Goal: Task Accomplishment & Management: Manage account settings

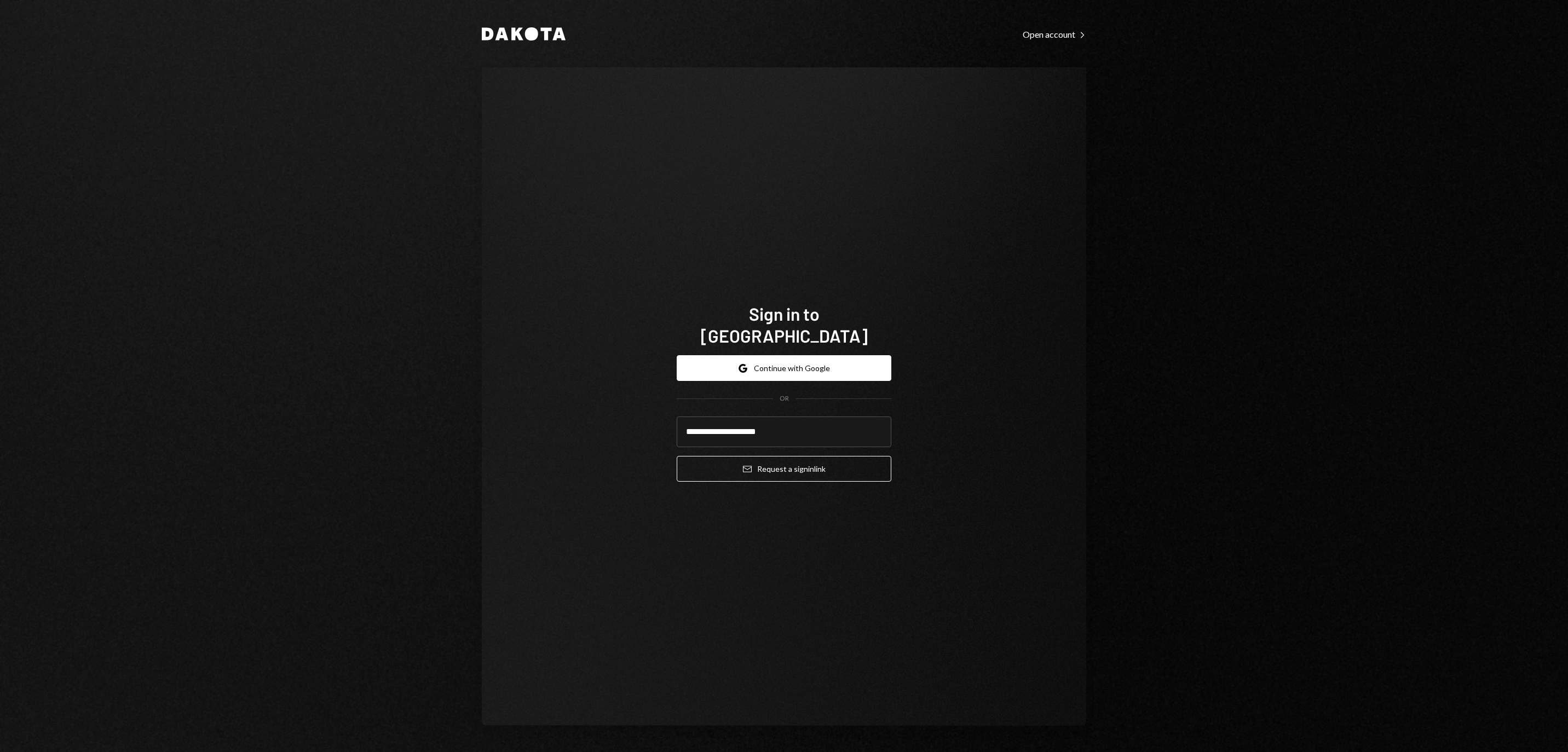
type input "**********"
click at [784, 462] on button "Email Request a sign in link" at bounding box center [784, 469] width 215 height 26
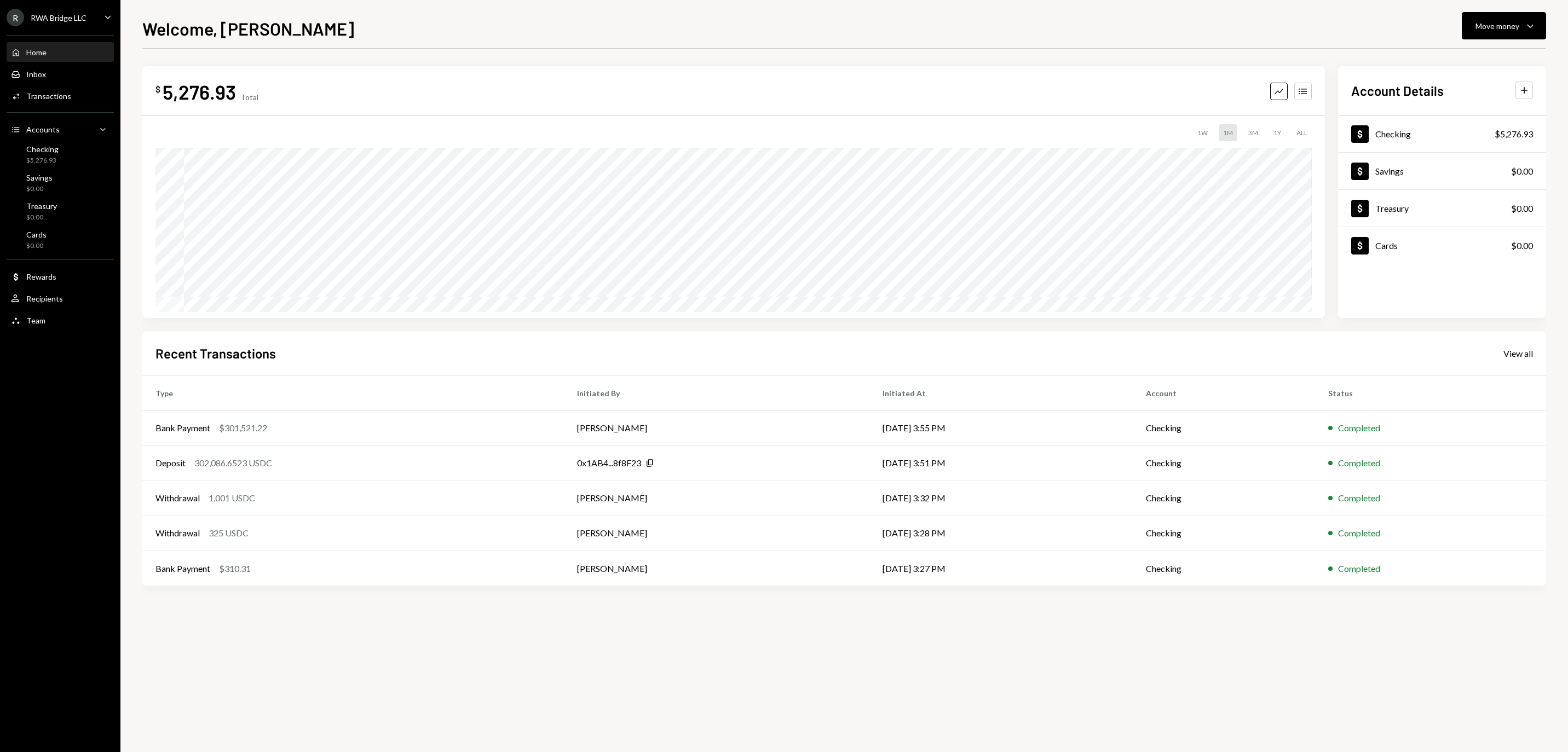
click at [712, 694] on div "$ 5,276.93 Total Graph Accounts 1W 1M 3M 1Y ALL Account Details Plus Dollar Che…" at bounding box center [844, 400] width 1404 height 703
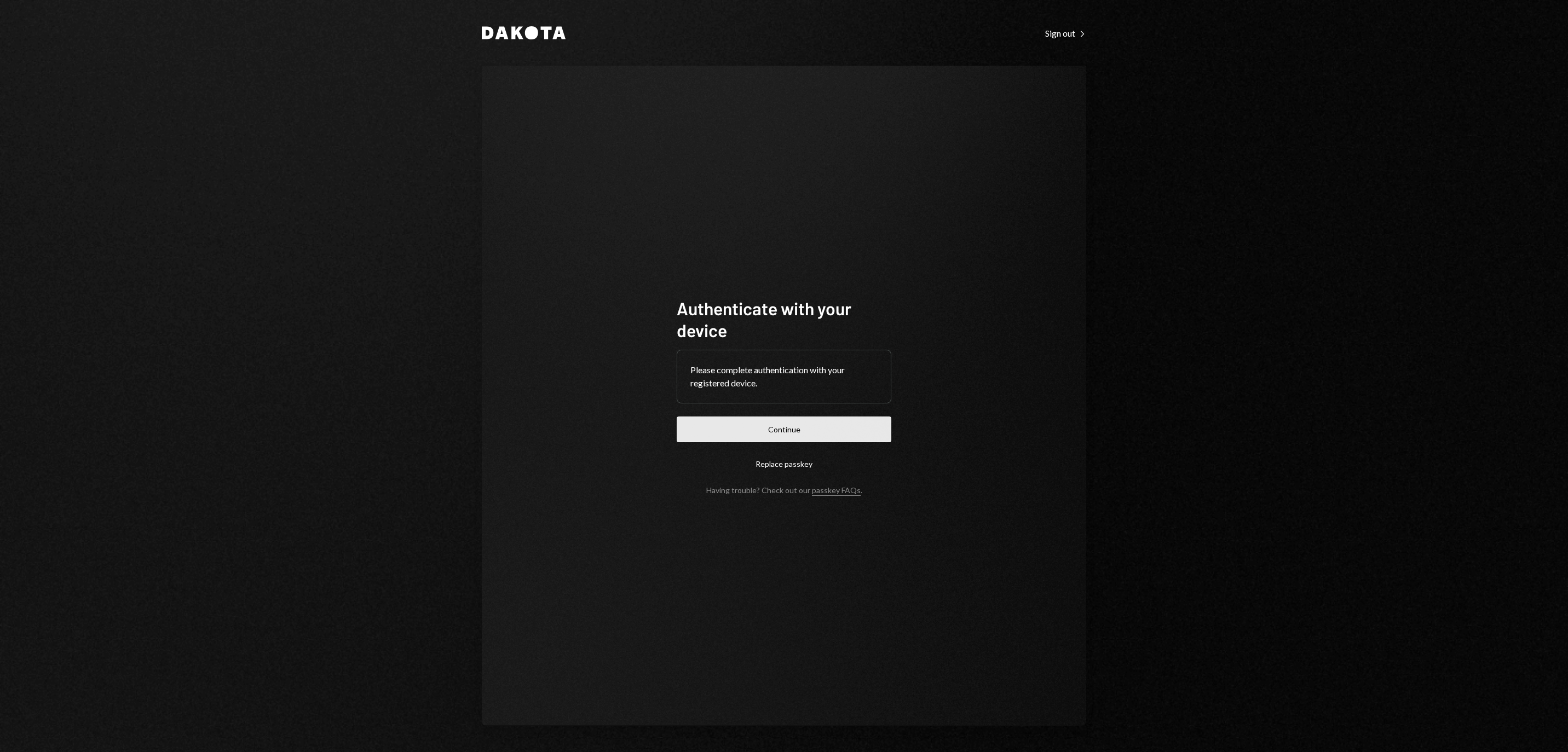
click at [816, 422] on button "Continue" at bounding box center [784, 430] width 215 height 26
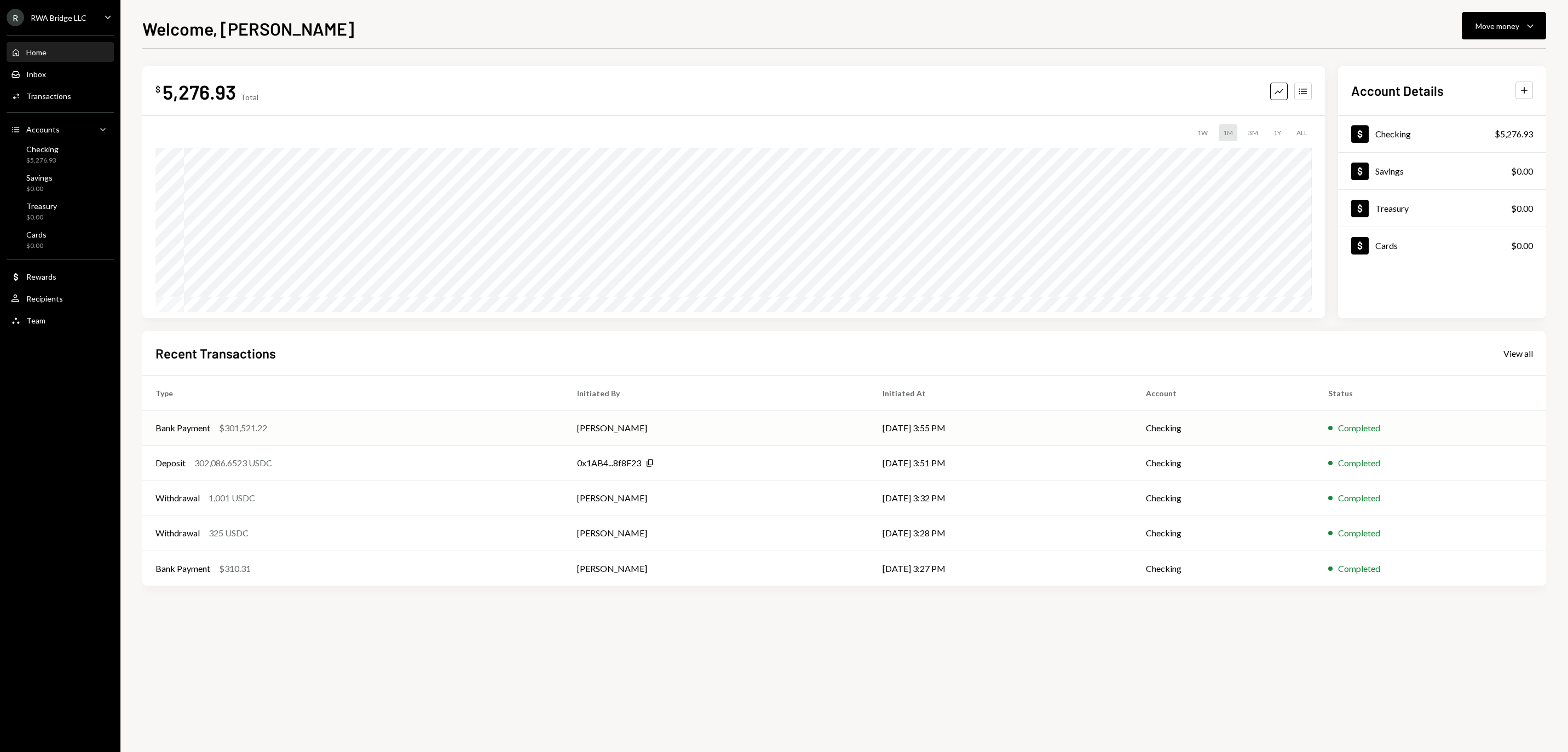
click at [615, 430] on td "[PERSON_NAME]" at bounding box center [717, 428] width 305 height 35
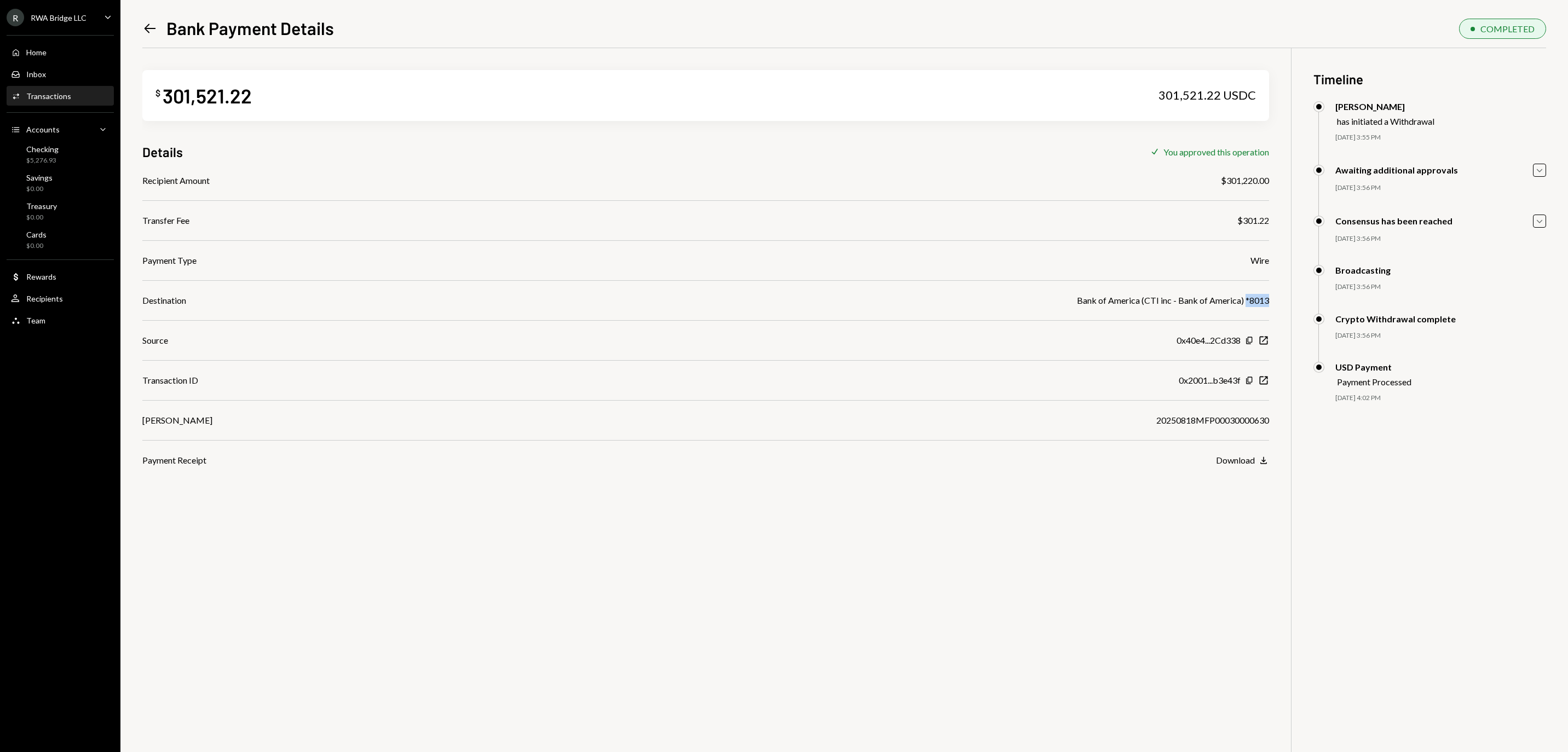
drag, startPoint x: 1242, startPoint y: 304, endPoint x: 1272, endPoint y: 302, distance: 30.1
click at [1272, 302] on div "$ 301,521.22 301,521.22 USDC Details Check You approved this operation Recipien…" at bounding box center [844, 424] width 1404 height 752
copy div "*8013"
click at [69, 39] on div "Home Home Inbox Inbox Activities Transactions Accounts Accounts Caret Down Chec…" at bounding box center [60, 180] width 121 height 304
click at [68, 48] on link "Home Home" at bounding box center [60, 52] width 107 height 20
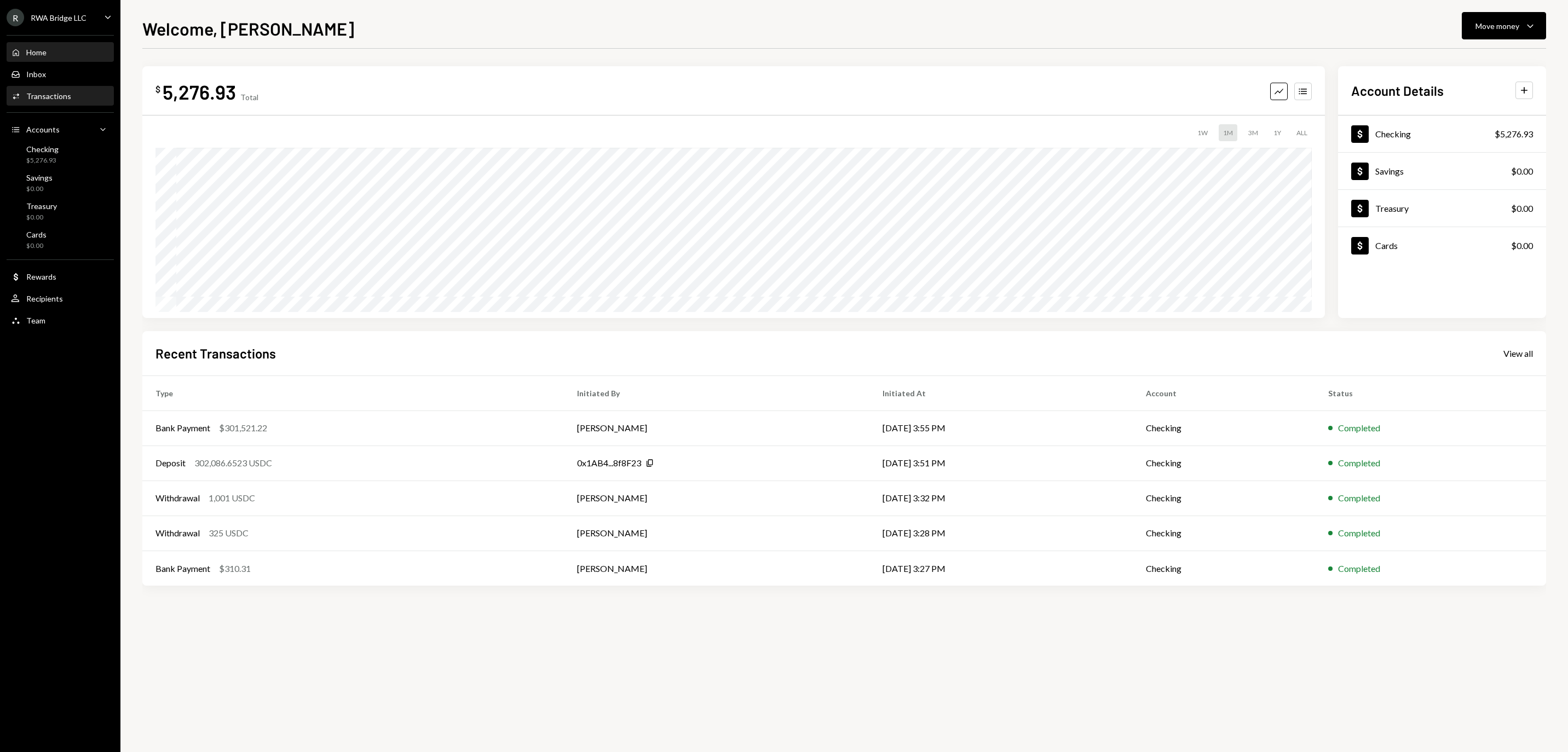
click at [71, 96] on div "Transactions" at bounding box center [49, 95] width 45 height 9
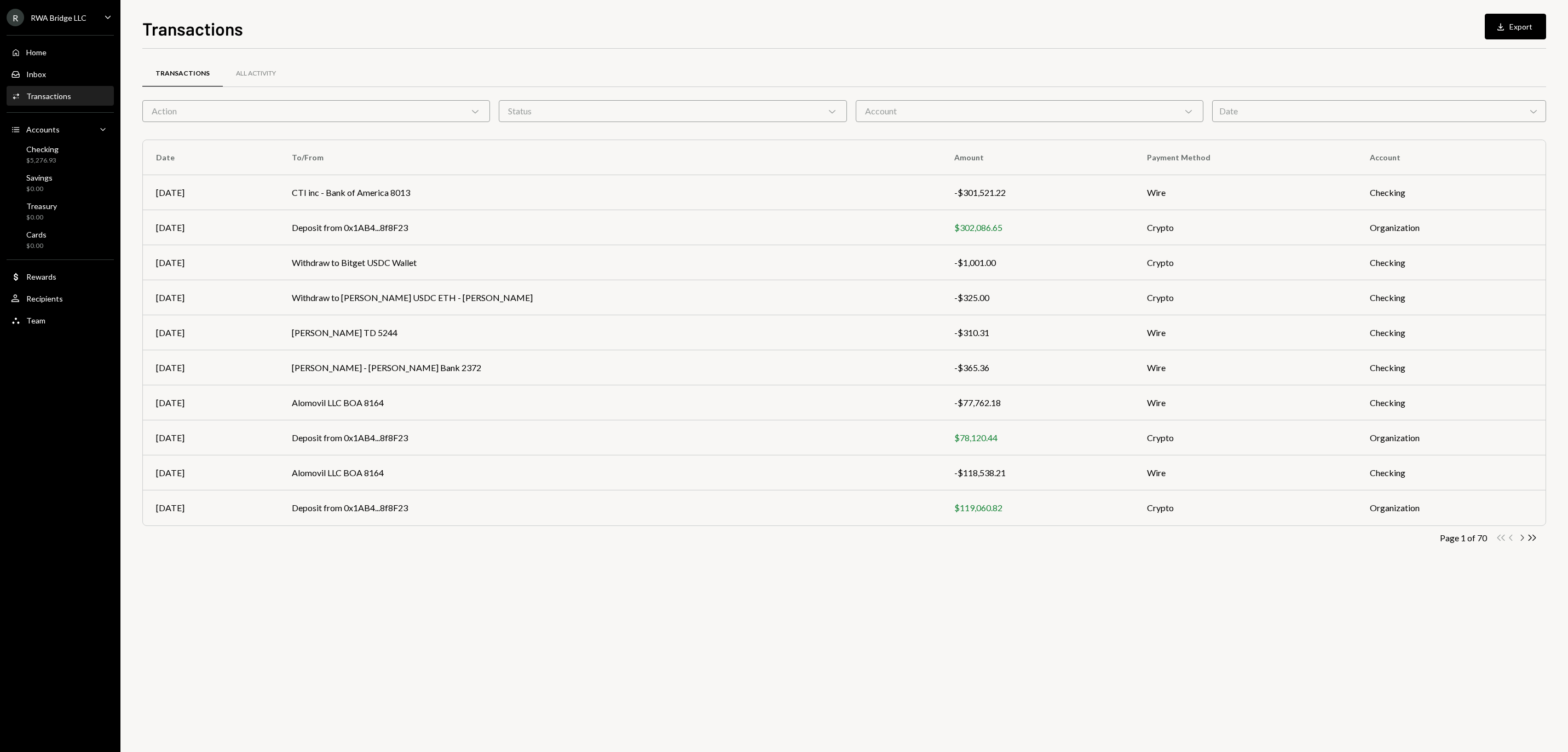
click at [1518, 543] on icon "Chevron Right" at bounding box center [1521, 537] width 10 height 10
click at [571, 194] on td "TEKTRADE - First Horizon 2555" at bounding box center [610, 193] width 662 height 35
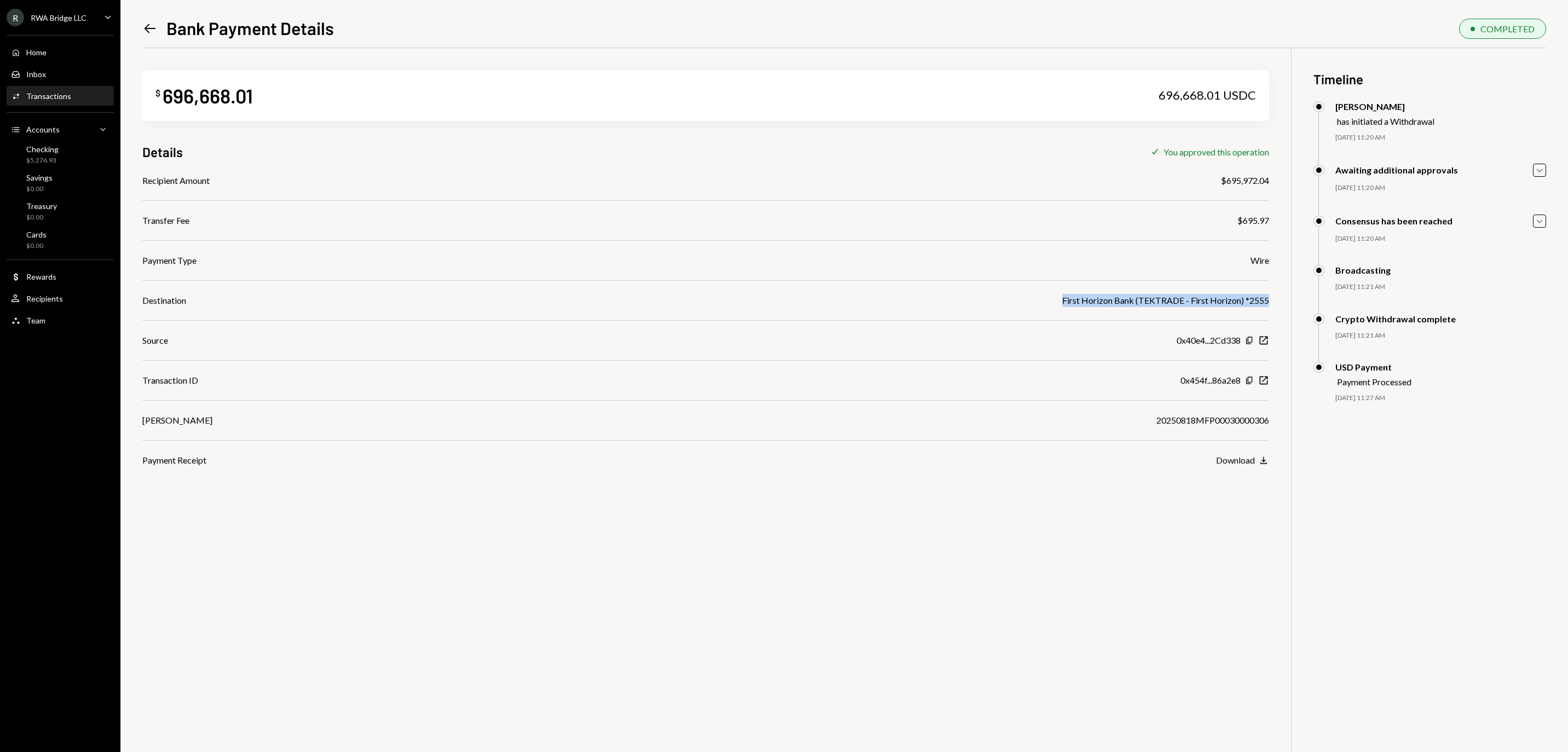
drag, startPoint x: 1037, startPoint y: 303, endPoint x: 1271, endPoint y: 299, distance: 234.0
click at [1271, 299] on div "$ 696,668.01 696,668.01 USDC Details Check You approved this operation Recipien…" at bounding box center [844, 424] width 1404 height 752
copy div "First Horizon Bank (TEKTRADE - First Horizon) *2555"
click at [71, 101] on div "Transactions" at bounding box center [49, 95] width 45 height 9
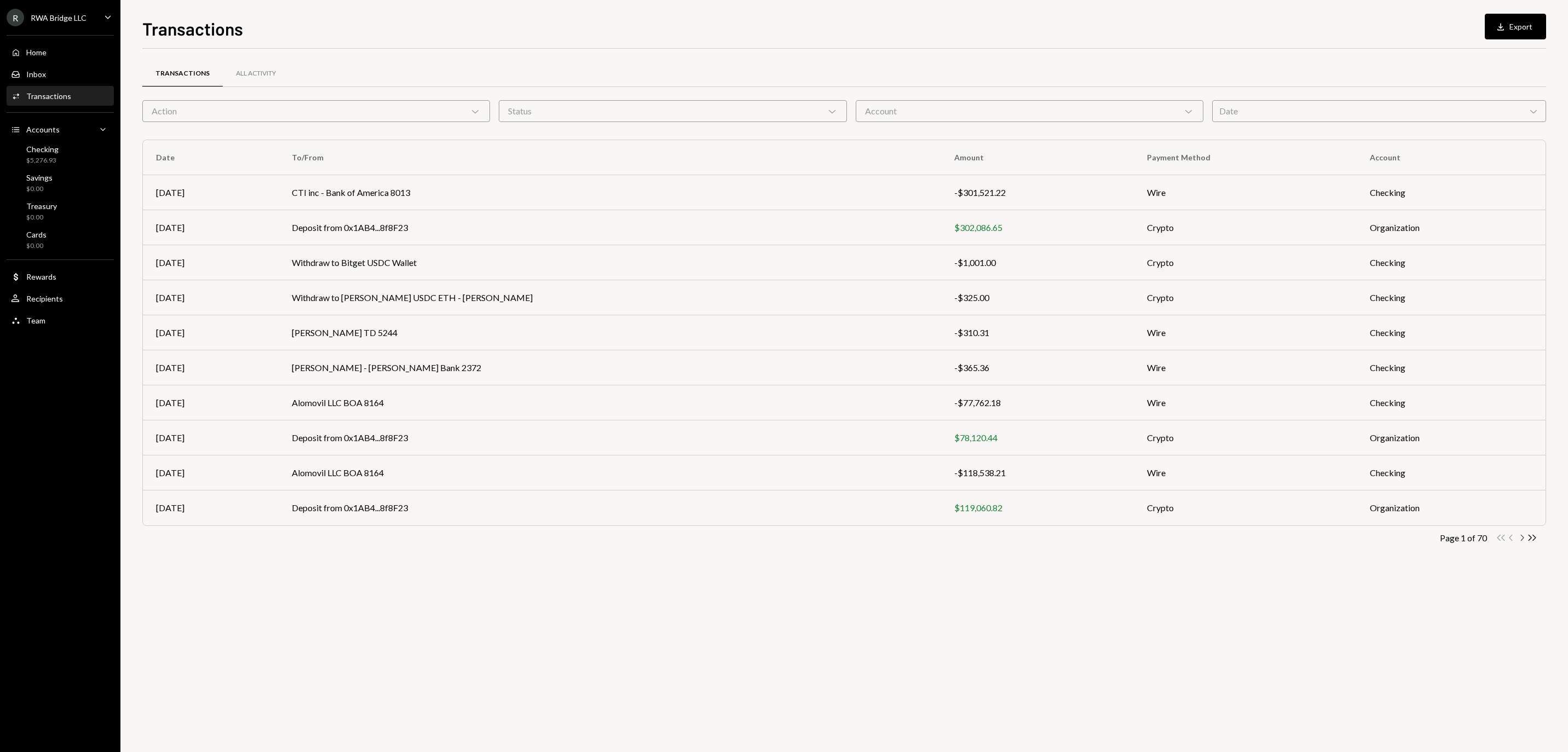
click at [1521, 541] on icon "Chevron Right" at bounding box center [1521, 537] width 10 height 10
click at [597, 336] on td "Colorado - Mercury Bank 8145" at bounding box center [610, 332] width 662 height 35
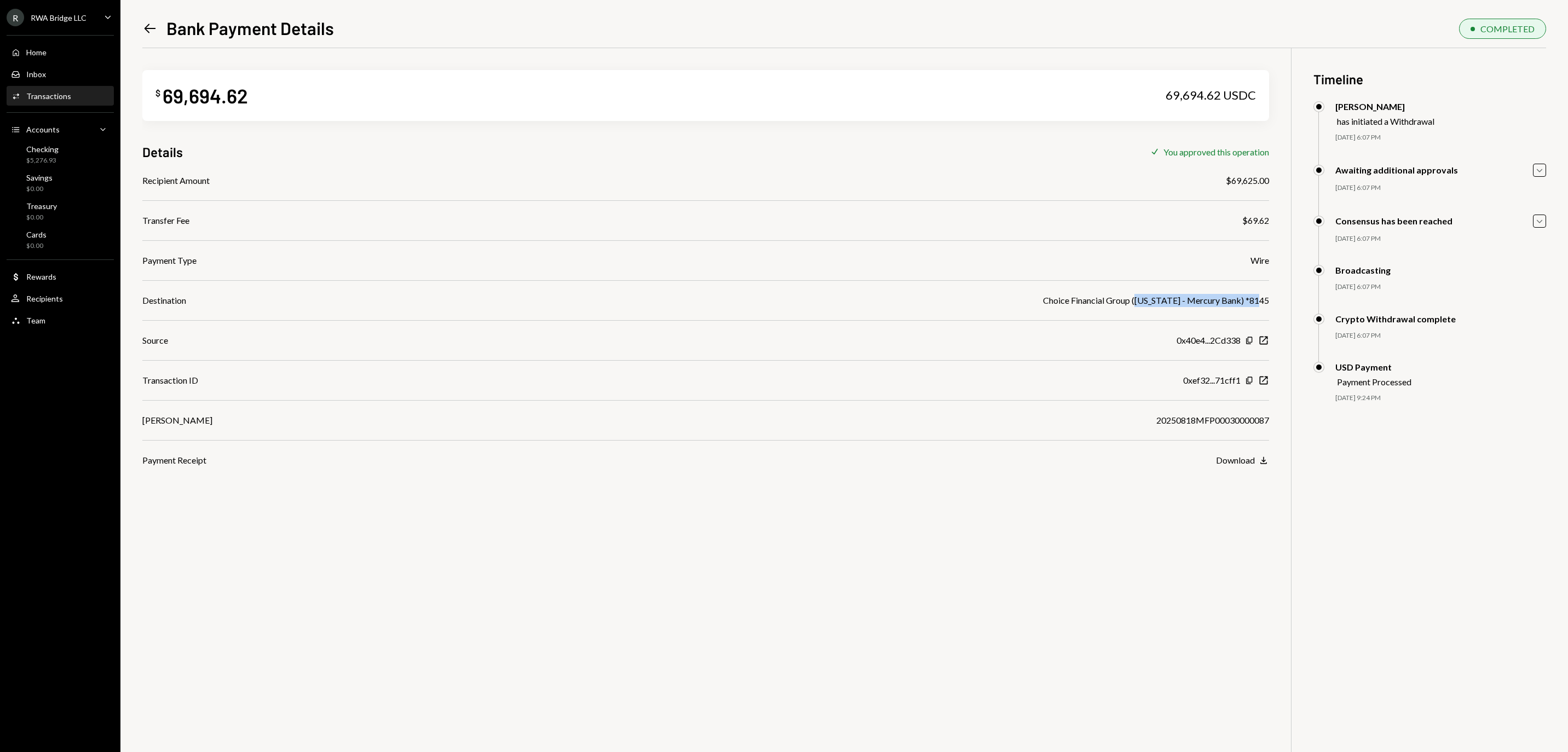
drag, startPoint x: 1271, startPoint y: 305, endPoint x: 1129, endPoint y: 303, distance: 142.0
click at [1129, 303] on div "$ 69,694.62 69,694.62 USDC Details Check You approved this operation Recipient …" at bounding box center [844, 424] width 1404 height 752
copy div "Colorado - Mercury Bank) *8145"
click at [82, 102] on div "Activities Transactions" at bounding box center [60, 96] width 99 height 10
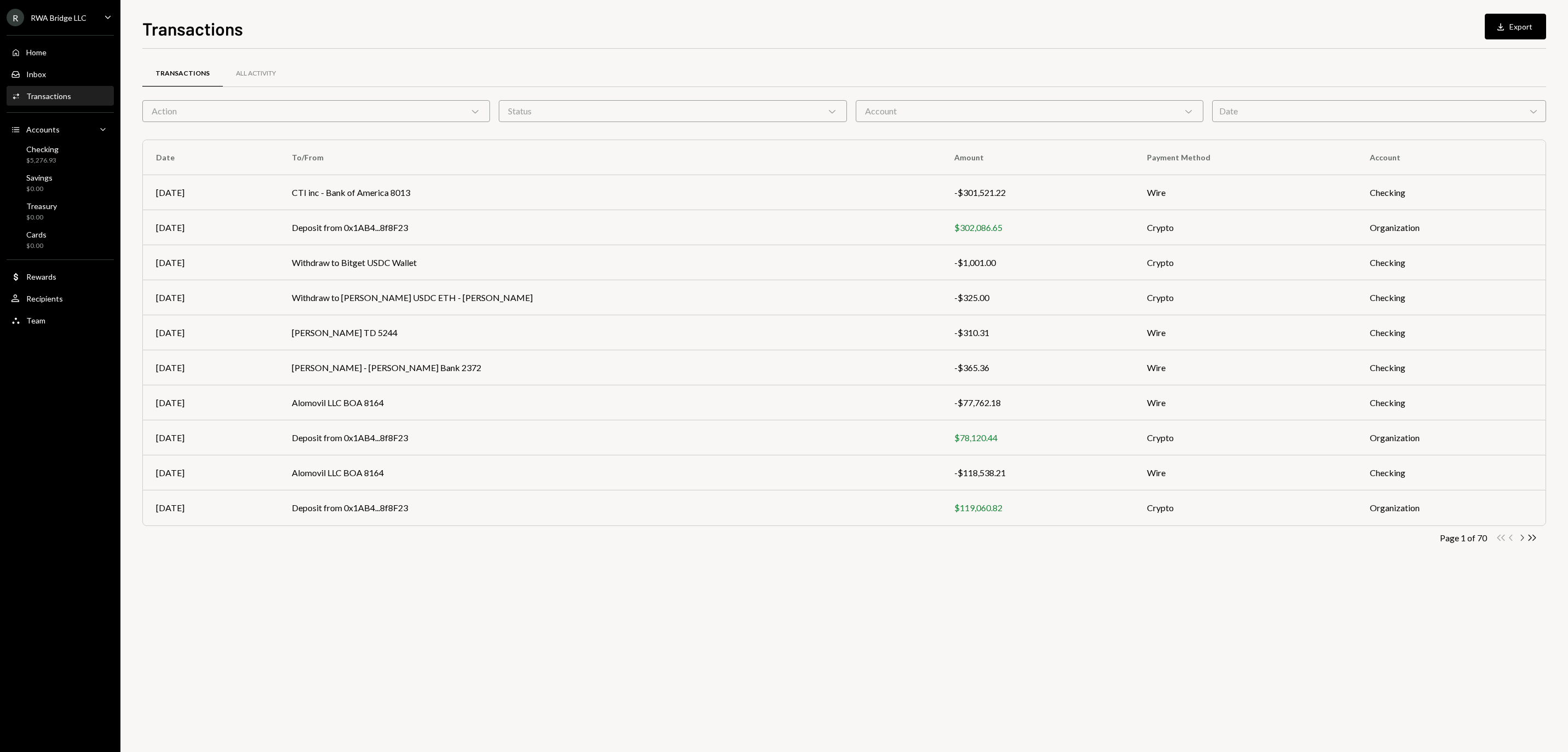
click at [1524, 540] on icon "Chevron Right" at bounding box center [1521, 537] width 10 height 10
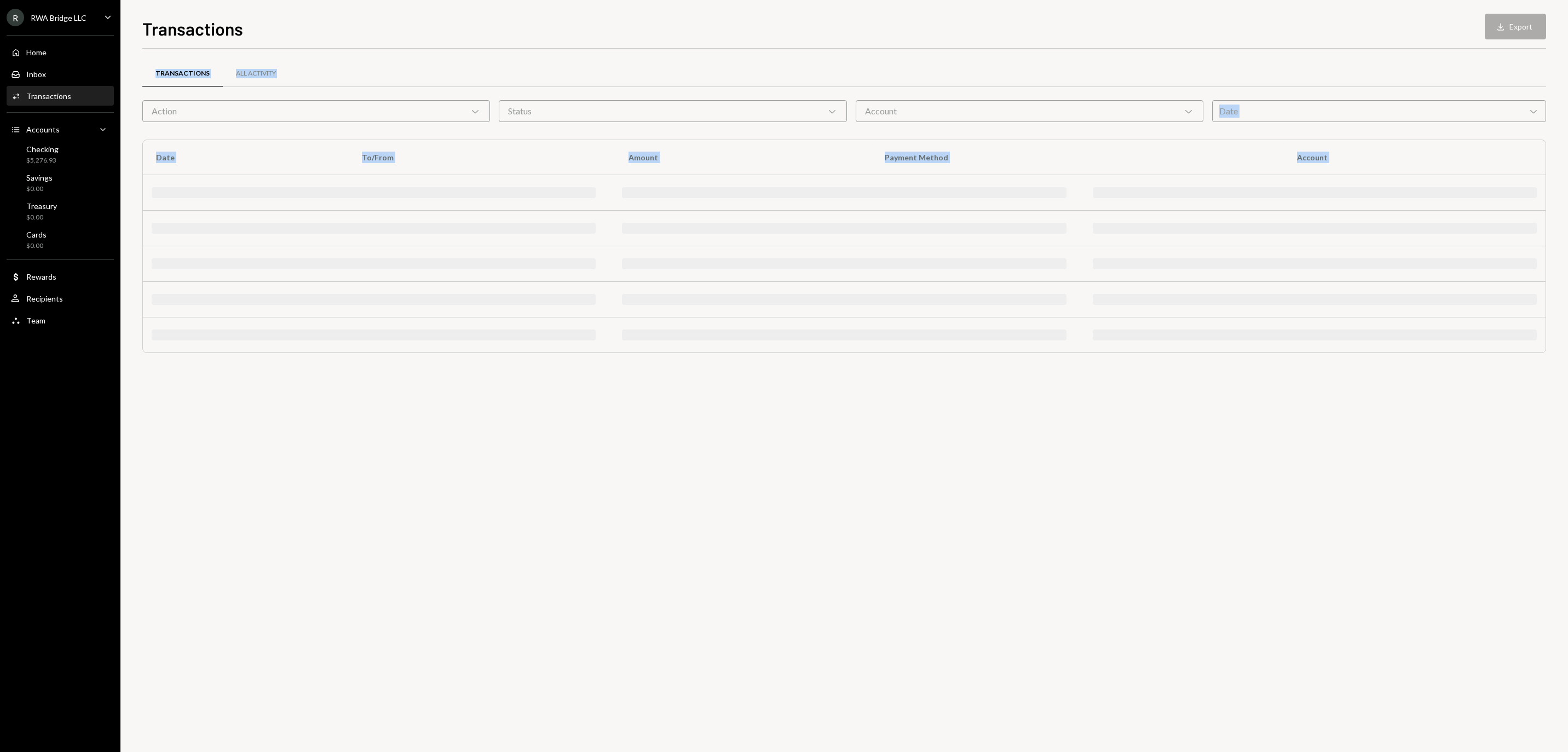
click at [1524, 540] on div "Transactions All Activity Action Chevron Down Status Chevron Down Account Chevr…" at bounding box center [844, 400] width 1404 height 703
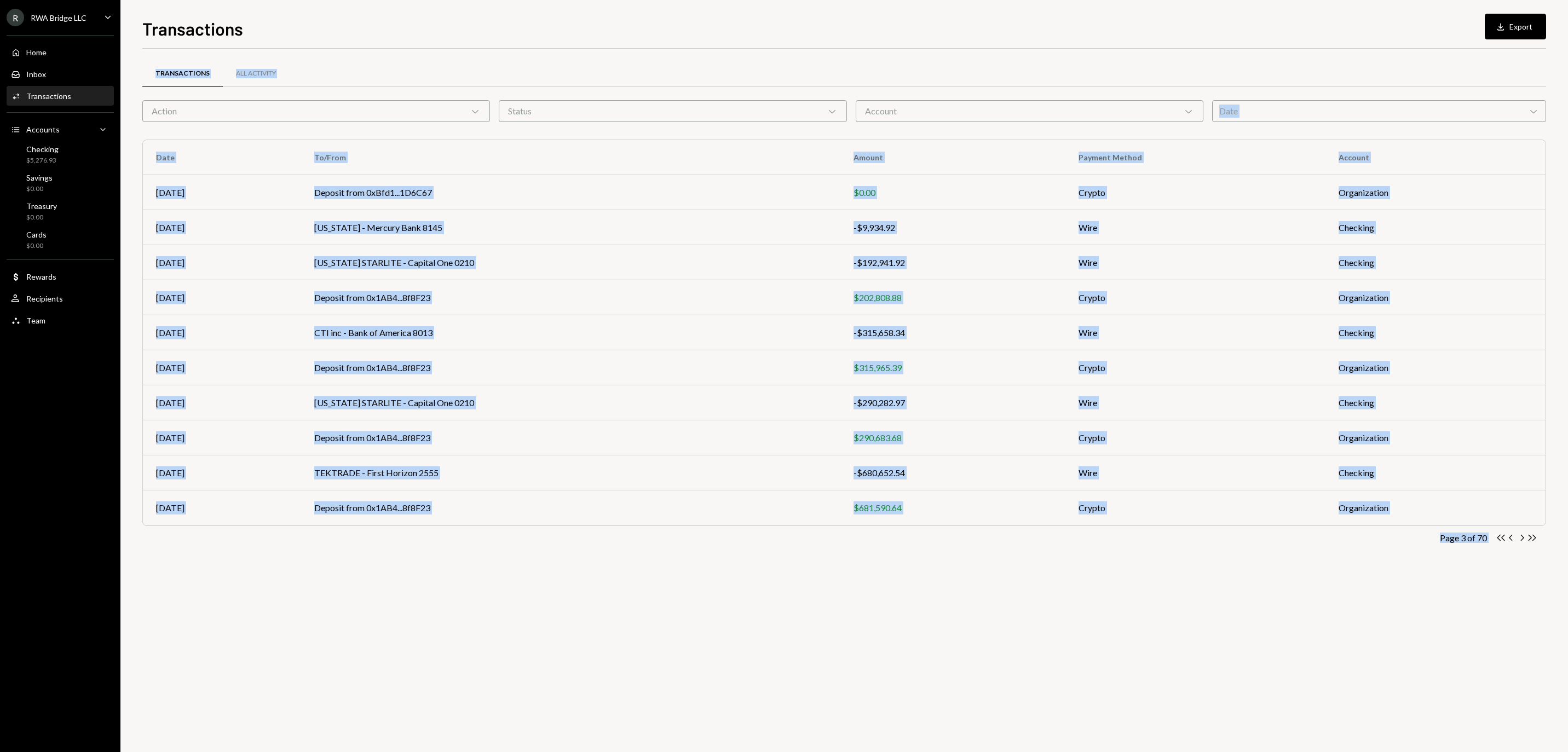
click at [1236, 642] on div "Transactions All Activity Action Chevron Down Status Chevron Down Account Chevr…" at bounding box center [844, 400] width 1404 height 703
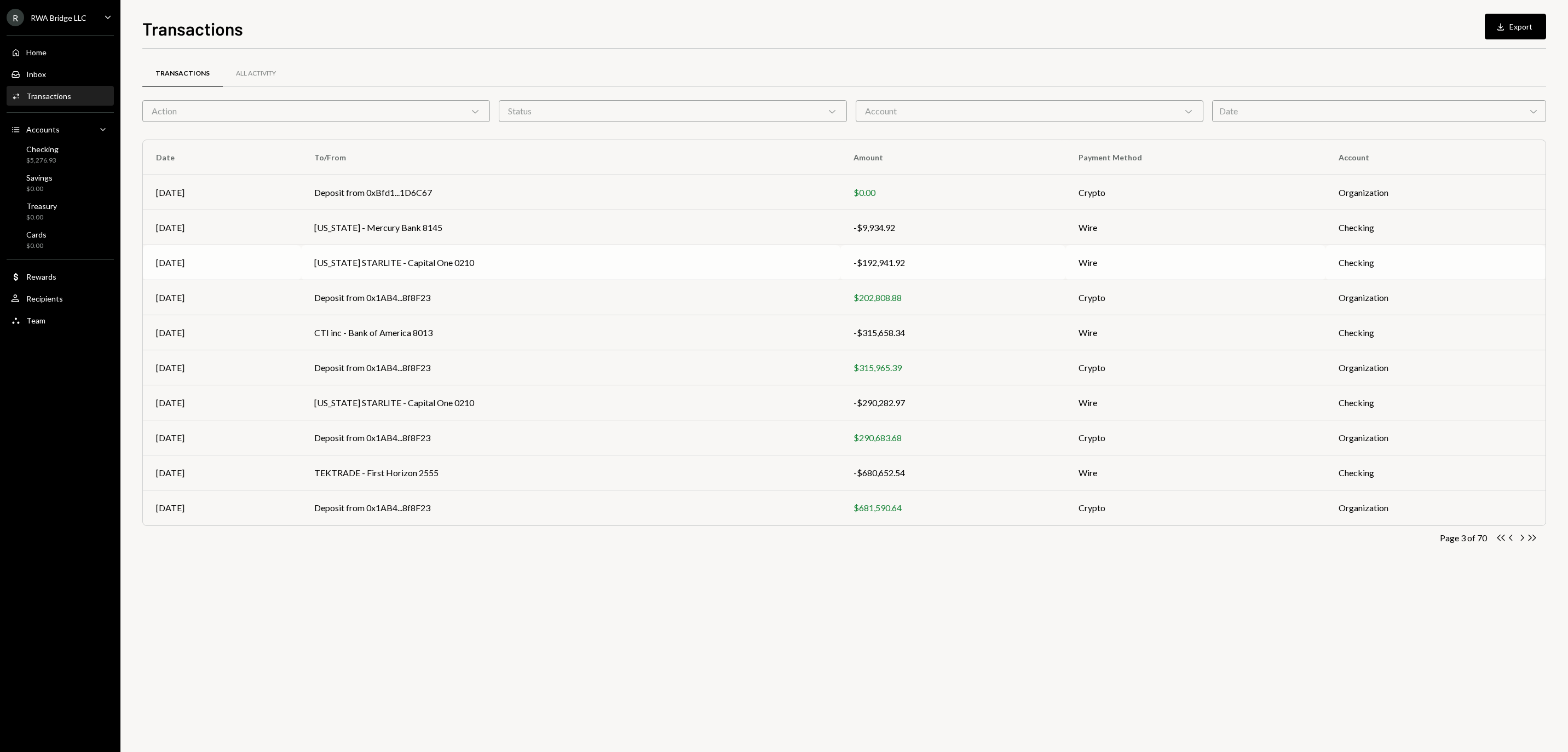
click at [715, 266] on td "FLORIDA STARLITE - Capital One 0210" at bounding box center [570, 262] width 539 height 35
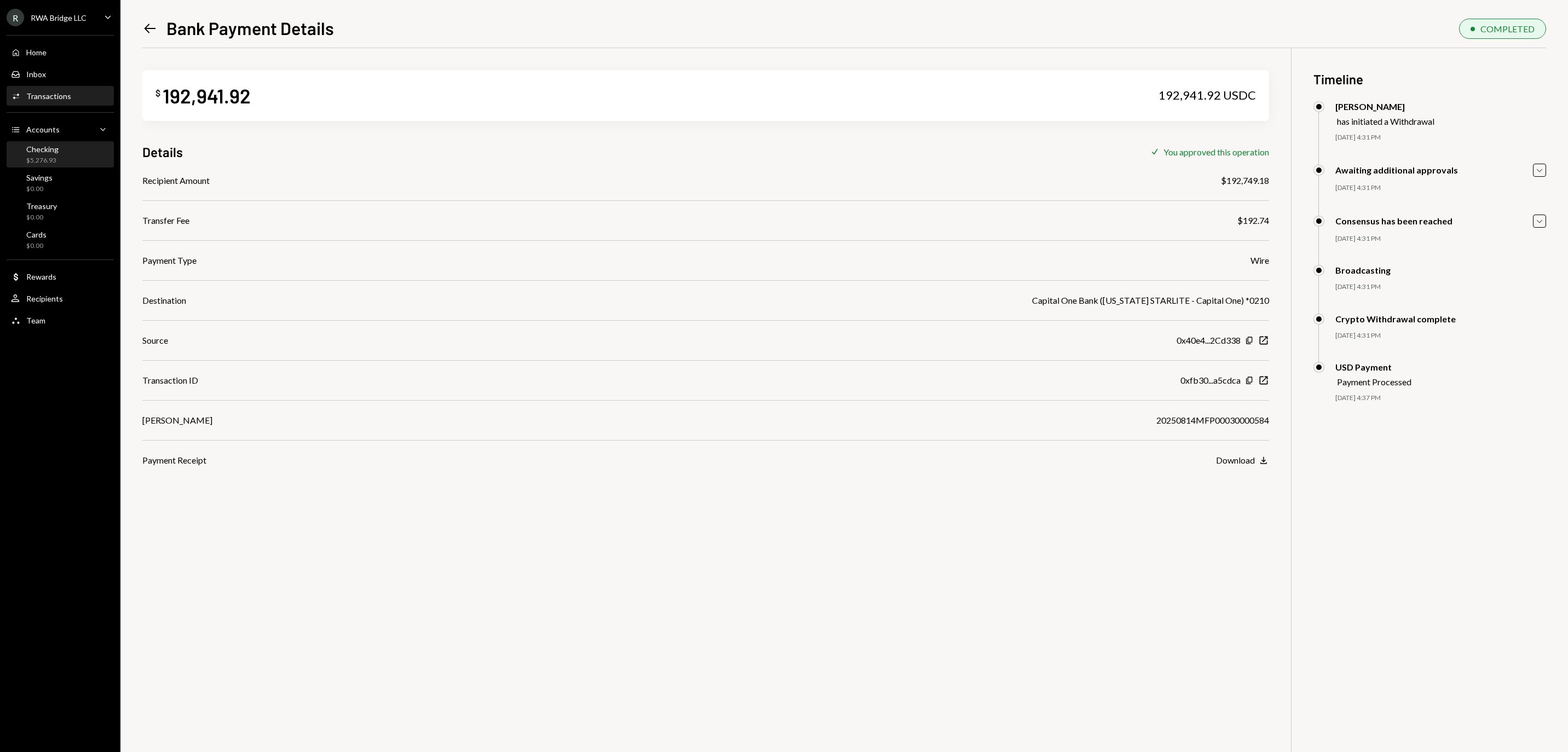
click at [55, 154] on div "Checking" at bounding box center [42, 149] width 32 height 9
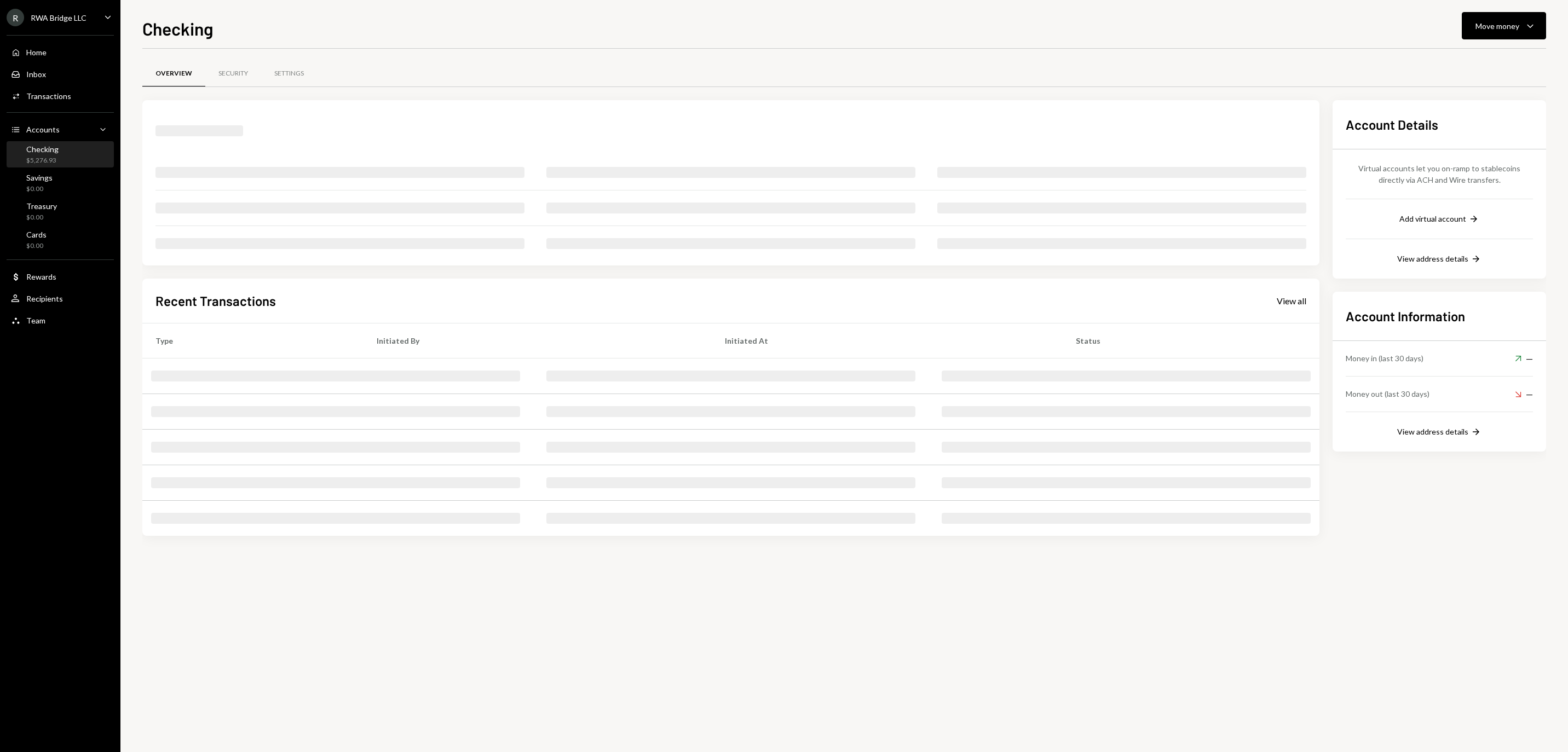
click at [65, 57] on div "Home Home" at bounding box center [60, 52] width 99 height 10
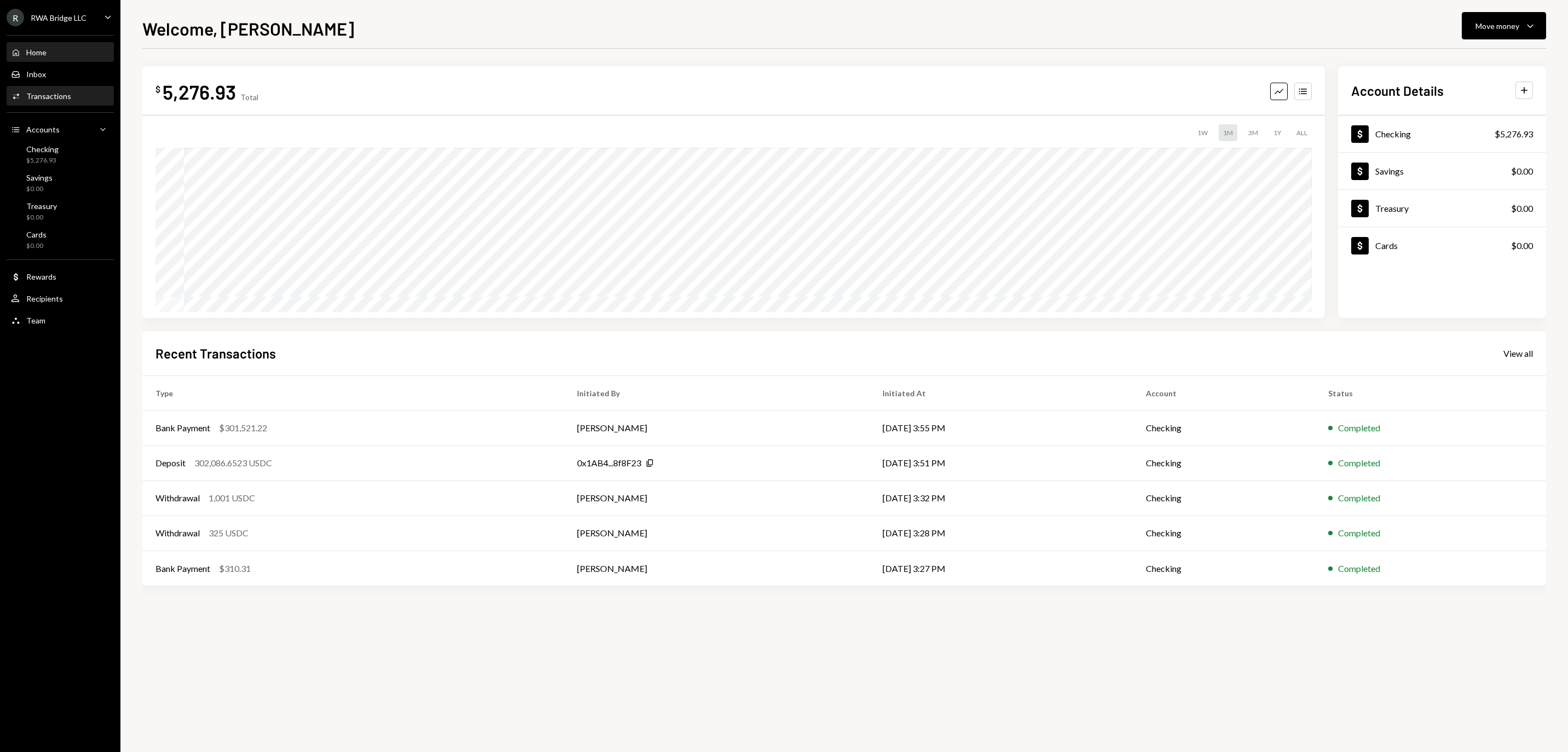
click at [72, 106] on div "Activities Transactions" at bounding box center [60, 96] width 99 height 18
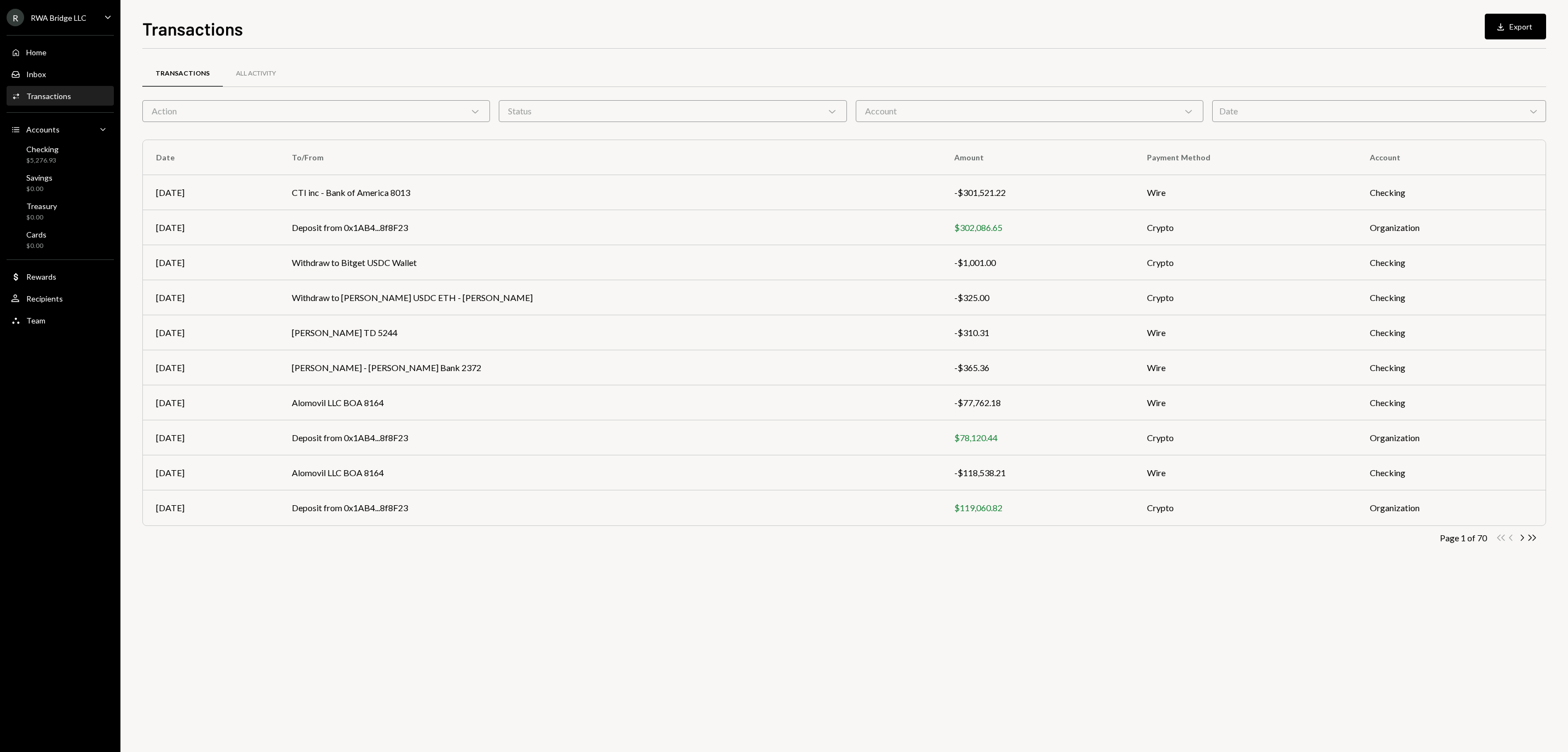
click at [381, 111] on div "Action Chevron Down" at bounding box center [316, 111] width 348 height 22
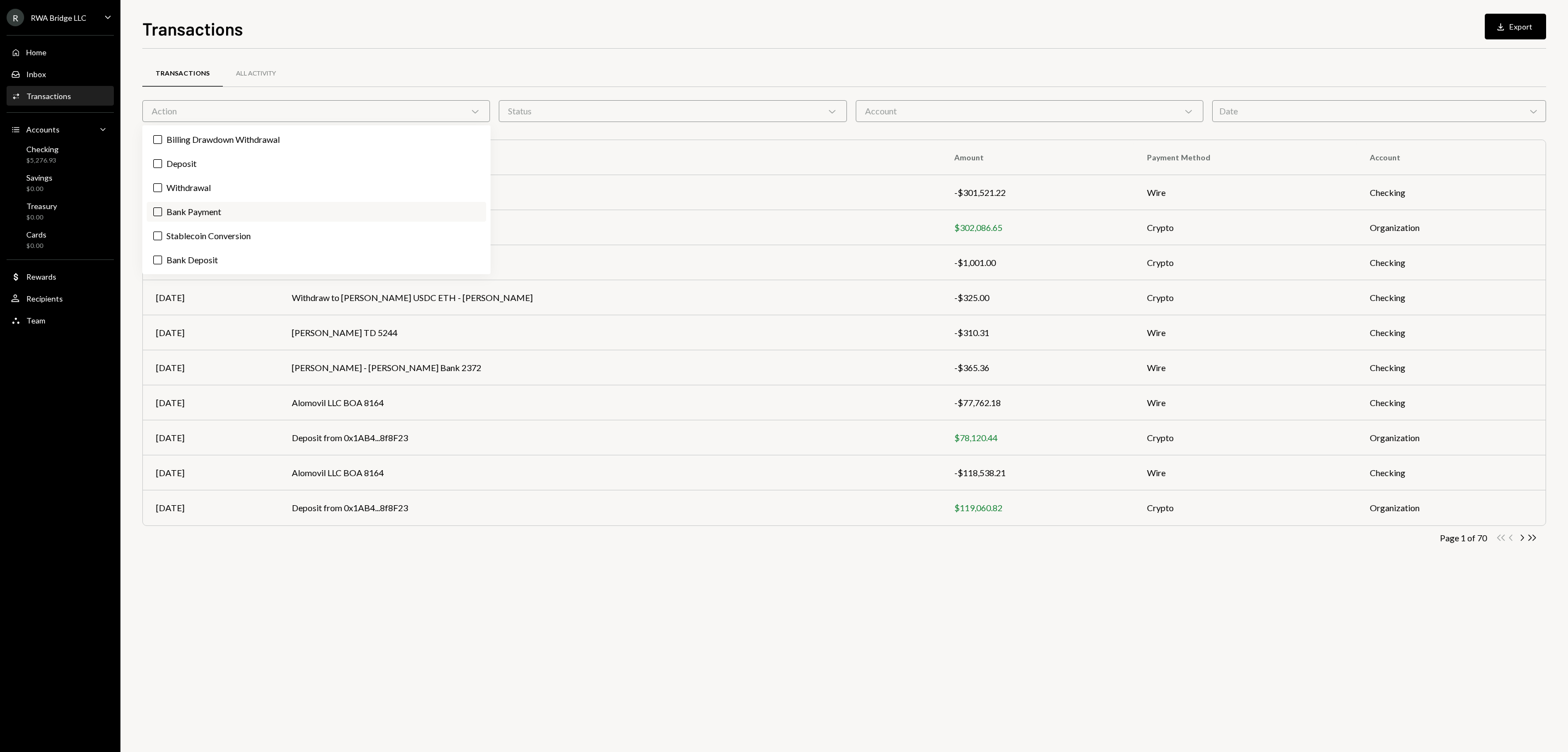
click at [308, 220] on label "Bank Payment" at bounding box center [316, 212] width 339 height 20
click at [162, 216] on button "Bank Payment" at bounding box center [158, 212] width 9 height 9
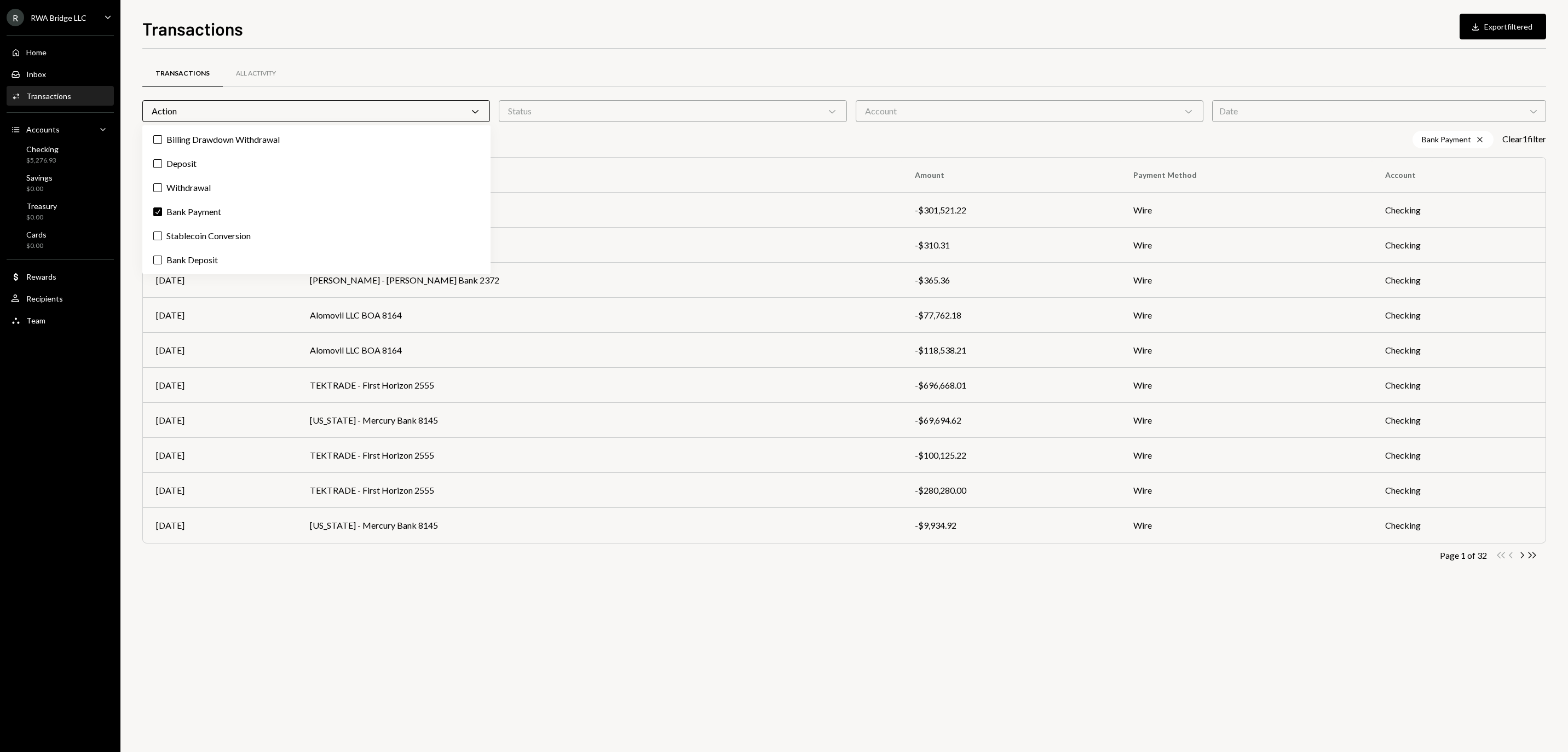
click at [715, 62] on div "Transactions All Activity" at bounding box center [844, 73] width 1404 height 28
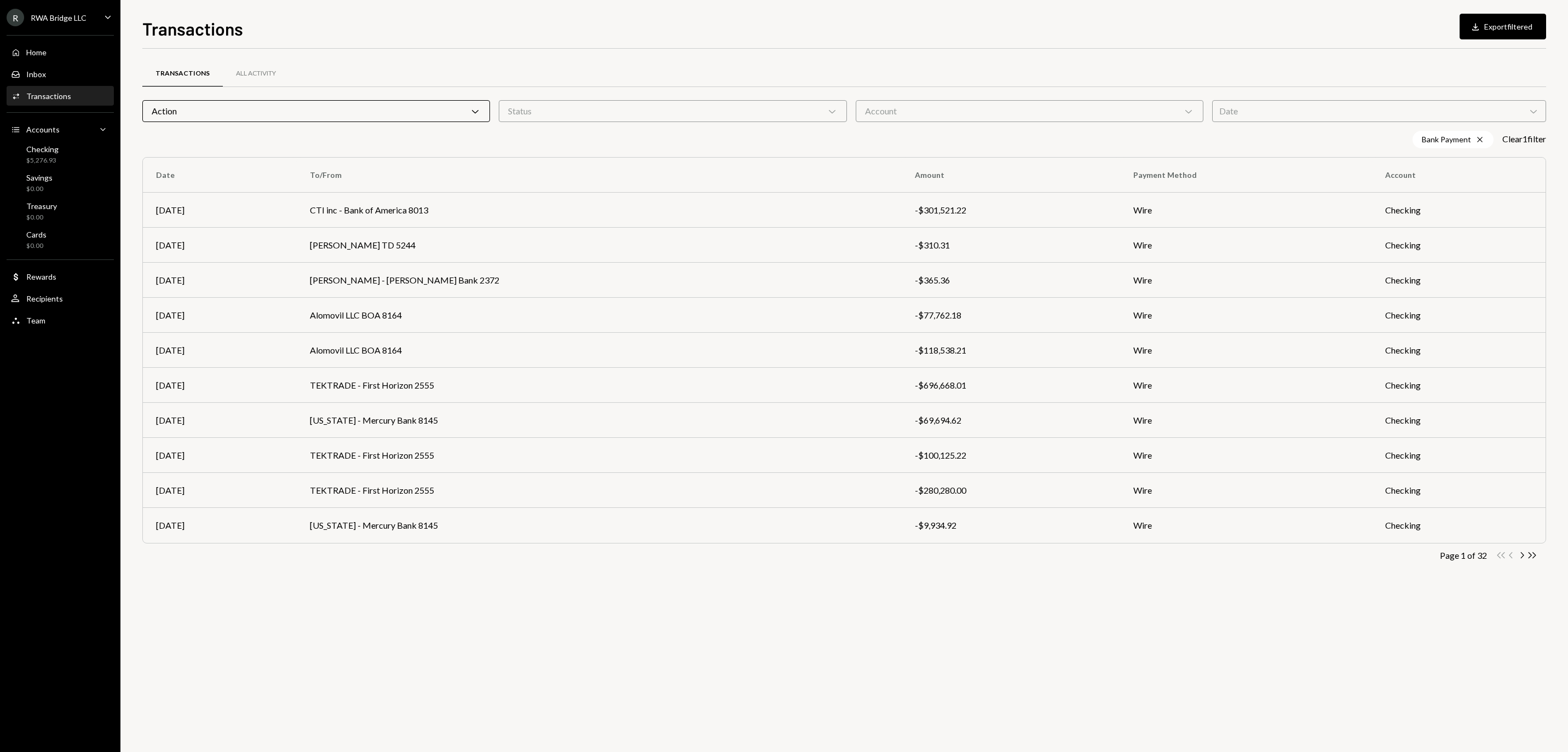
click at [1274, 107] on div "Date Chevron Down" at bounding box center [1379, 111] width 334 height 22
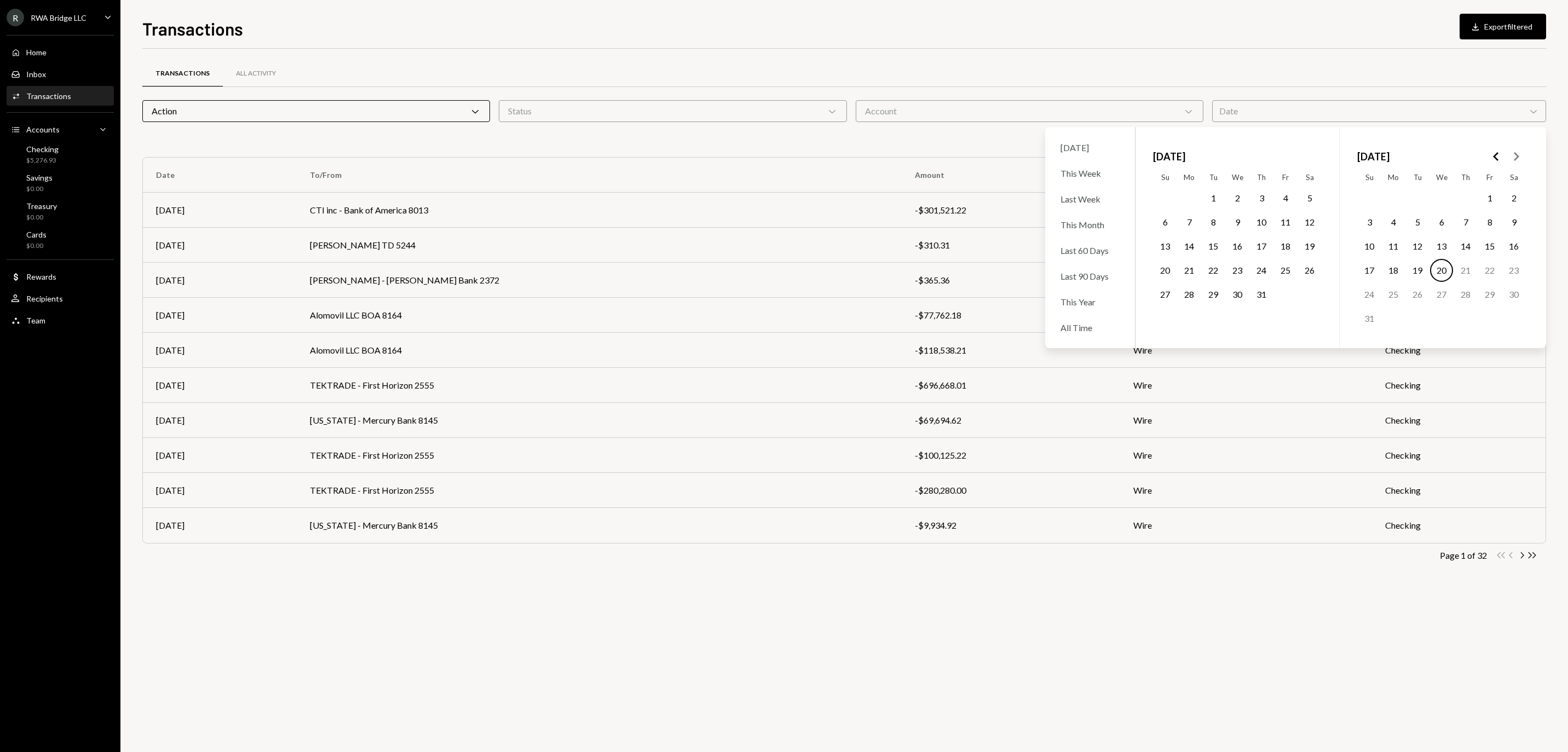
click at [1494, 166] on button "Go to the Previous Month" at bounding box center [1496, 156] width 20 height 20
click at [1399, 303] on button "30" at bounding box center [1393, 294] width 23 height 23
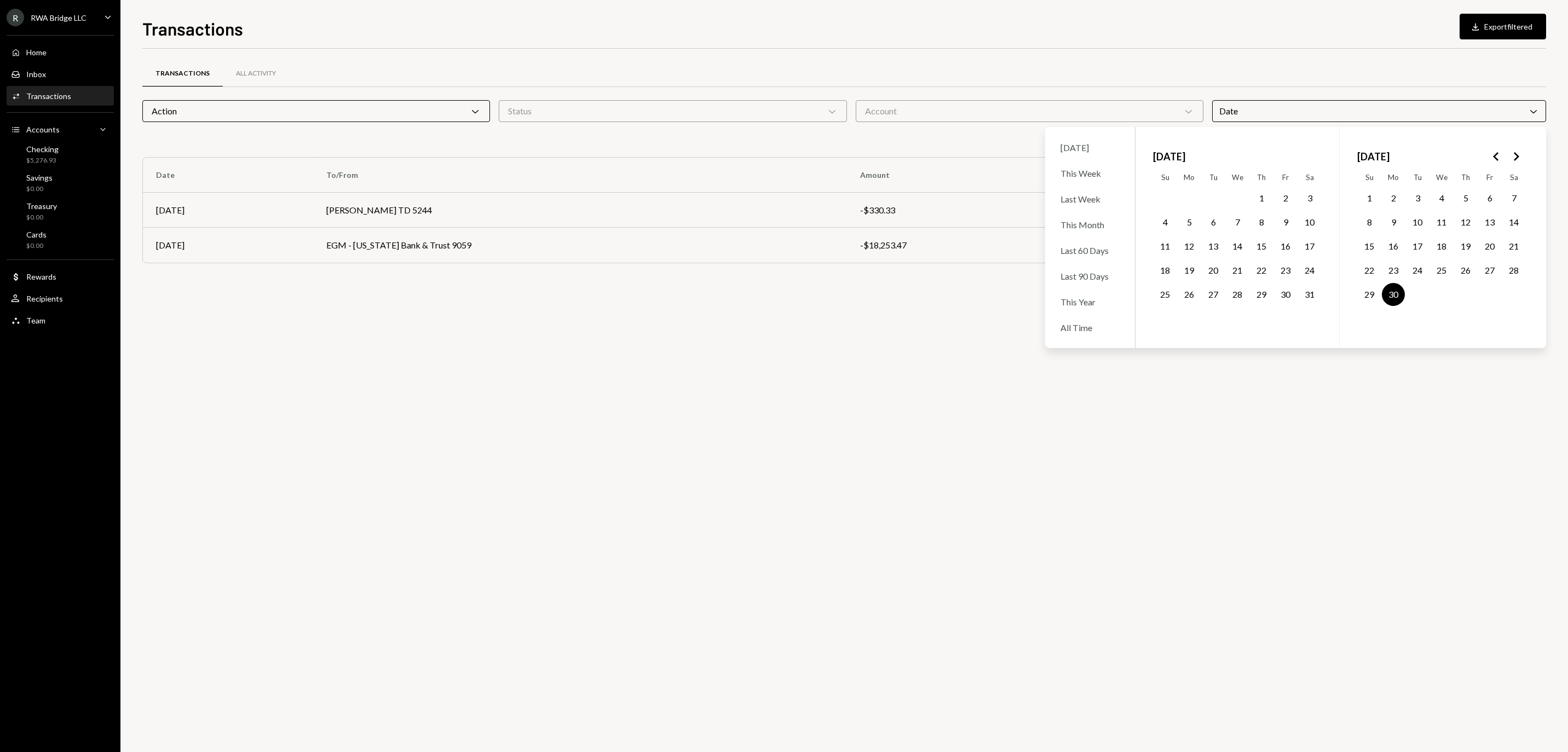
click at [1522, 159] on button "Go to the Next Month" at bounding box center [1516, 156] width 20 height 20
click at [1259, 306] on button "31" at bounding box center [1261, 294] width 23 height 23
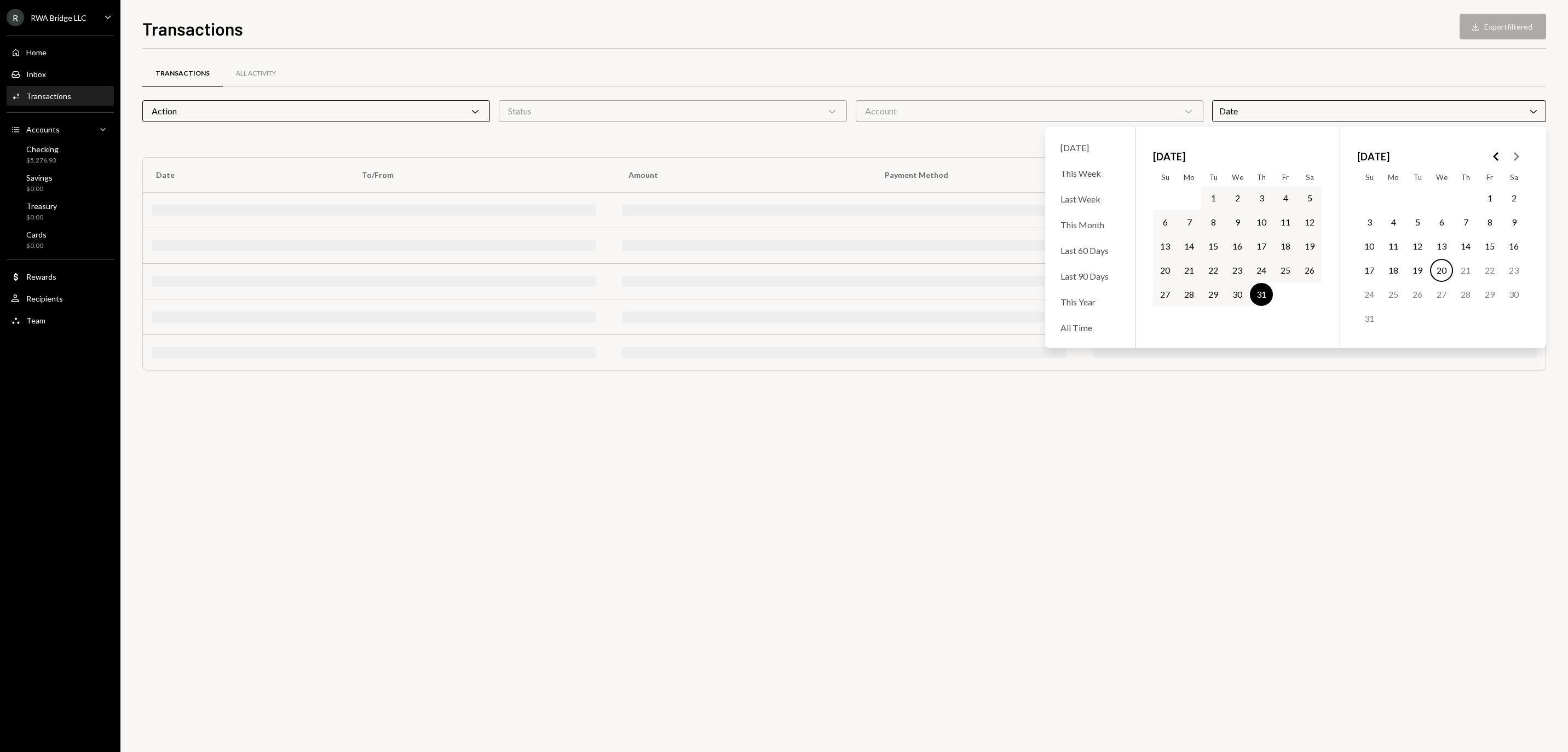
click at [1259, 306] on button "31" at bounding box center [1261, 294] width 23 height 23
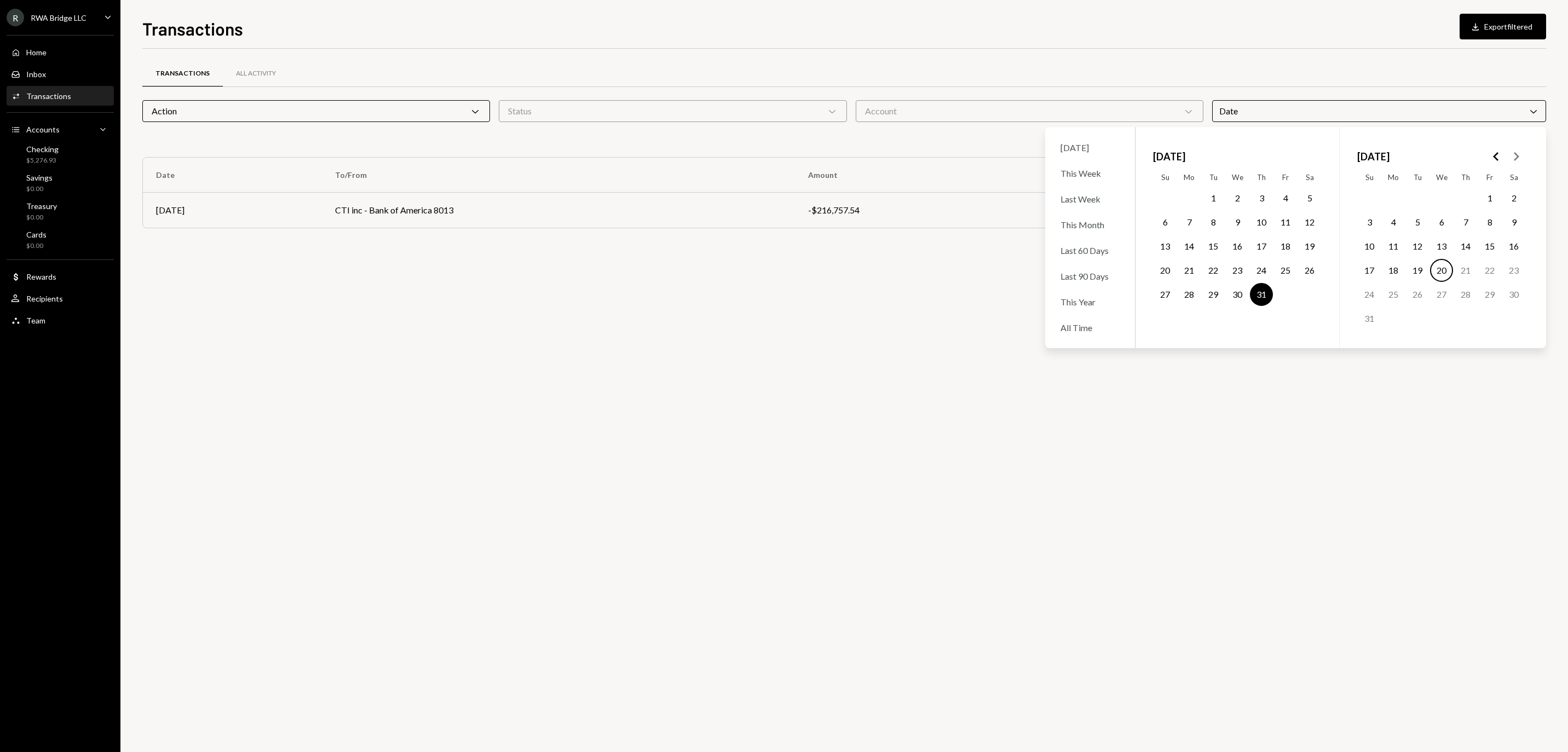
click at [1259, 306] on button "31" at bounding box center [1261, 294] width 23 height 23
click at [1449, 281] on button "20" at bounding box center [1441, 270] width 23 height 23
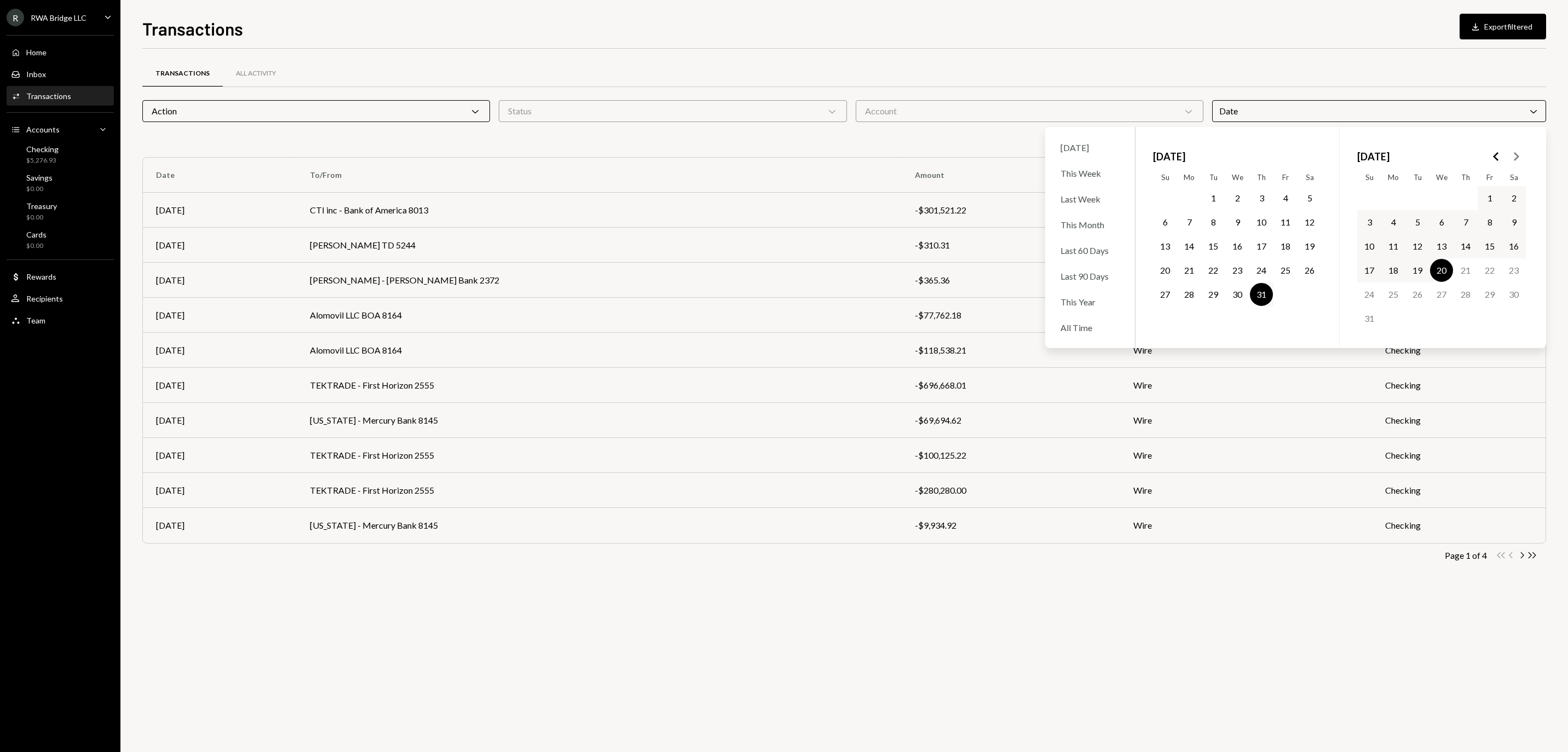
click at [1343, 617] on div "Transactions All Activity Action Chevron Down Status Chevron Down Account Chevr…" at bounding box center [844, 400] width 1404 height 703
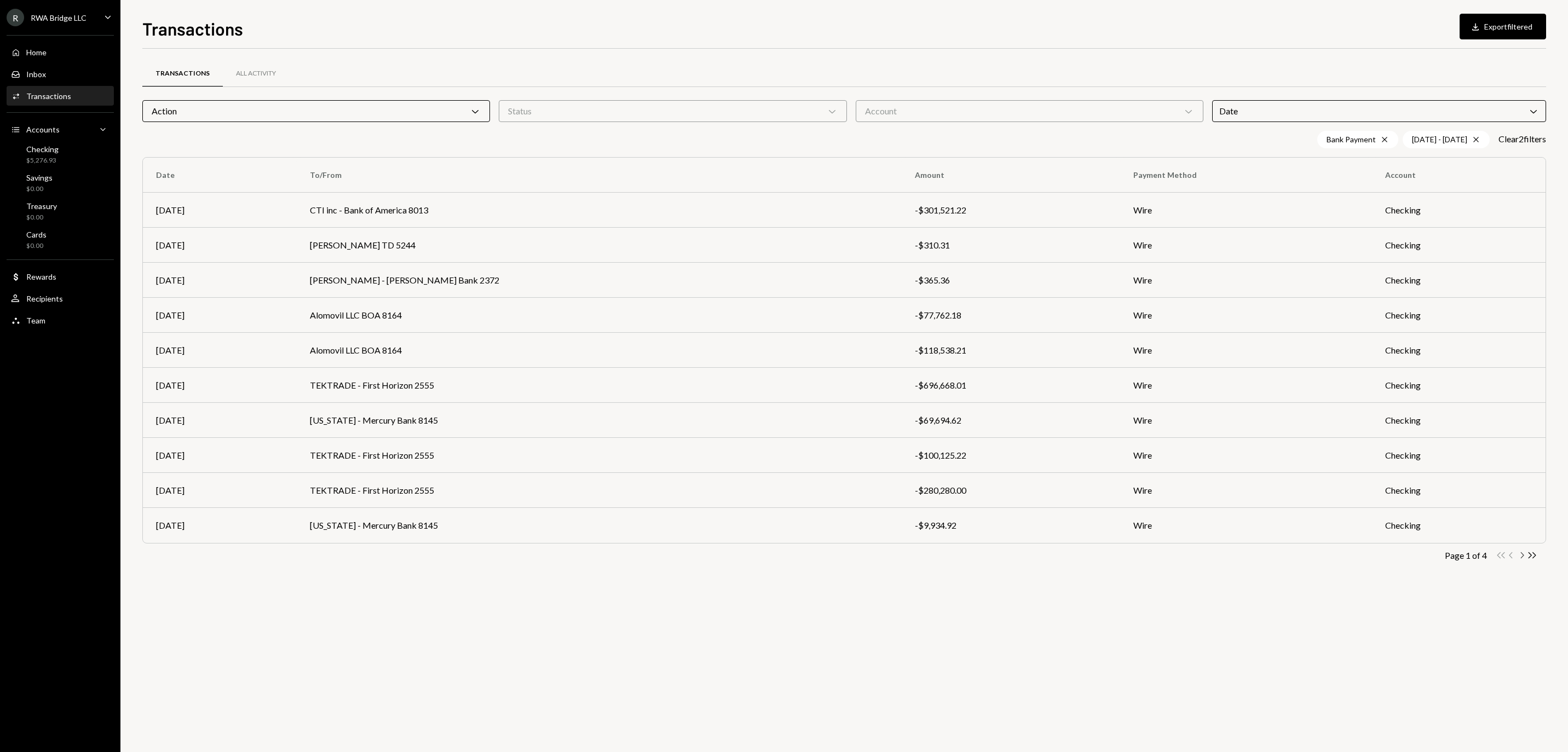
click at [1521, 556] on icon "Chevron Right" at bounding box center [1521, 555] width 10 height 10
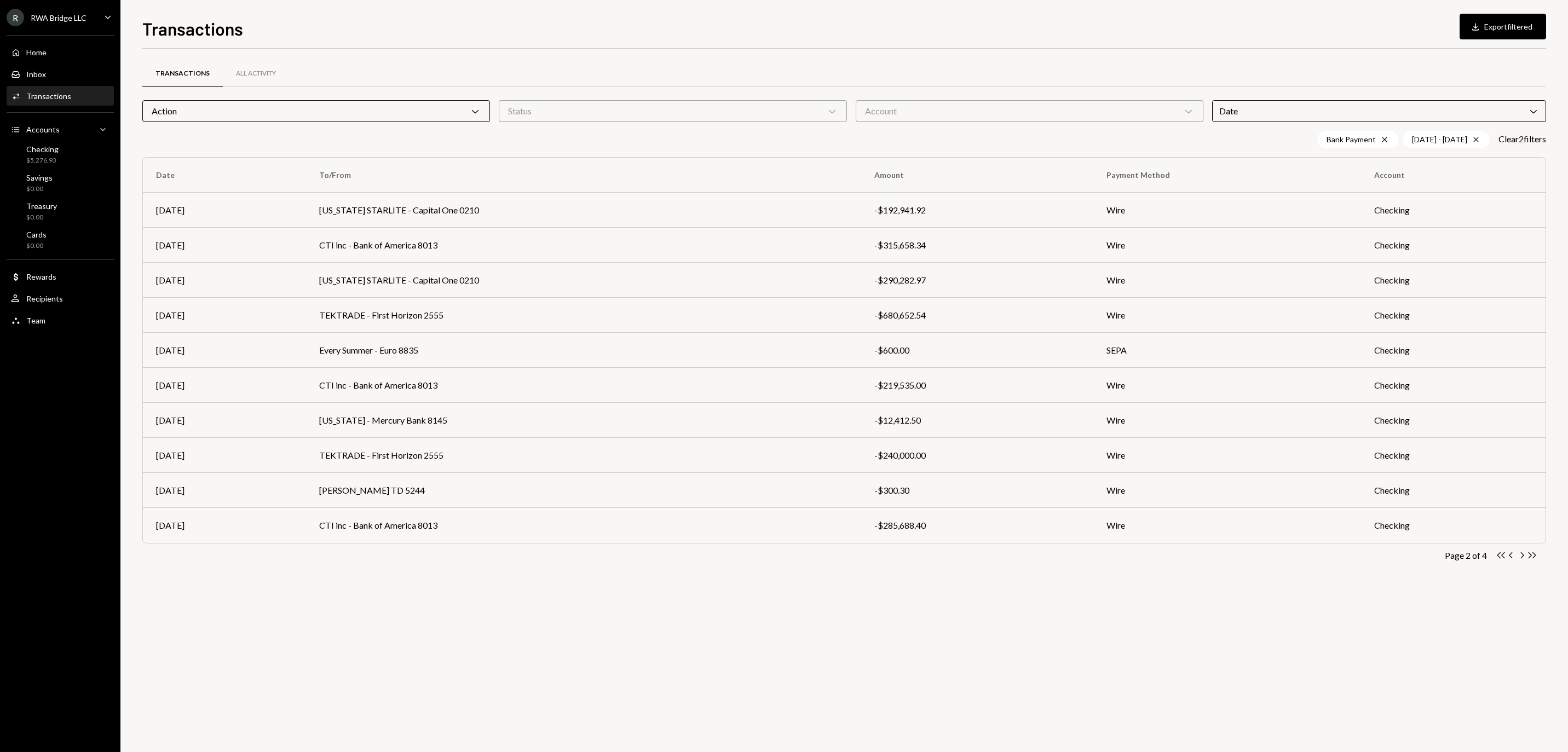
click at [1521, 556] on icon "Chevron Right" at bounding box center [1521, 555] width 10 height 10
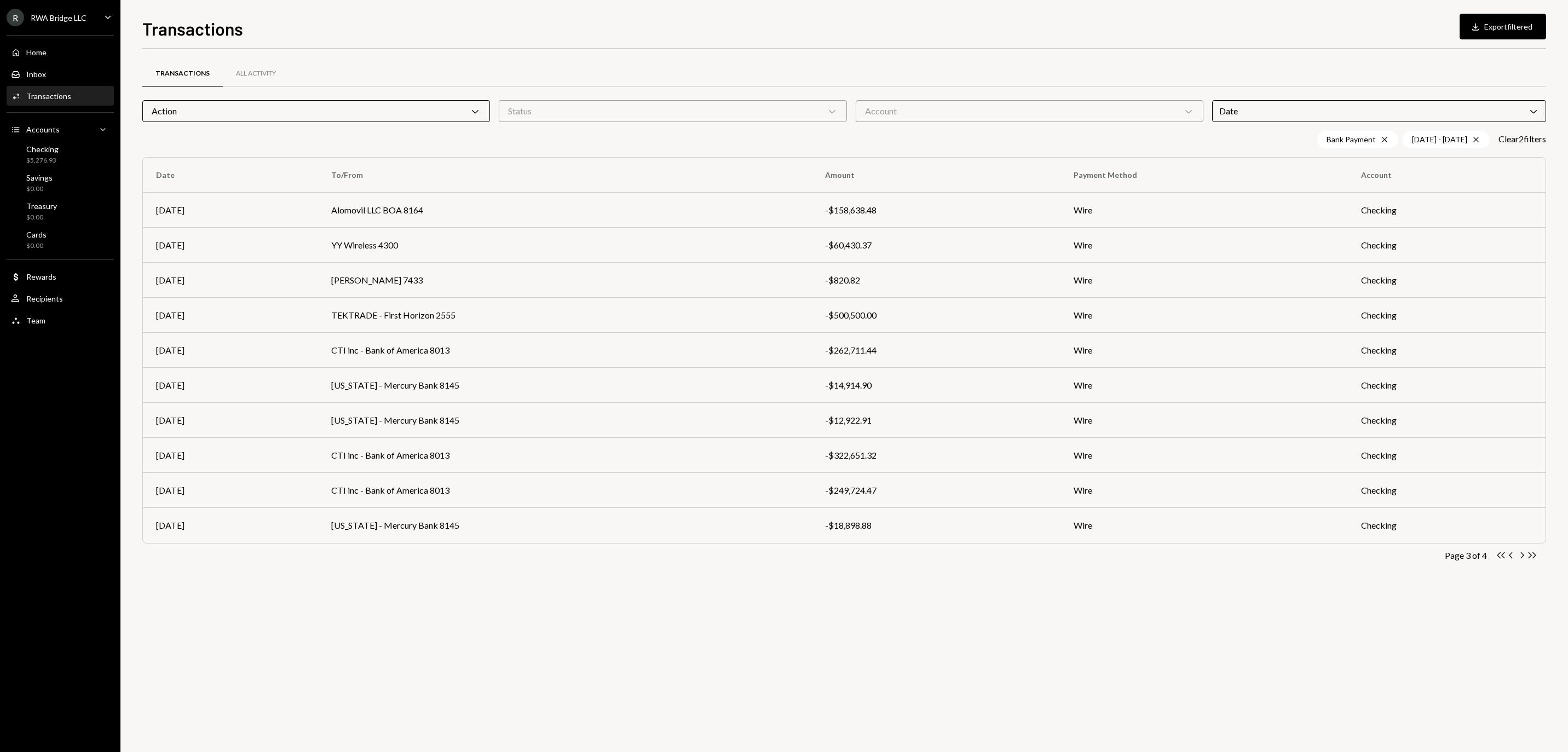
click at [1138, 118] on div "Account Chevron Down" at bounding box center [1029, 111] width 348 height 22
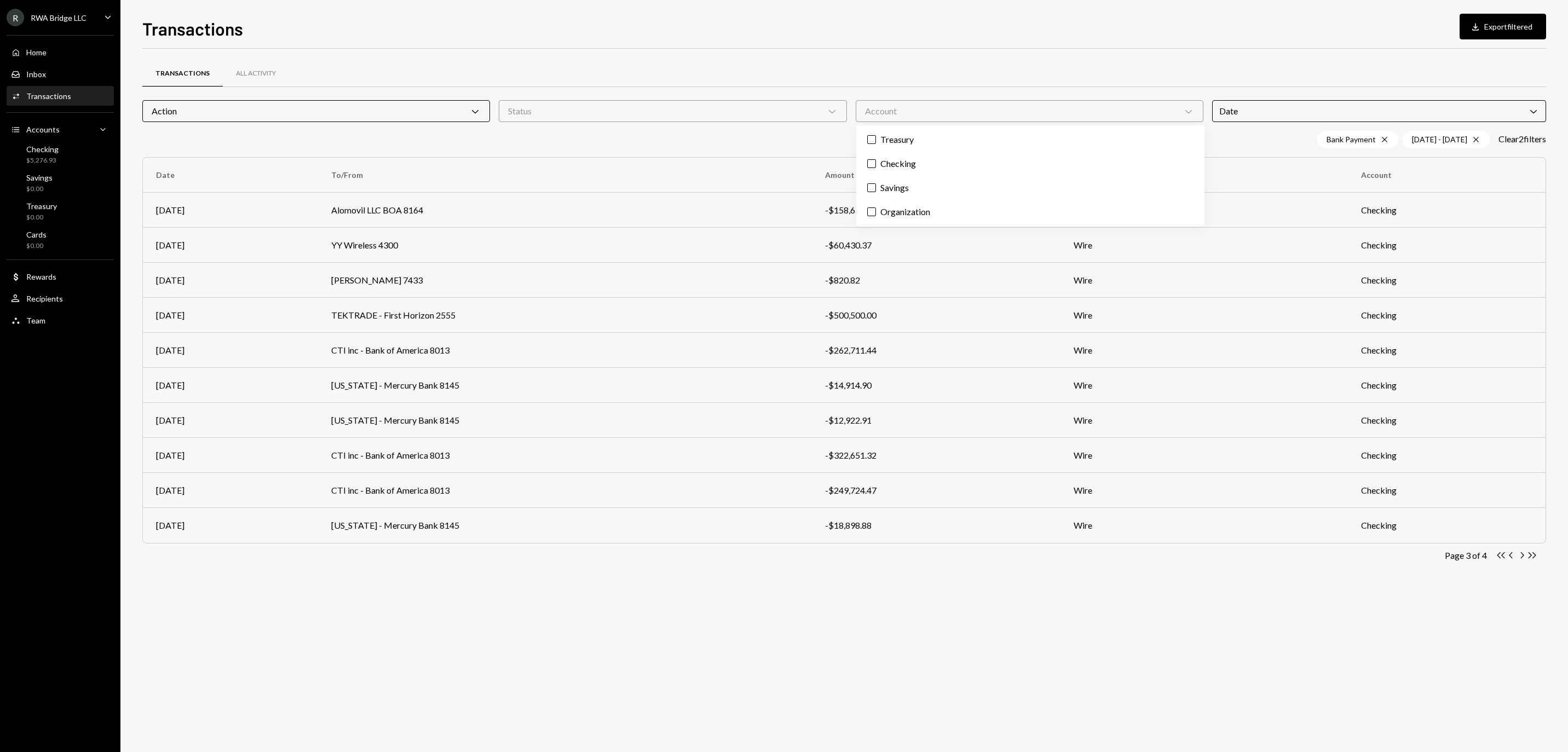
click at [1124, 84] on div "Transactions All Activity" at bounding box center [844, 73] width 1404 height 28
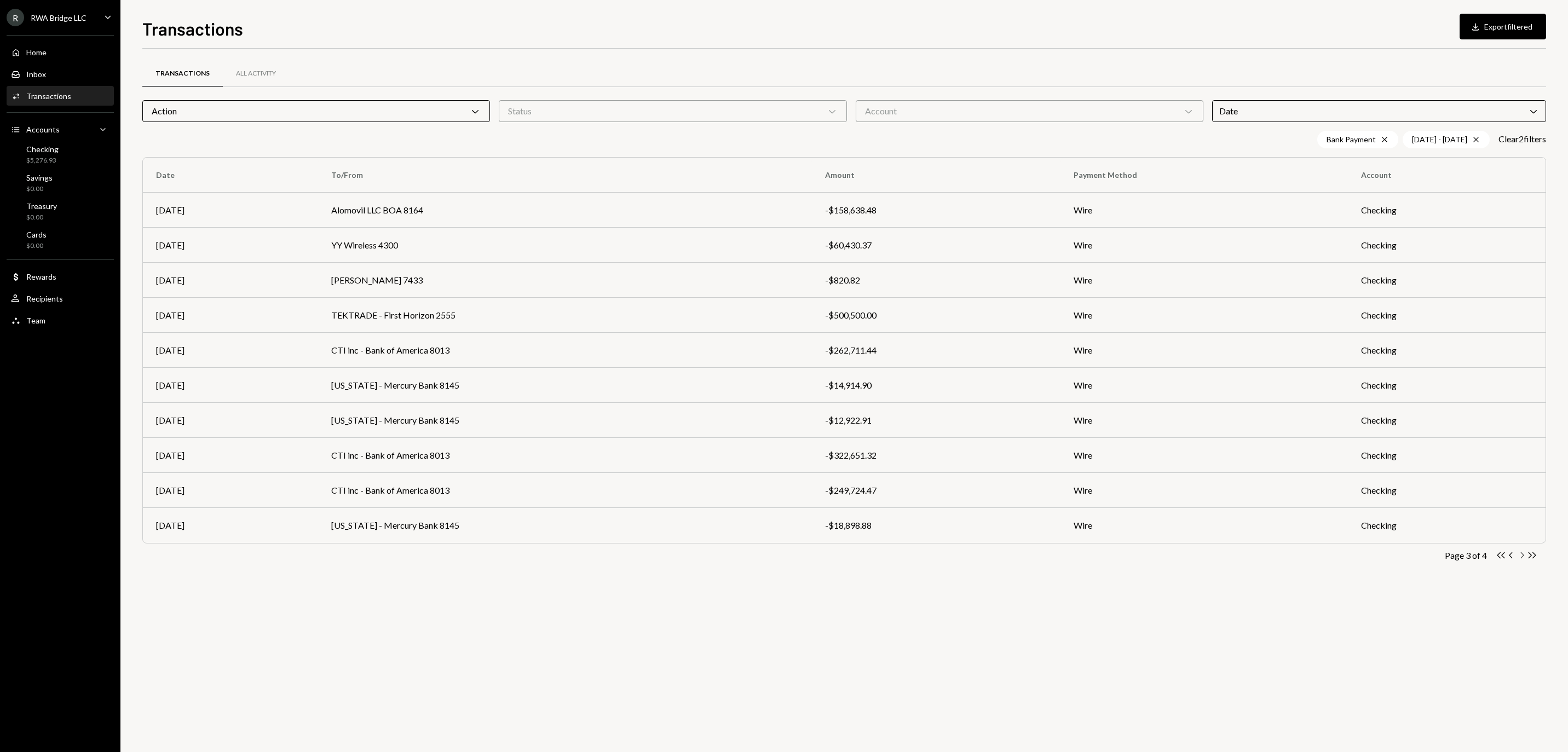
click at [1519, 558] on icon "Chevron Right" at bounding box center [1521, 555] width 10 height 10
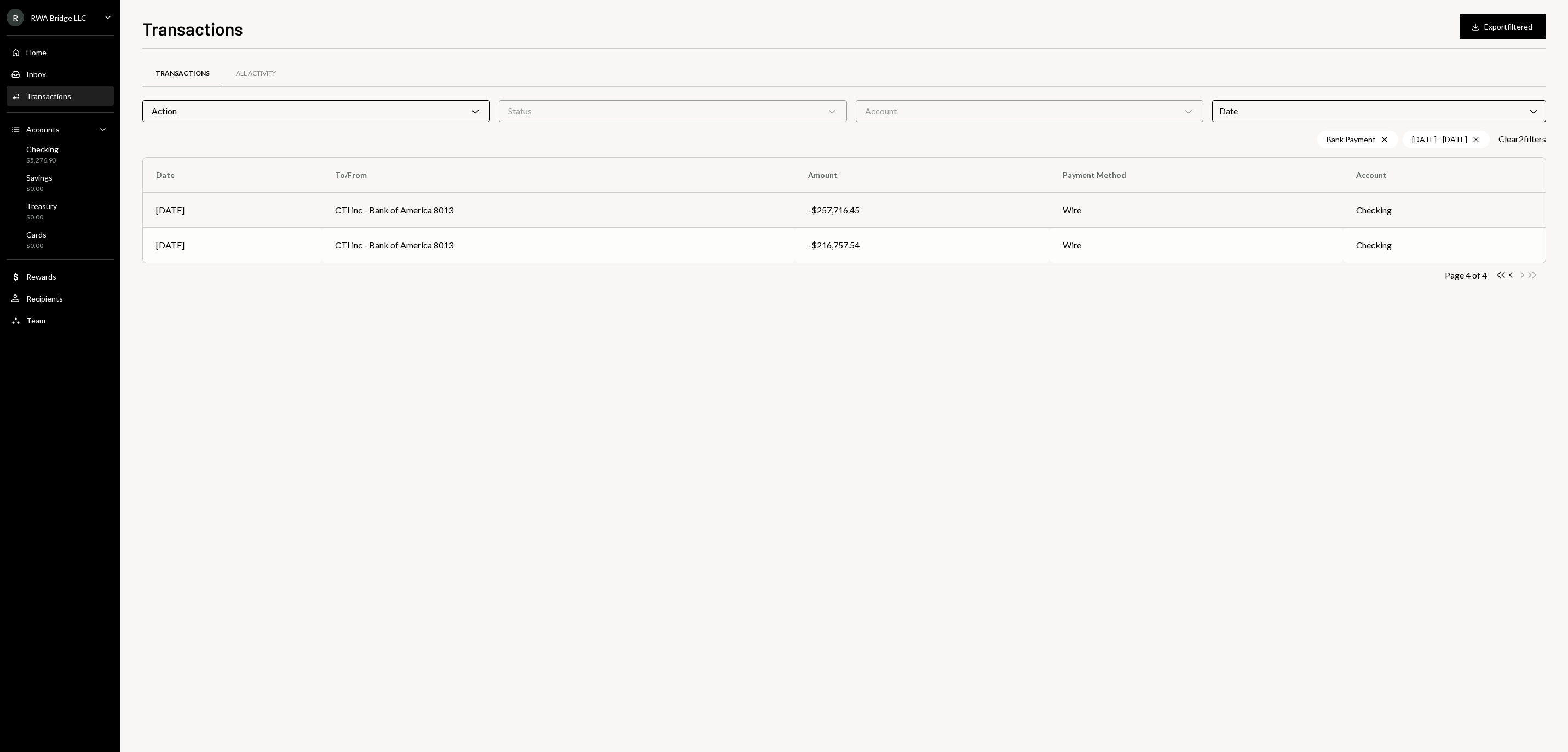
click at [714, 239] on td "CTI inc - Bank of America 8013" at bounding box center [558, 245] width 473 height 35
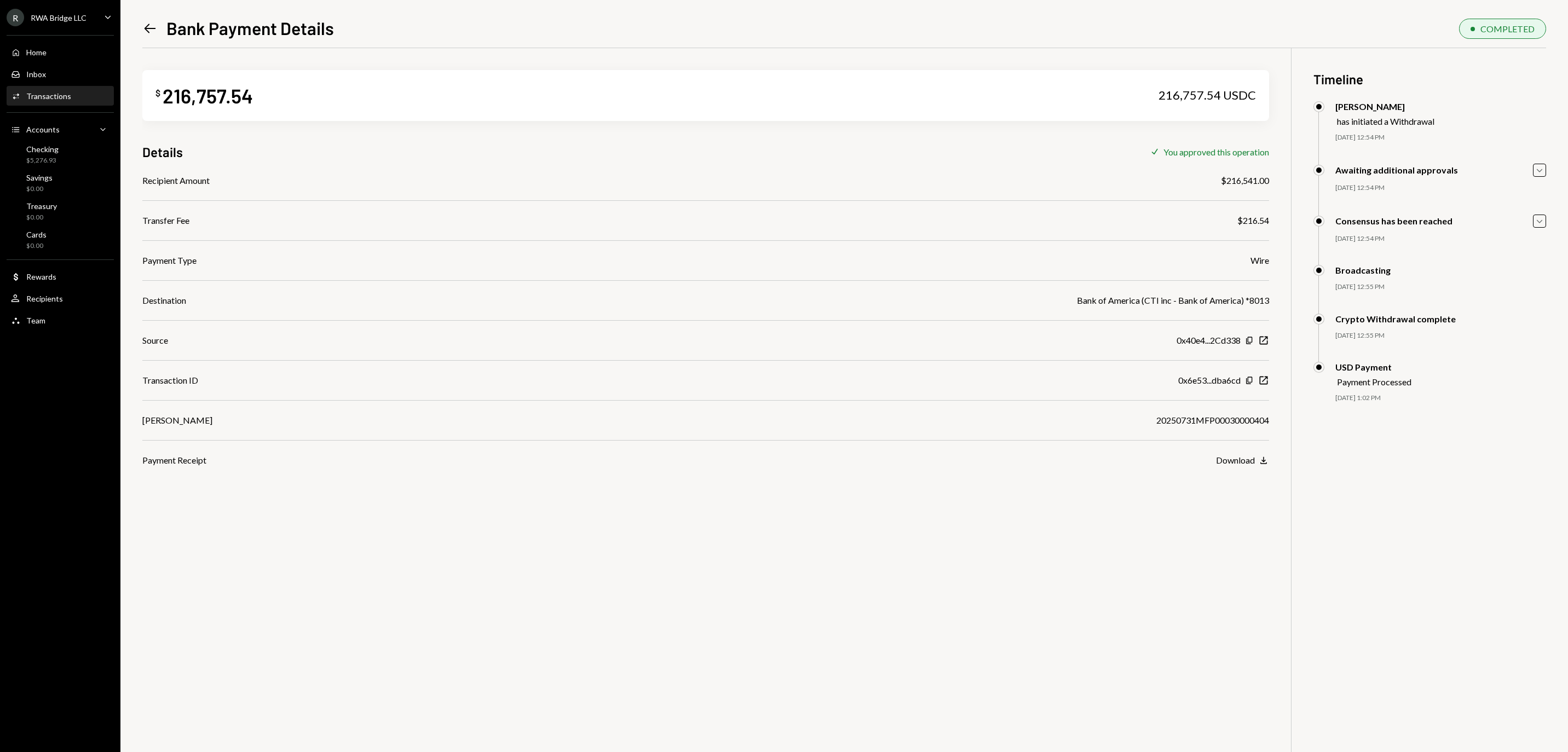
click at [155, 31] on icon "Left Arrow" at bounding box center [150, 28] width 15 height 15
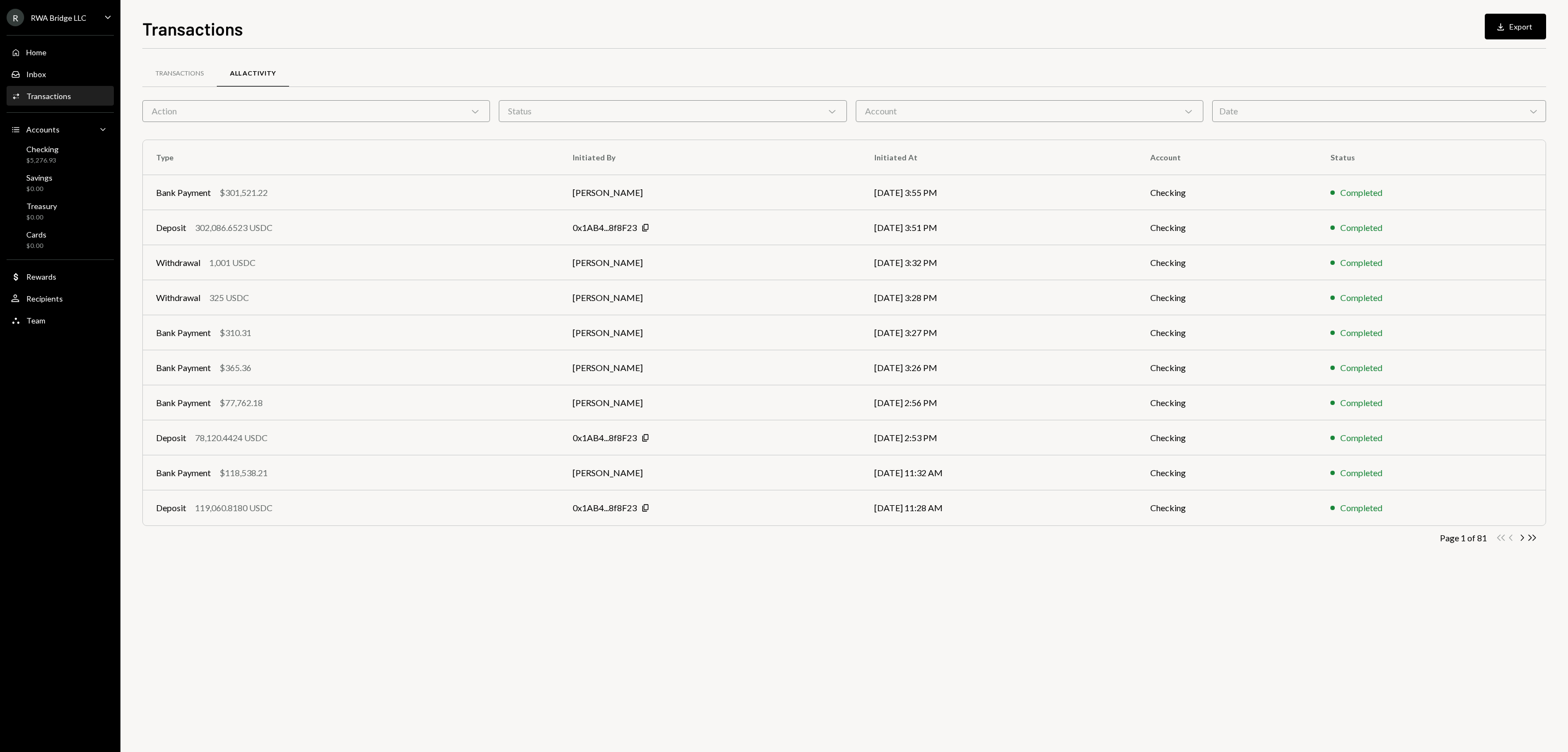
click at [408, 108] on div "Action Chevron Down" at bounding box center [316, 111] width 348 height 22
click at [612, 76] on div "Transactions All Activity" at bounding box center [844, 73] width 1404 height 28
click at [465, 106] on div "Action Chevron Down" at bounding box center [316, 111] width 348 height 22
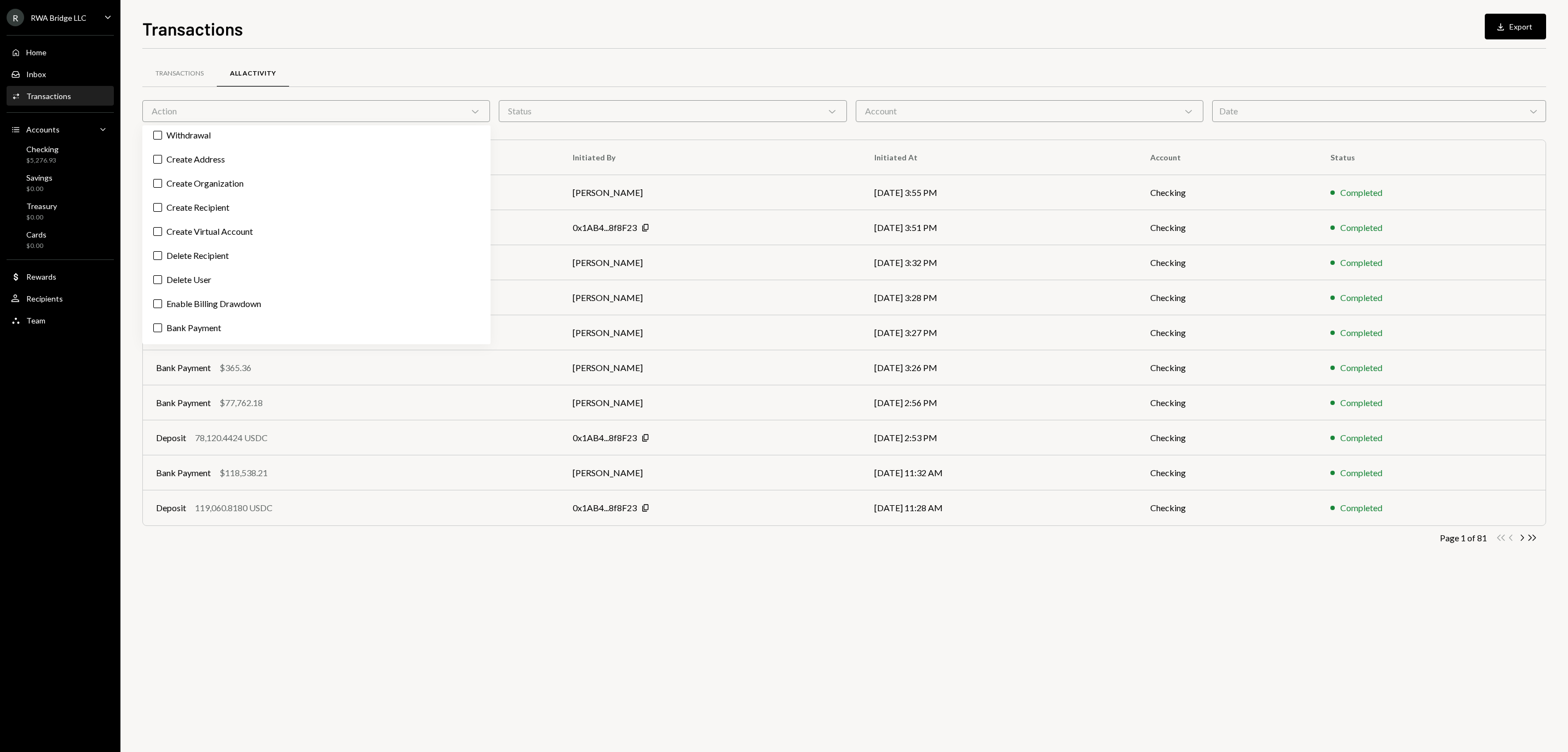
scroll to position [119, 0]
click at [339, 295] on label "Bank Payment" at bounding box center [316, 285] width 339 height 20
click at [162, 289] on button "Bank Payment" at bounding box center [158, 285] width 9 height 9
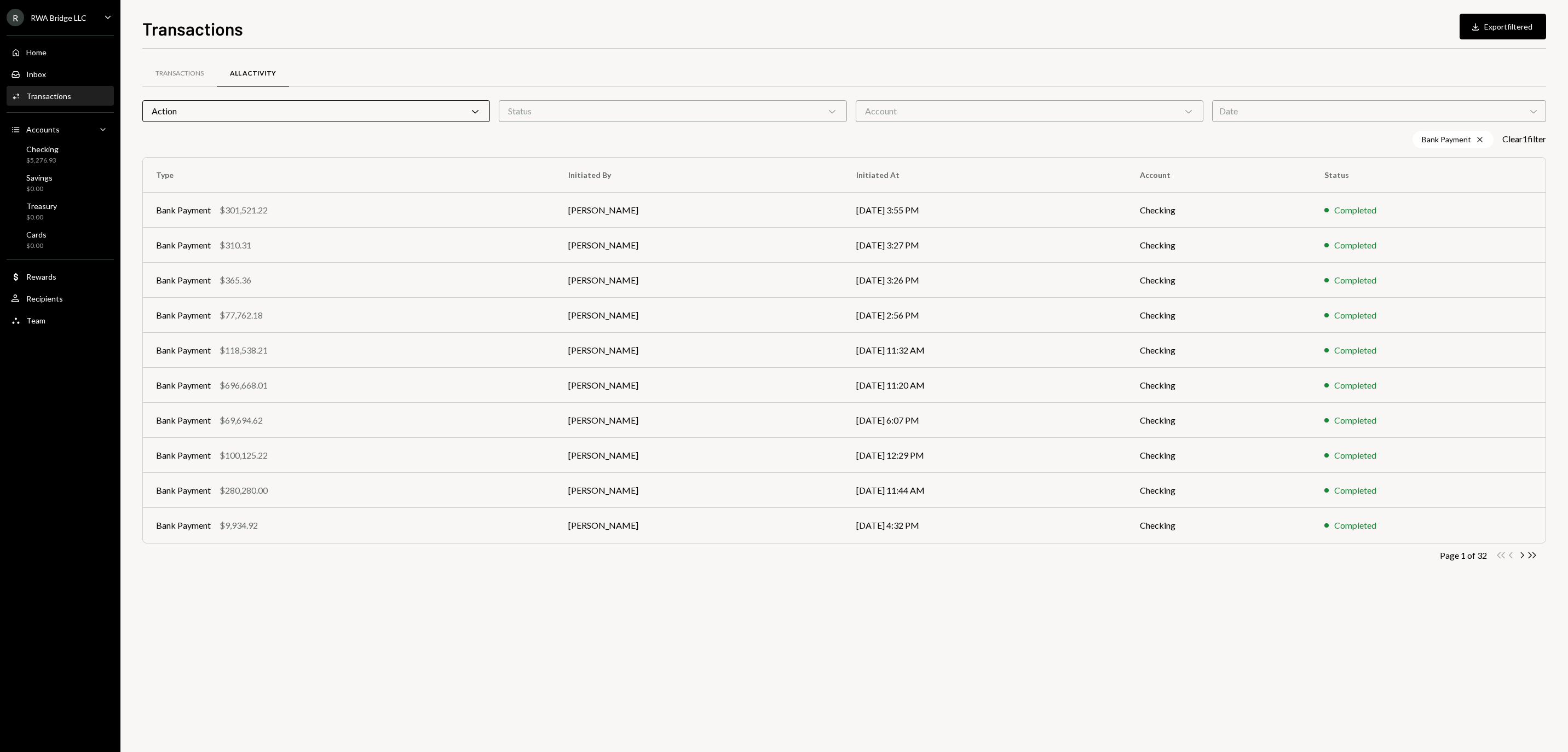
click at [835, 76] on div "Transactions All Activity" at bounding box center [844, 73] width 1404 height 28
click at [1135, 117] on div "Account Chevron Down" at bounding box center [1029, 111] width 348 height 22
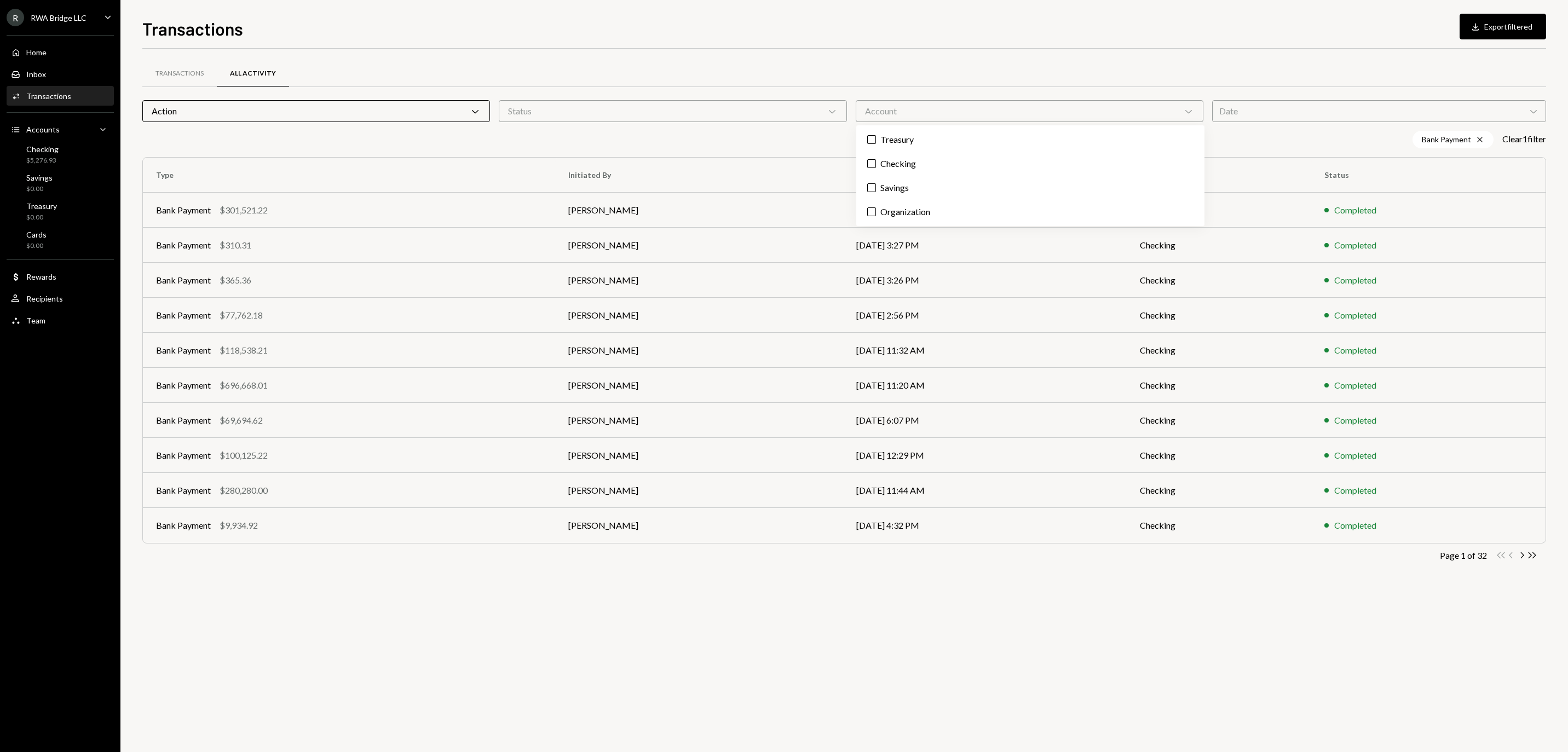
click at [838, 58] on div "Transactions All Activity Action Chevron Down Status Chevron Down Account Chevr…" at bounding box center [844, 319] width 1404 height 540
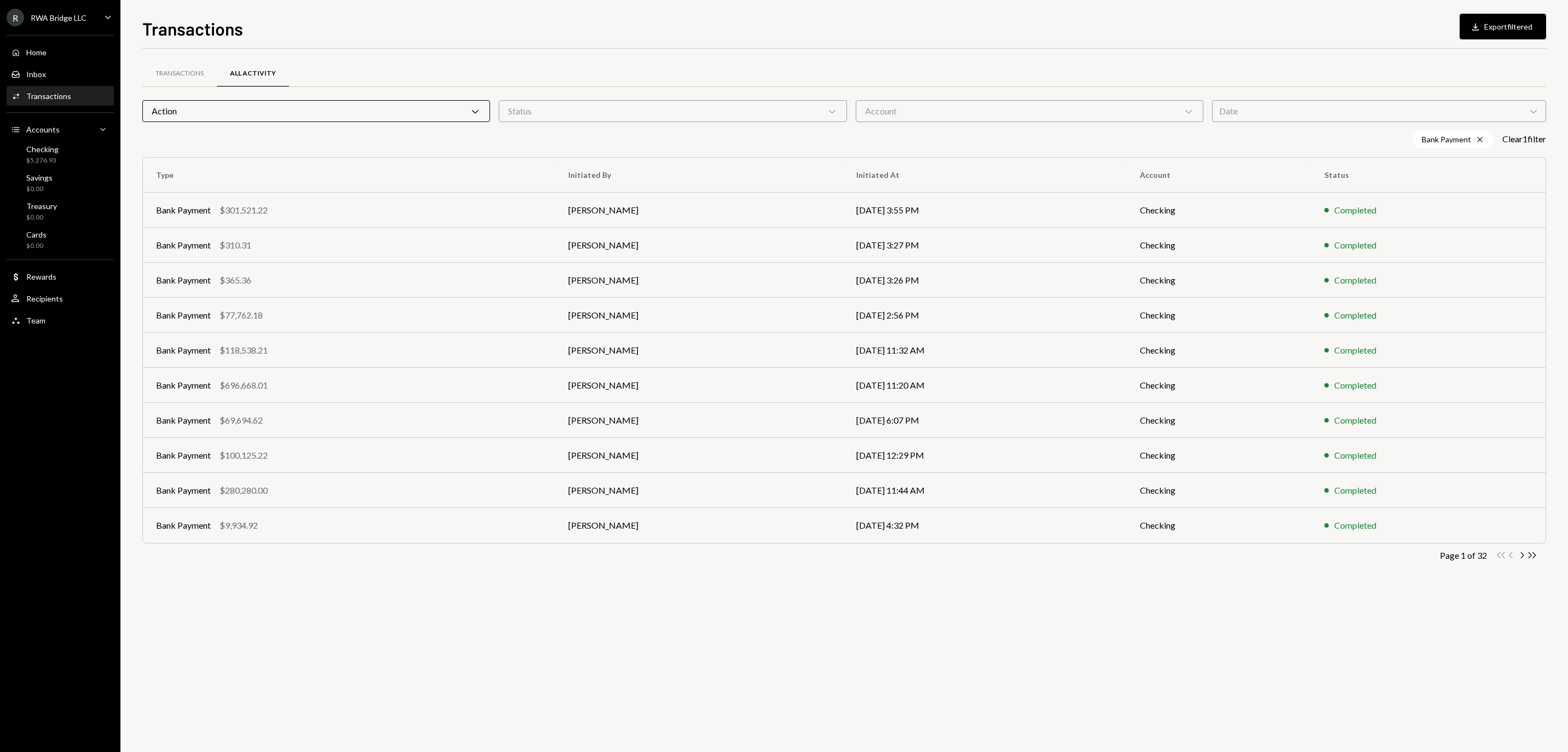
click at [768, 107] on div "Status Chevron Down" at bounding box center [672, 111] width 348 height 22
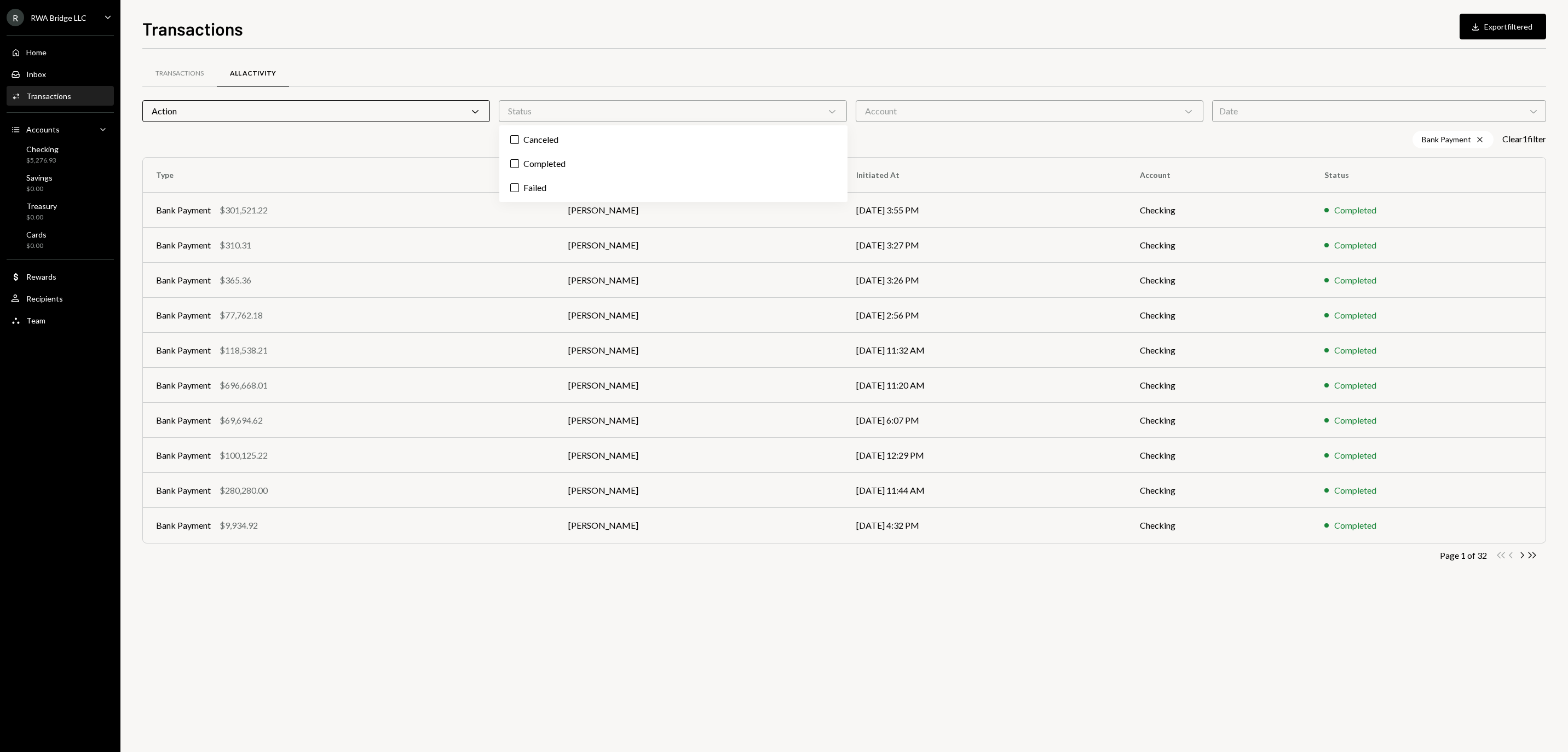
click at [778, 57] on div "Transactions All Activity Action Chevron Down Status Chevron Down Account Chevr…" at bounding box center [844, 319] width 1404 height 540
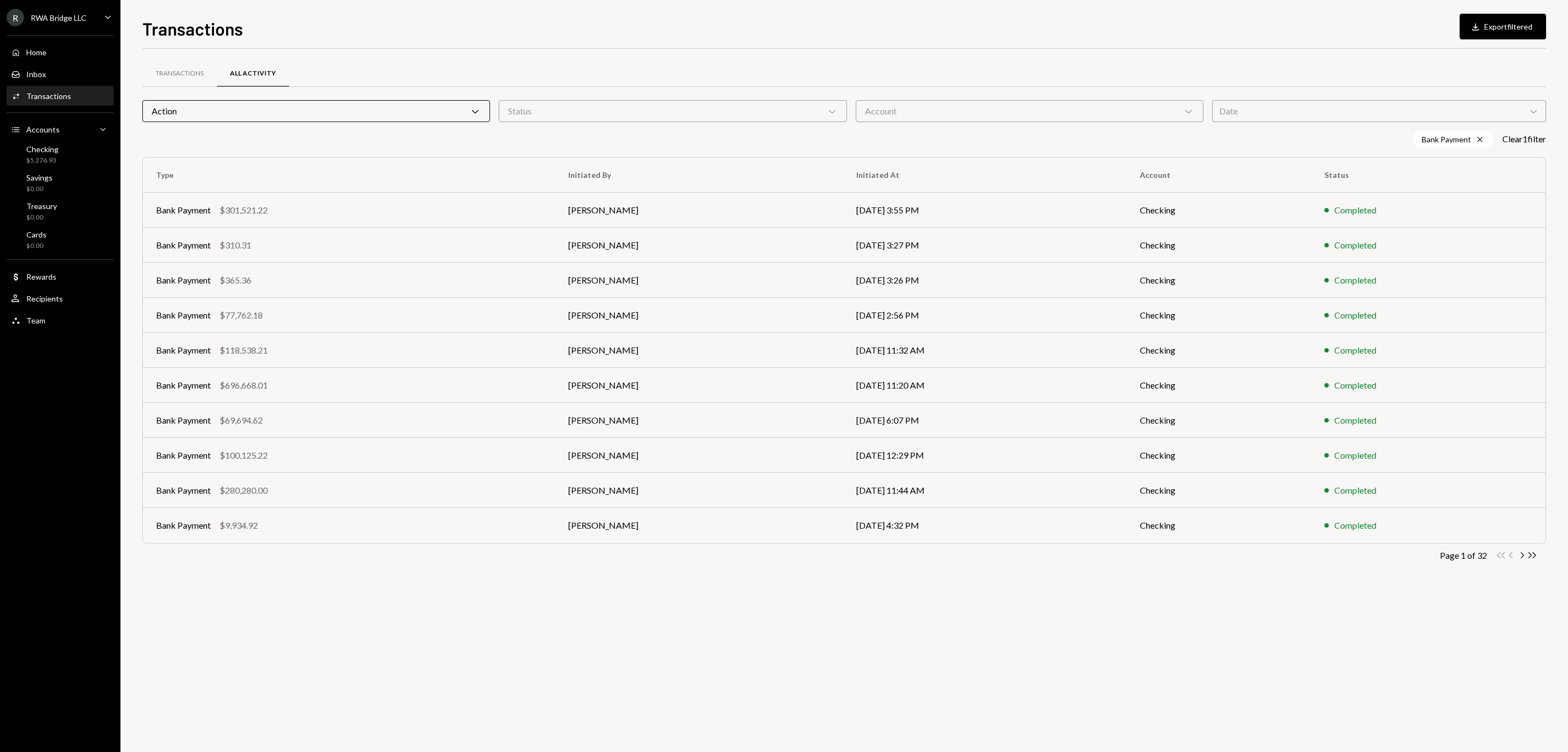
click at [1253, 111] on div "Date Chevron Down" at bounding box center [1379, 111] width 334 height 22
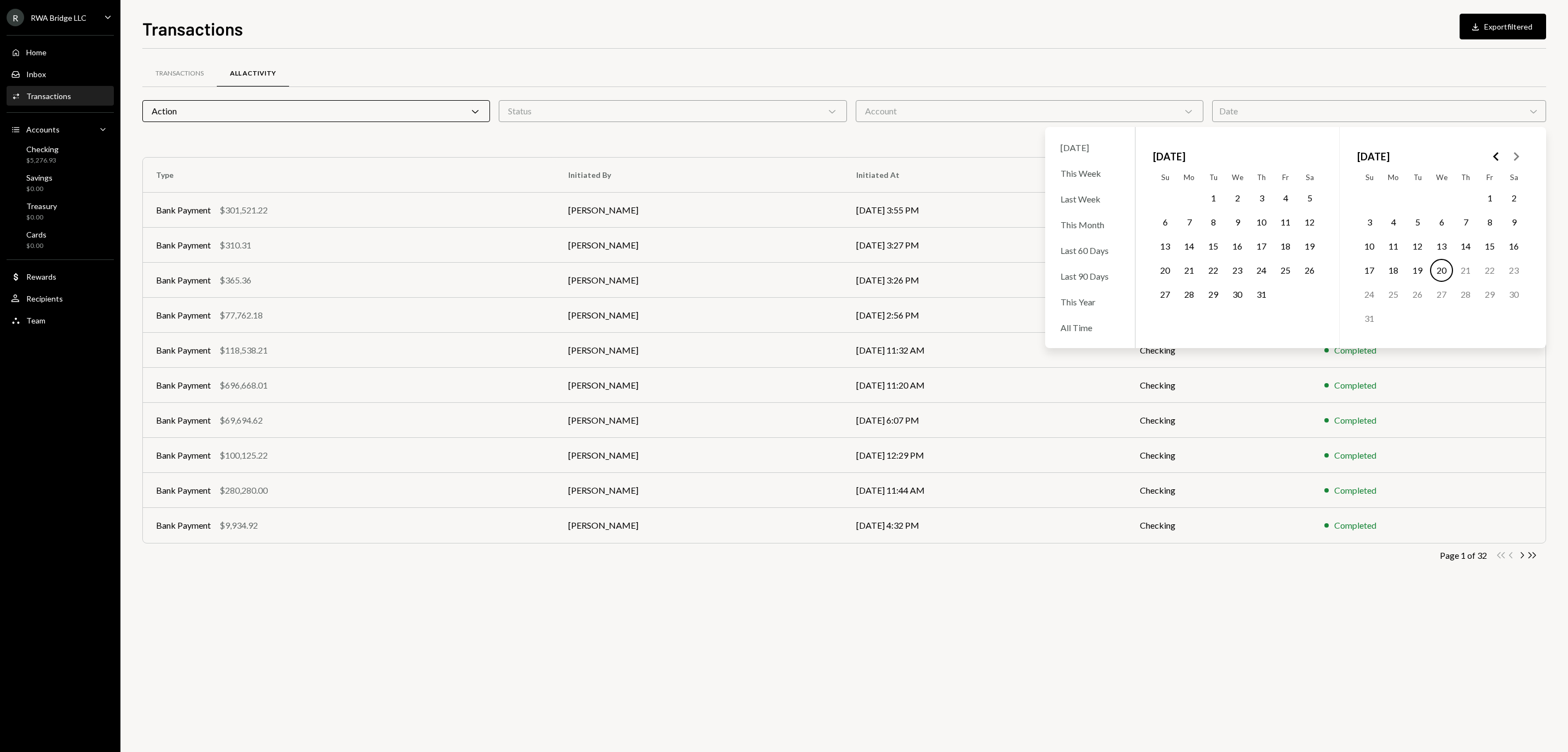
click at [1261, 303] on button "31" at bounding box center [1261, 294] width 23 height 23
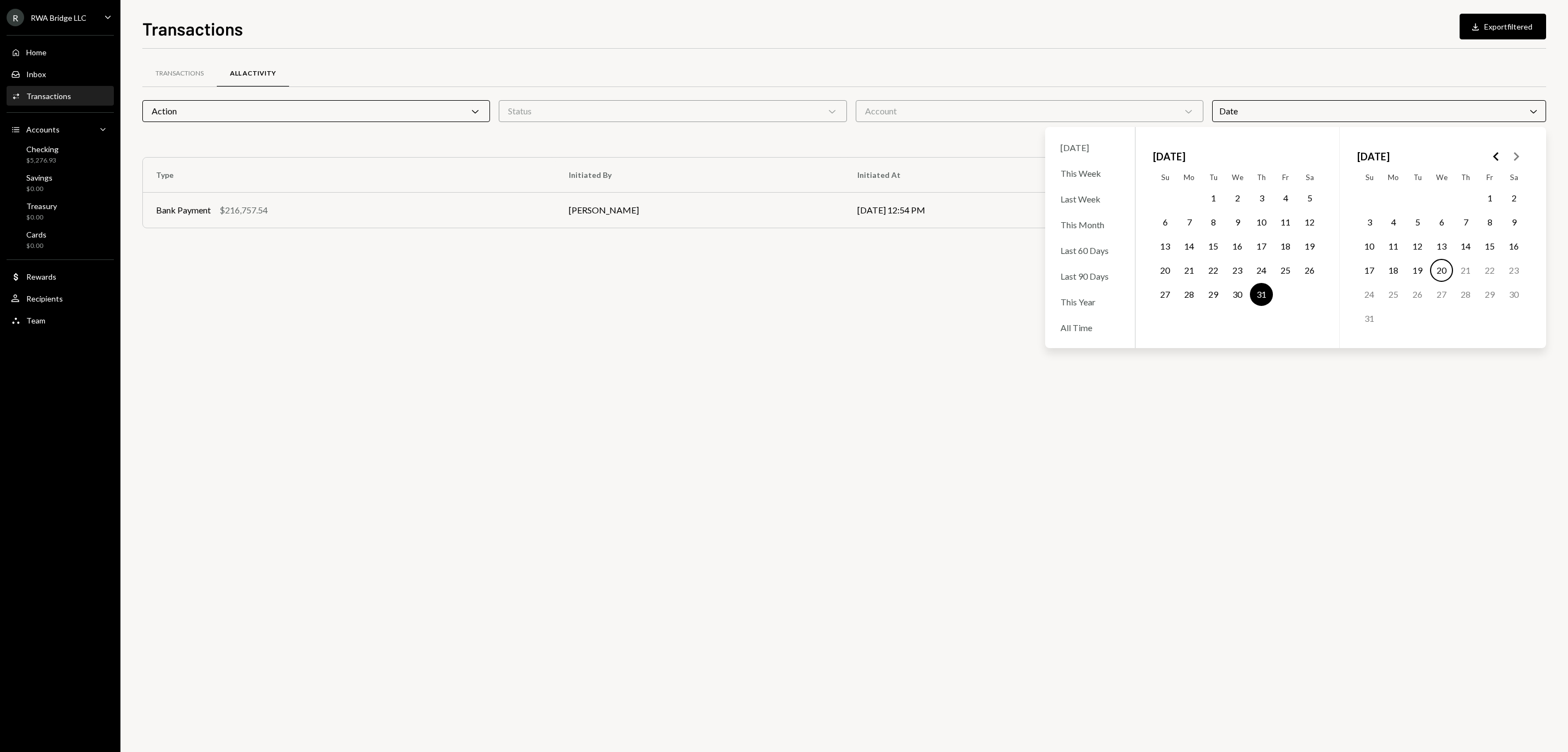
click at [1444, 279] on button "20" at bounding box center [1441, 270] width 23 height 23
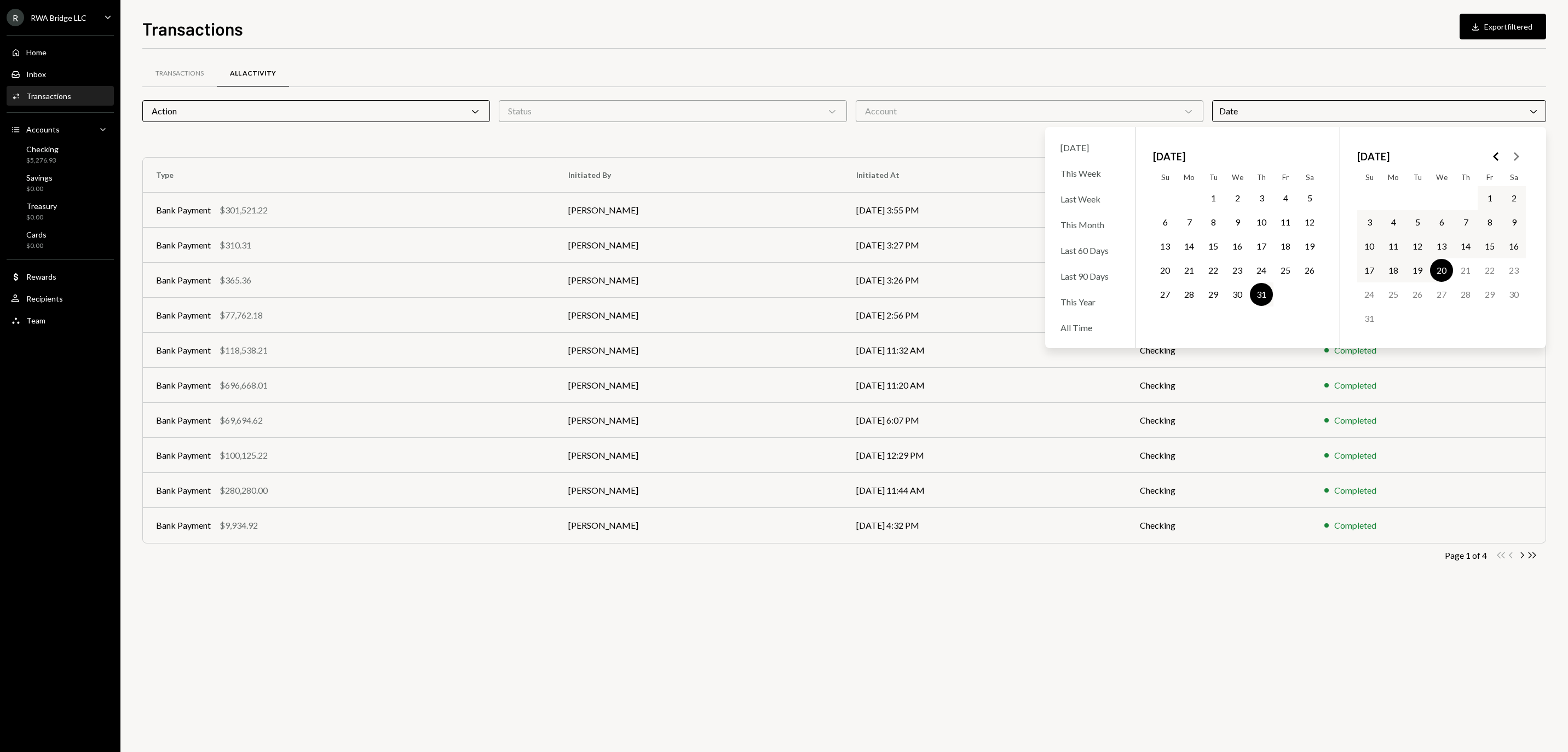
click at [1220, 599] on div "Transactions All Activity Action Chevron Down Status Chevron Down Account Chevr…" at bounding box center [844, 400] width 1404 height 703
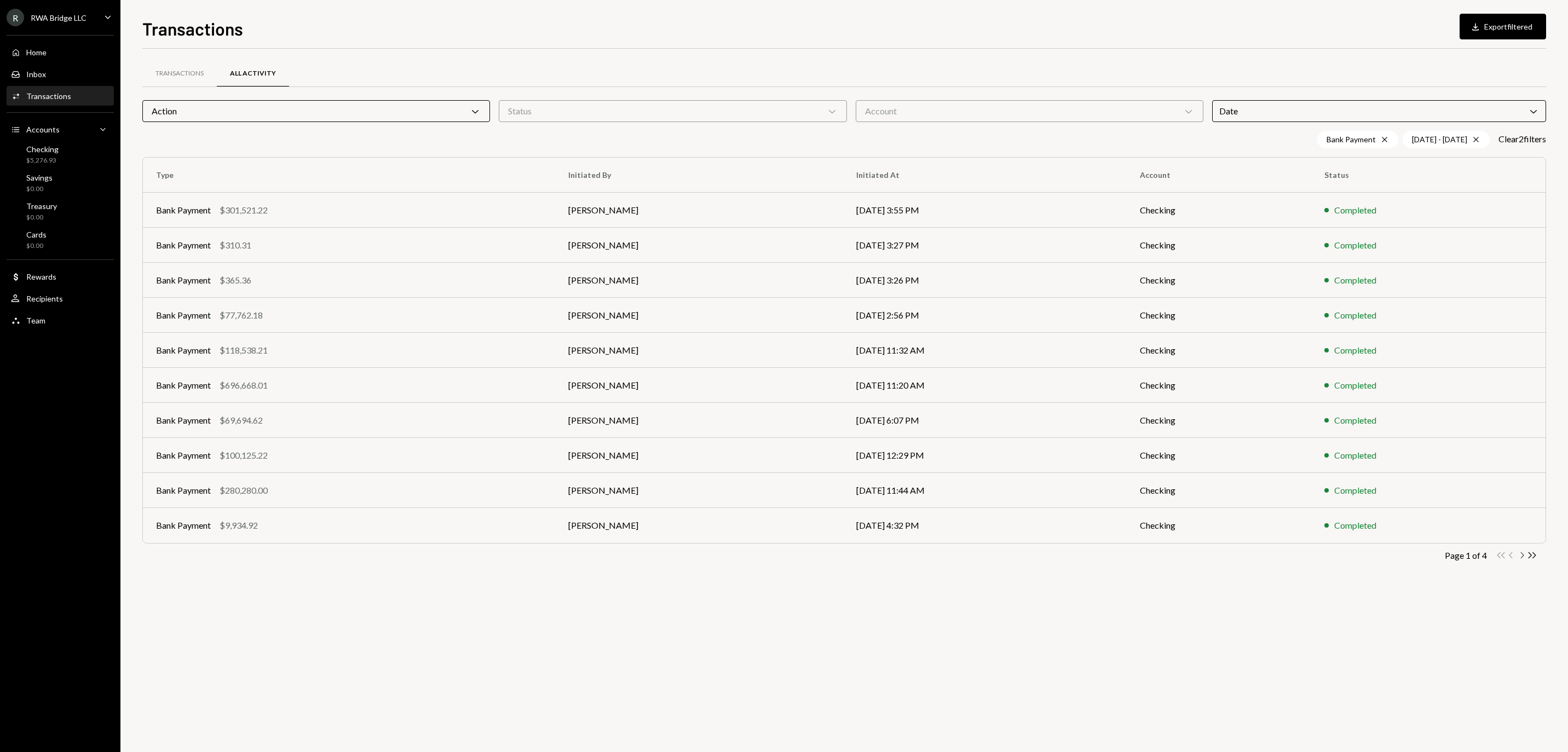
click at [1523, 555] on icon "Chevron Right" at bounding box center [1521, 555] width 10 height 10
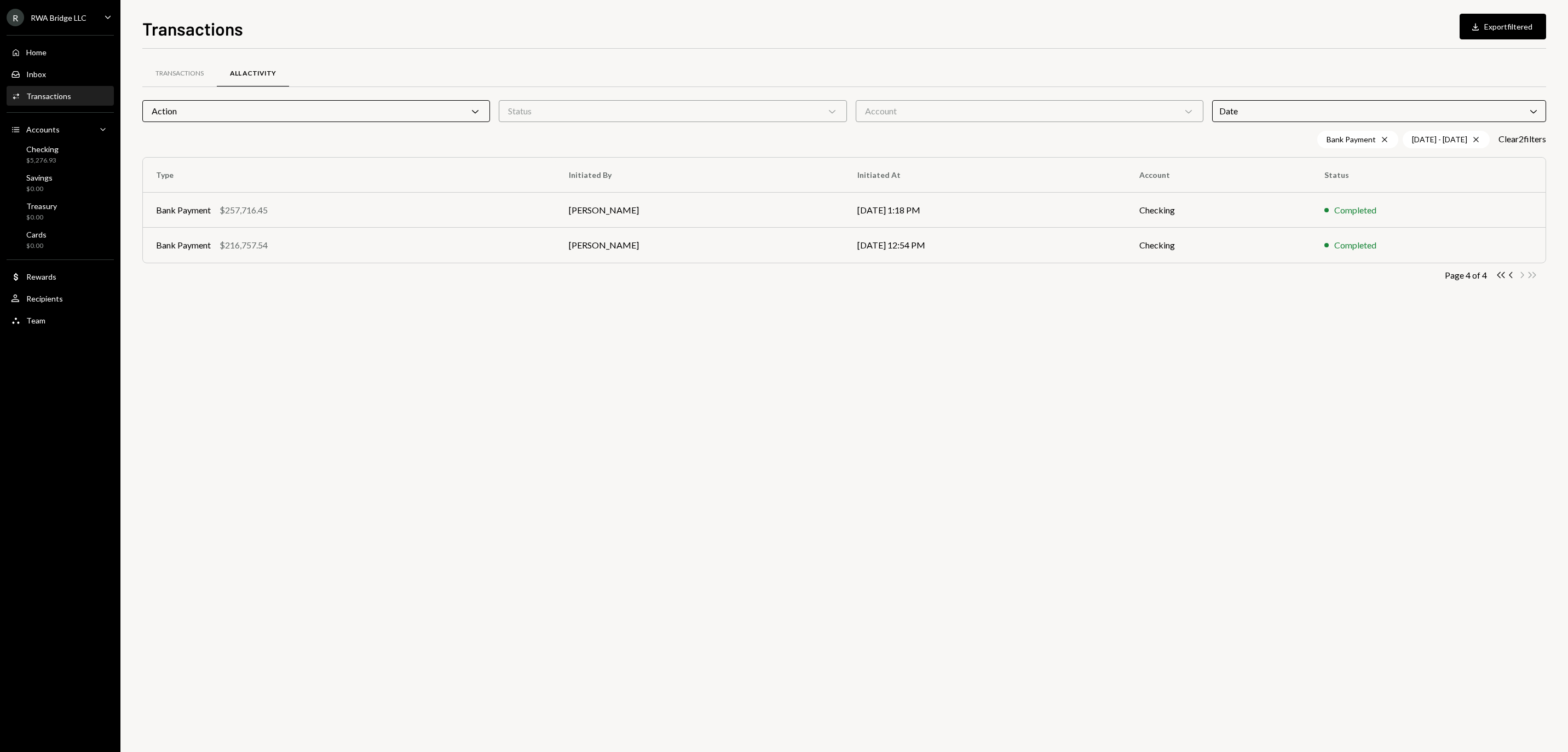
click at [694, 98] on div "Transactions All Activity Action Chevron Down Status Chevron Down Account Chevr…" at bounding box center [844, 188] width 1404 height 242
click at [695, 104] on div "Status Chevron Down" at bounding box center [672, 111] width 348 height 22
click at [921, 103] on div "Account Chevron Down" at bounding box center [1029, 111] width 348 height 22
click at [1034, 306] on div "Transactions All Activity Action Chevron Down Status Chevron Down Account Chevr…" at bounding box center [844, 188] width 1404 height 242
click at [1510, 280] on icon "Chevron Left" at bounding box center [1511, 274] width 10 height 10
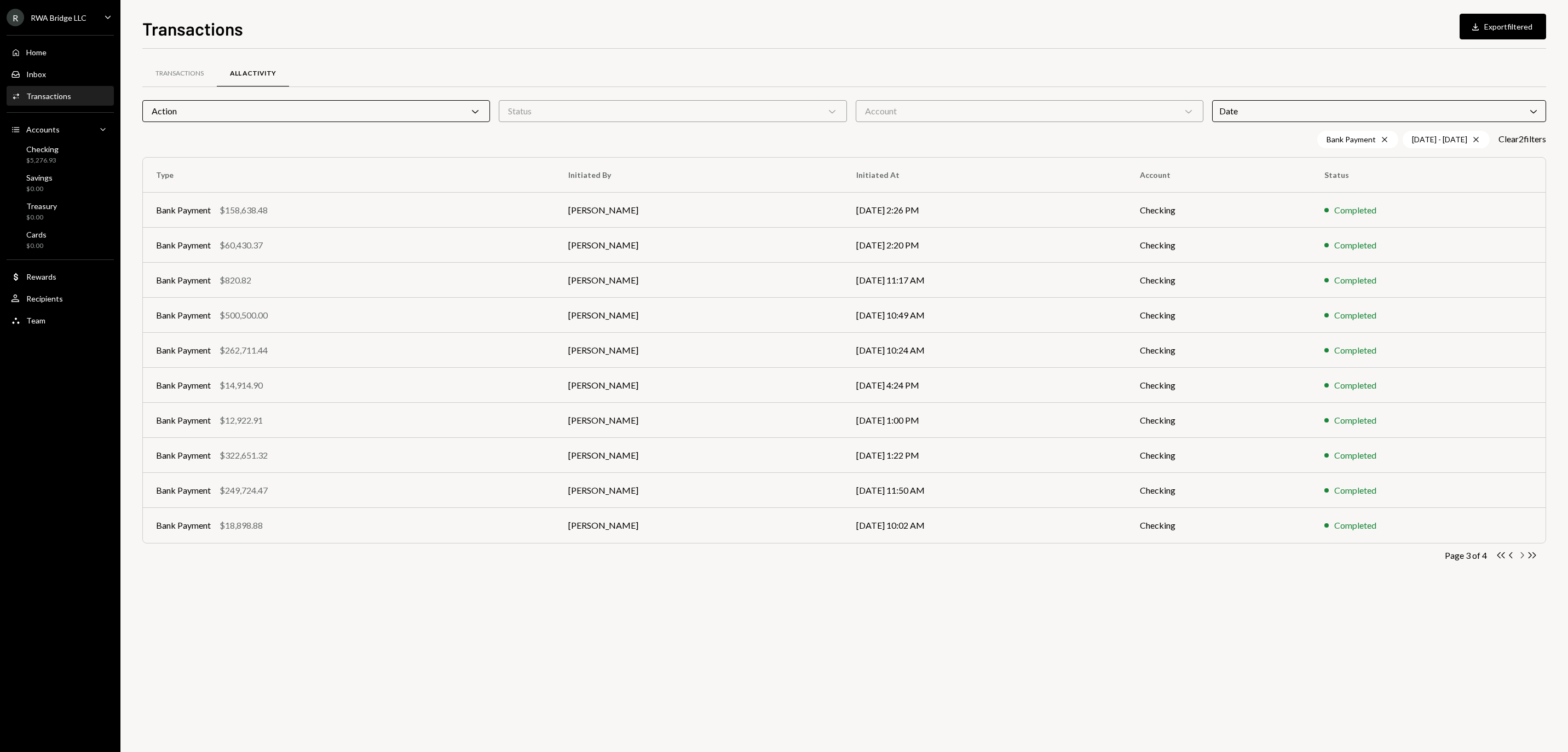
click at [1522, 558] on icon "button" at bounding box center [1522, 555] width 3 height 6
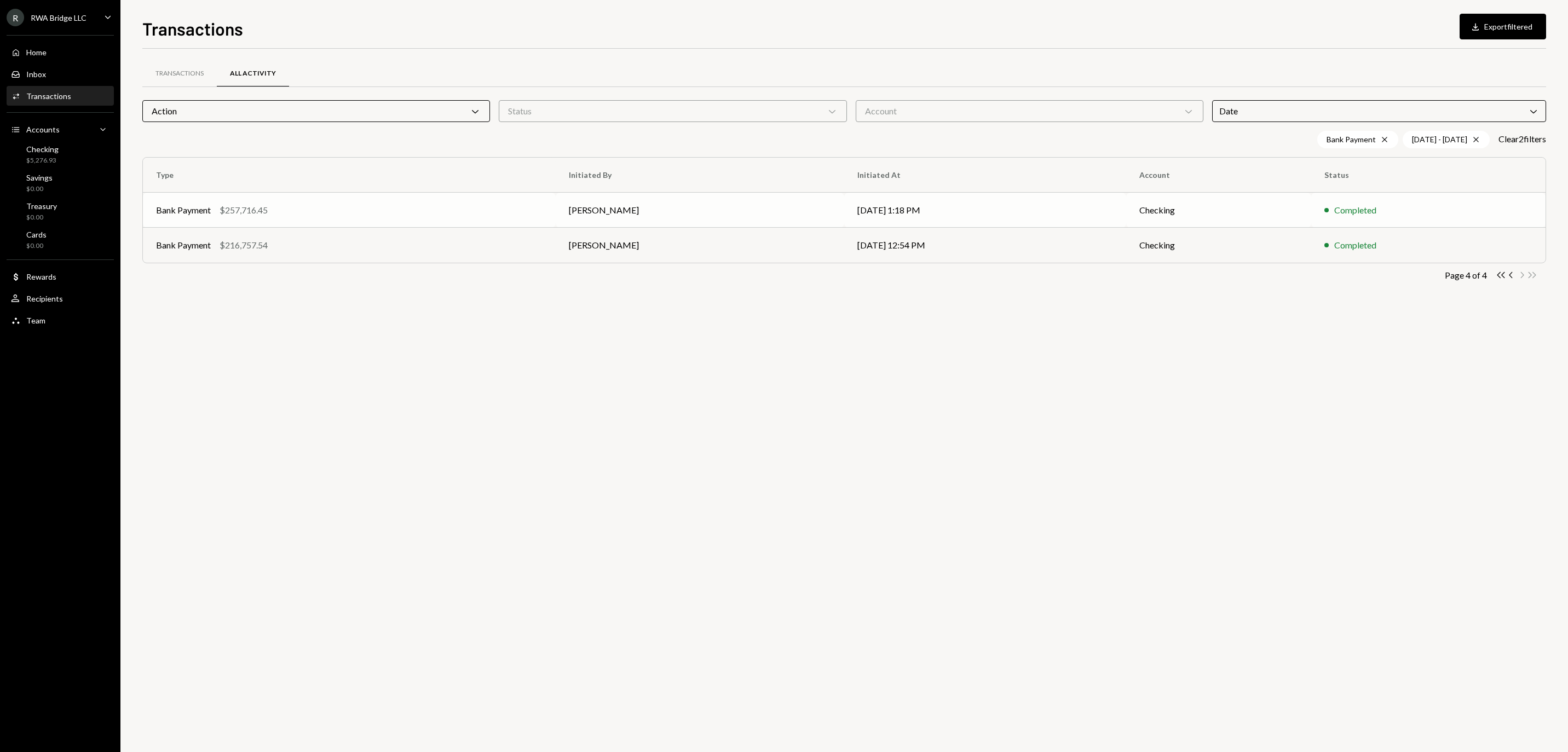
click at [943, 212] on td "08/01/25 1:18 PM" at bounding box center [985, 210] width 282 height 35
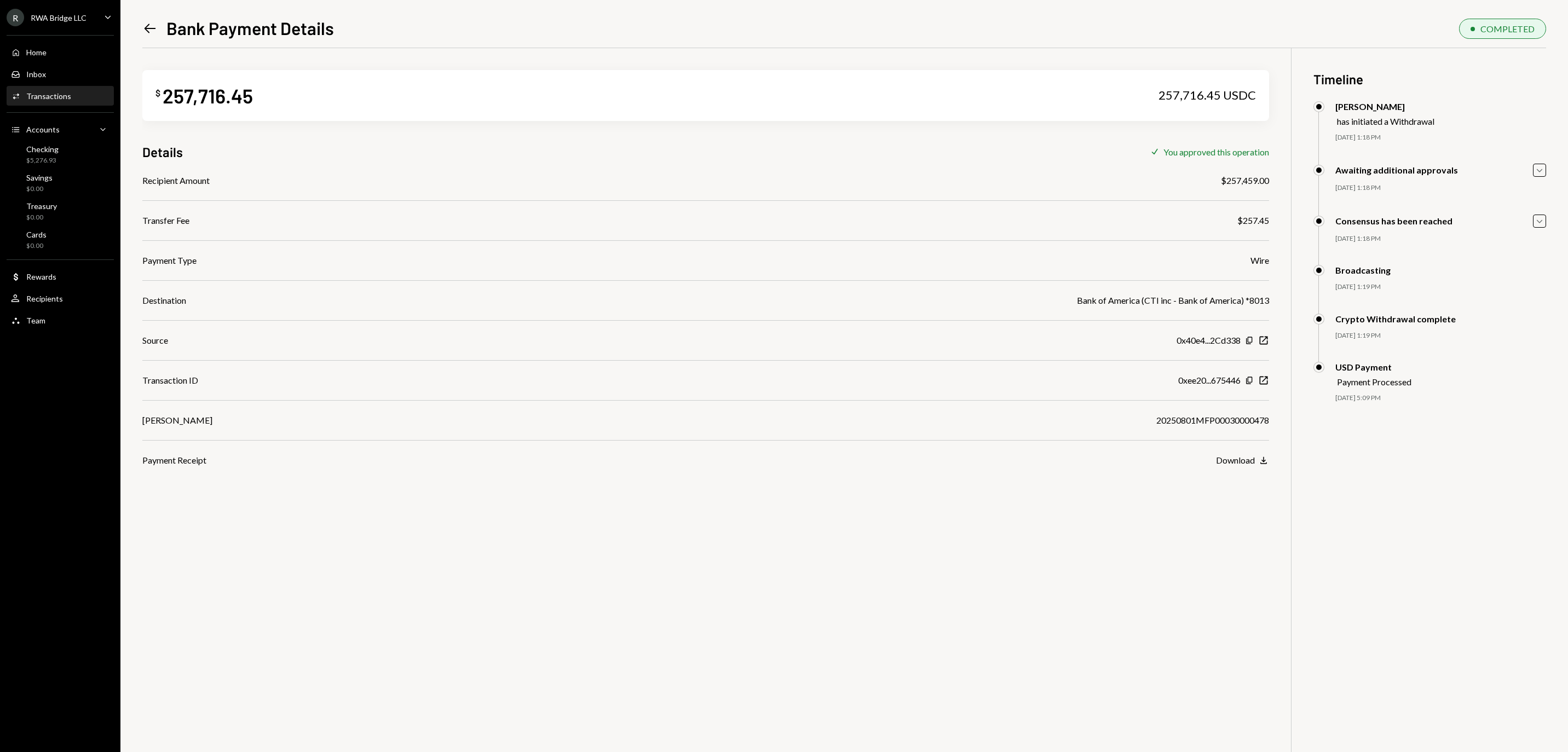
click at [1189, 422] on div "20250801MFP00030000478" at bounding box center [1212, 420] width 113 height 13
copy div "20250801MFP00030000478"
click at [1002, 516] on div "$ 257,716.45 257,716.45 USDC Details Check You approved this operation Recipien…" at bounding box center [844, 424] width 1404 height 752
click at [1266, 382] on icon "New Window" at bounding box center [1263, 380] width 11 height 11
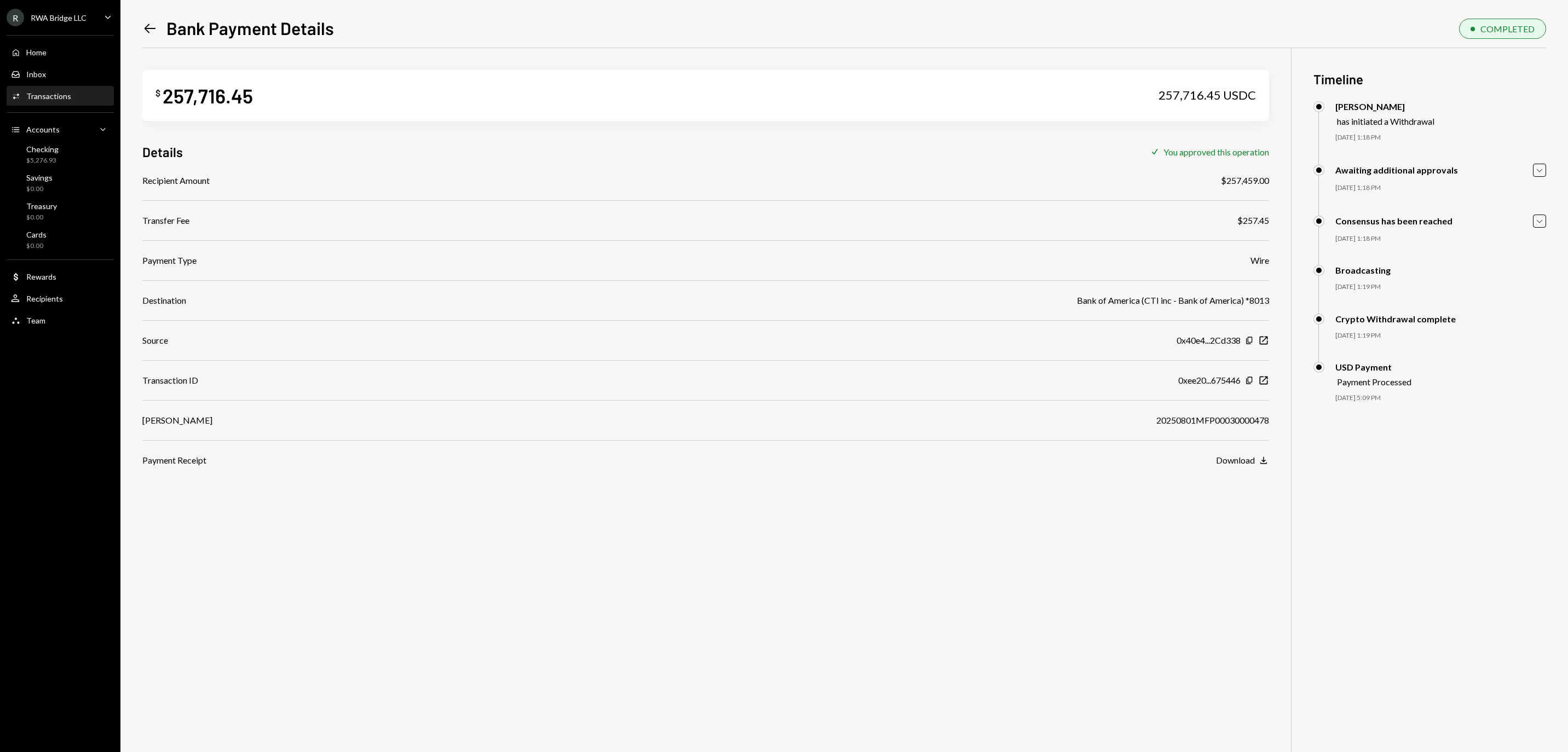
click at [1237, 215] on div "$257.45" at bounding box center [1253, 220] width 32 height 13
click at [987, 190] on div "Recipient Amount $257,459.00 Transfer Fee $257.45 Payment Type Wire Destination…" at bounding box center [706, 321] width 1127 height 293
click at [156, 33] on icon "Left Arrow" at bounding box center [150, 28] width 15 height 15
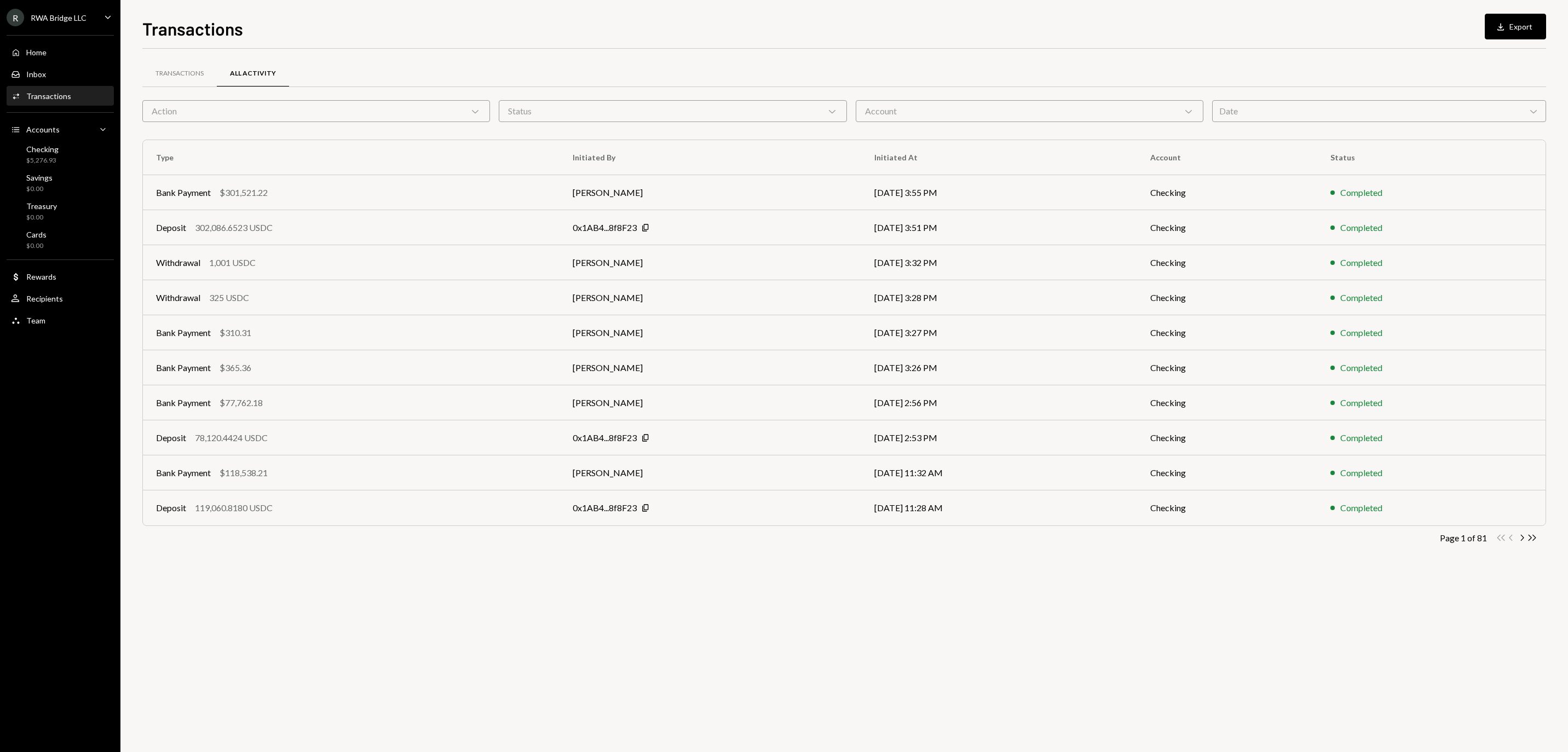
click at [1271, 113] on div "Date Chevron Down" at bounding box center [1379, 111] width 334 height 22
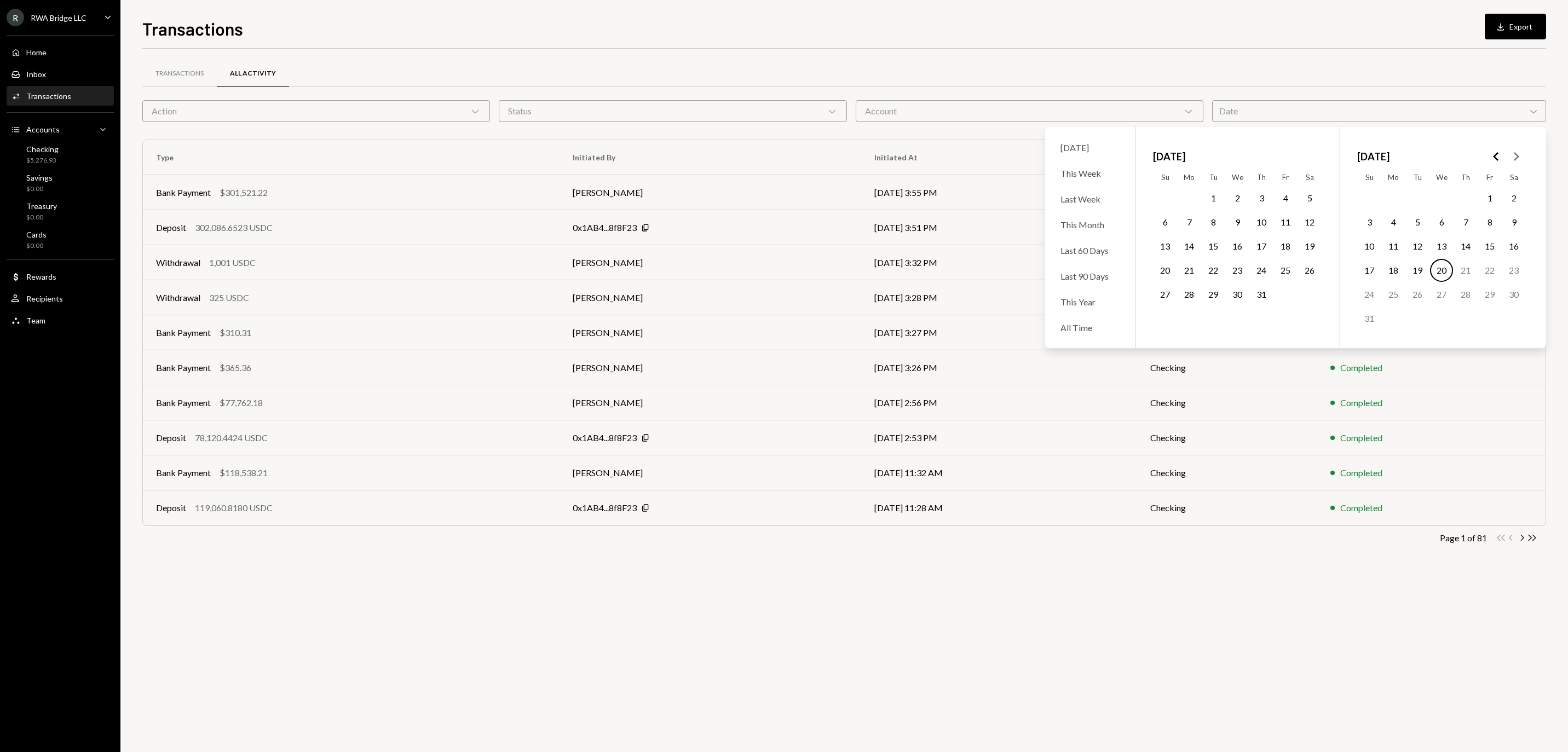
click at [1489, 204] on button "1" at bounding box center [1489, 198] width 23 height 23
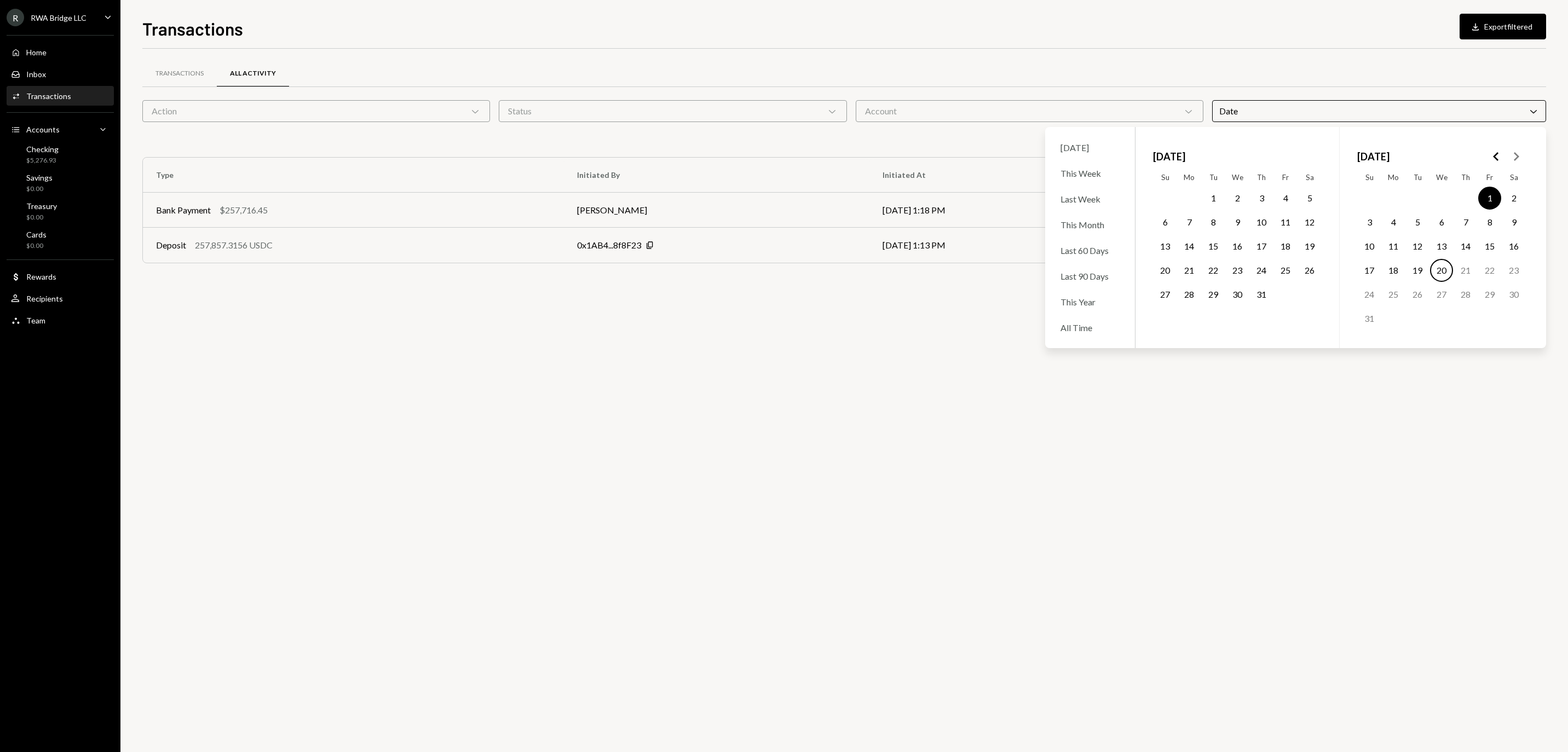
click at [1440, 278] on button "20" at bounding box center [1441, 270] width 23 height 23
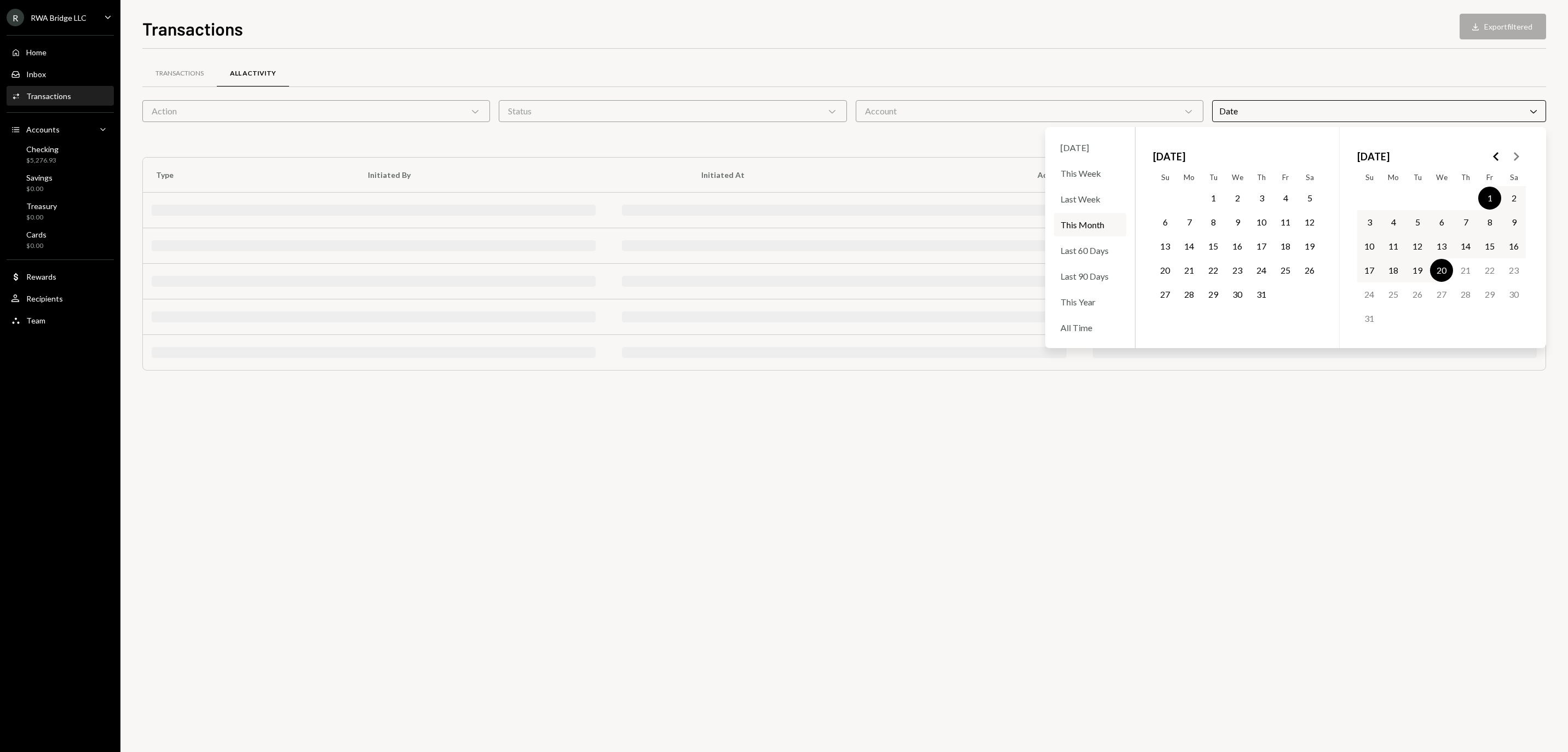
click at [1311, 444] on div "Transactions All Activity Action Chevron Down Status Chevron Down Account Chevr…" at bounding box center [844, 400] width 1404 height 703
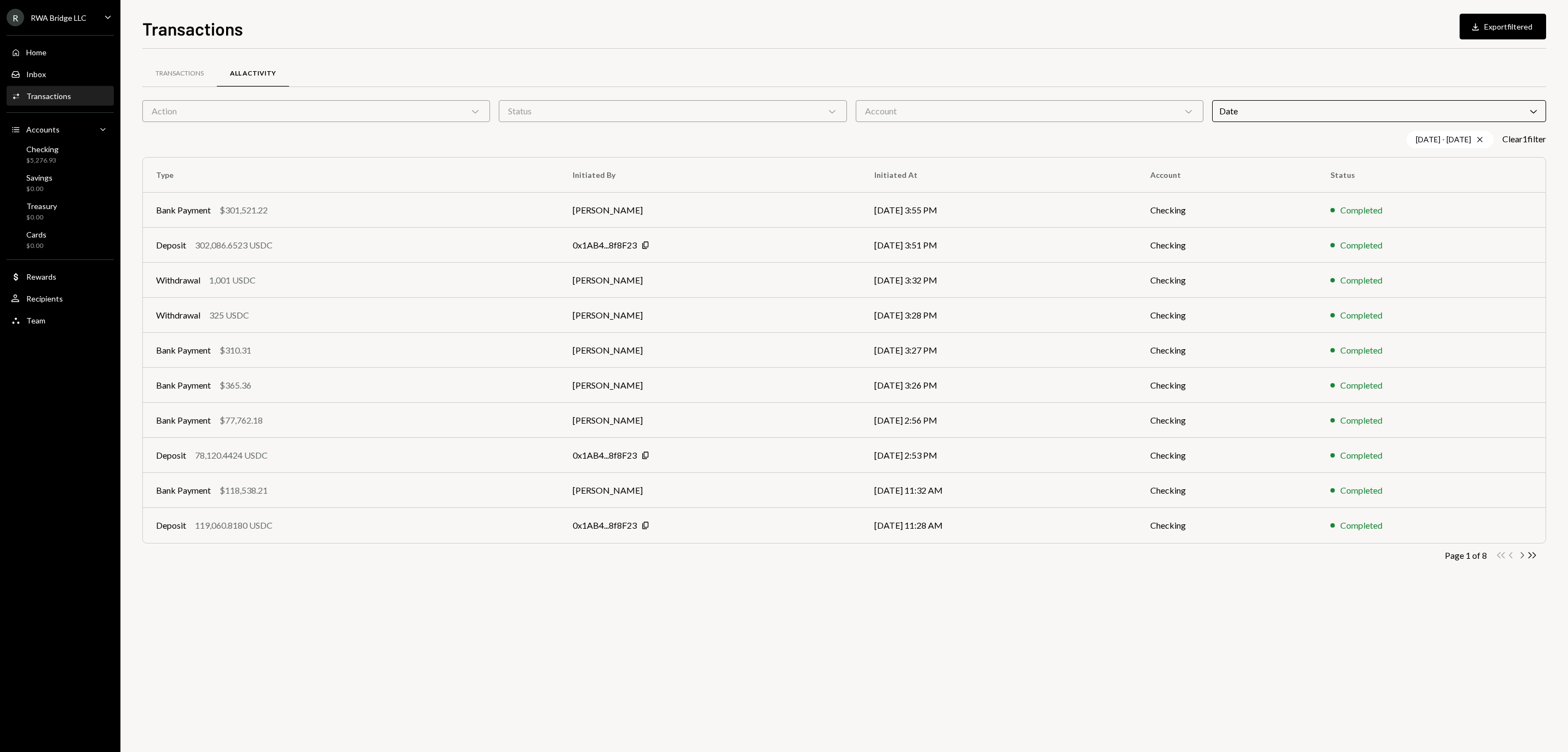
click at [1522, 558] on icon "Chevron Right" at bounding box center [1521, 555] width 10 height 10
click at [638, 111] on div "Status Chevron Down" at bounding box center [672, 111] width 348 height 22
click at [882, 106] on div "Account Chevron Down" at bounding box center [1029, 111] width 348 height 22
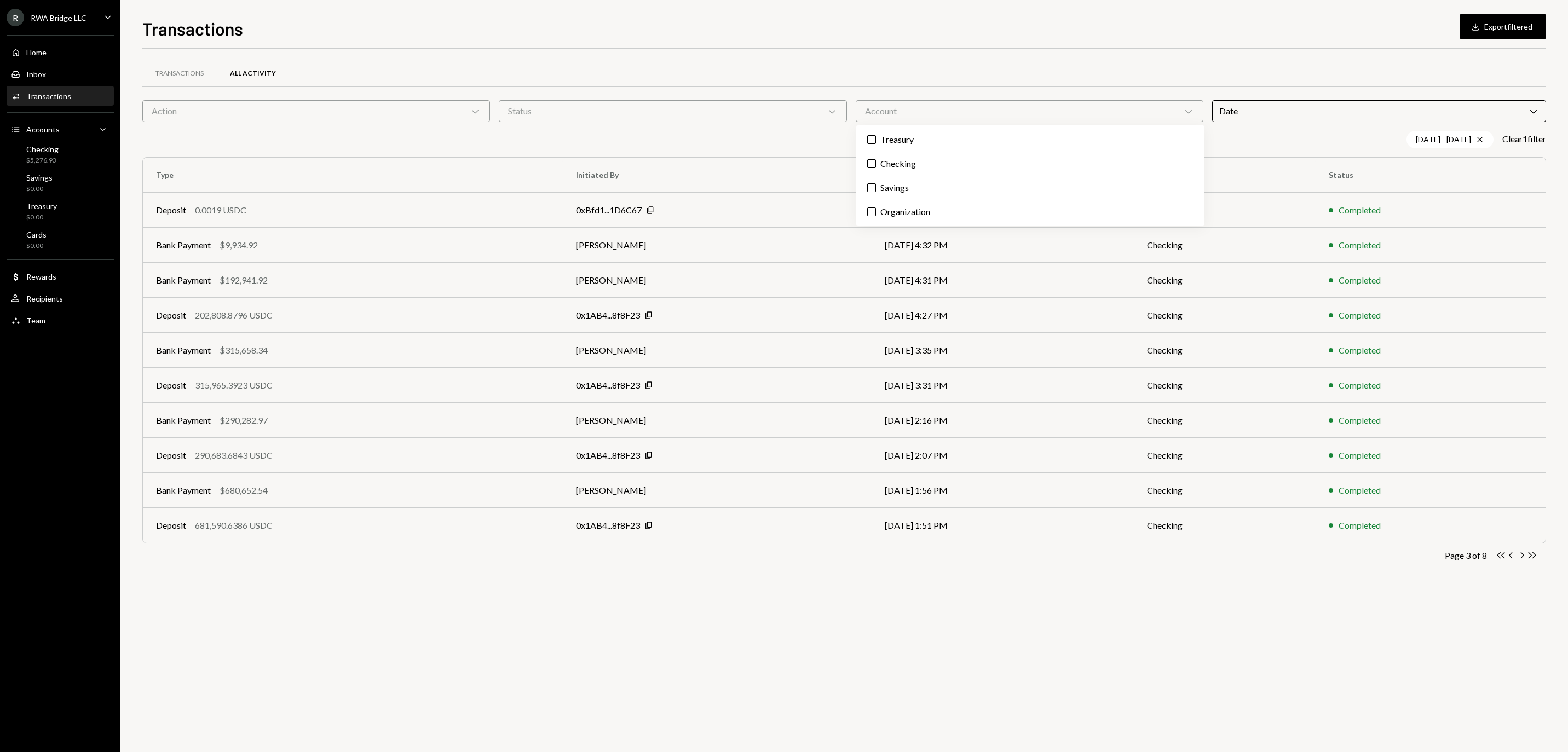
click at [369, 101] on div "Action Chevron Down" at bounding box center [316, 111] width 348 height 22
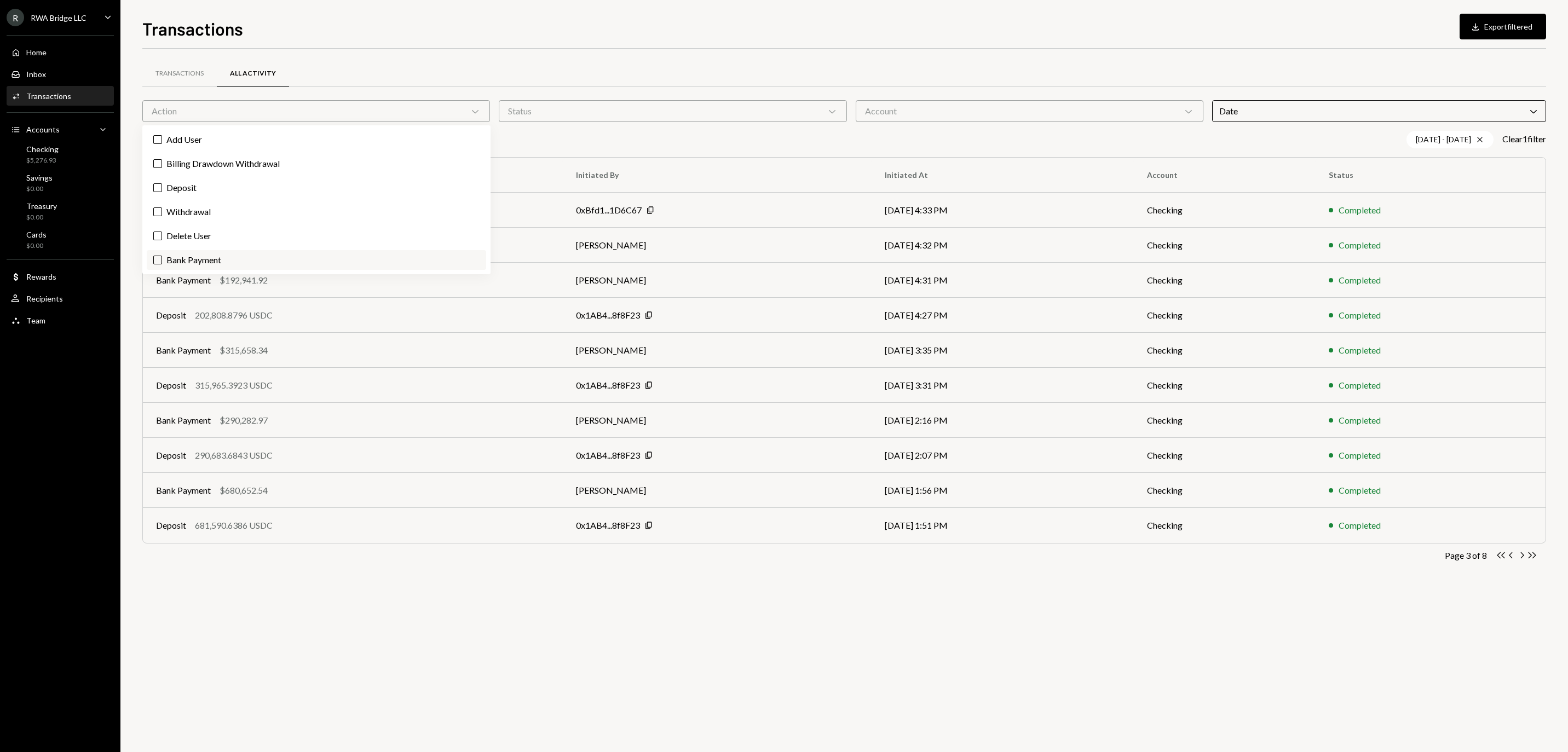
click at [273, 258] on label "Bank Payment" at bounding box center [316, 260] width 339 height 20
click at [162, 258] on button "Bank Payment" at bounding box center [158, 260] width 9 height 9
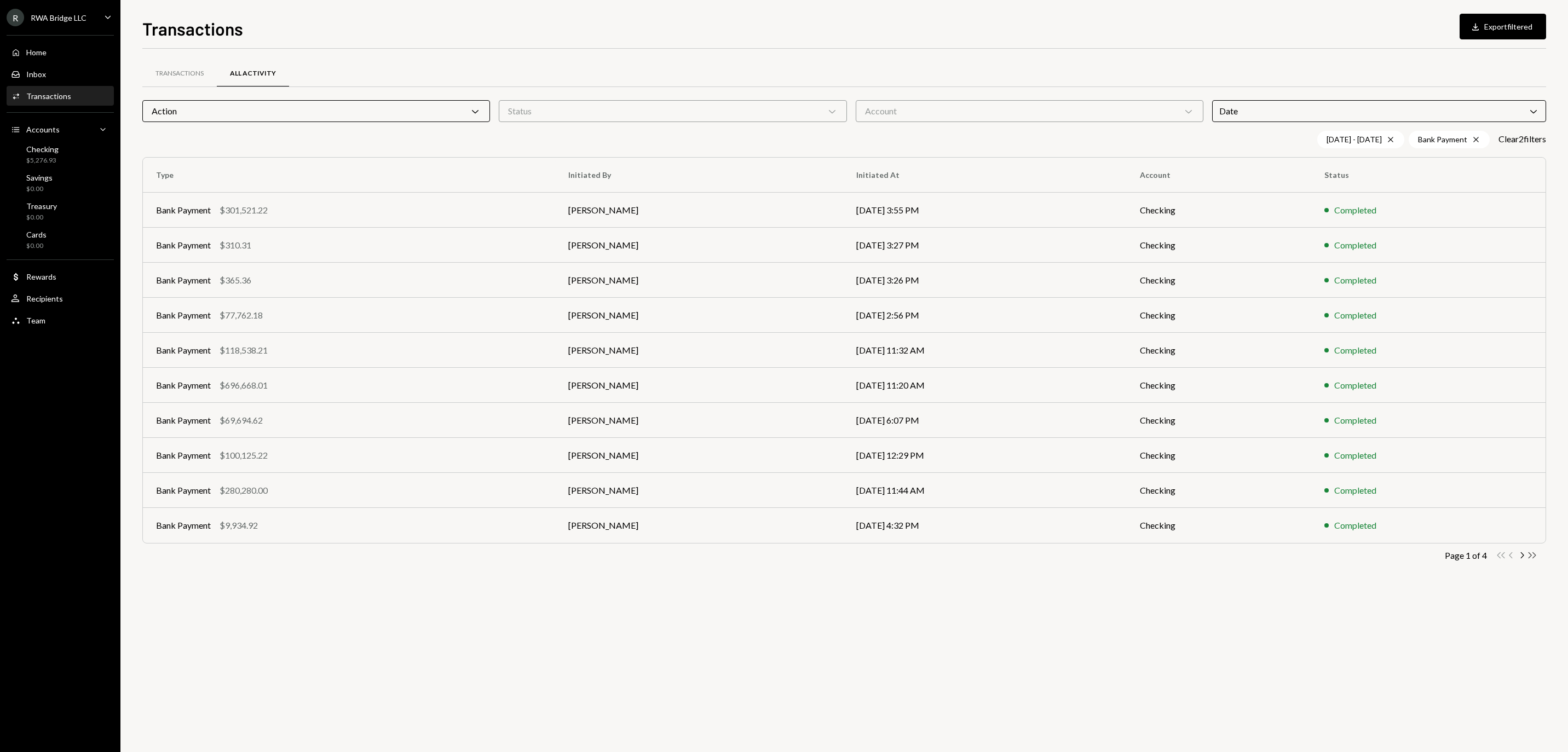
click at [1533, 559] on icon "Double Arrow Right" at bounding box center [1532, 555] width 10 height 10
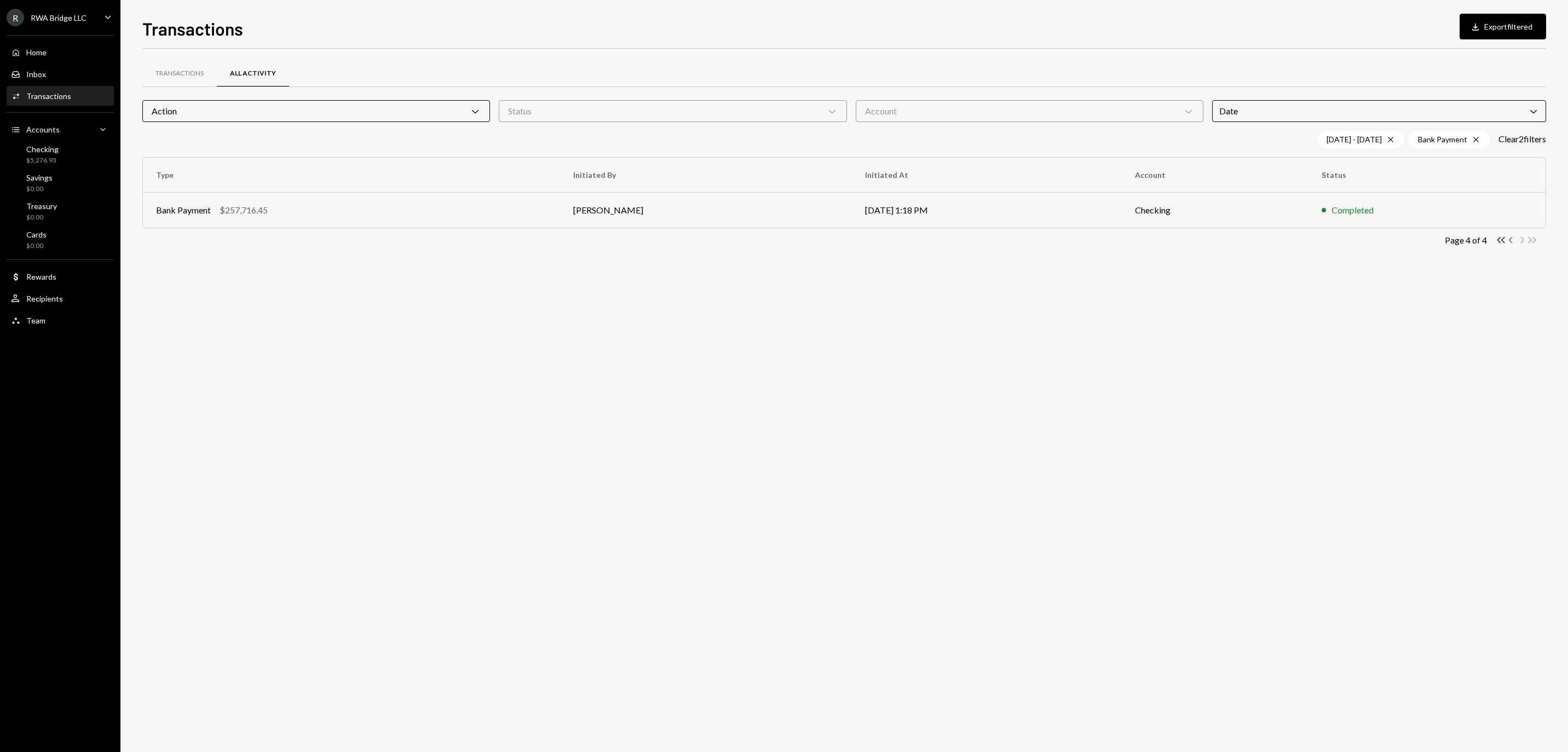
click at [1511, 245] on icon "Chevron Left" at bounding box center [1511, 239] width 10 height 10
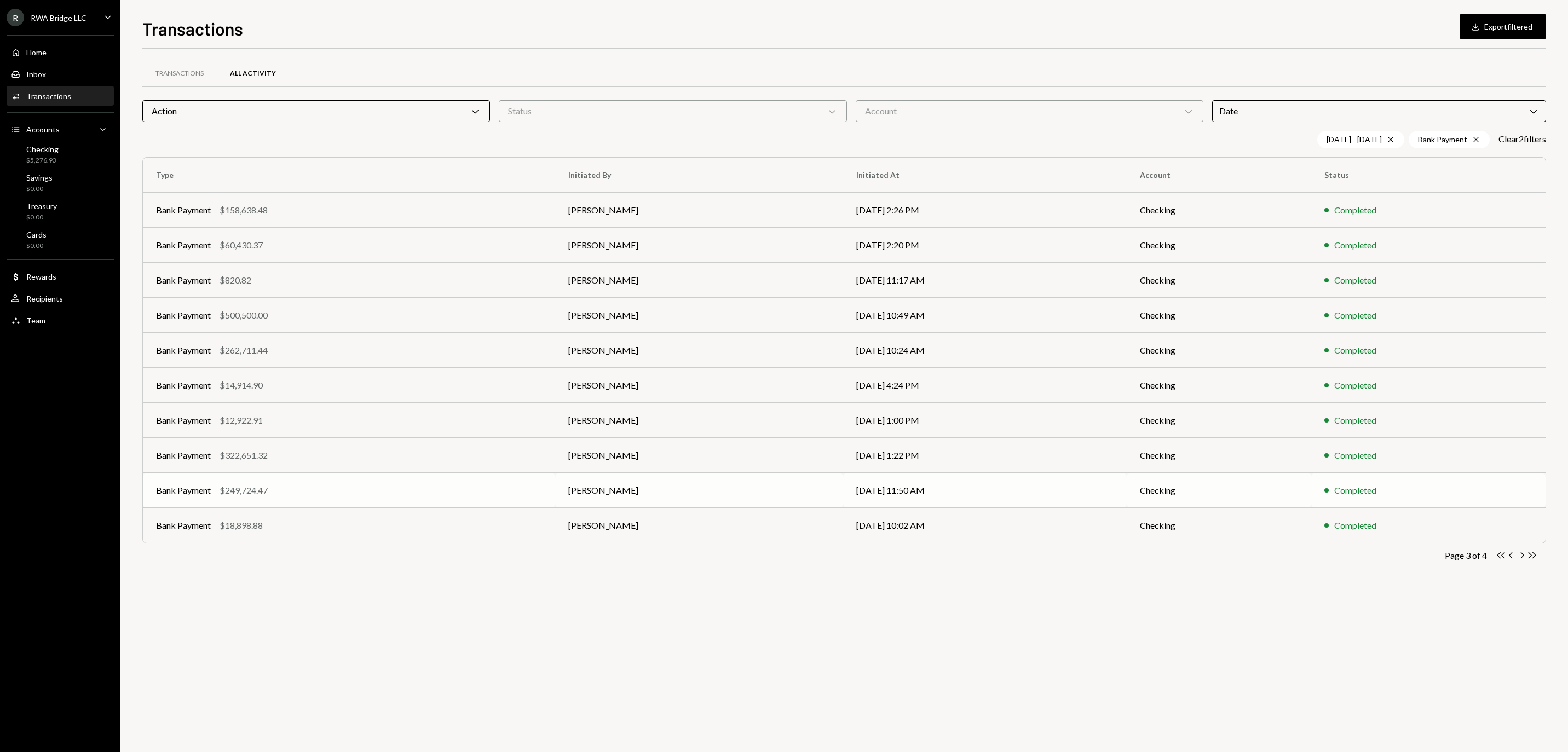
click at [428, 497] on div "Bank Payment $249,724.47" at bounding box center [348, 490] width 386 height 13
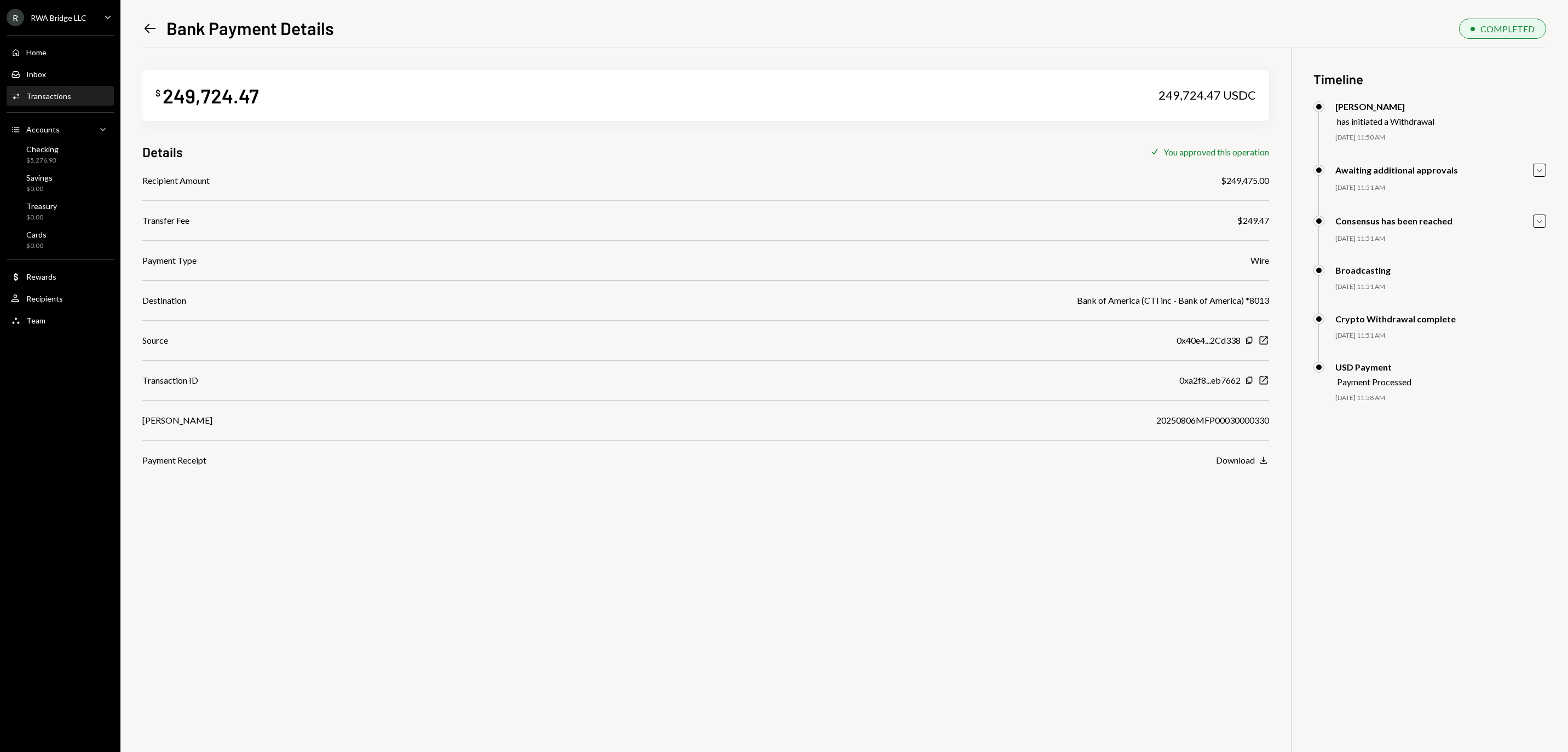
click at [1165, 418] on div "20250806MFP00030000330" at bounding box center [1212, 420] width 113 height 13
copy div "20250806MFP00030000330"
click at [1267, 377] on div "Recipient Amount $249,475.00 Transfer Fee $249.47 Payment Type Wire Destination…" at bounding box center [706, 321] width 1127 height 293
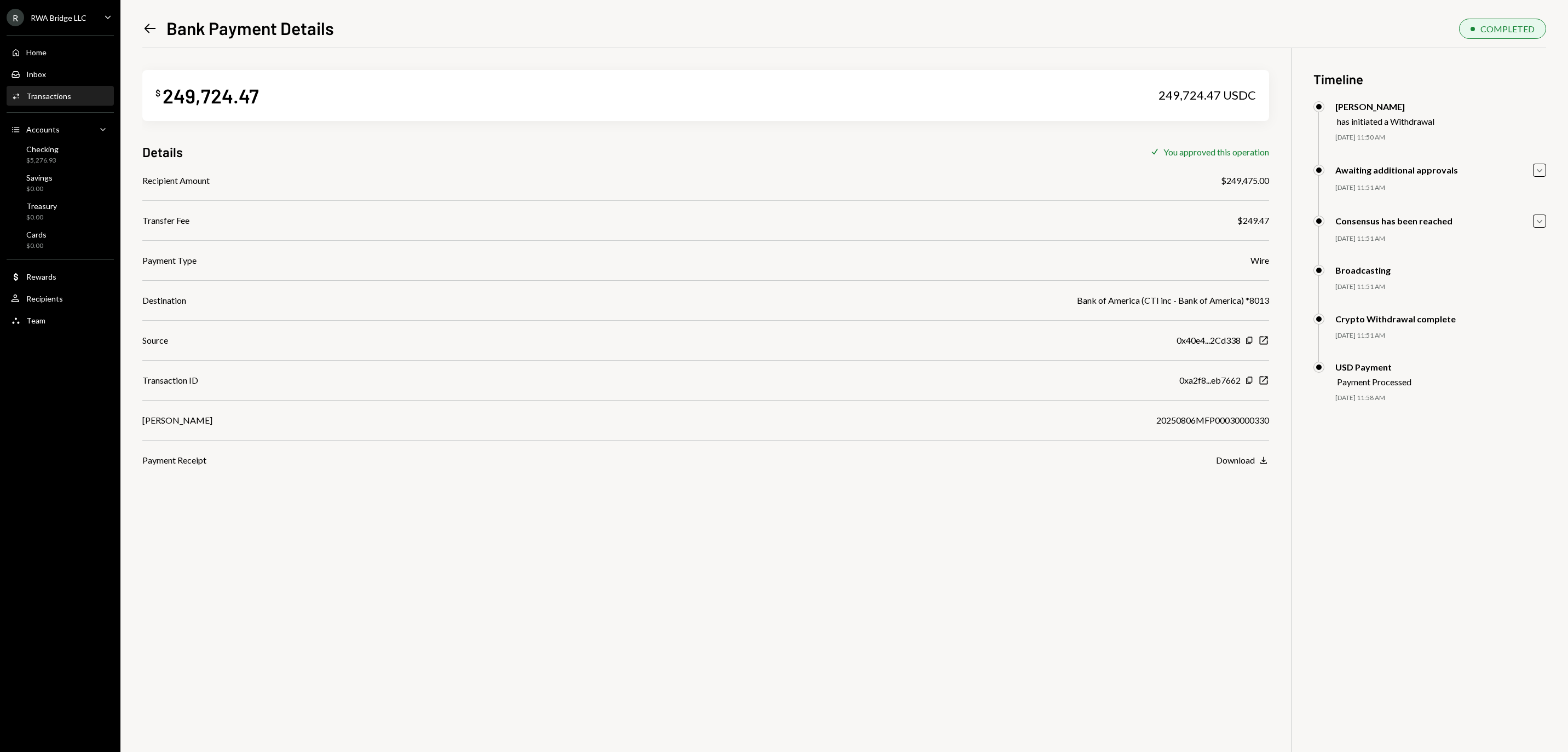
click at [1269, 382] on div "$ 249,724.47 249,724.47 USDC Details Check You approved this operation Recipien…" at bounding box center [844, 424] width 1404 height 752
click at [1252, 385] on icon "Copy" at bounding box center [1249, 380] width 9 height 9
click at [1259, 386] on icon "New Window" at bounding box center [1263, 380] width 11 height 11
click at [155, 30] on icon "Left Arrow" at bounding box center [150, 28] width 15 height 15
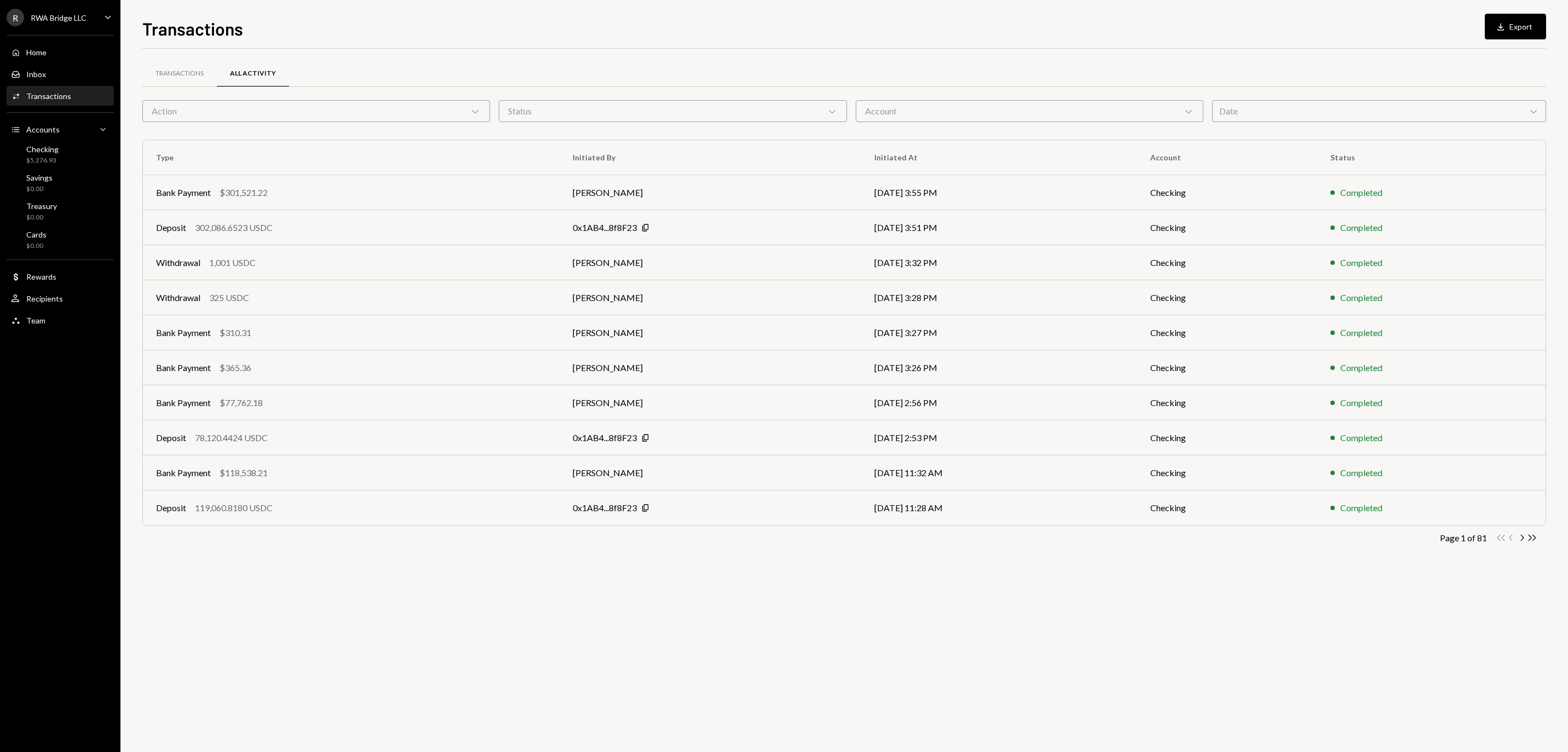
click at [377, 108] on div "Action Chevron Down" at bounding box center [316, 111] width 348 height 22
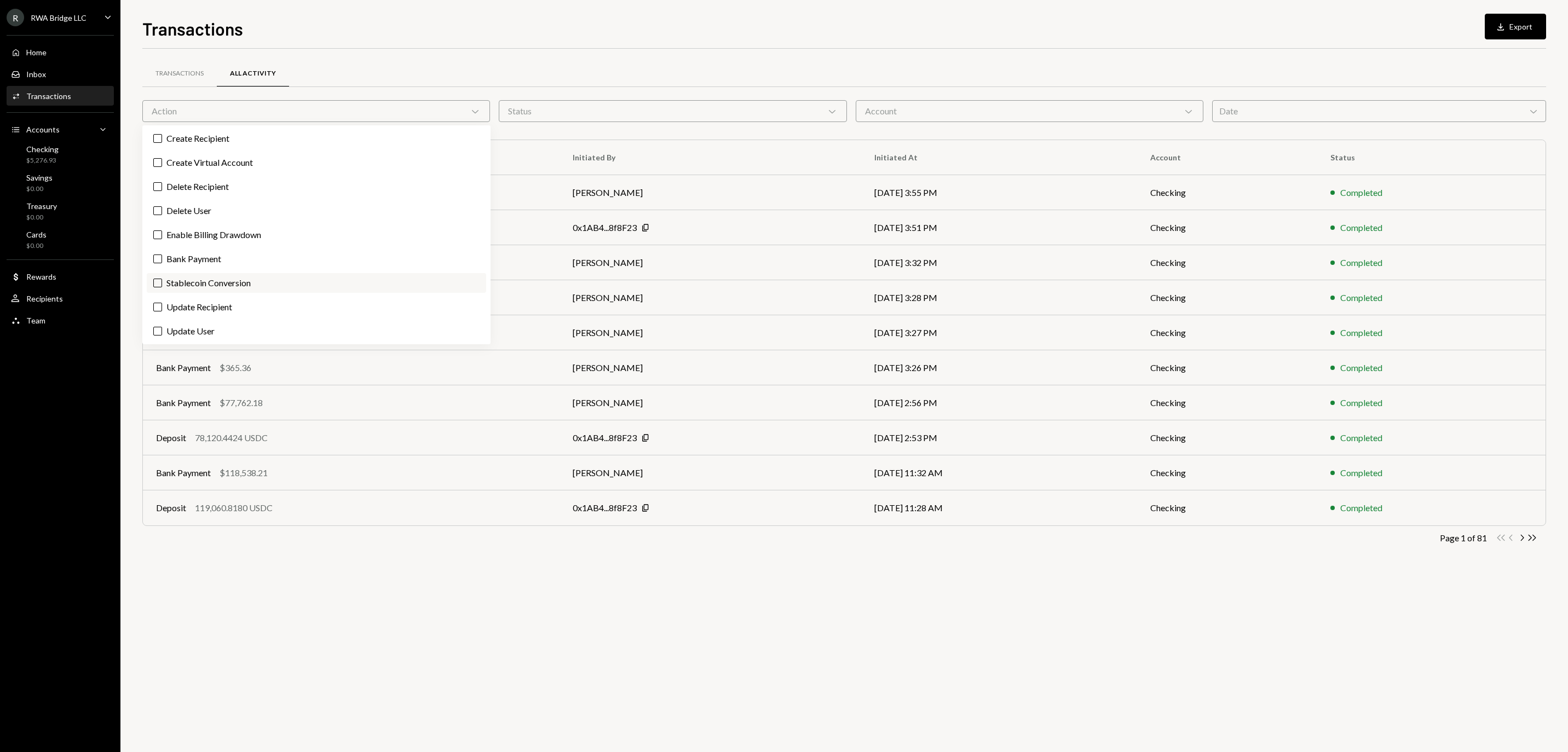
scroll to position [148, 0]
click at [249, 266] on label "Bank Payment" at bounding box center [316, 257] width 339 height 20
click at [162, 261] on button "Bank Payment" at bounding box center [158, 257] width 9 height 9
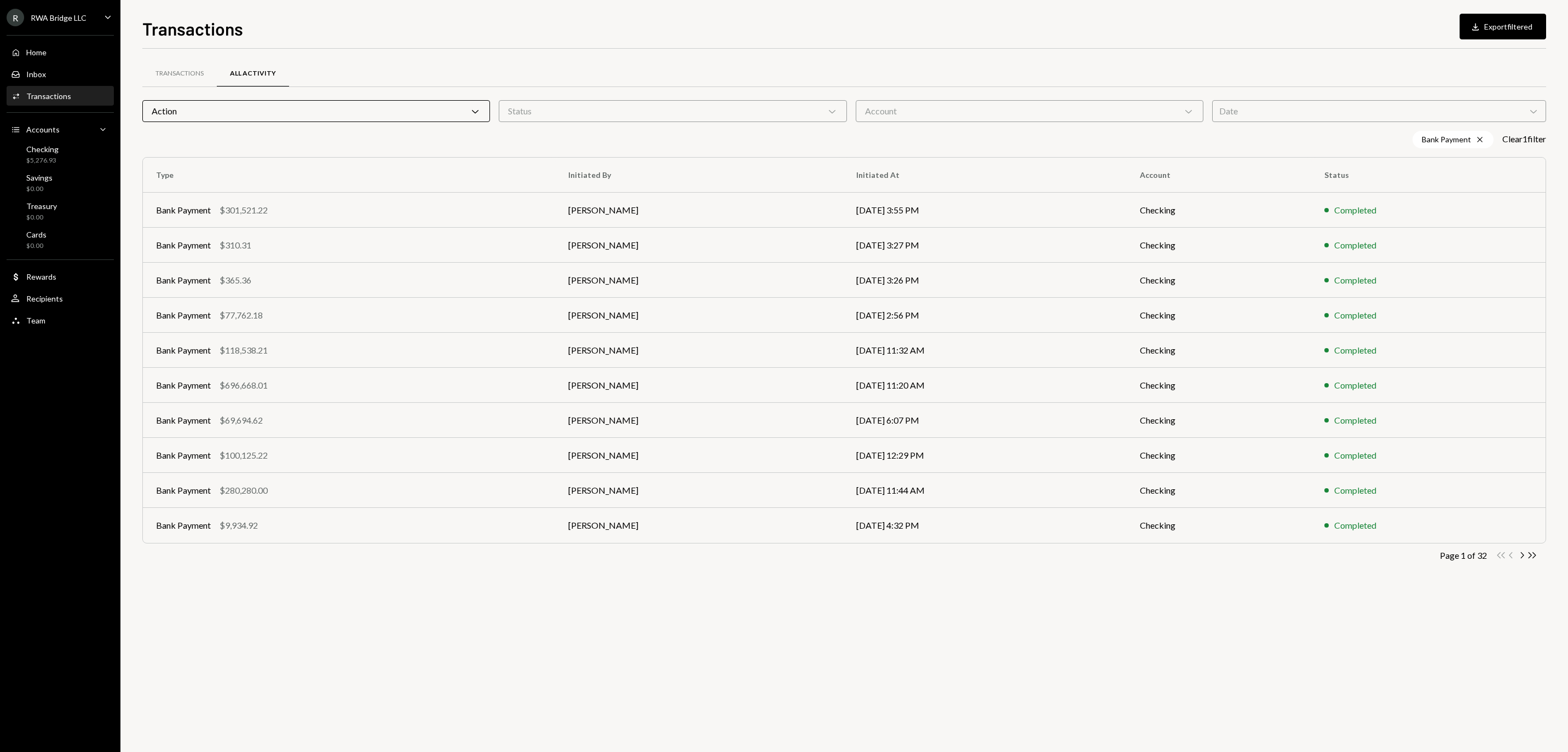
click at [1271, 105] on div "Date Chevron Down" at bounding box center [1379, 111] width 334 height 22
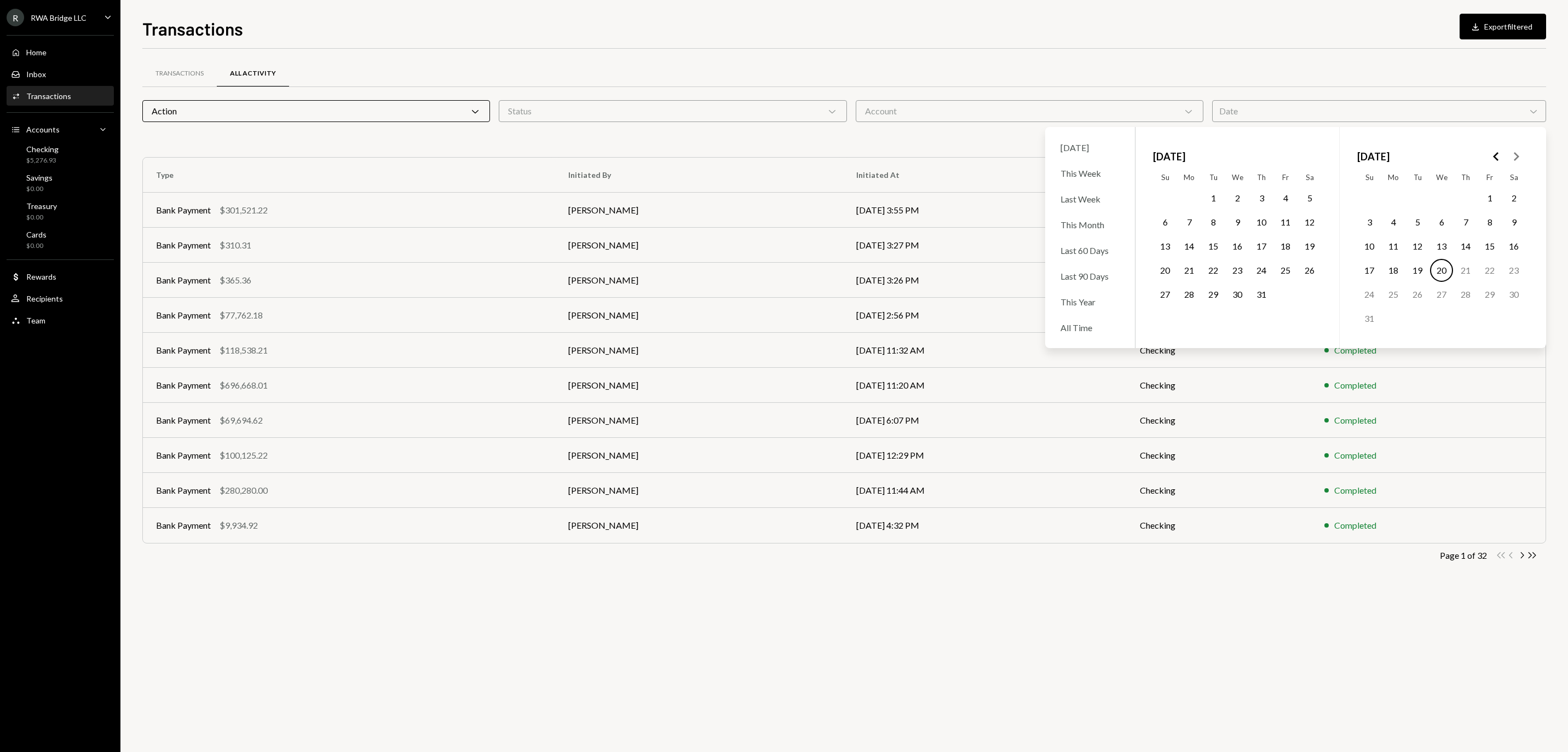
click at [1490, 202] on button "1" at bounding box center [1489, 198] width 23 height 23
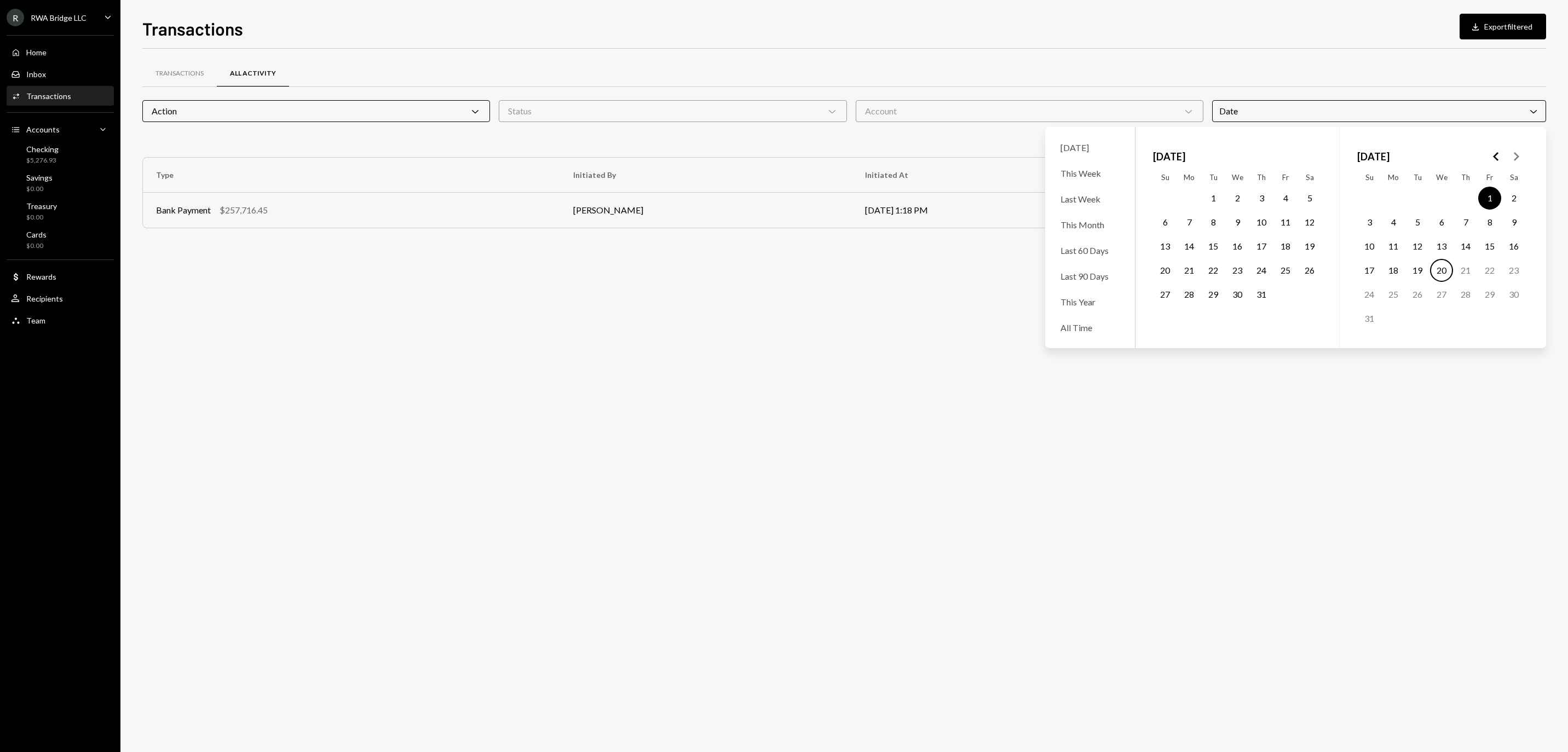
click at [1446, 278] on button "20" at bounding box center [1441, 270] width 23 height 23
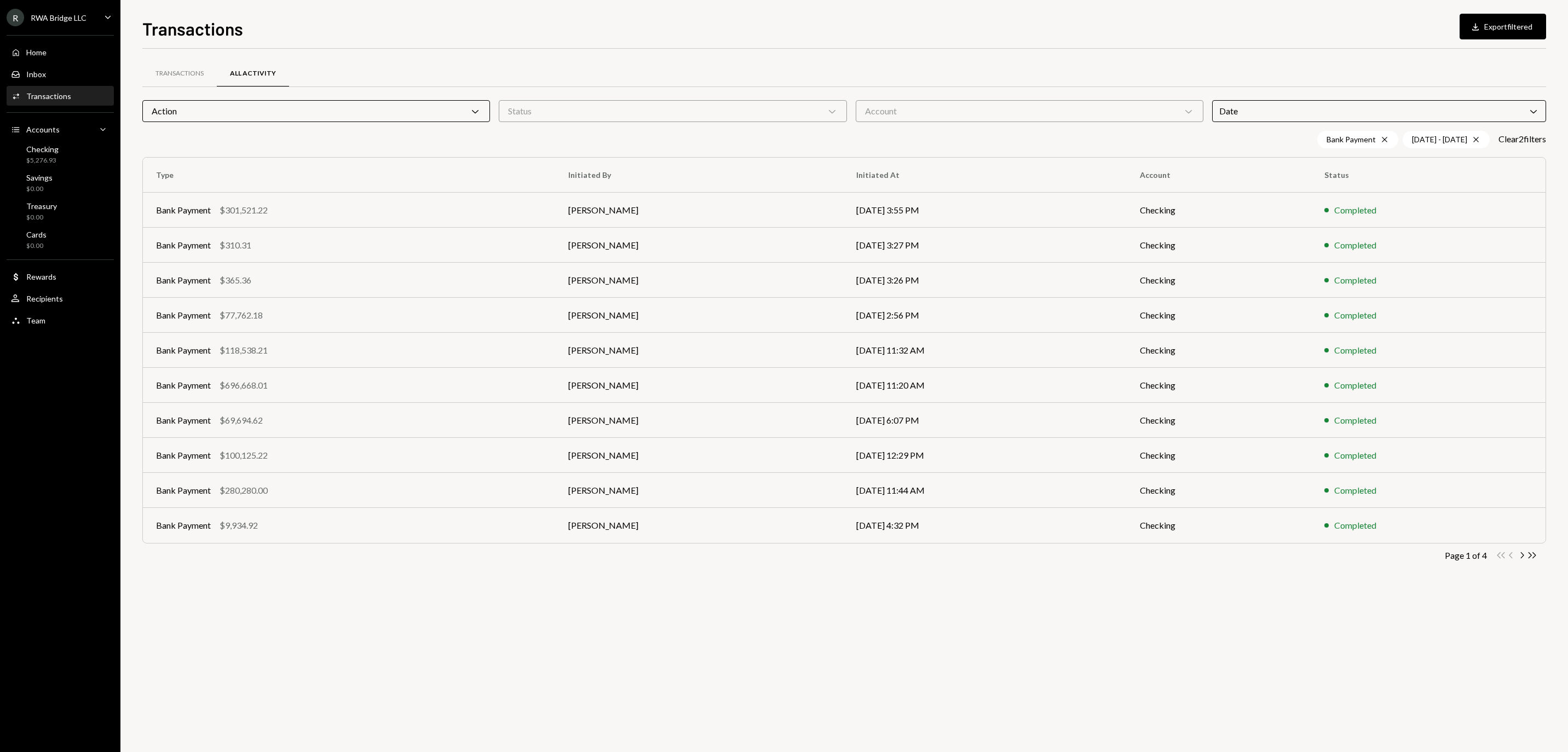
click at [1203, 624] on div "Transactions All Activity Action Chevron Down Status Chevron Down Account Chevr…" at bounding box center [844, 400] width 1404 height 703
click at [1519, 556] on icon "Chevron Right" at bounding box center [1521, 555] width 10 height 10
click at [689, 463] on td "[PERSON_NAME]" at bounding box center [699, 455] width 288 height 35
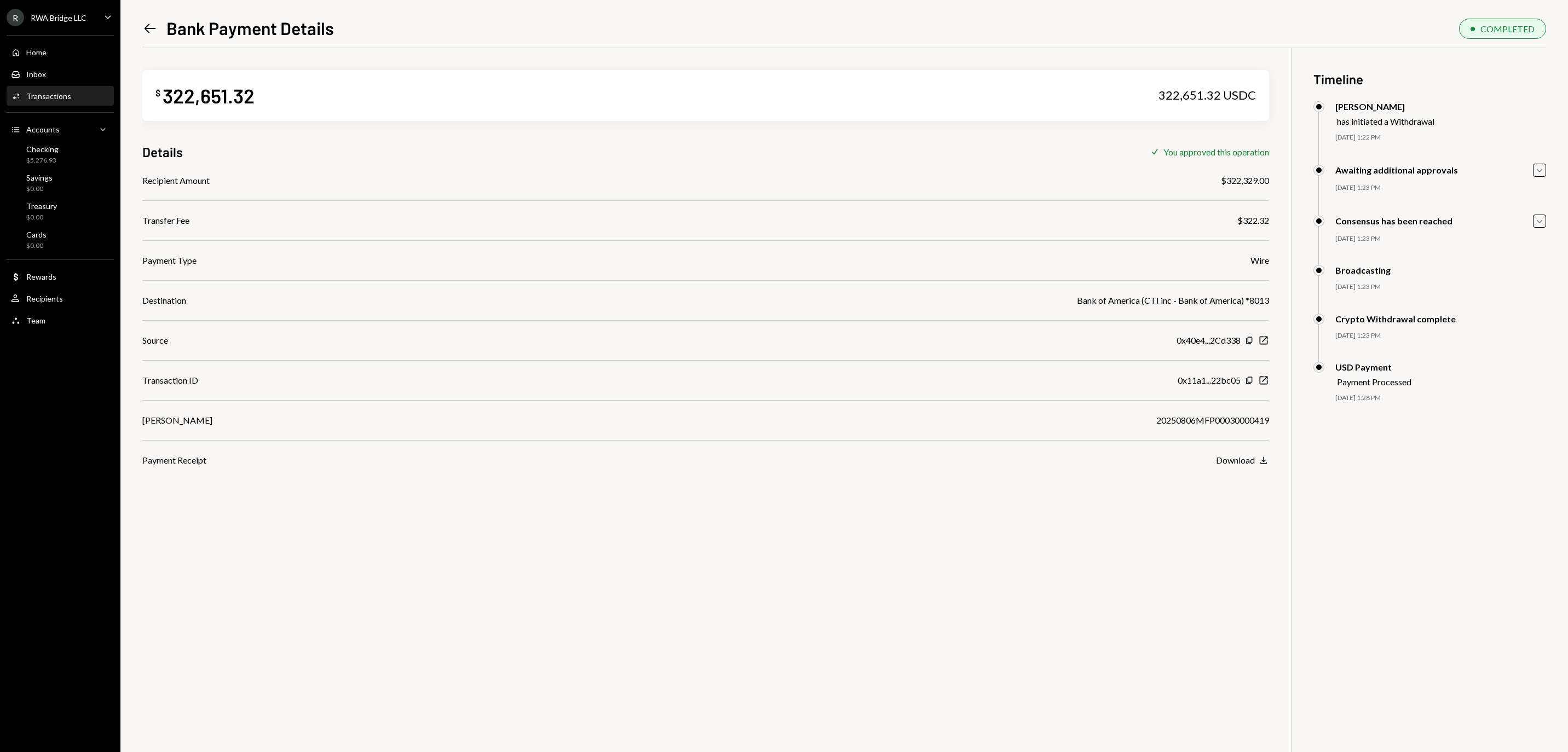
click at [1173, 423] on div "20250806MFP00030000419" at bounding box center [1212, 420] width 113 height 13
copy div "20250806MFP00030000419"
click at [1267, 384] on icon "button" at bounding box center [1263, 380] width 8 height 8
click at [147, 30] on icon at bounding box center [150, 28] width 12 height 9
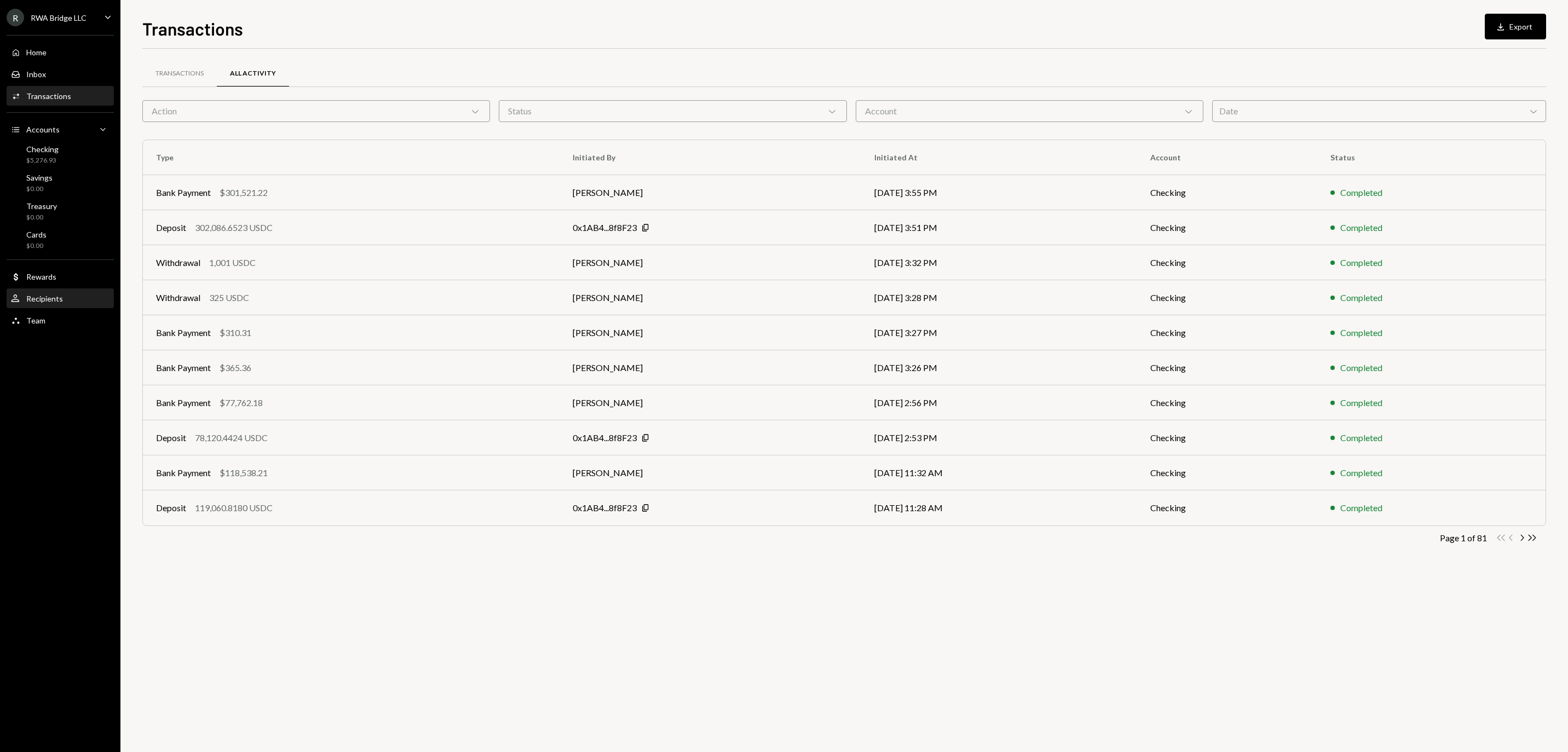
click at [54, 303] on div "Recipients" at bounding box center [45, 298] width 37 height 9
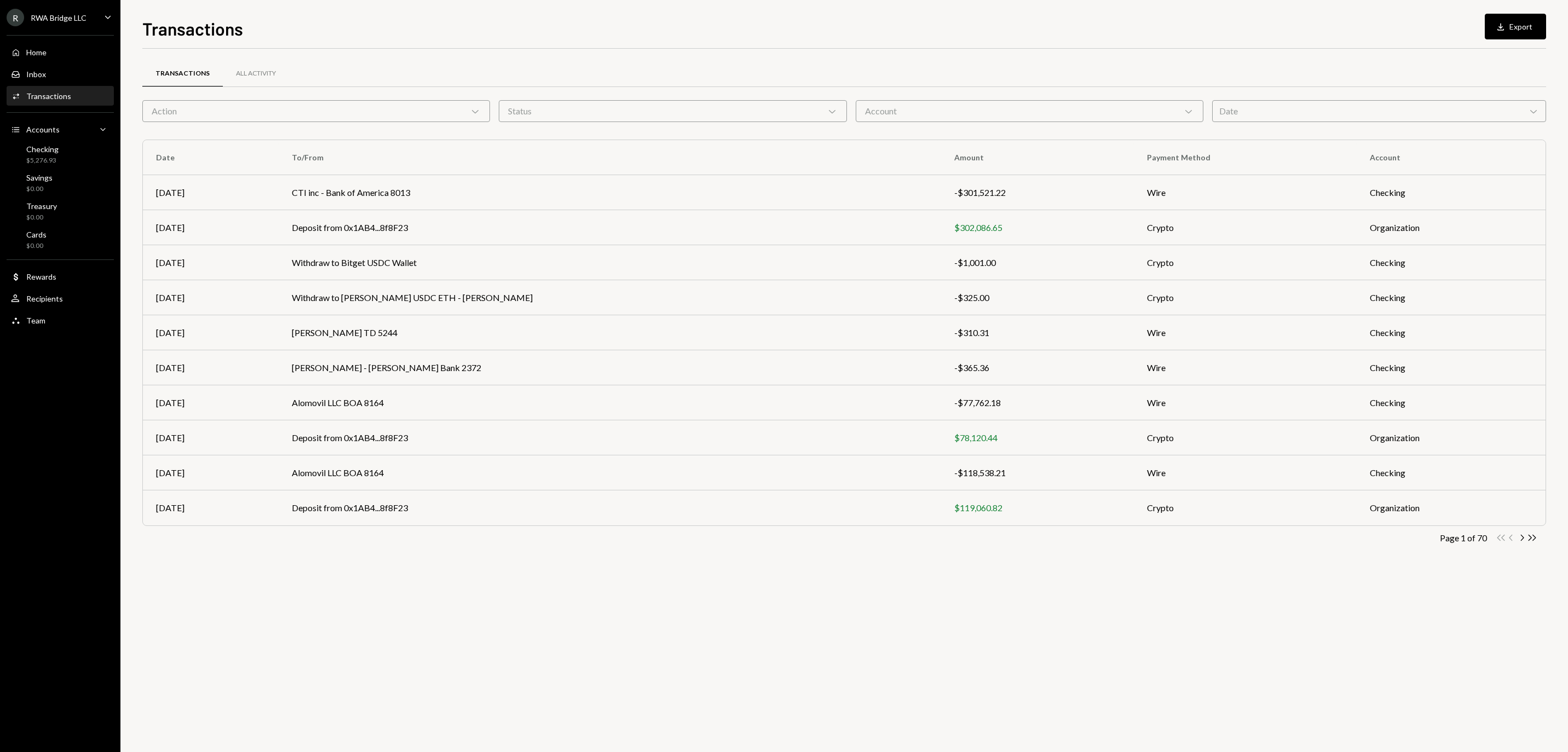
click at [380, 101] on div "Action Chevron Down" at bounding box center [316, 111] width 348 height 22
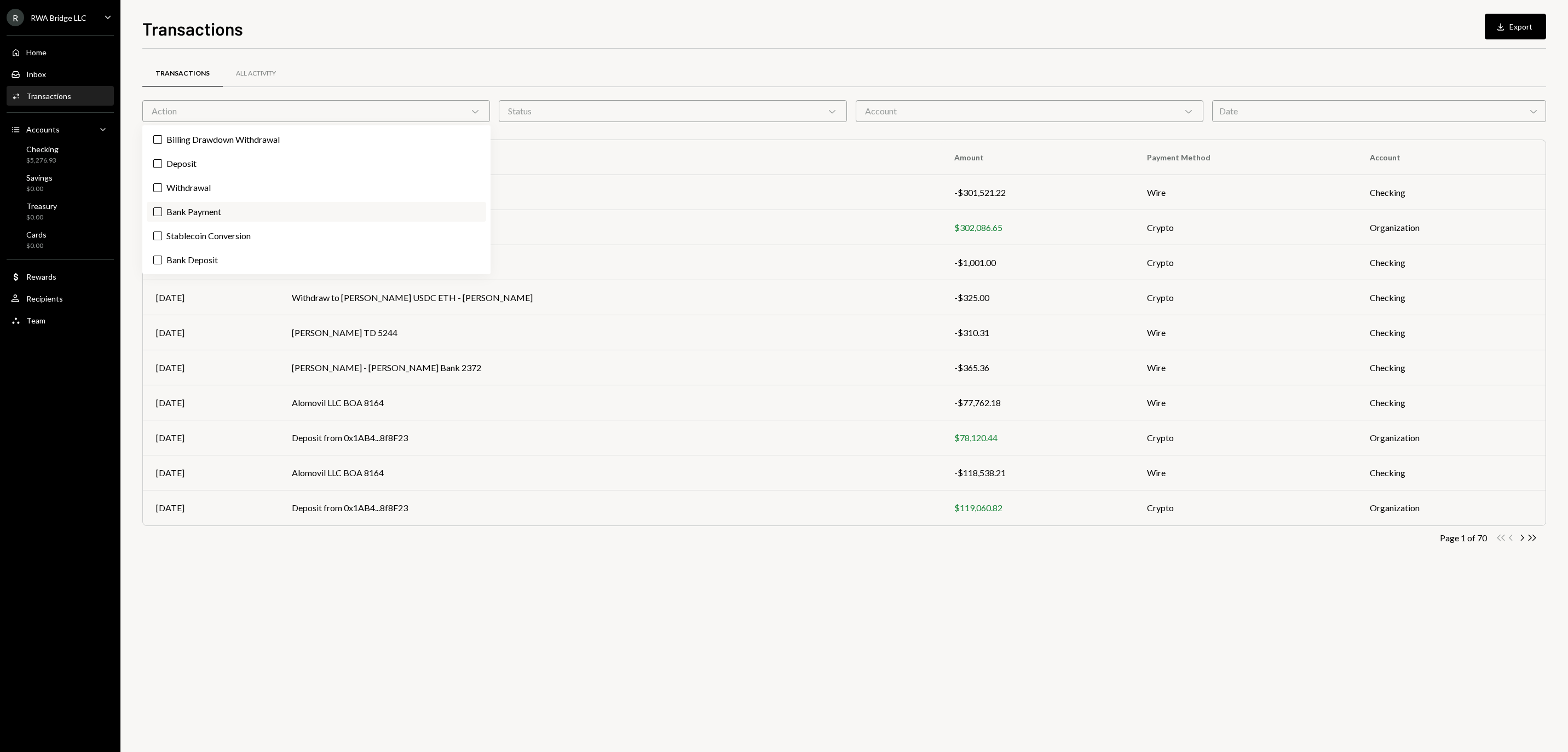
drag, startPoint x: 349, startPoint y: 226, endPoint x: 347, endPoint y: 212, distance: 14.1
click at [348, 218] on div "Billing Drawdown Withdrawal Deposit Withdrawal Bank Payment Stablecoin Conversi…" at bounding box center [316, 200] width 348 height 149
click at [347, 212] on label "Bank Payment" at bounding box center [316, 212] width 339 height 20
click at [162, 212] on button "Bank Payment" at bounding box center [158, 212] width 9 height 9
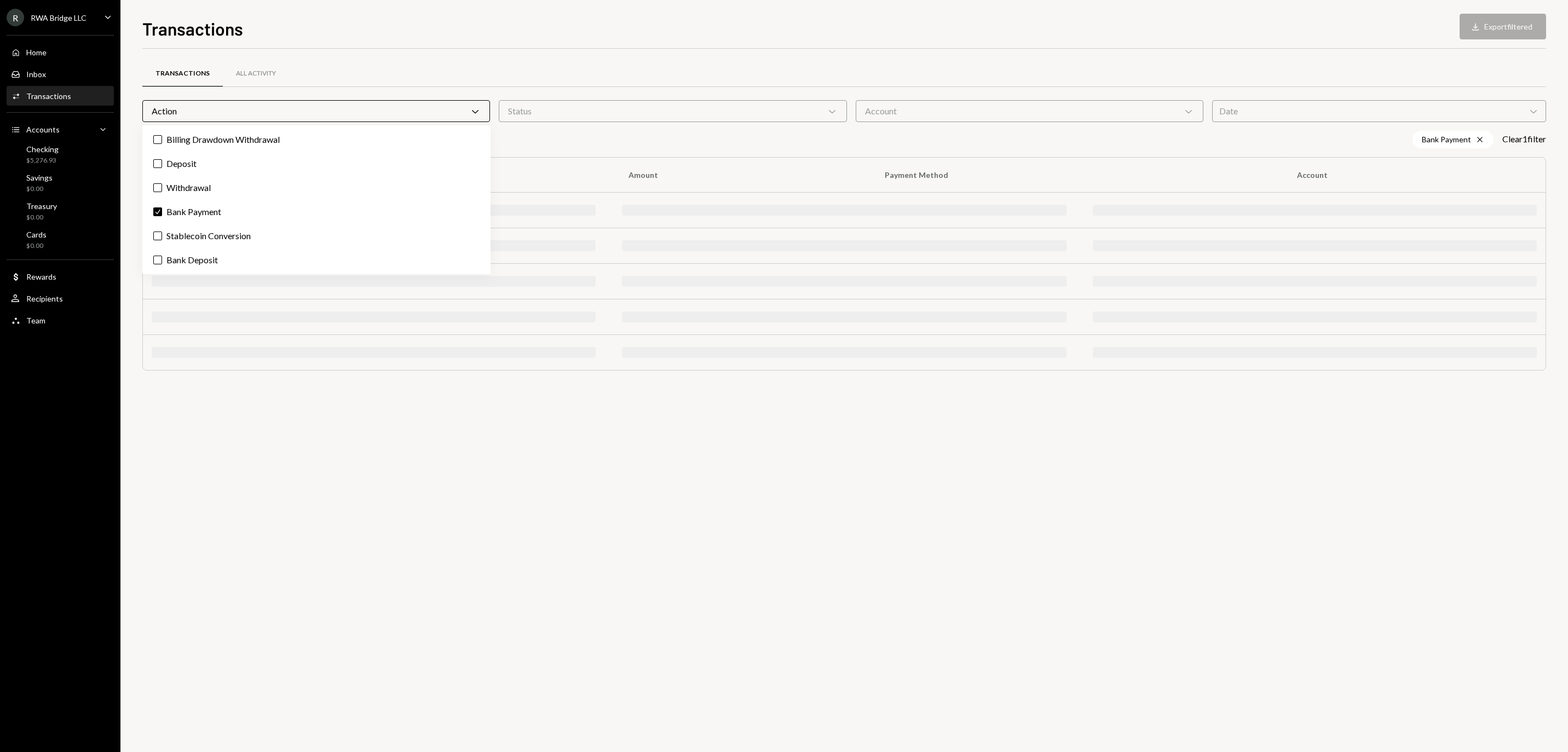
click at [645, 106] on div "Status Chevron Down" at bounding box center [672, 111] width 348 height 22
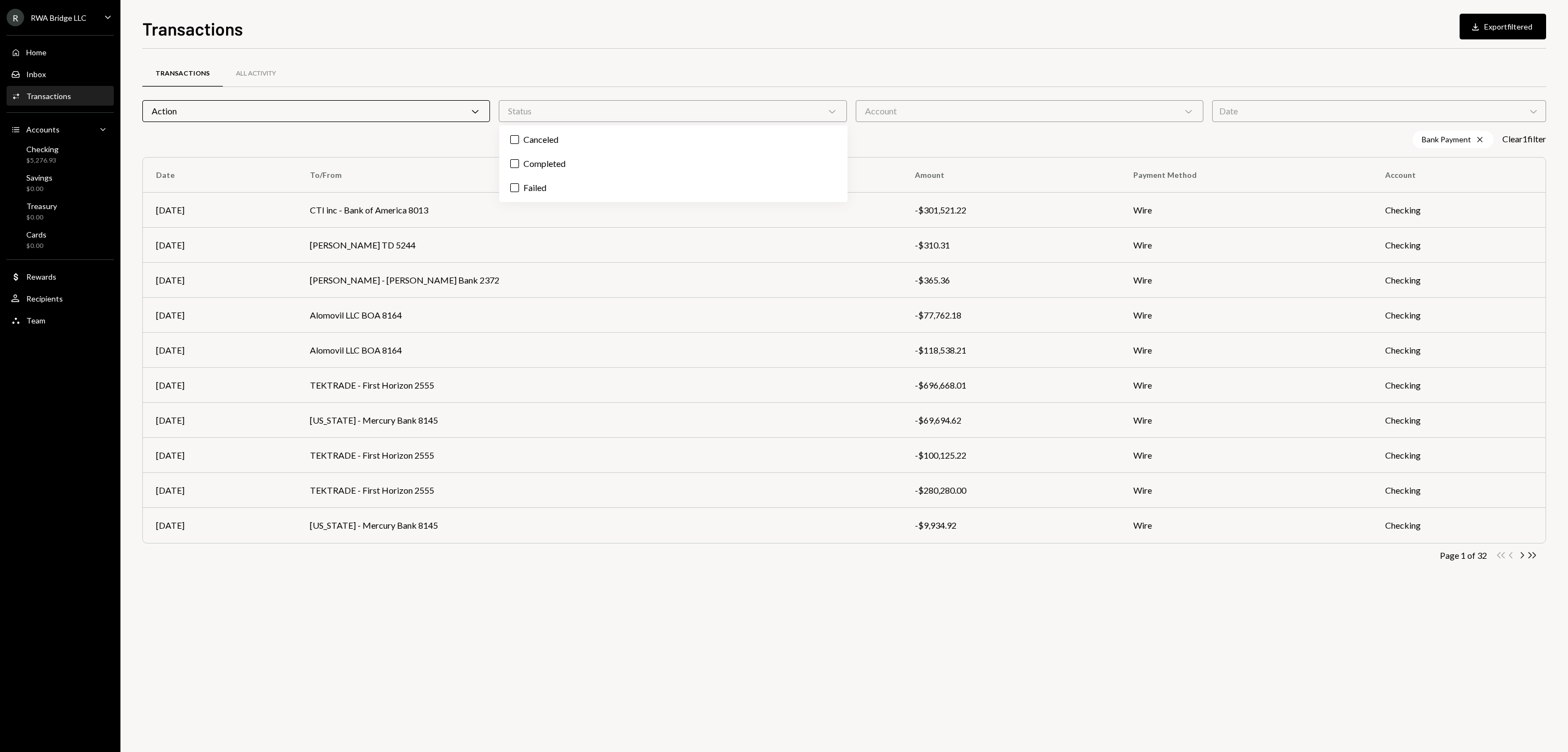
click at [917, 104] on div "Account Chevron Down" at bounding box center [1029, 111] width 348 height 22
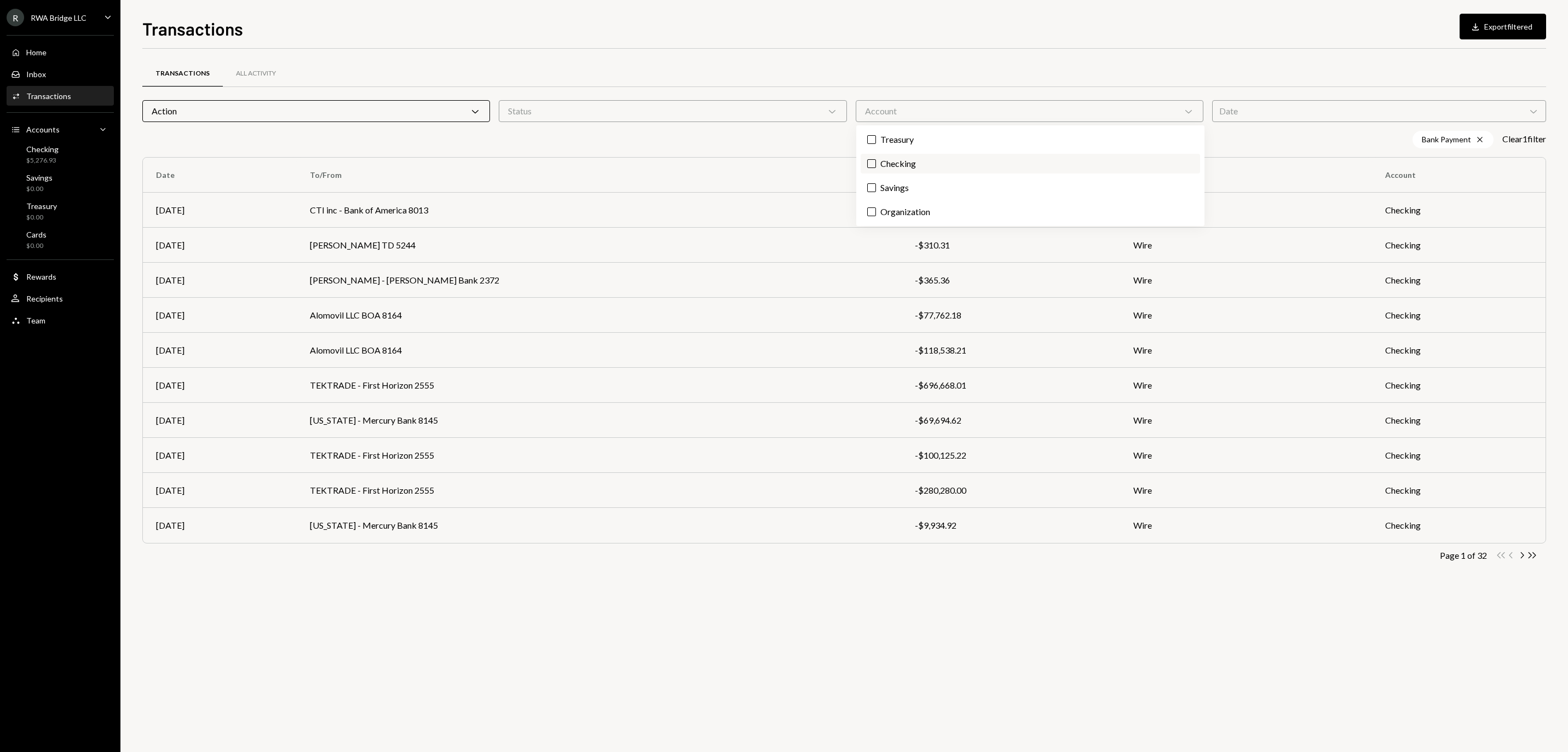
click at [1065, 169] on label "Checking" at bounding box center [1030, 164] width 339 height 20
click at [876, 168] on button "Checking" at bounding box center [871, 164] width 9 height 9
click at [1279, 111] on div "Date Chevron Down" at bounding box center [1379, 111] width 334 height 22
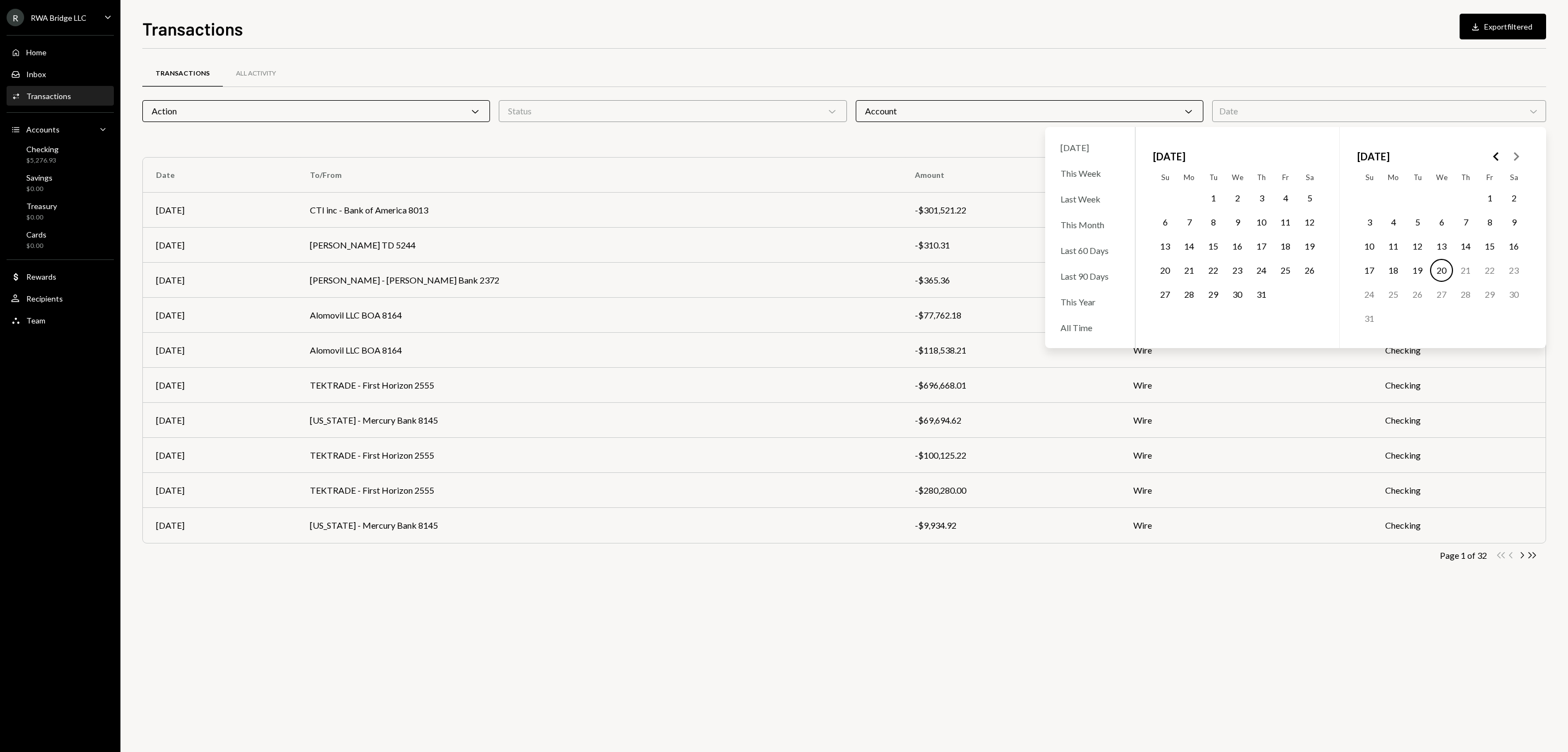
click at [1443, 226] on button "6" at bounding box center [1441, 222] width 23 height 23
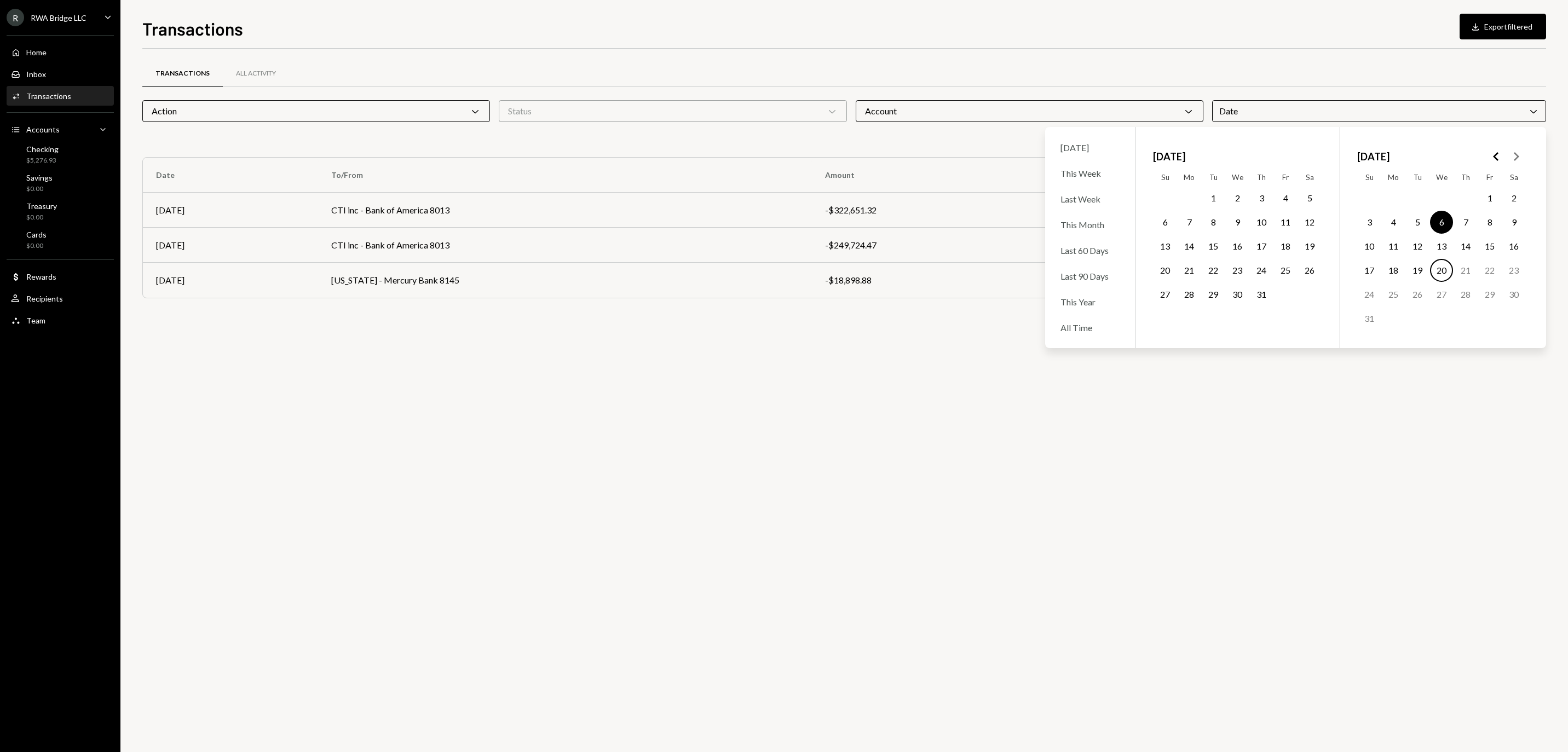
click at [1443, 277] on button "20" at bounding box center [1441, 270] width 23 height 23
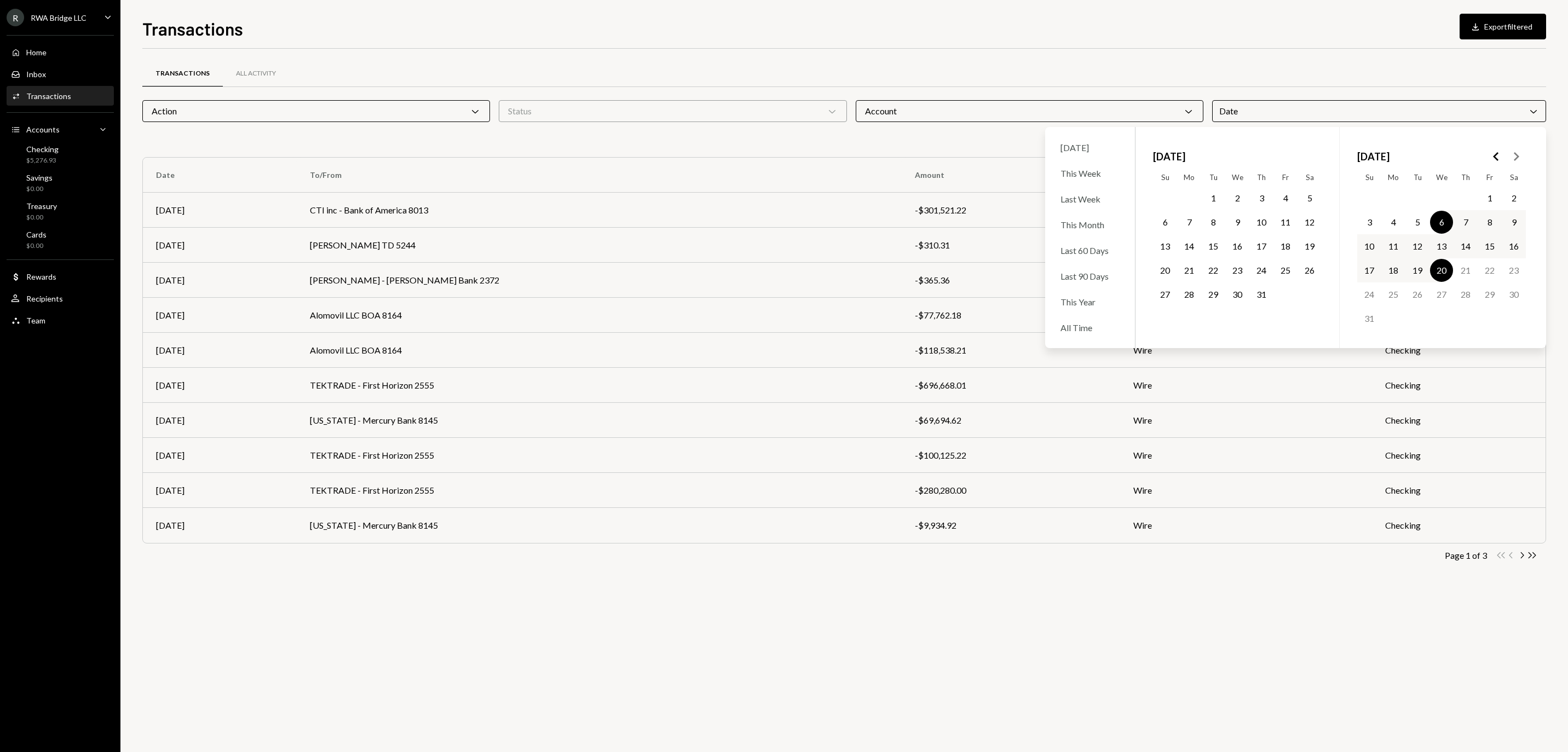
click at [1385, 503] on td "Checking" at bounding box center [1458, 490] width 174 height 35
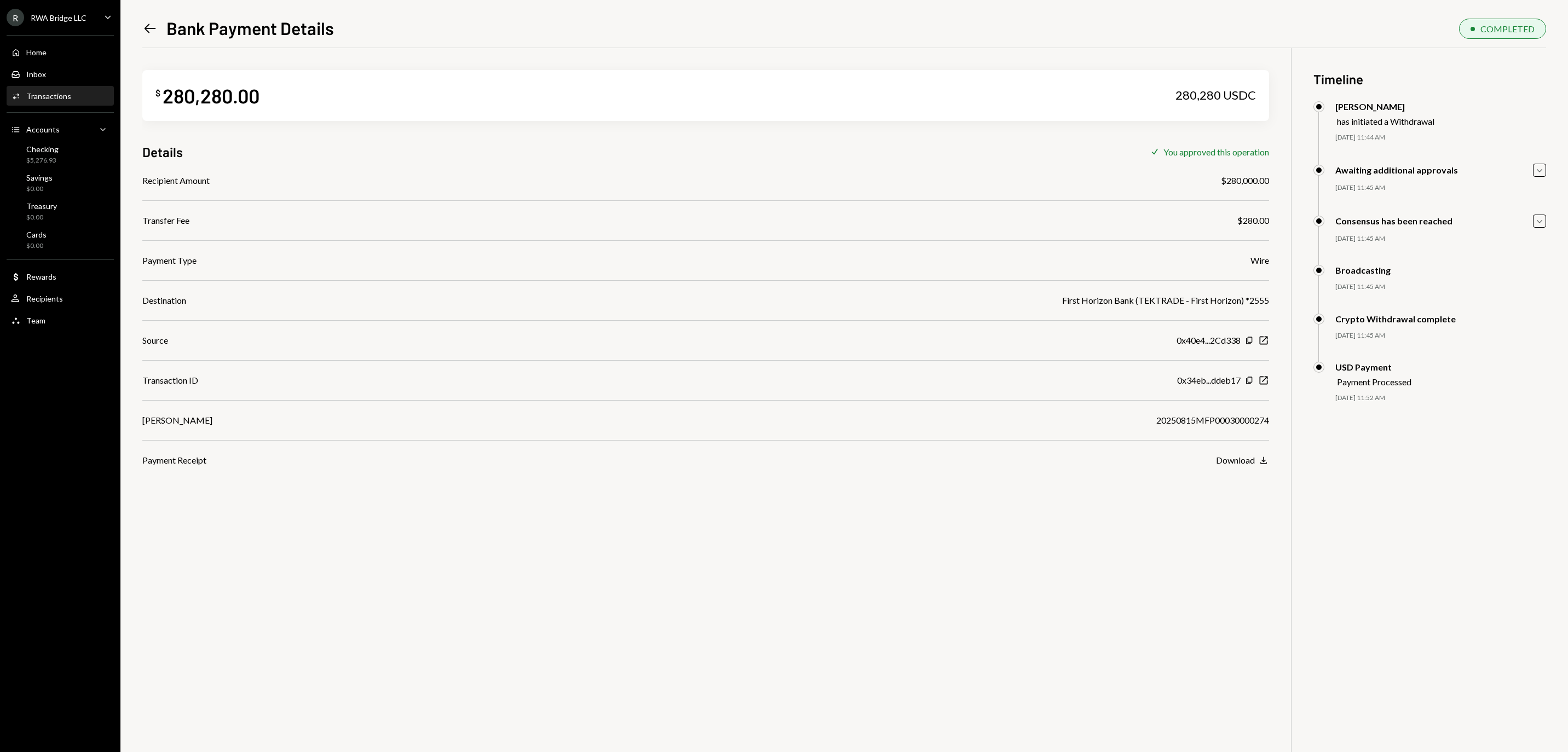
click at [152, 31] on icon "Left Arrow" at bounding box center [150, 28] width 15 height 15
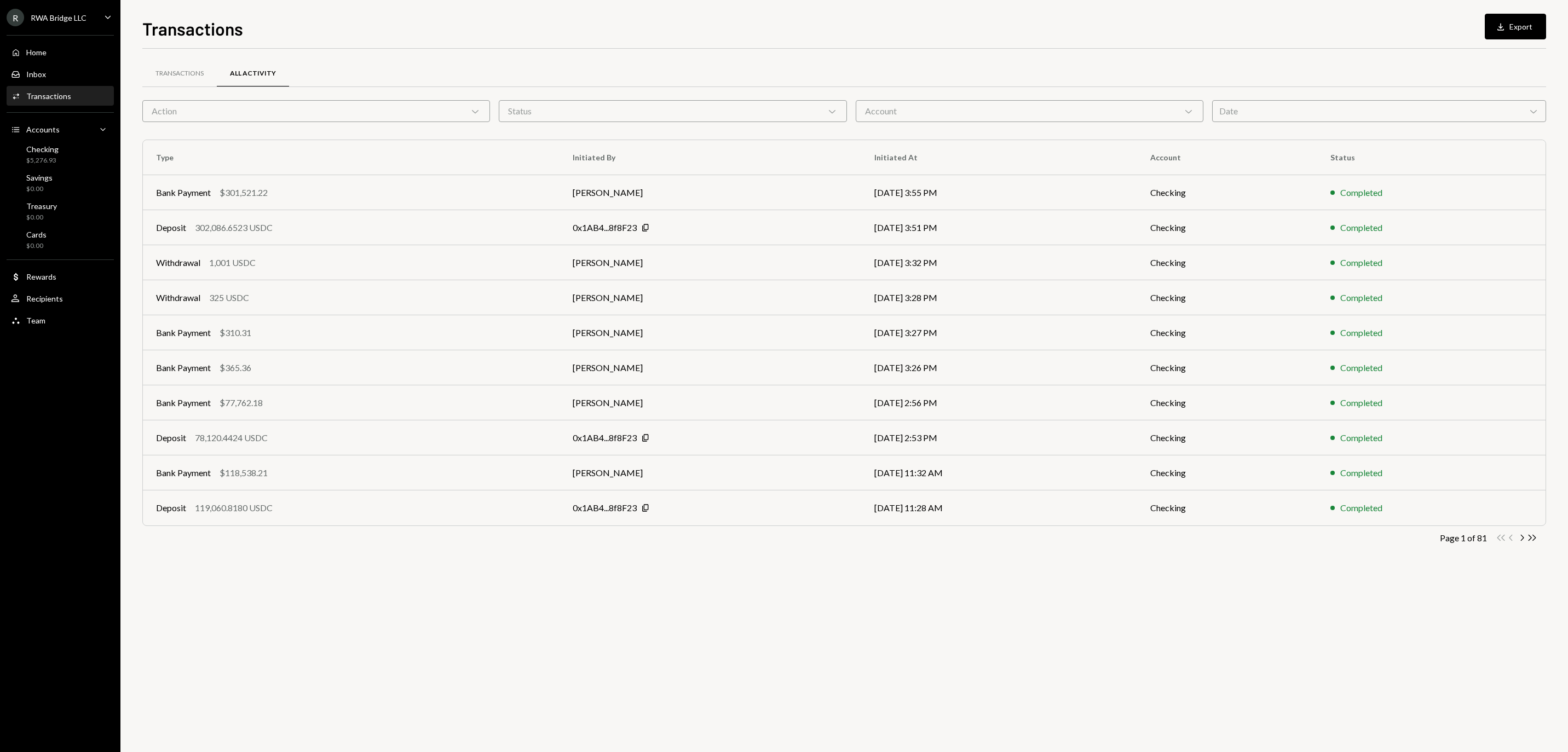
click at [439, 104] on div "Action Chevron Down" at bounding box center [316, 111] width 348 height 22
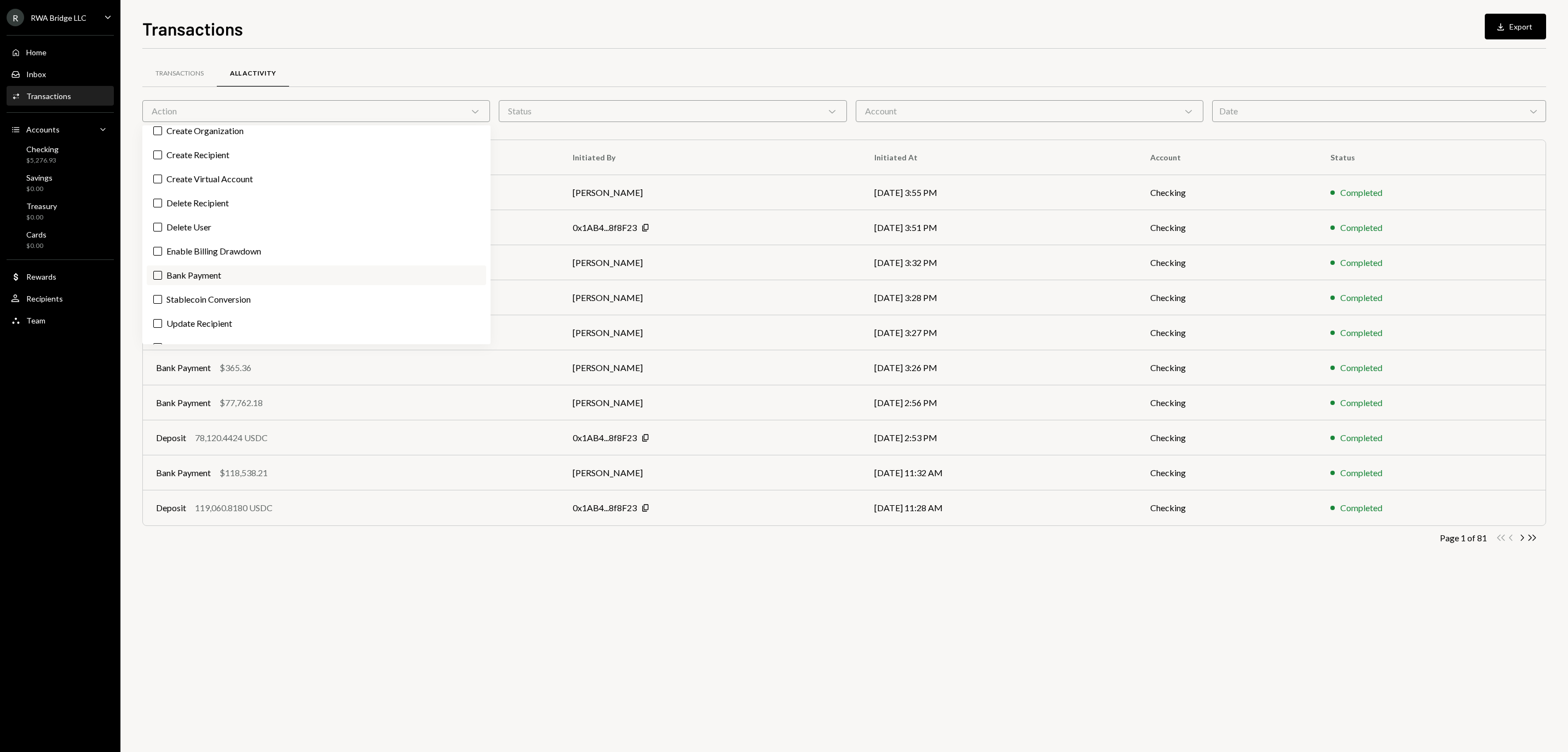
scroll to position [140, 0]
click at [345, 274] on label "Bank Payment" at bounding box center [316, 264] width 339 height 20
click at [162, 269] on button "Bank Payment" at bounding box center [158, 264] width 9 height 9
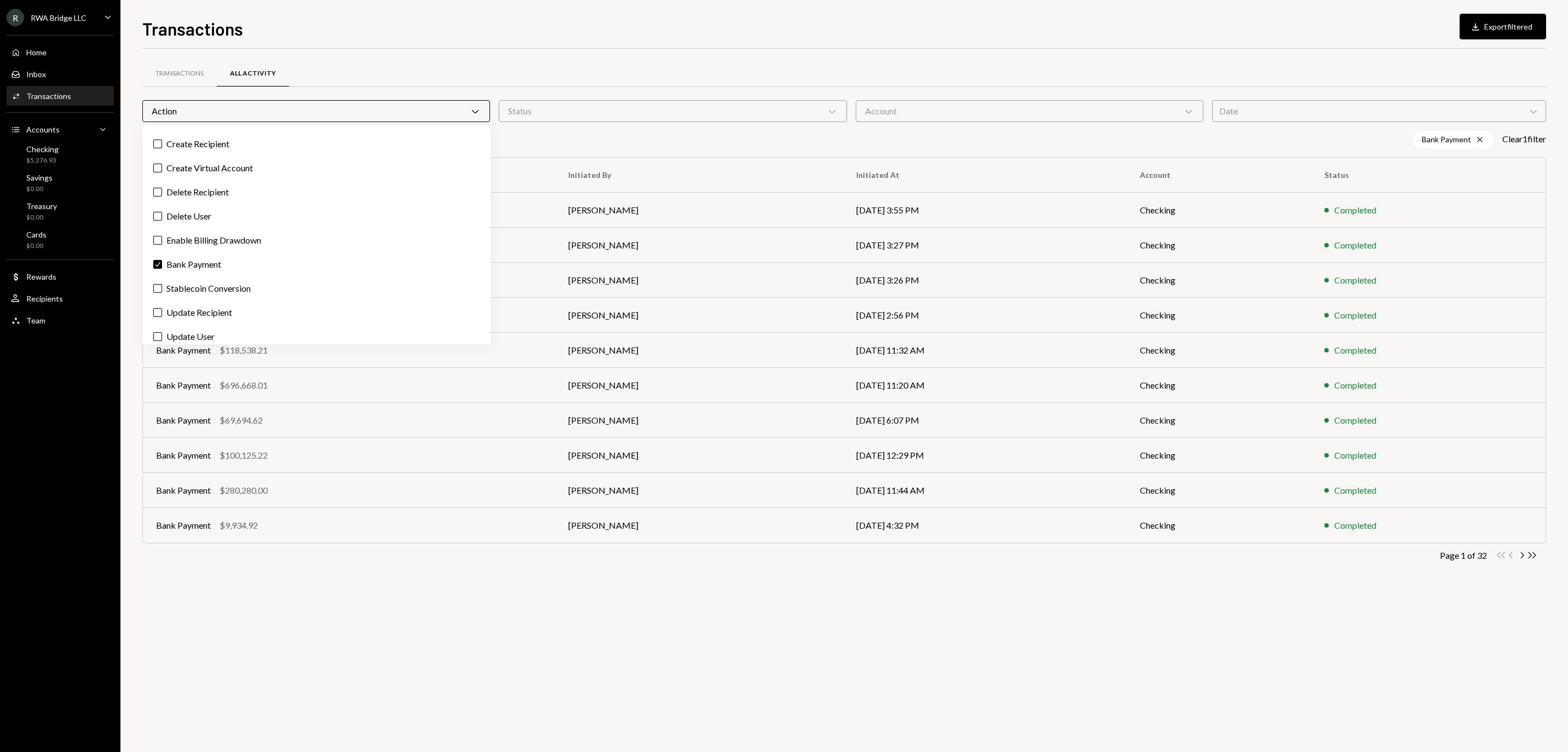
click at [726, 108] on div "Status Chevron Down" at bounding box center [672, 111] width 348 height 22
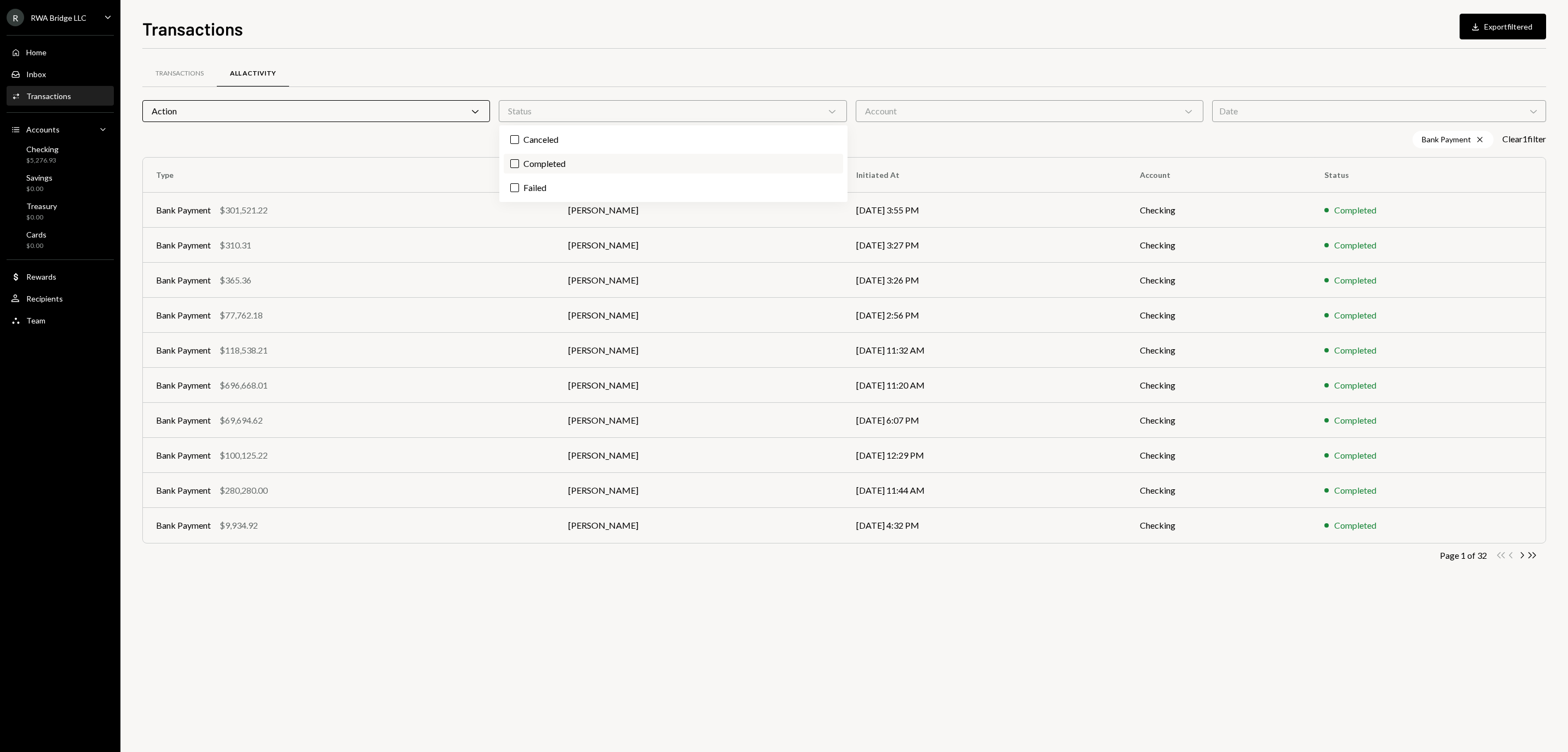
click at [703, 163] on label "Completed" at bounding box center [673, 164] width 339 height 20
click at [519, 163] on button "Completed" at bounding box center [515, 164] width 9 height 9
click at [971, 114] on div "Account Chevron Down" at bounding box center [1029, 111] width 348 height 22
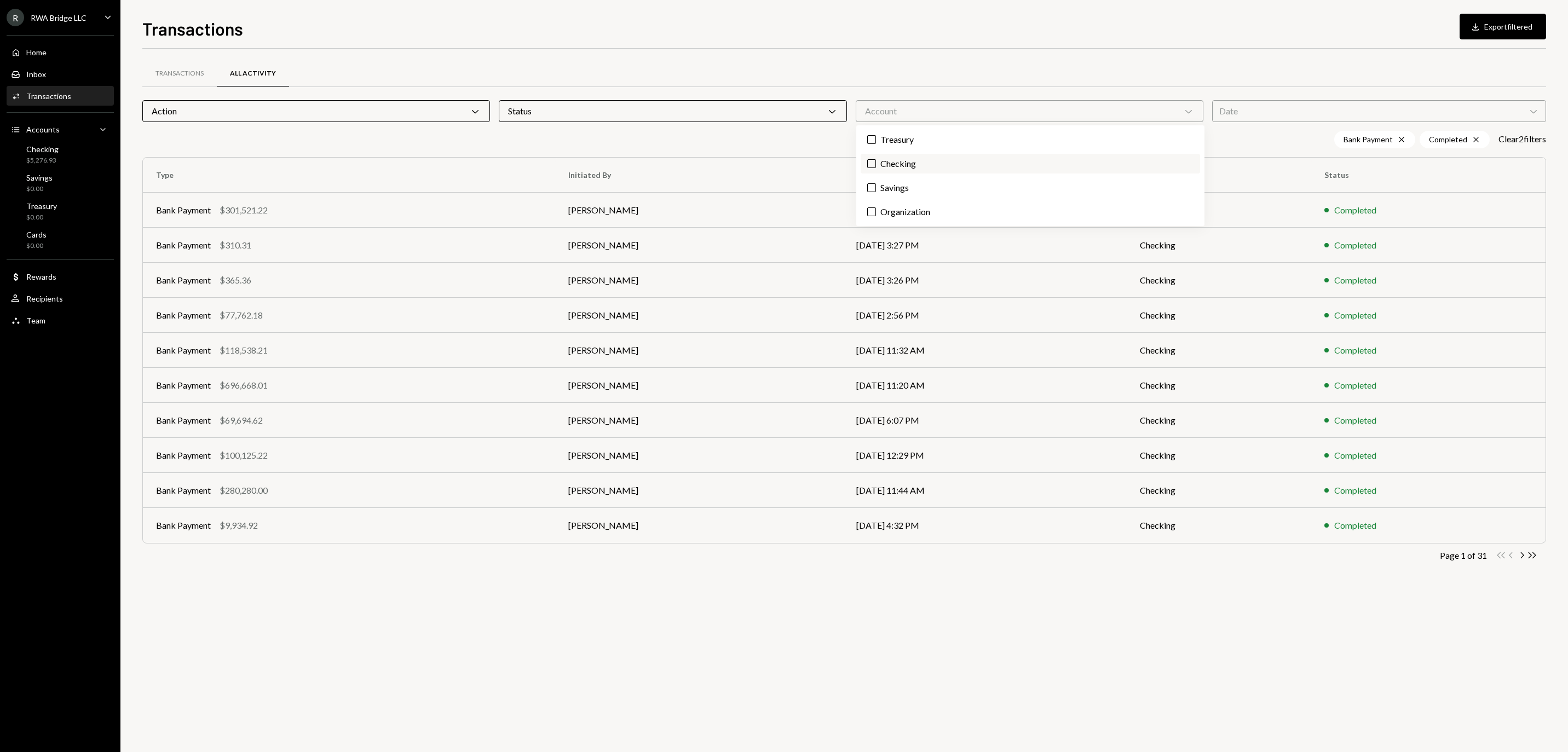
click at [968, 167] on label "Checking" at bounding box center [1030, 164] width 339 height 20
click at [876, 167] on button "Checking" at bounding box center [871, 164] width 9 height 9
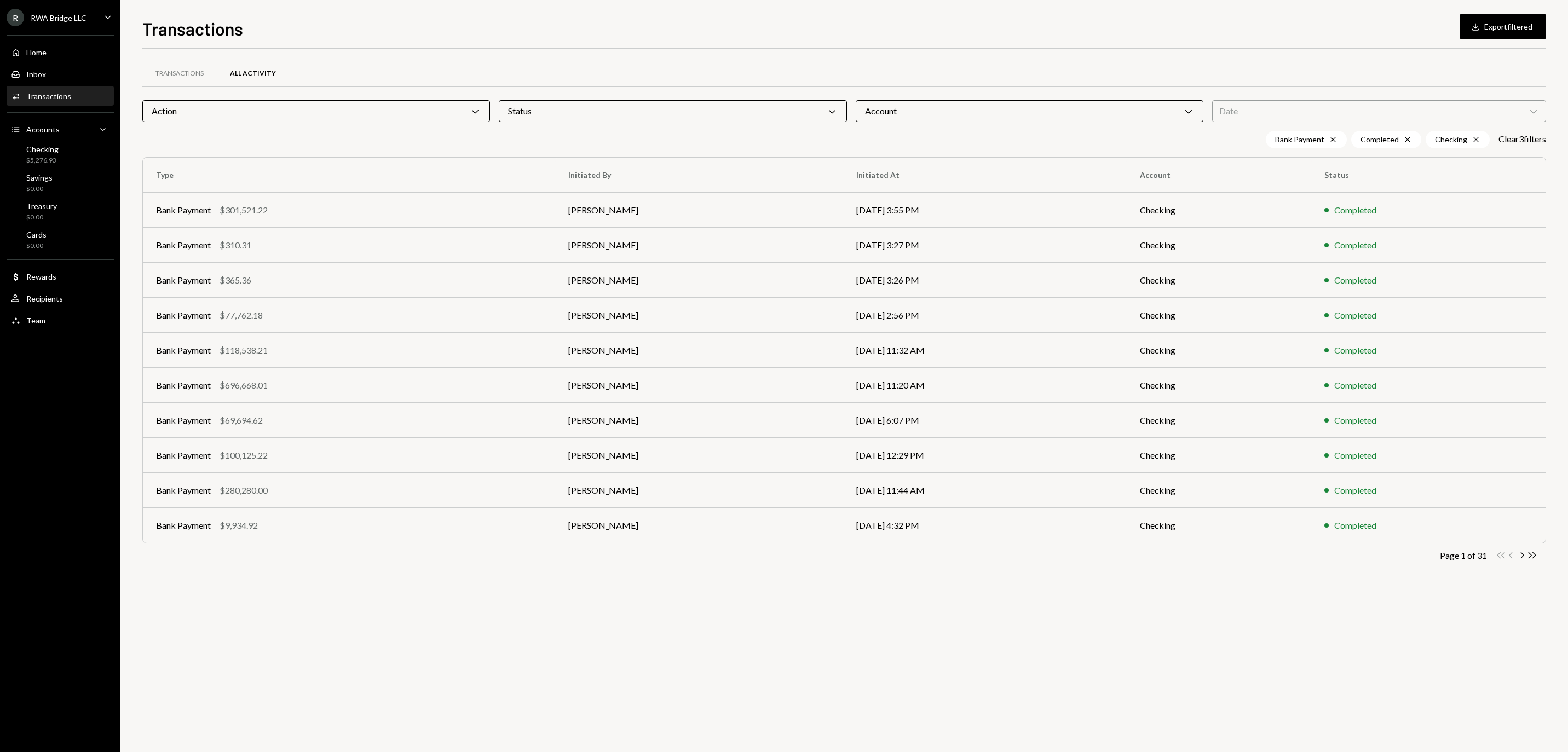
click at [1273, 110] on div "Date Chevron Down" at bounding box center [1379, 111] width 334 height 22
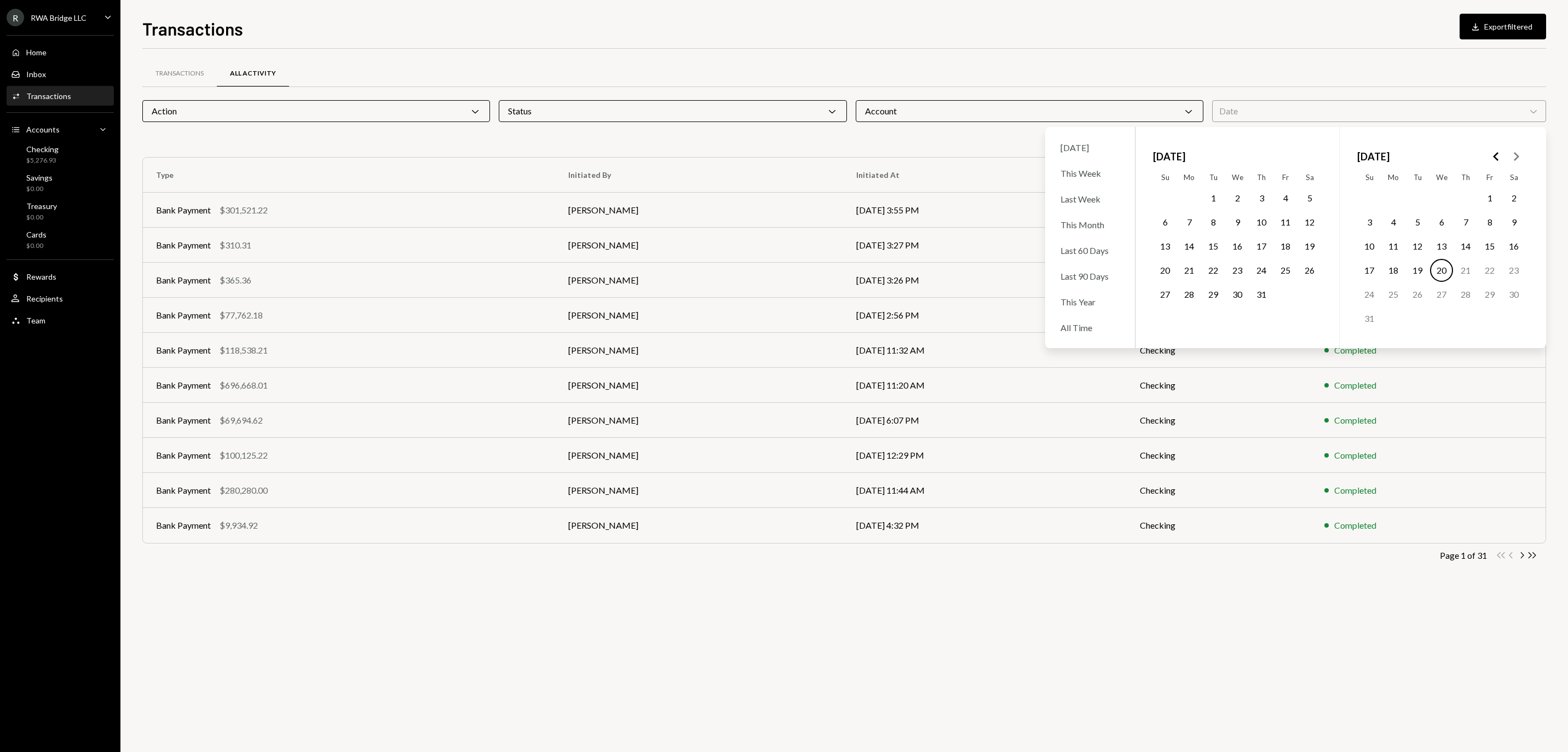
click at [1441, 232] on button "6" at bounding box center [1441, 222] width 23 height 23
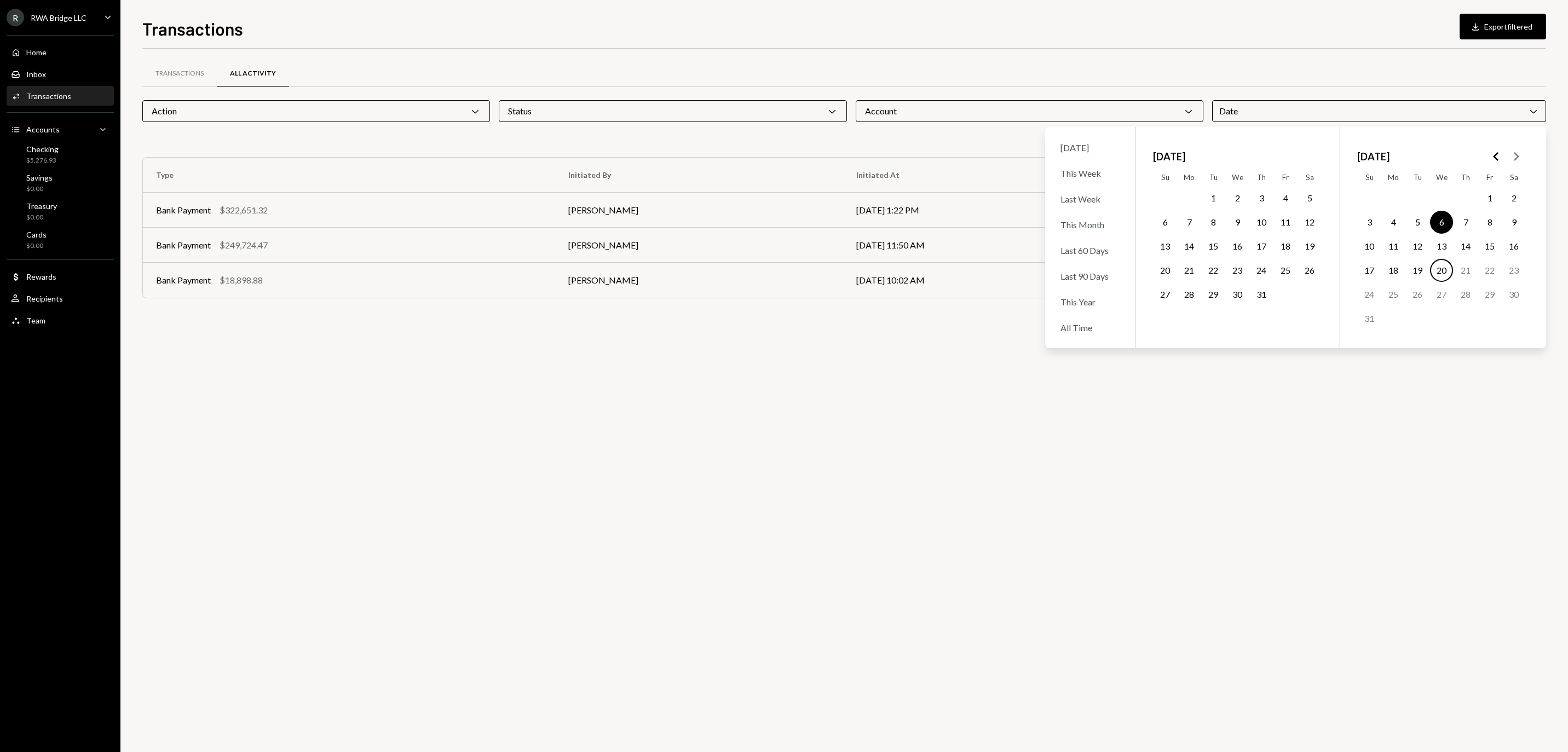
click at [1441, 279] on button "20" at bounding box center [1441, 270] width 23 height 23
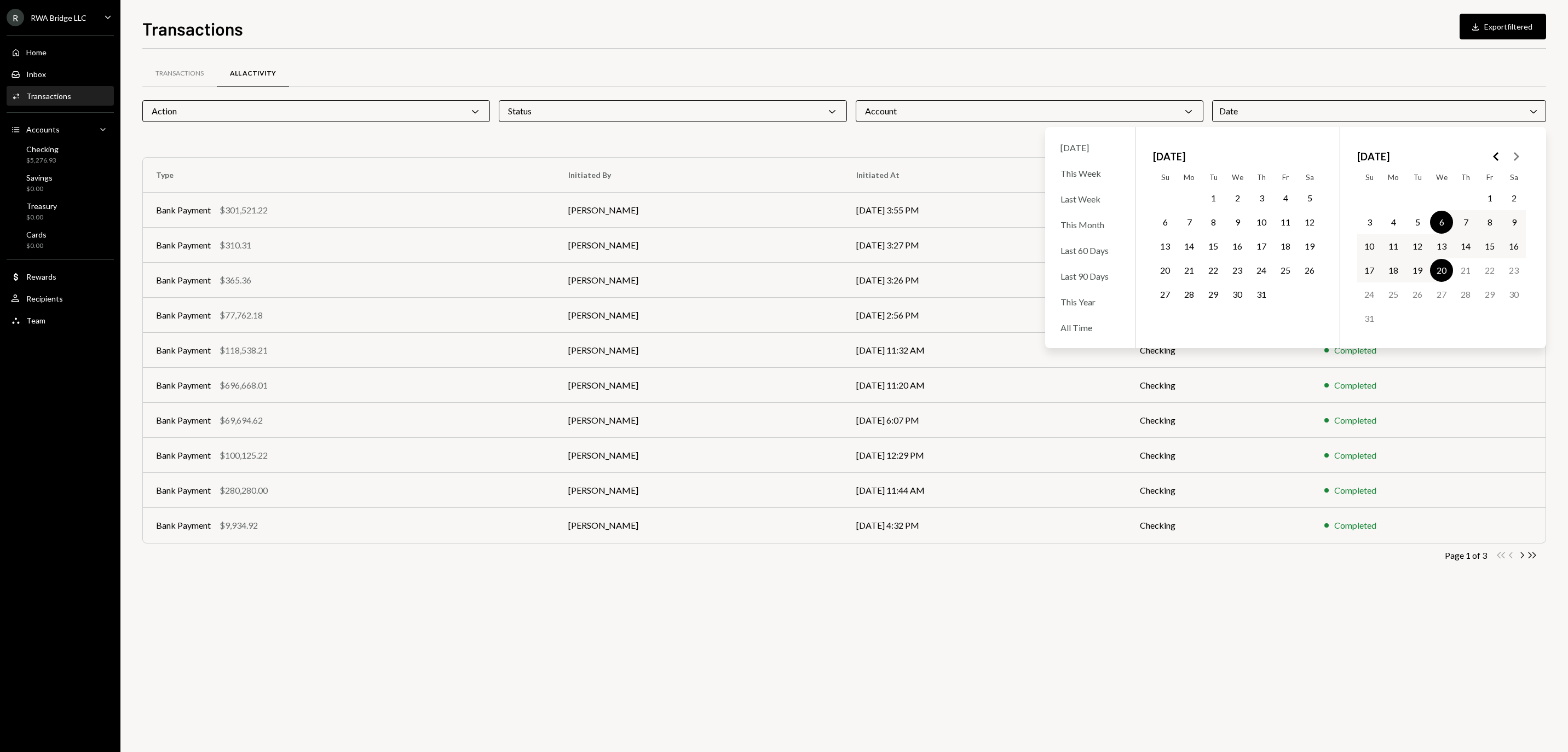
click at [1053, 669] on div "Transactions All Activity Action Chevron Down Status Chevron Down Account Chevr…" at bounding box center [844, 400] width 1404 height 703
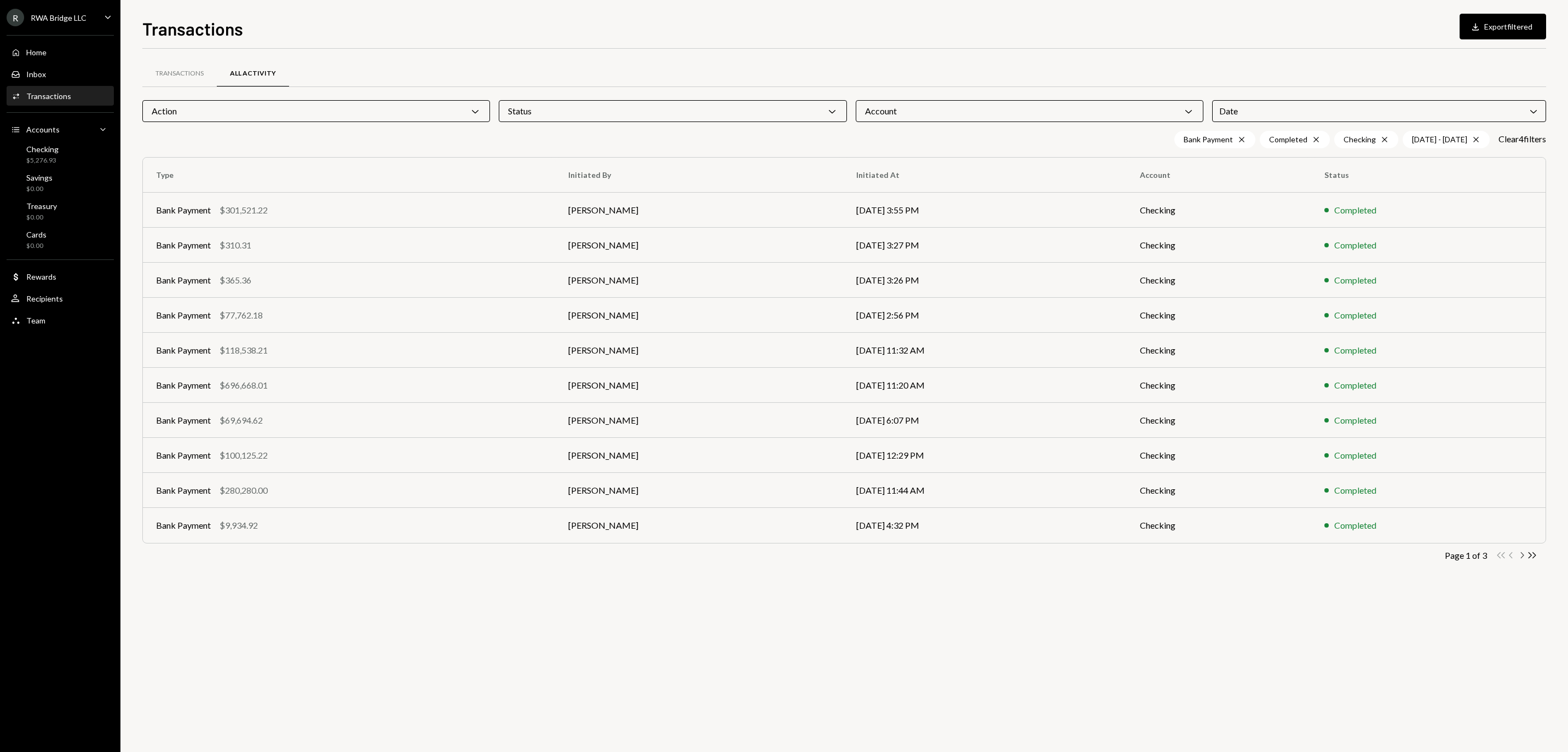
click at [1521, 559] on icon "Chevron Right" at bounding box center [1521, 555] width 10 height 10
click at [726, 350] on td "[PERSON_NAME]" at bounding box center [699, 350] width 288 height 35
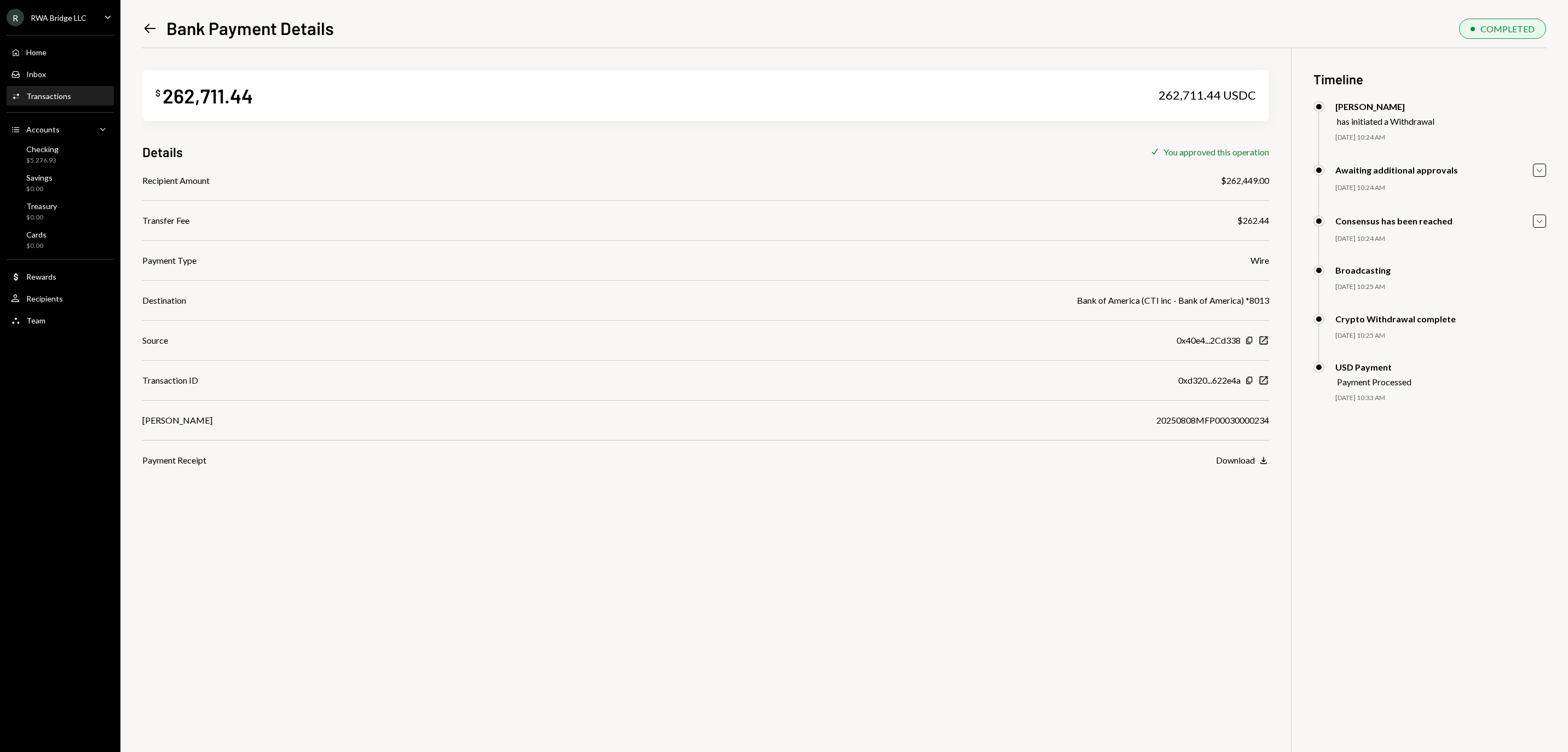
click at [1192, 427] on div "20250808MFP00030000234" at bounding box center [1212, 420] width 113 height 13
copy div "20250808MFP00030000234"
click at [1262, 384] on icon "New Window" at bounding box center [1263, 380] width 11 height 11
click at [145, 31] on icon "Left Arrow" at bounding box center [150, 28] width 15 height 15
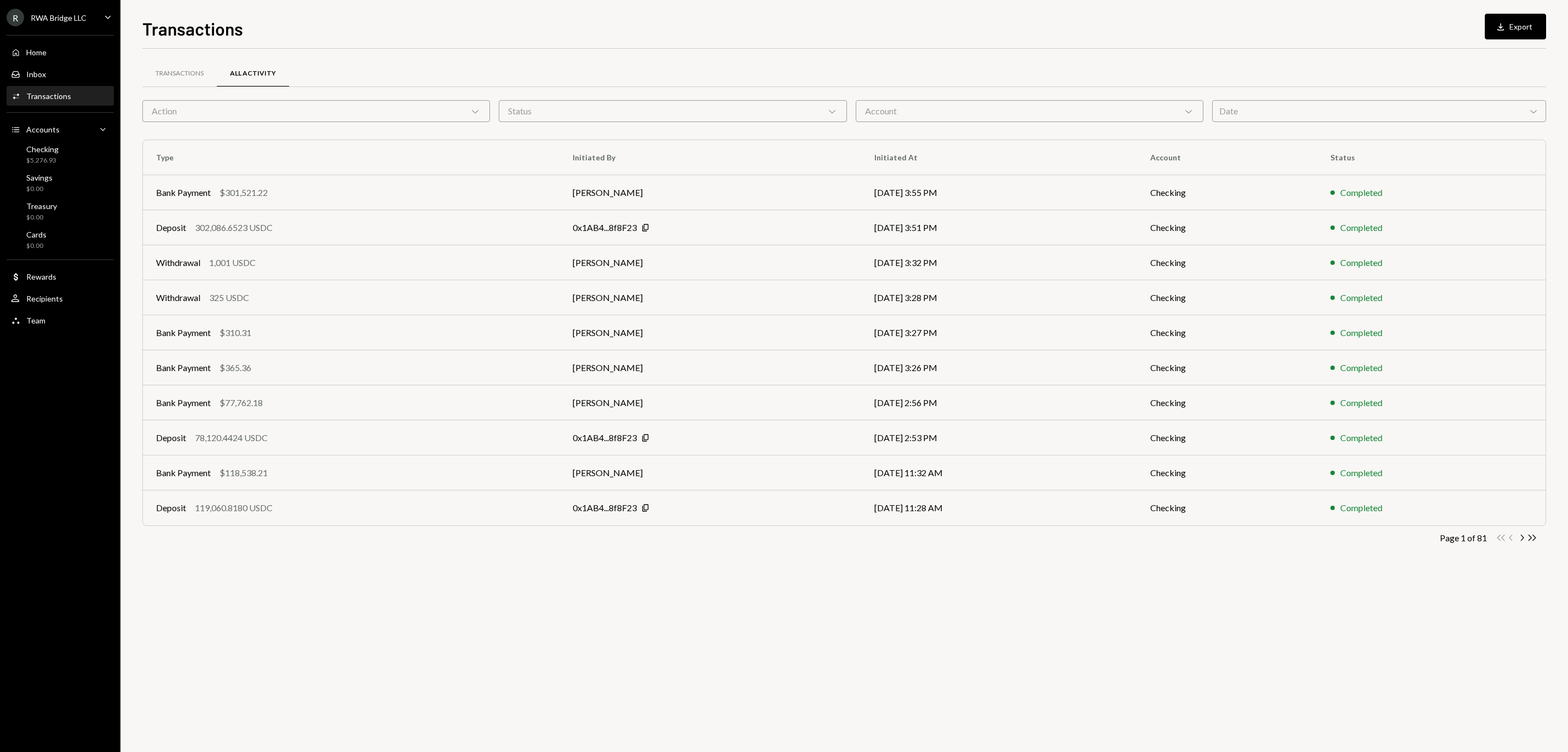
click at [367, 100] on div "Action Chevron Down" at bounding box center [316, 111] width 348 height 22
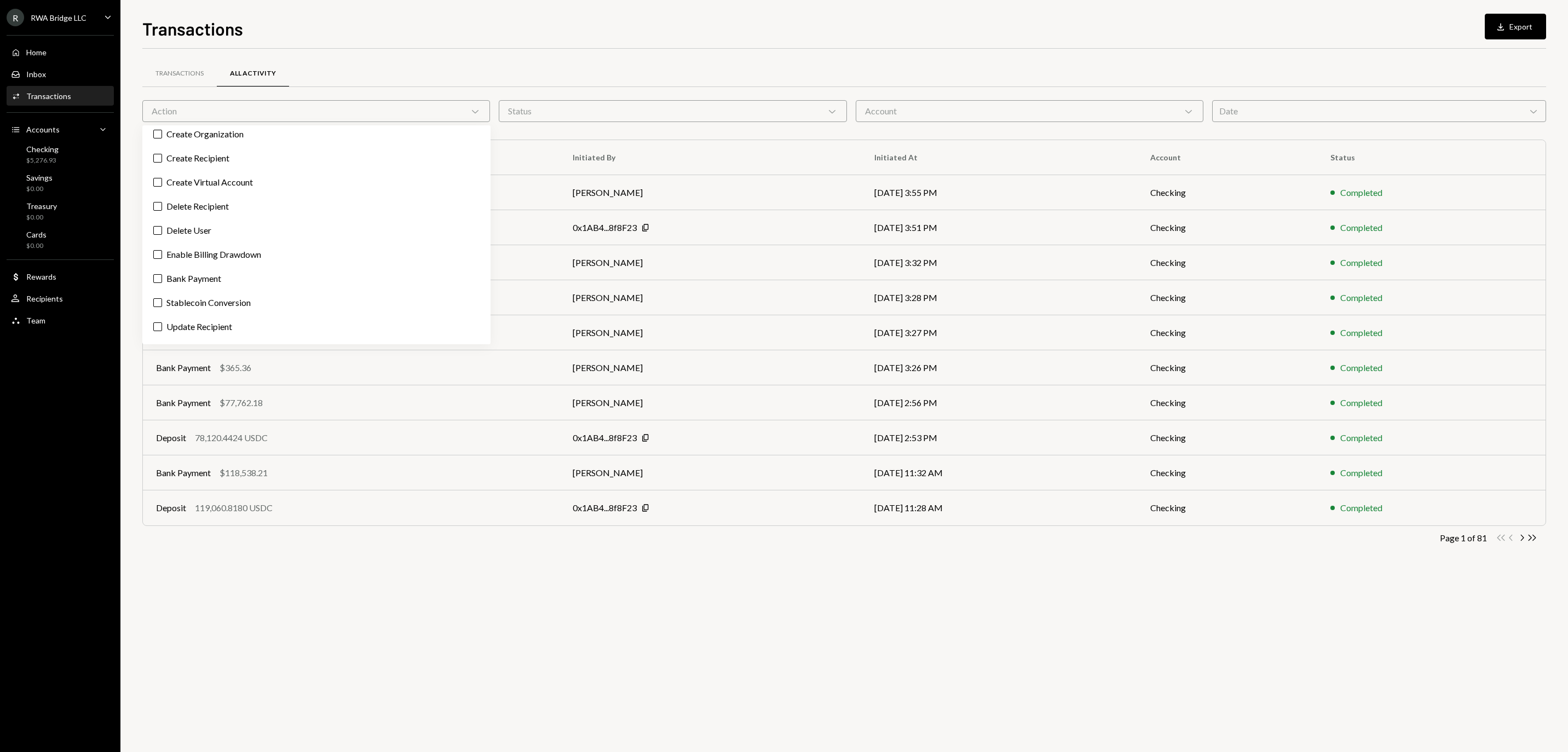
scroll to position [130, 0]
click at [255, 284] on label "Bank Payment" at bounding box center [316, 274] width 339 height 20
click at [162, 279] on button "Bank Payment" at bounding box center [158, 274] width 9 height 9
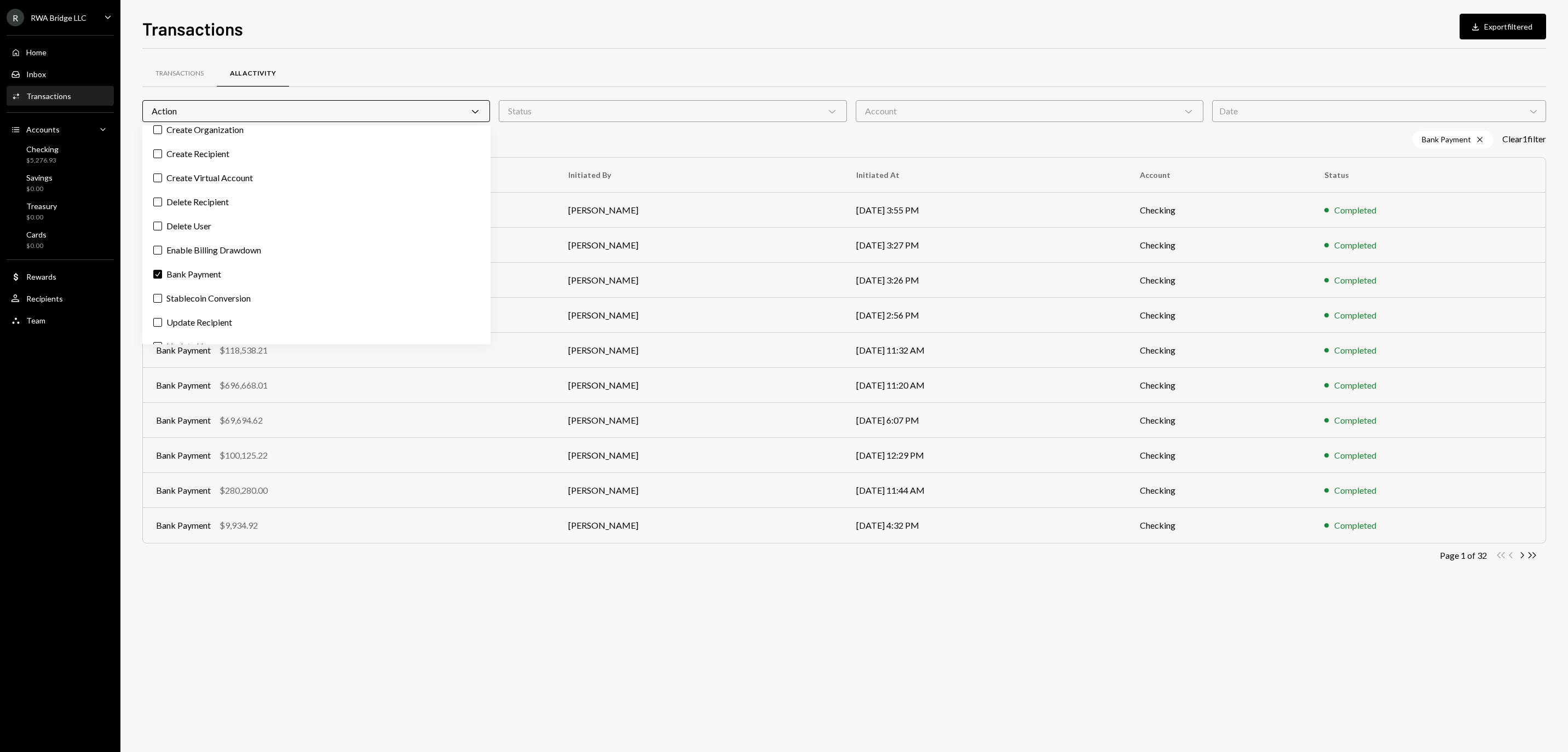
click at [542, 588] on div "Transactions All Activity Action Chevron Down Status Chevron Down Account Chevr…" at bounding box center [844, 327] width 1404 height 522
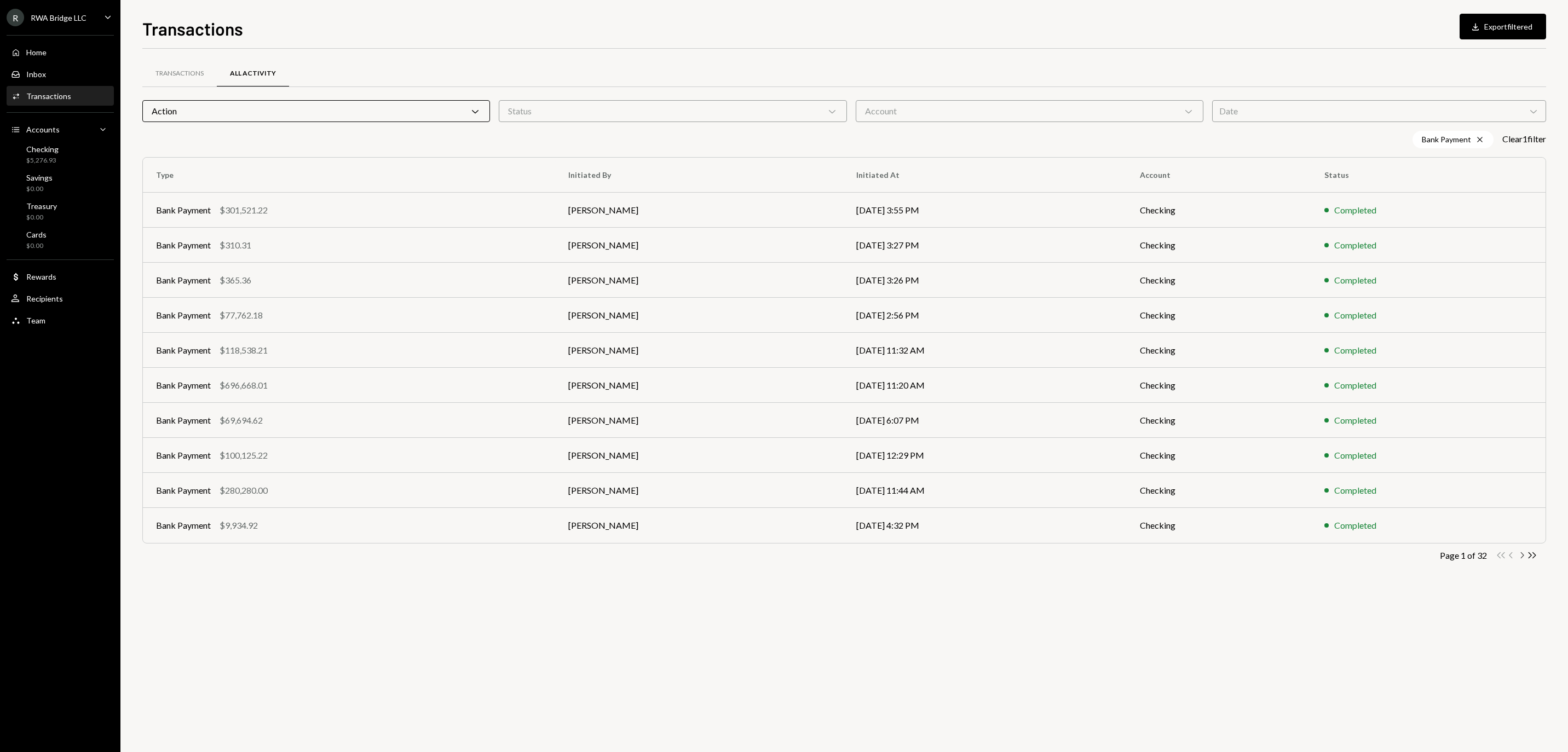
click at [1519, 561] on icon "Chevron Right" at bounding box center [1521, 555] width 10 height 10
click at [1512, 558] on icon "button" at bounding box center [1510, 555] width 3 height 6
click at [686, 533] on td "[PERSON_NAME]" at bounding box center [699, 525] width 288 height 35
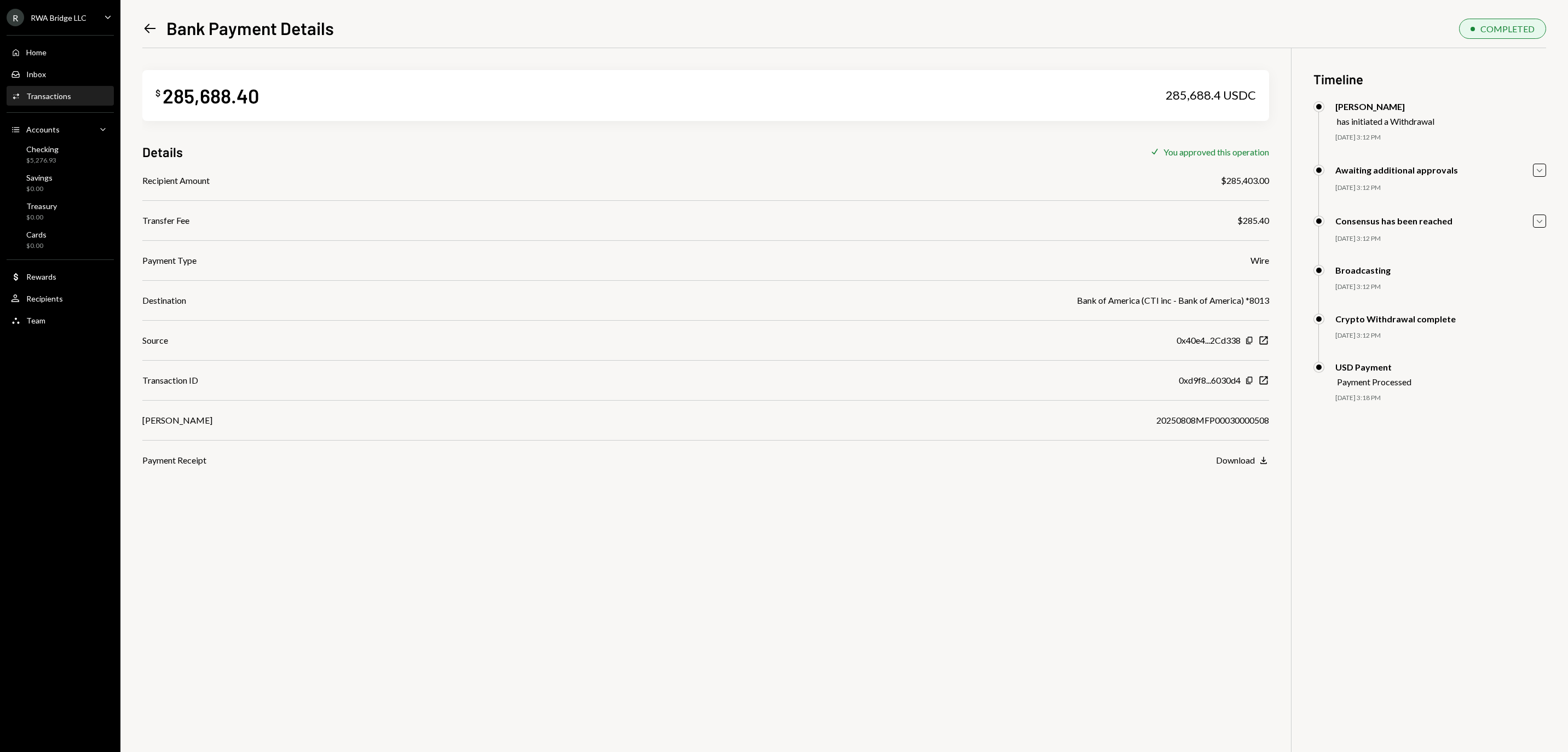
click at [1175, 427] on div "20250808MFP00030000508" at bounding box center [1212, 420] width 113 height 13
copy div "20250808MFP00030000508"
click at [1262, 381] on icon "New Window" at bounding box center [1263, 380] width 11 height 11
click at [93, 62] on div "Home Home" at bounding box center [60, 52] width 99 height 18
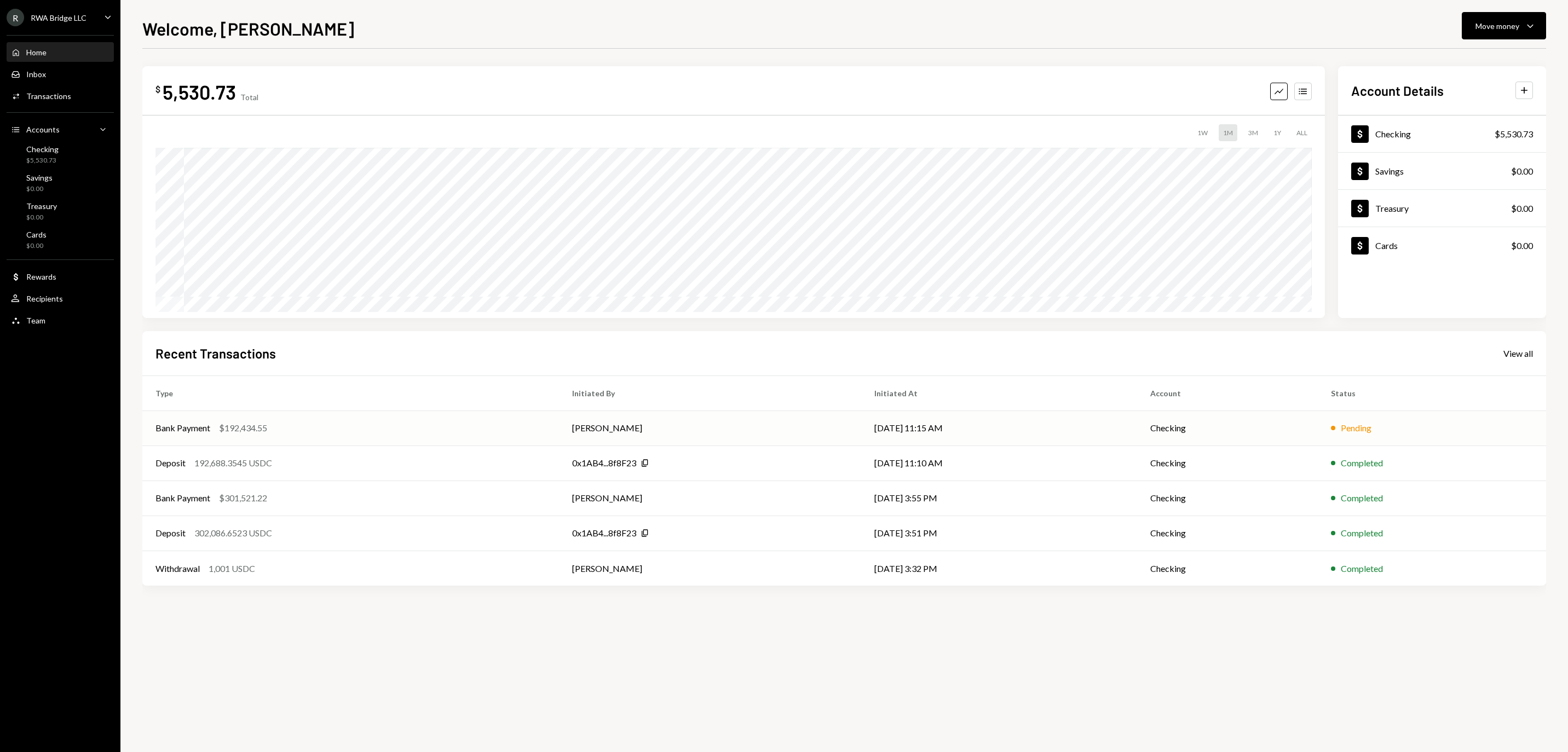
click at [806, 436] on td "[PERSON_NAME]" at bounding box center [710, 428] width 302 height 35
click at [1524, 30] on icon "Caret Down" at bounding box center [1530, 25] width 13 height 13
click at [1468, 65] on div "Send" at bounding box center [1495, 58] width 80 height 12
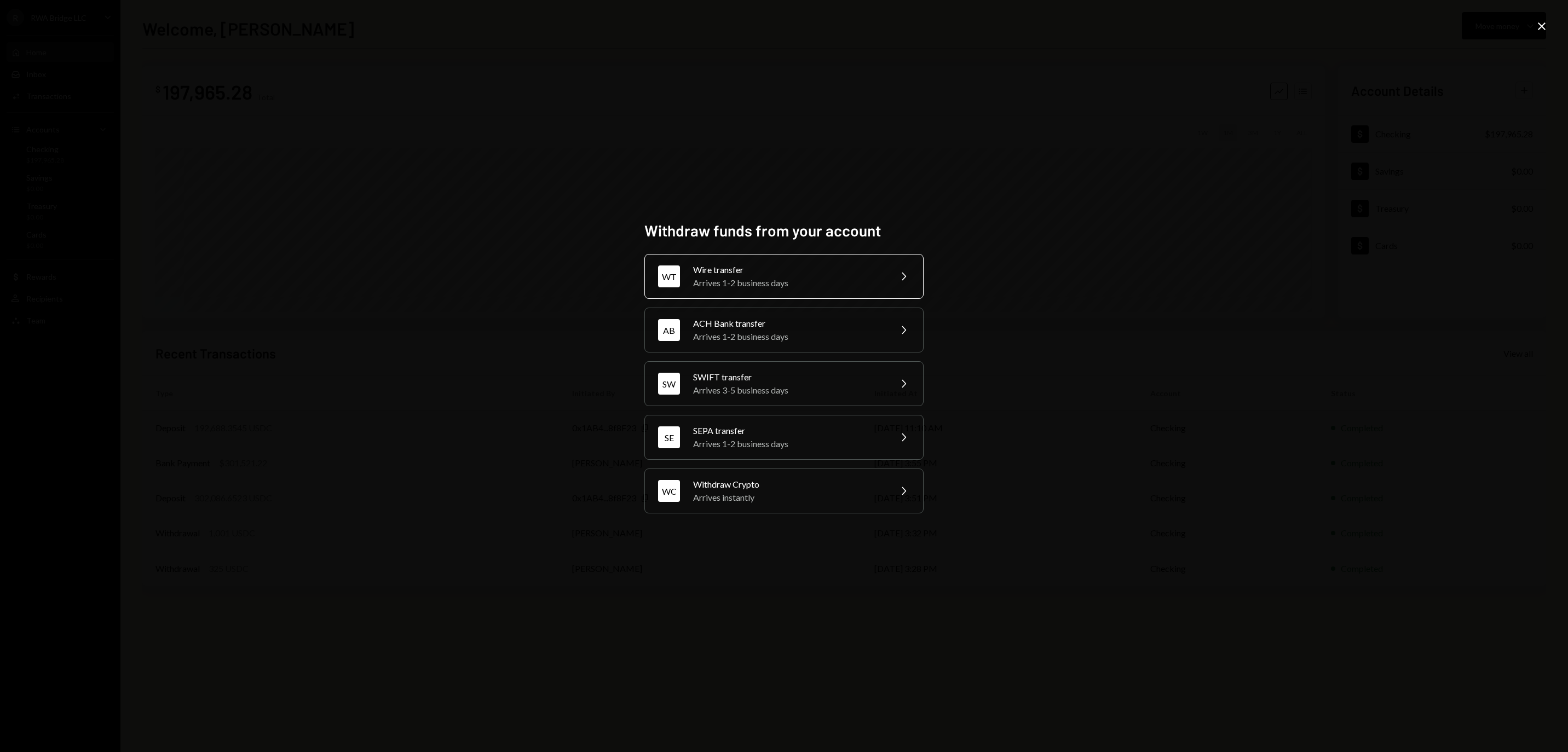
click at [775, 268] on div "Wire transfer" at bounding box center [788, 270] width 190 height 13
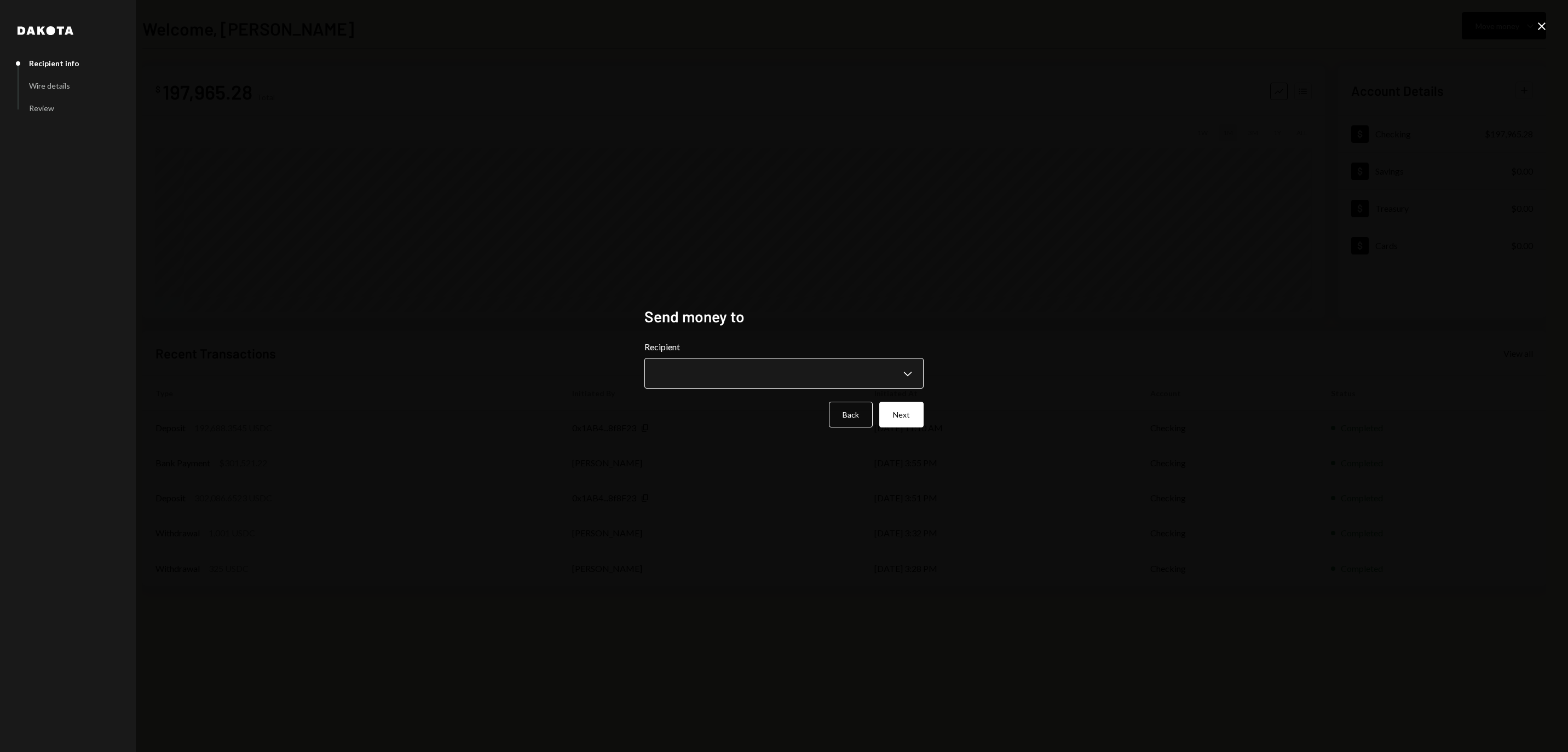
click at [727, 378] on body "**********" at bounding box center [784, 376] width 1568 height 752
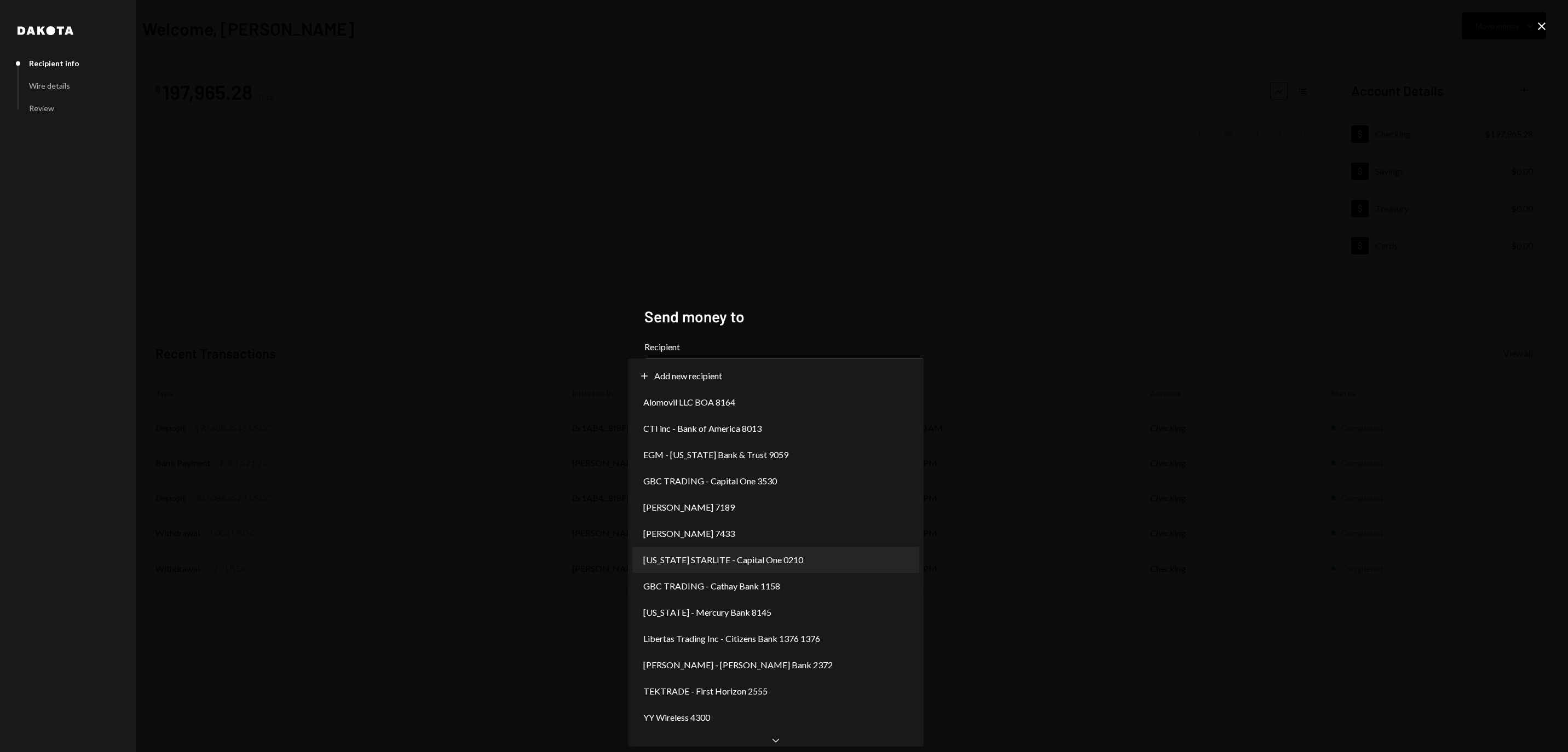
select select "**********"
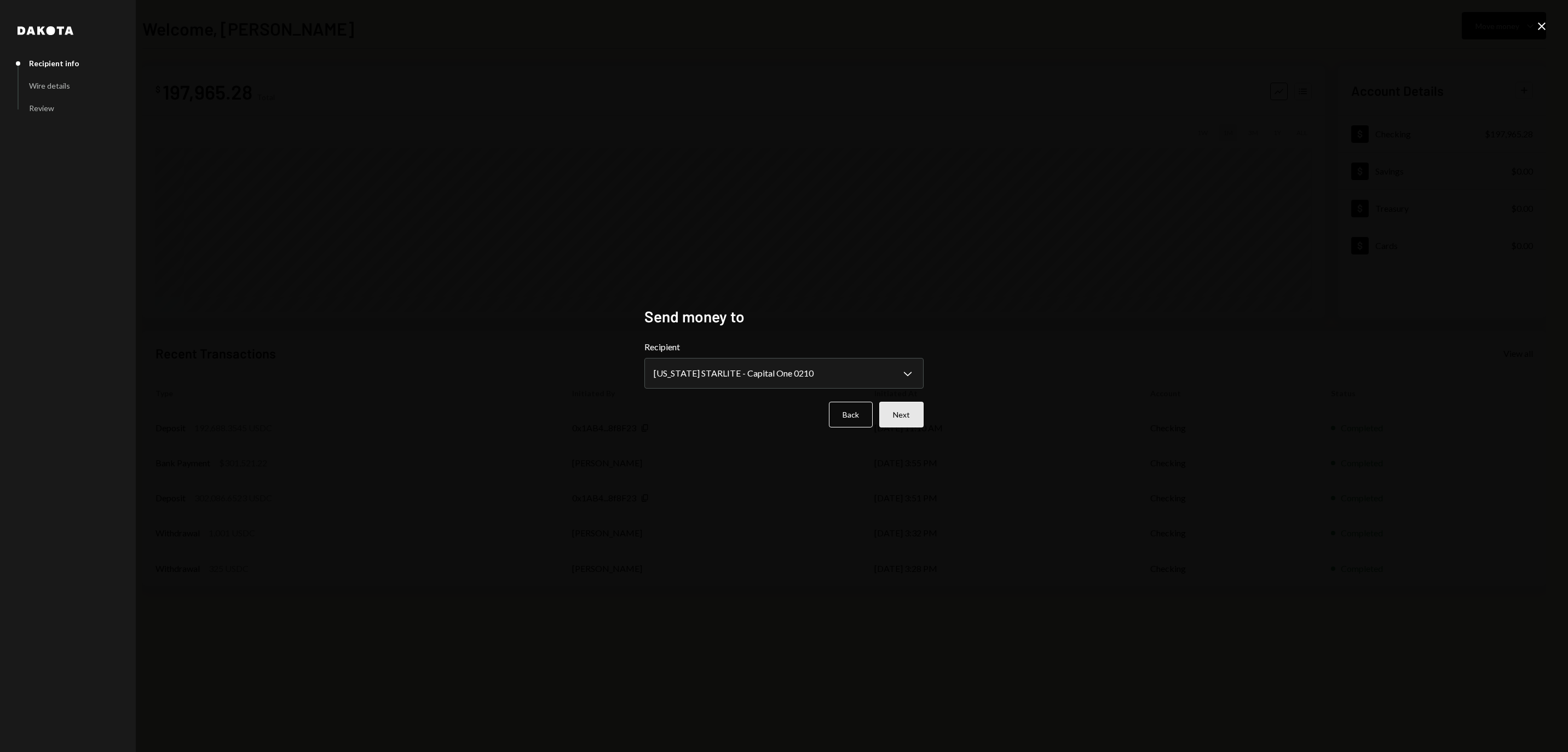
click at [914, 418] on button "Next" at bounding box center [901, 415] width 44 height 26
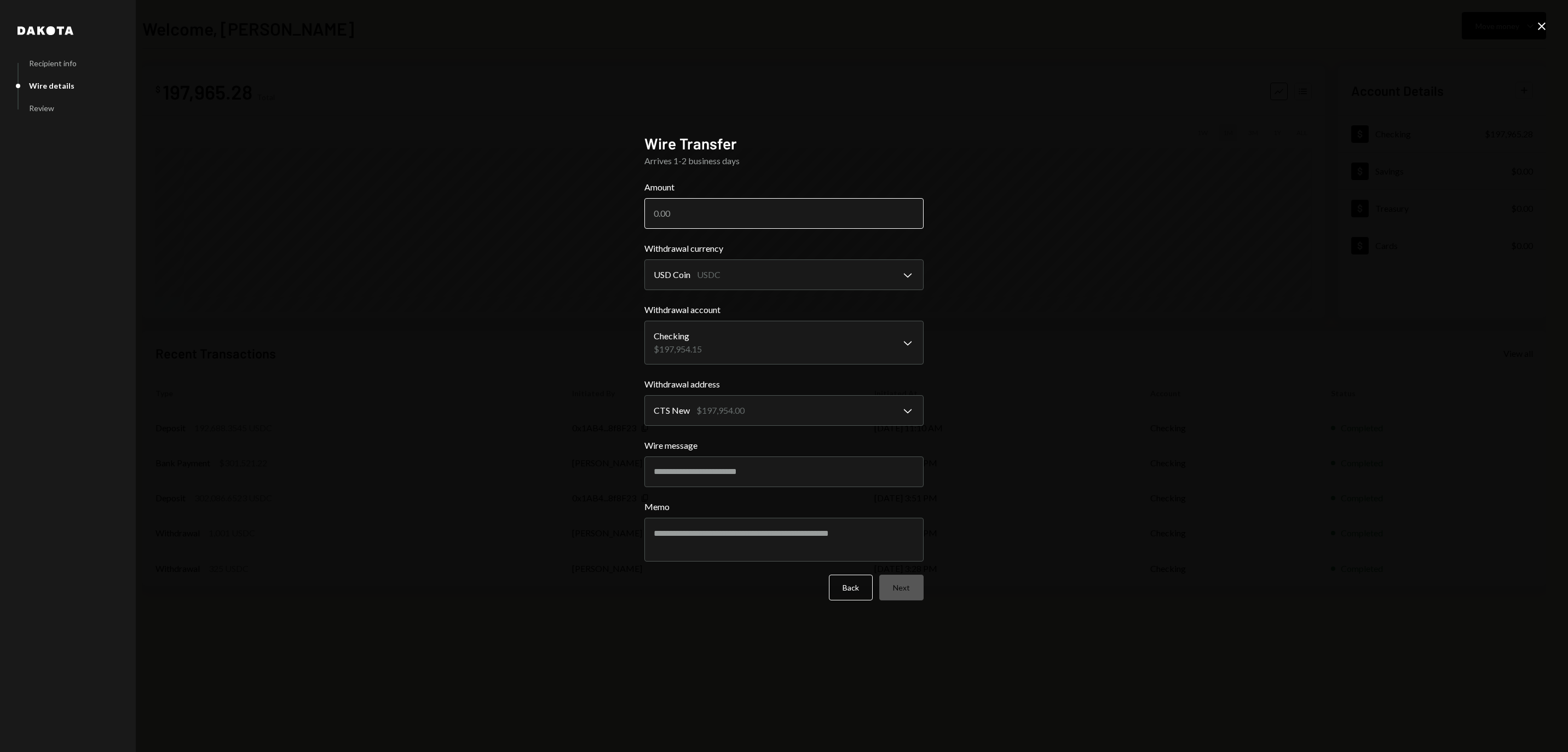
click at [680, 206] on input "Amount" at bounding box center [784, 214] width 279 height 31
type input "192242.31"
click at [924, 169] on div "**********" at bounding box center [784, 376] width 305 height 510
click at [907, 582] on button "Next" at bounding box center [901, 588] width 44 height 26
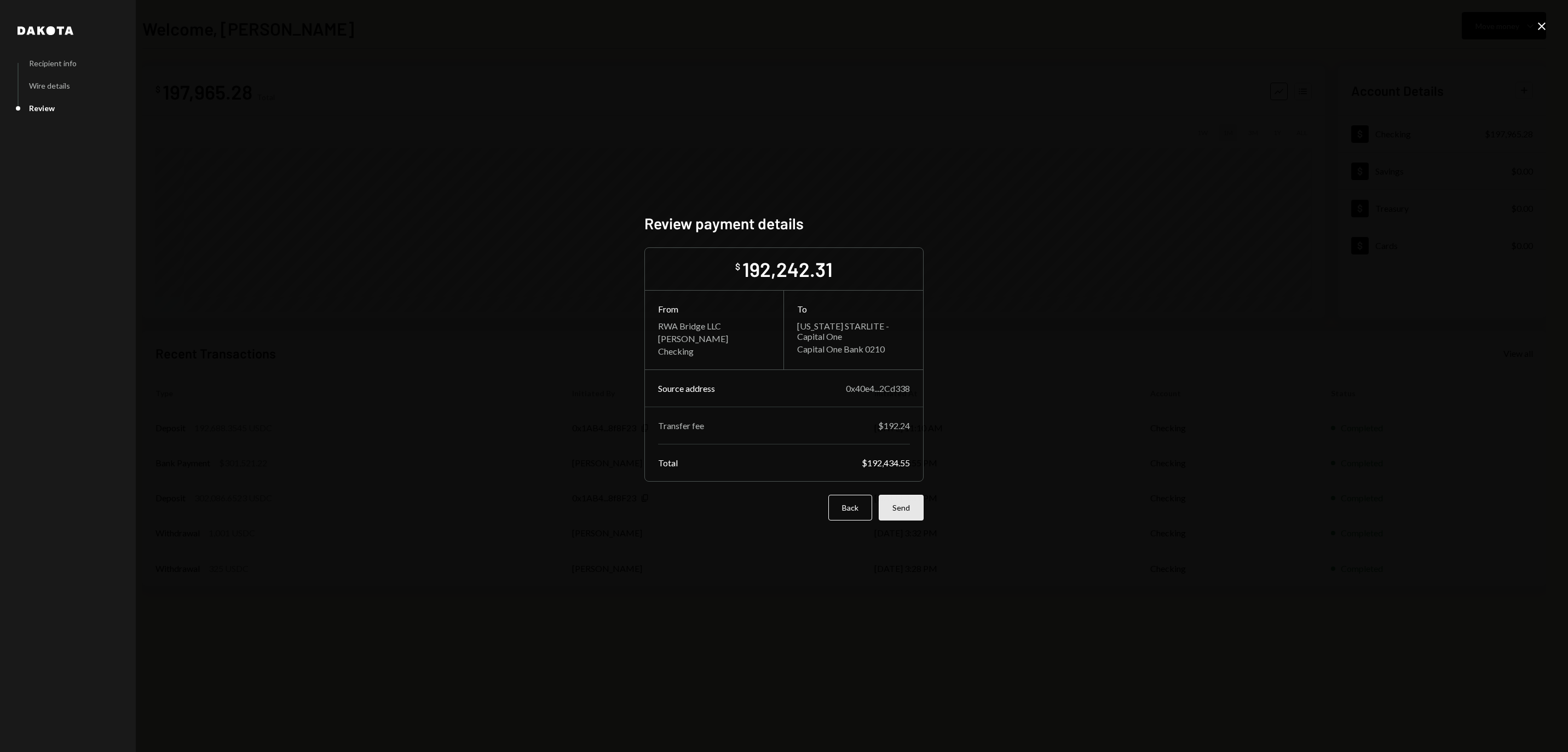
click at [906, 512] on button "Send" at bounding box center [901, 508] width 45 height 26
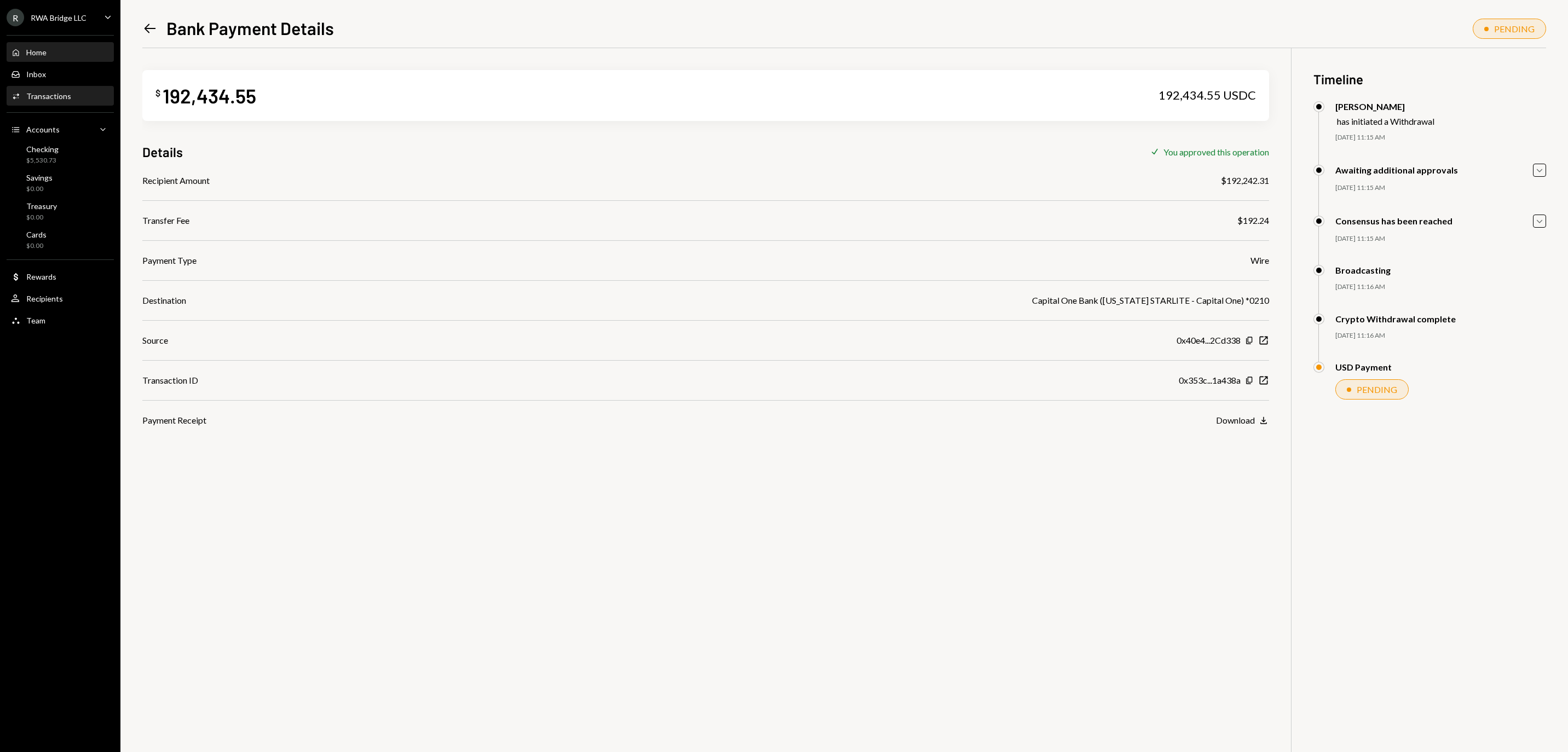
click at [81, 57] on div "Home Home" at bounding box center [60, 52] width 99 height 10
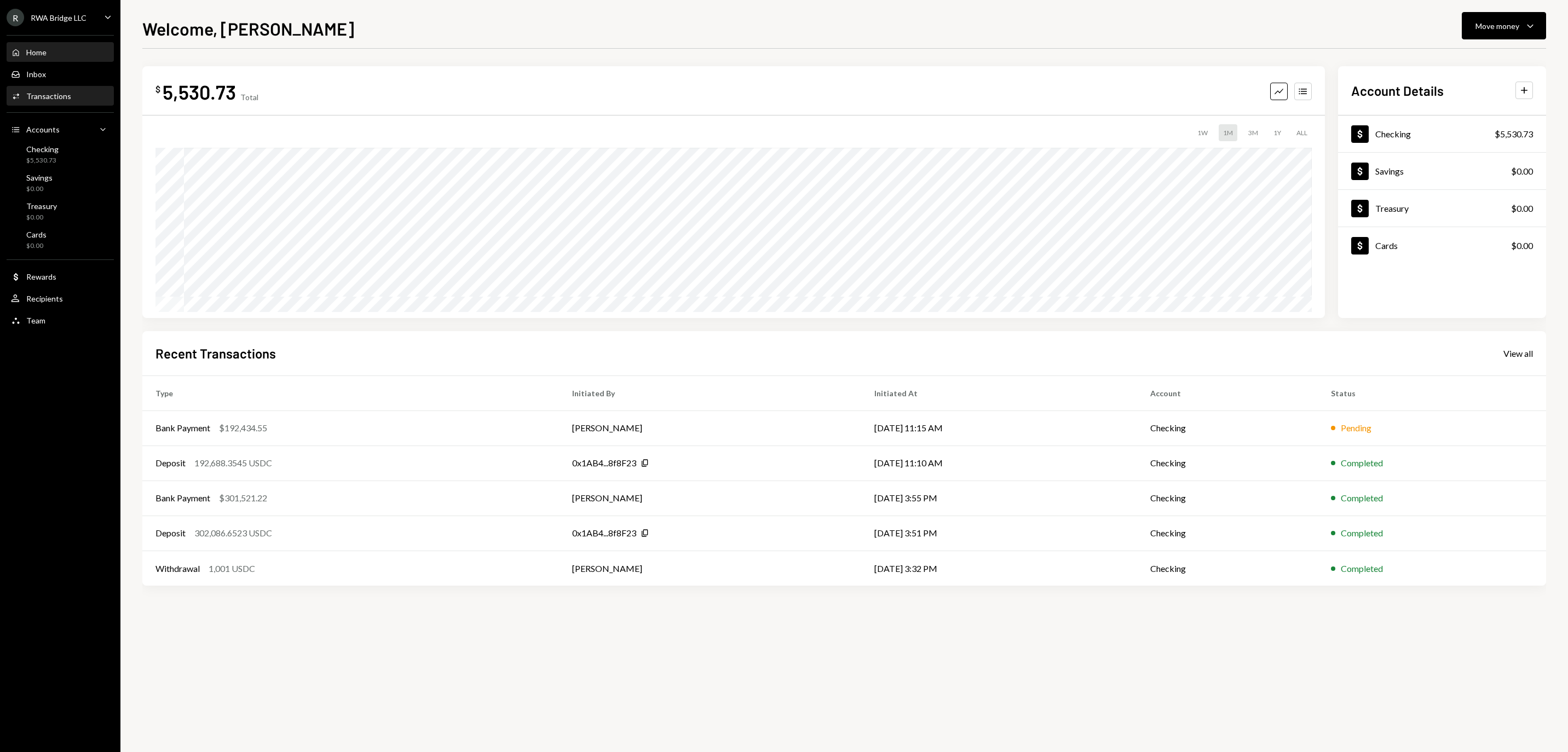
click at [71, 101] on div "Transactions" at bounding box center [49, 95] width 45 height 9
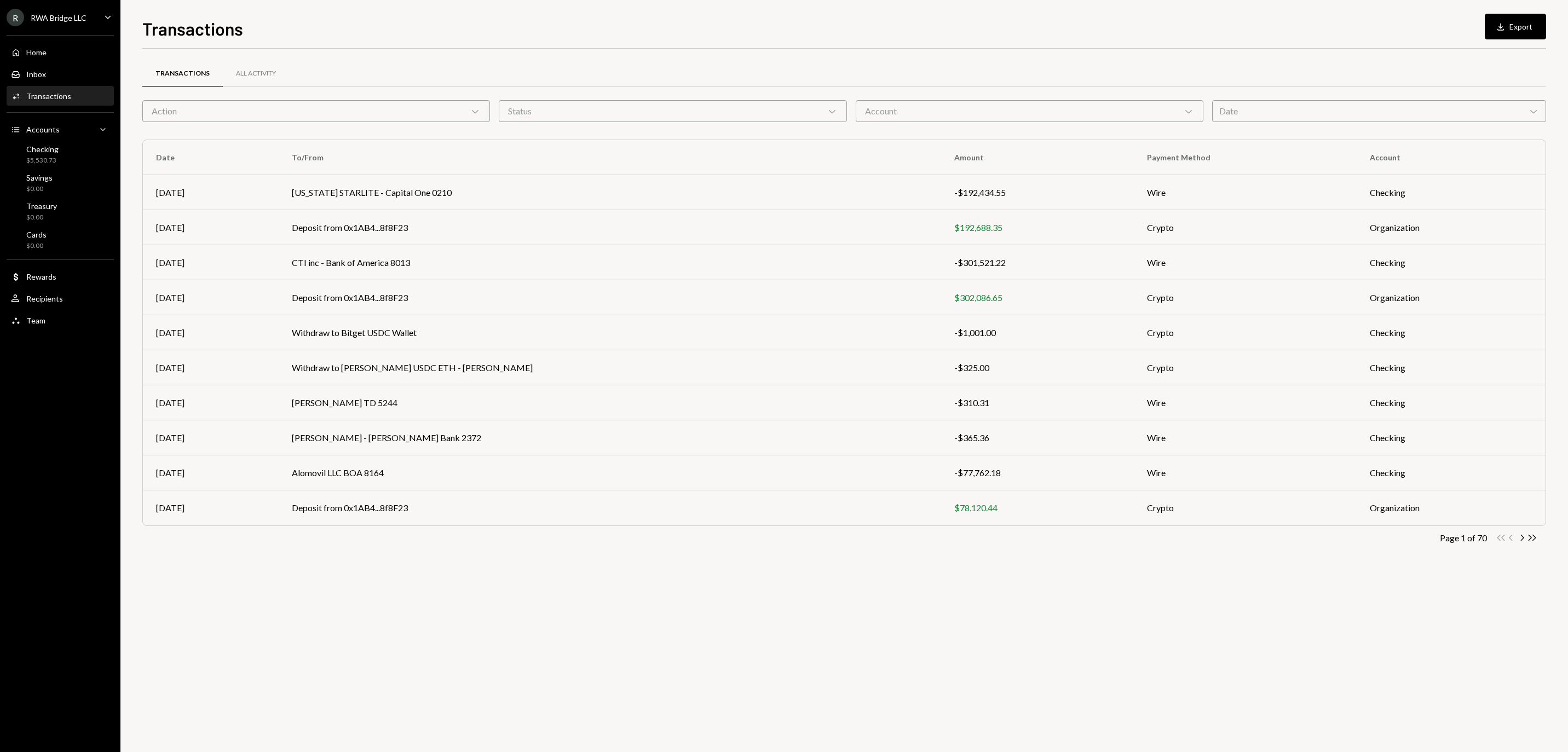
click at [1378, 105] on div "Date Chevron Down" at bounding box center [1379, 111] width 334 height 22
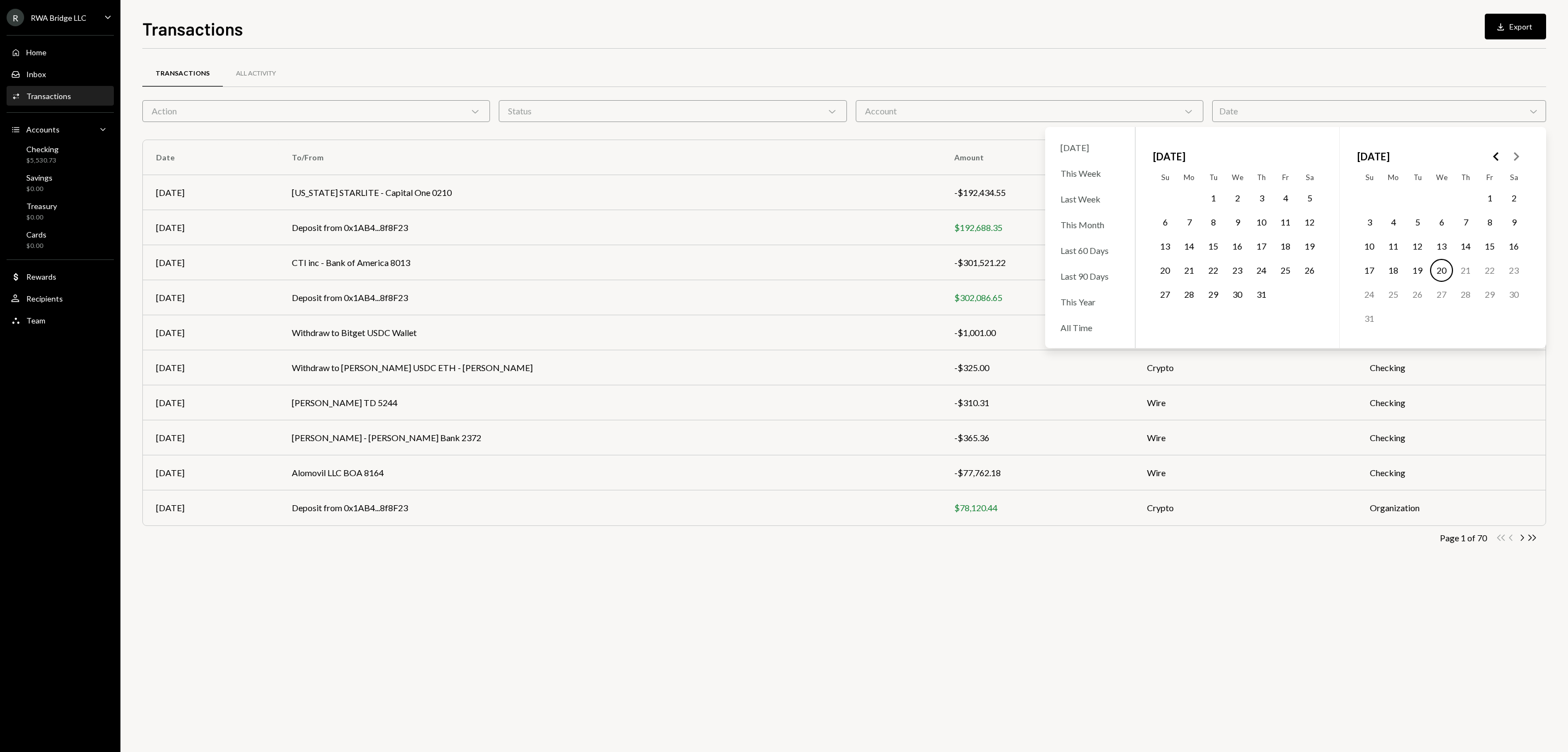
click at [1419, 254] on button "12" at bounding box center [1417, 246] width 23 height 23
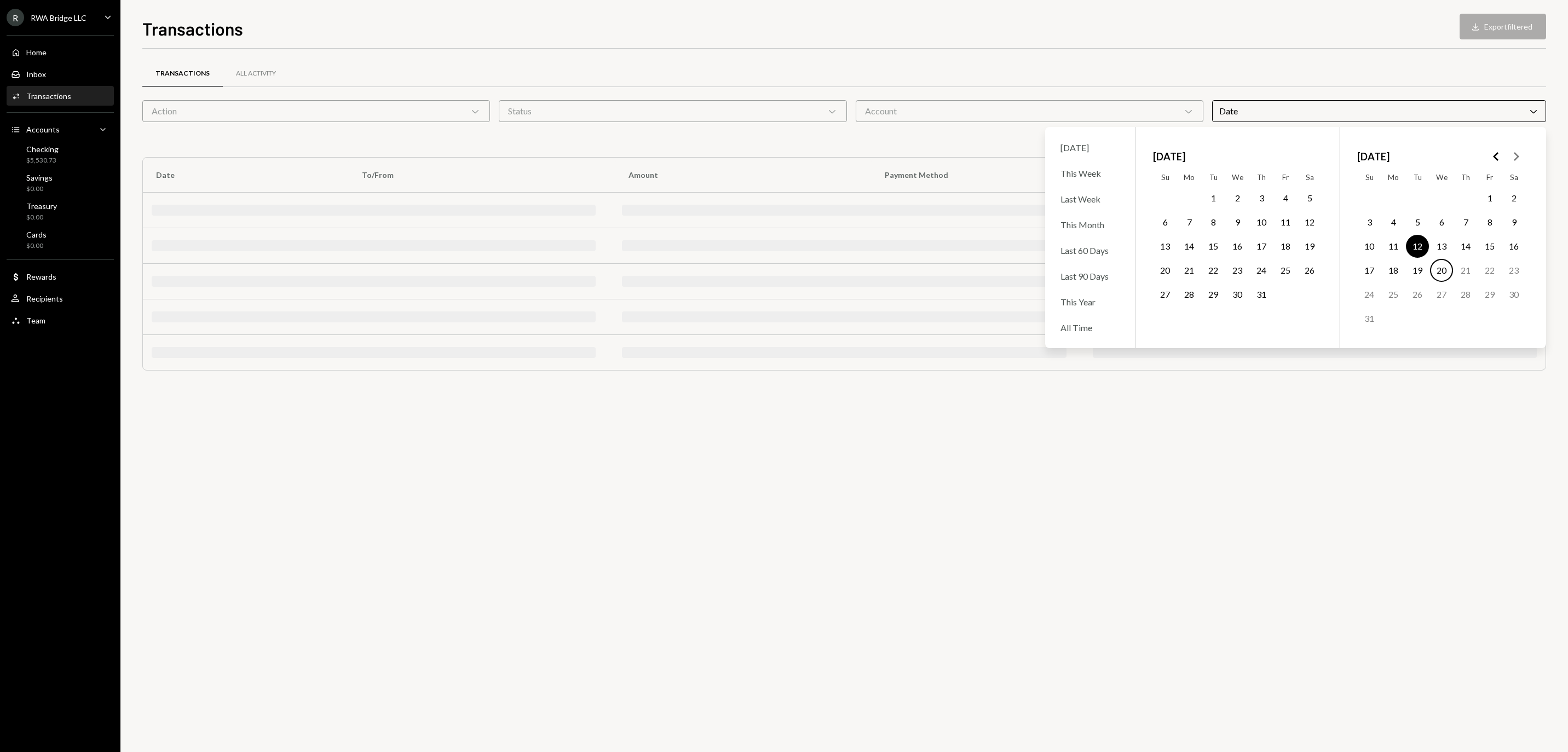
click at [1443, 279] on button "20" at bounding box center [1441, 270] width 23 height 23
click at [1284, 665] on div "Transactions All Activity Action Chevron Down Status Chevron Down Account Chevr…" at bounding box center [844, 400] width 1404 height 703
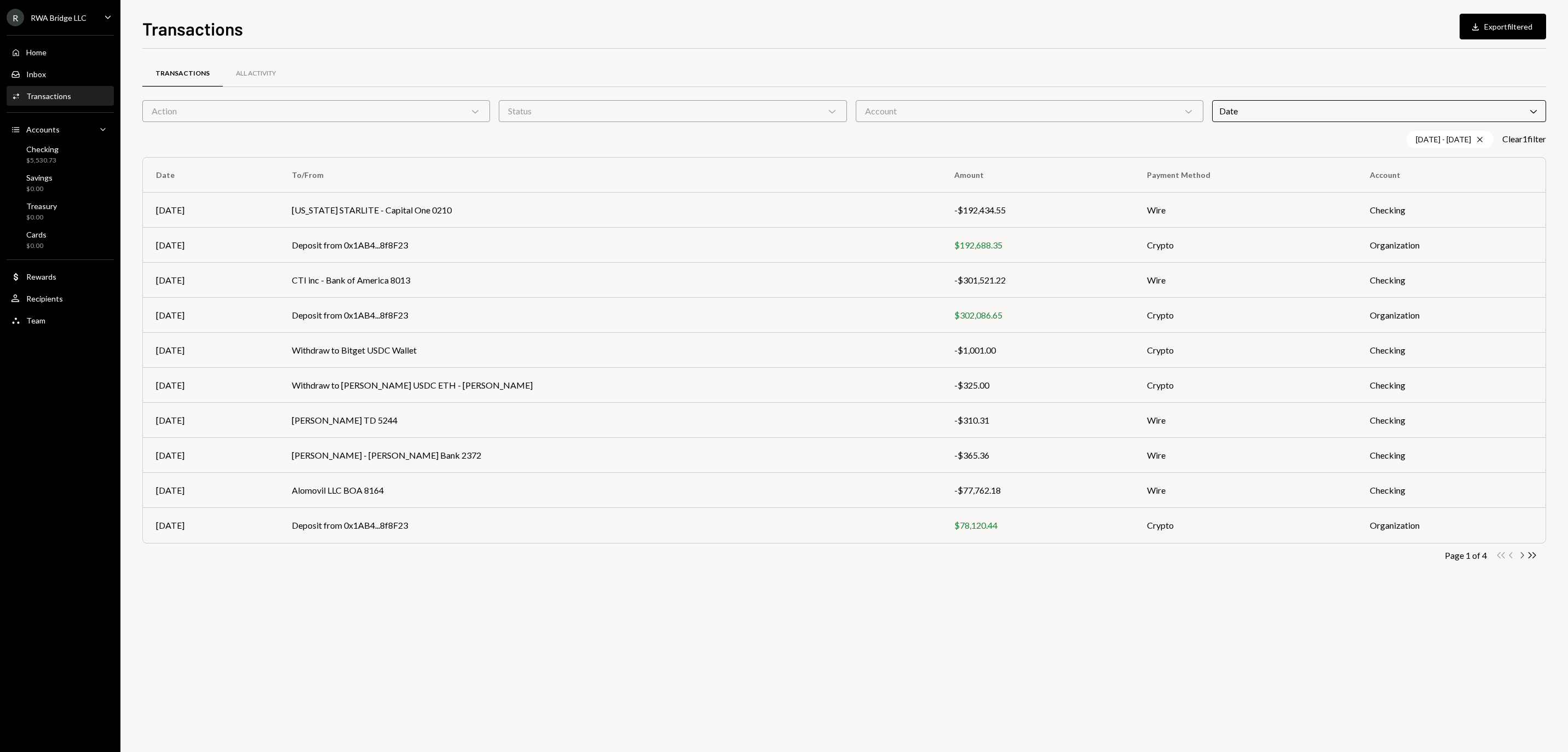
click at [1519, 557] on icon "Chevron Right" at bounding box center [1521, 555] width 10 height 10
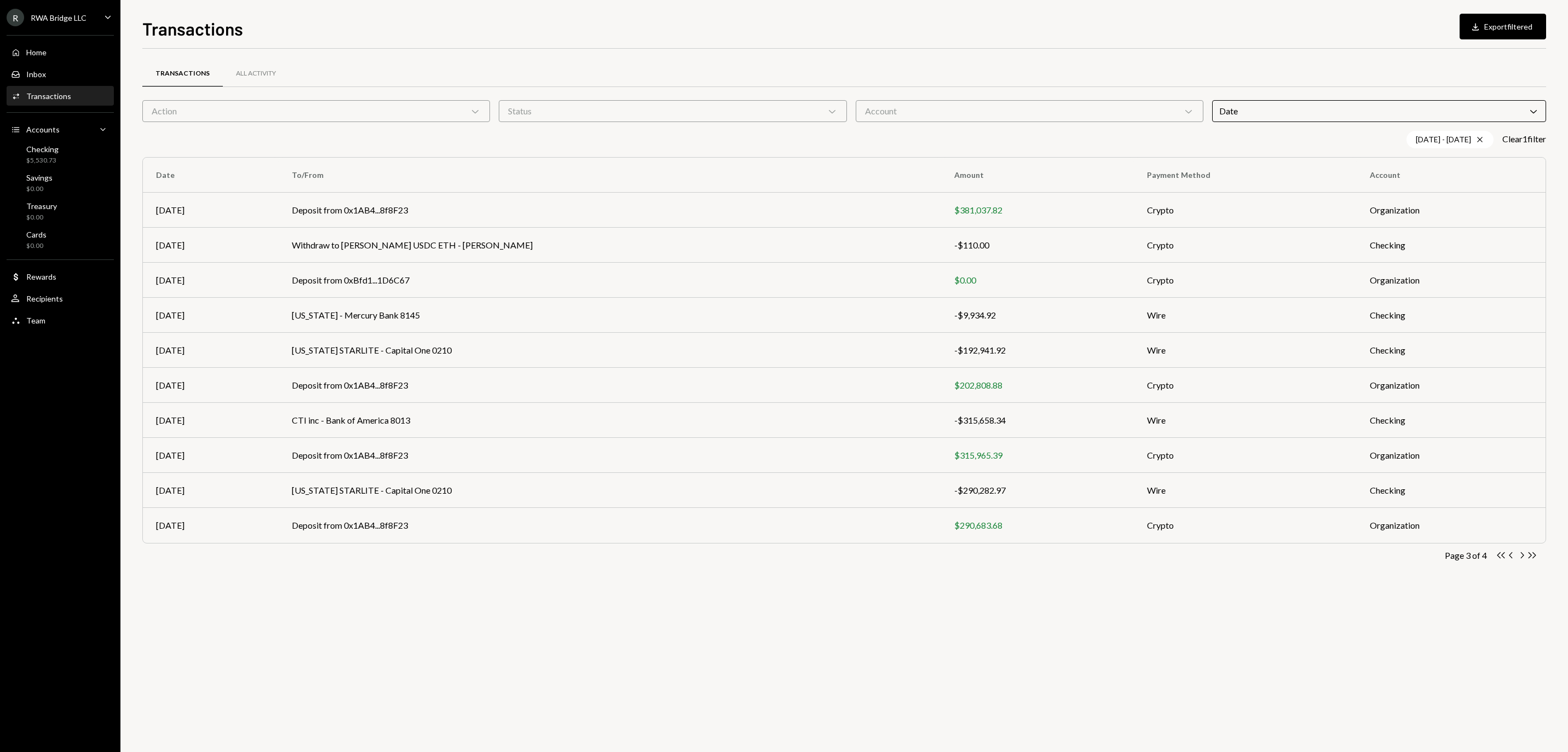
click at [1519, 557] on icon "Chevron Right" at bounding box center [1521, 555] width 10 height 10
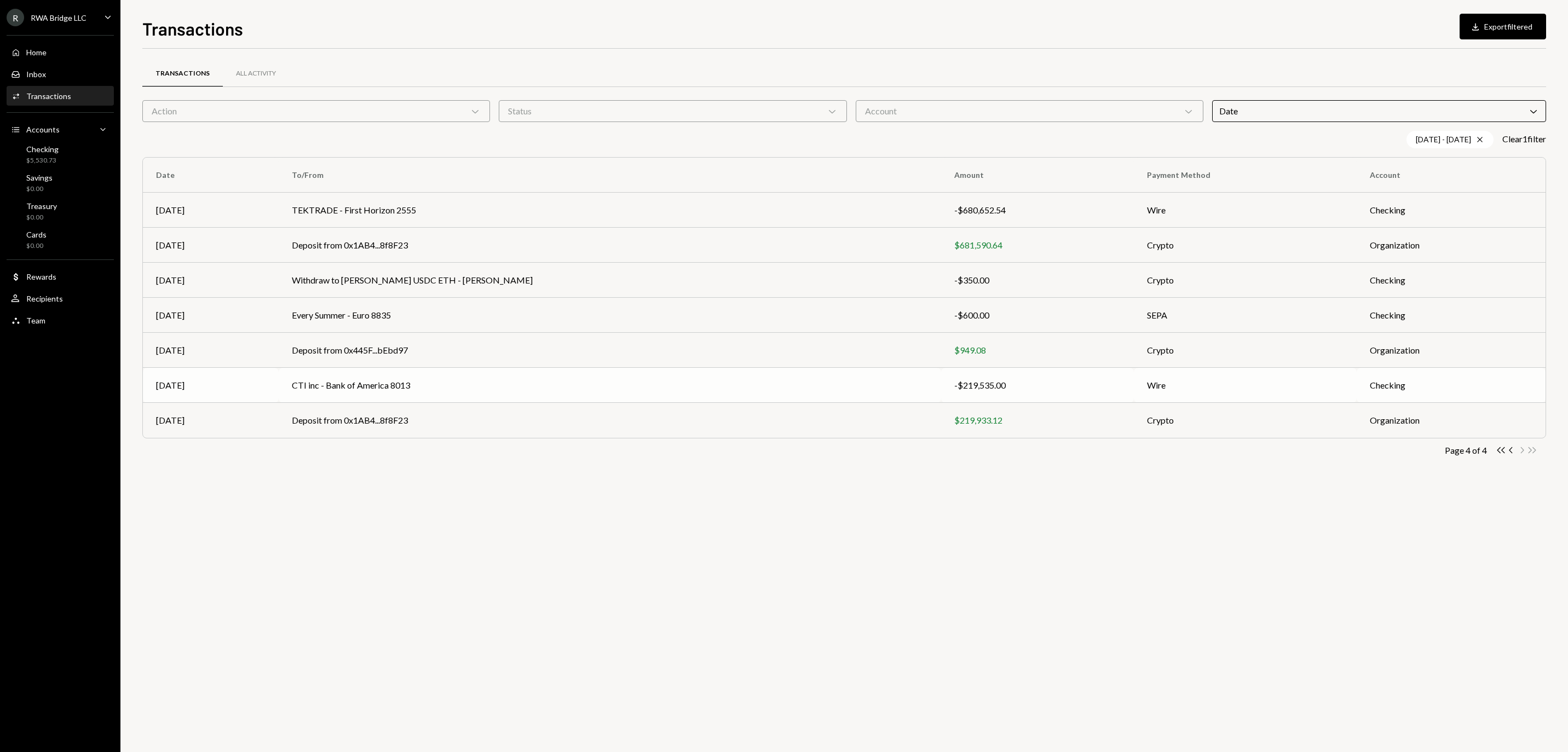
click at [620, 388] on td "CTI inc - Bank of America 8013" at bounding box center [610, 385] width 662 height 35
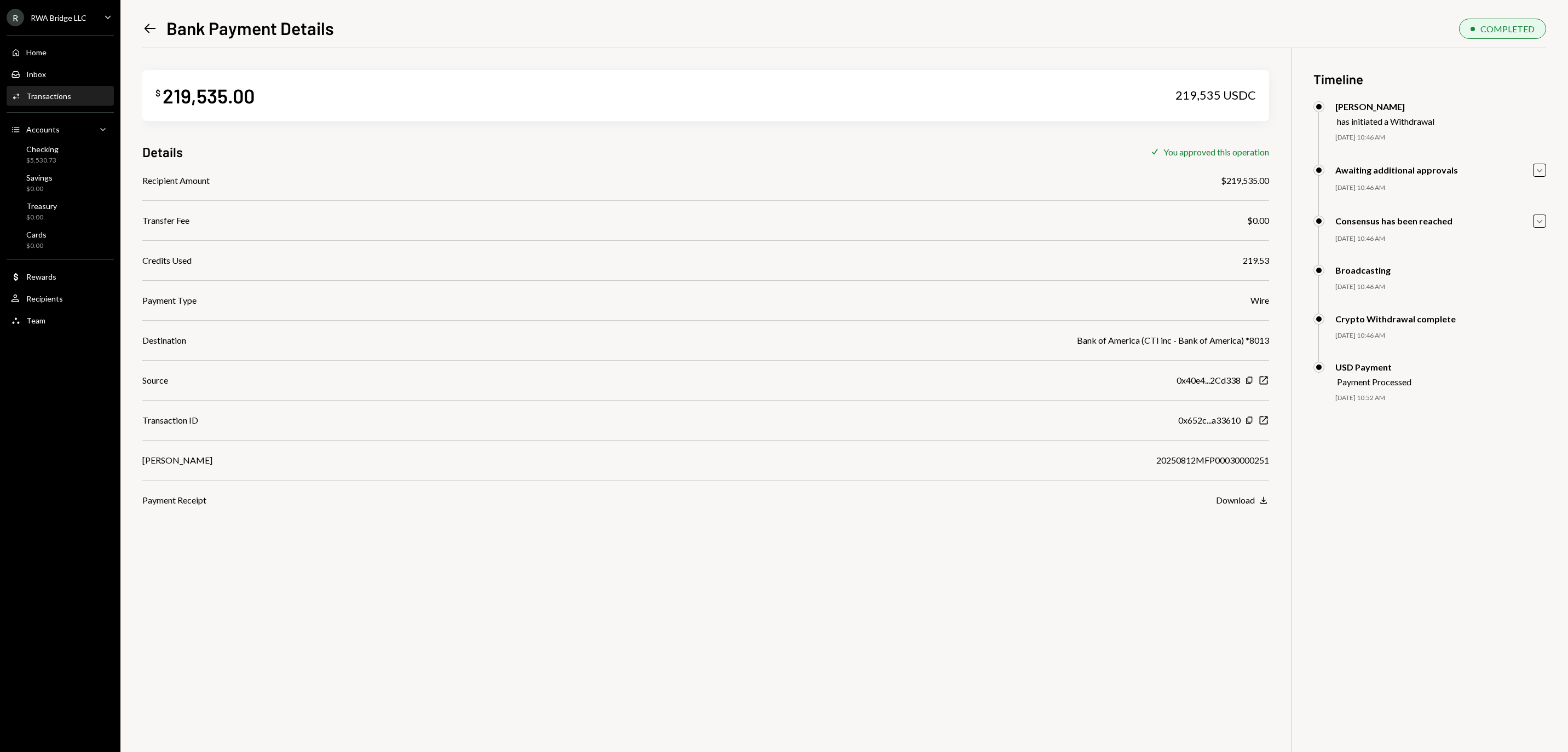
click at [1156, 465] on div "20250812MFP00030000251" at bounding box center [1212, 460] width 113 height 13
copy div "20250812MFP00030000251"
click at [1262, 422] on icon "button" at bounding box center [1263, 420] width 8 height 8
click at [76, 56] on div "Home Home" at bounding box center [60, 52] width 99 height 10
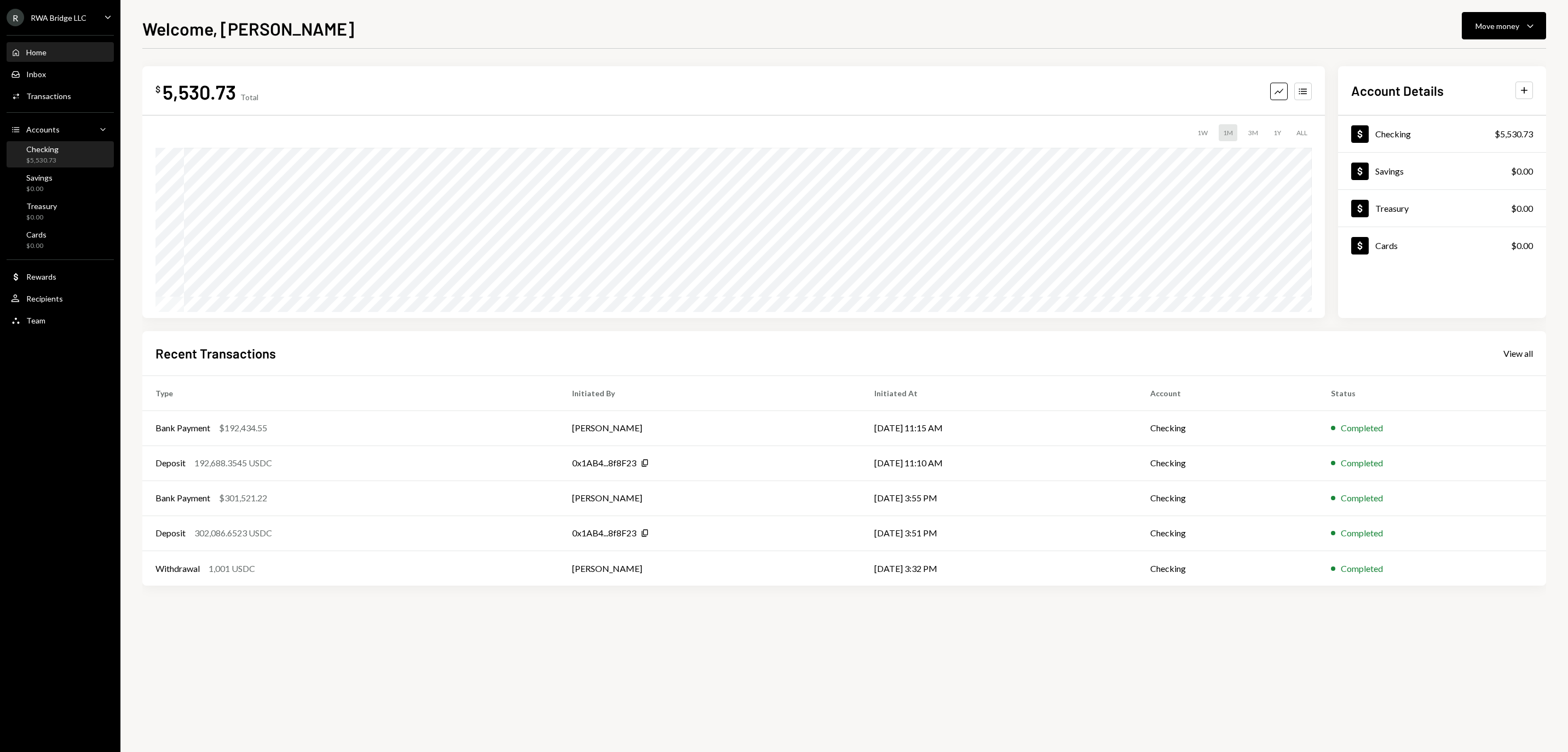
click at [90, 151] on div "Checking $5,530.73" at bounding box center [60, 155] width 99 height 21
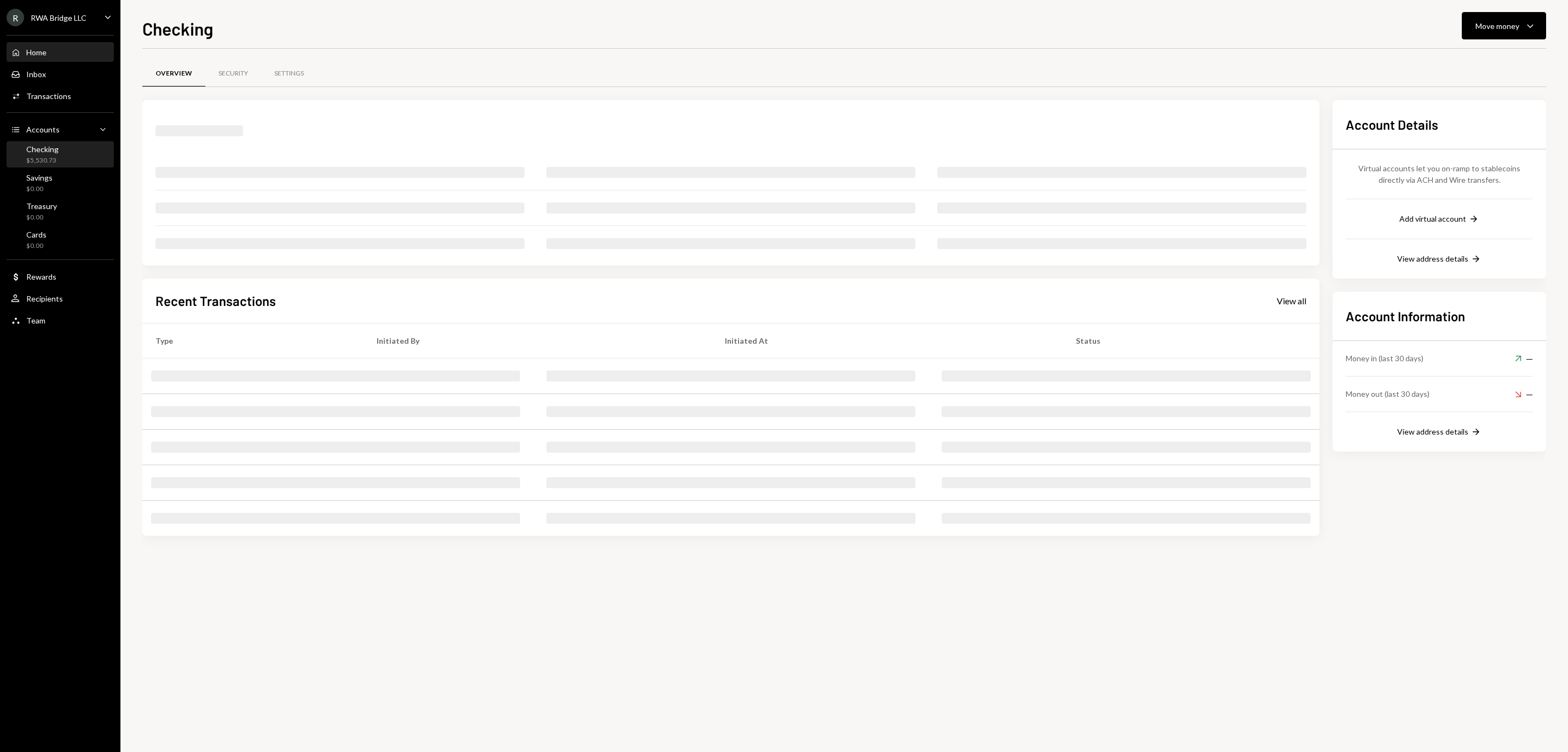
click at [74, 57] on div "Home Home" at bounding box center [60, 52] width 99 height 10
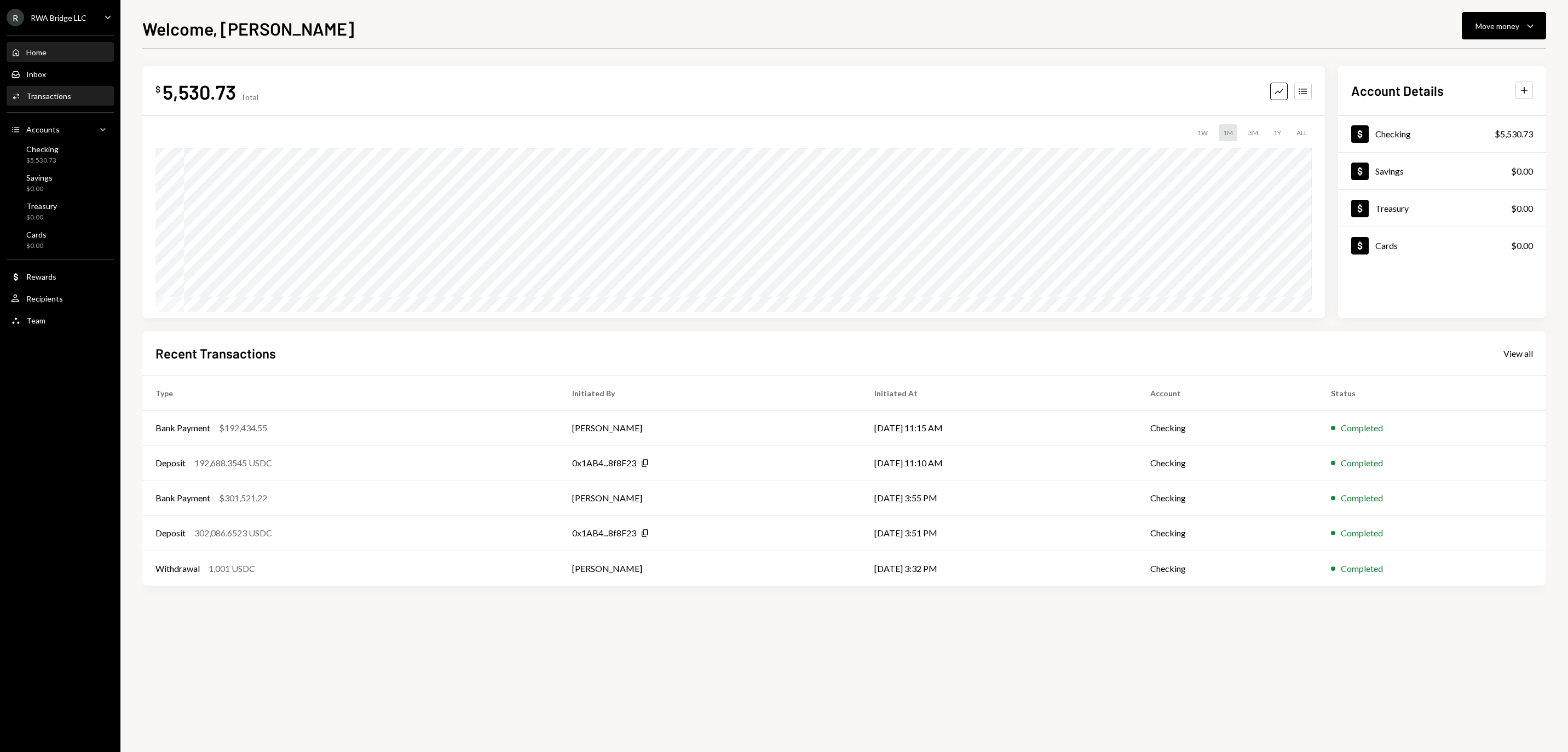
click at [56, 101] on div "Transactions" at bounding box center [49, 95] width 45 height 9
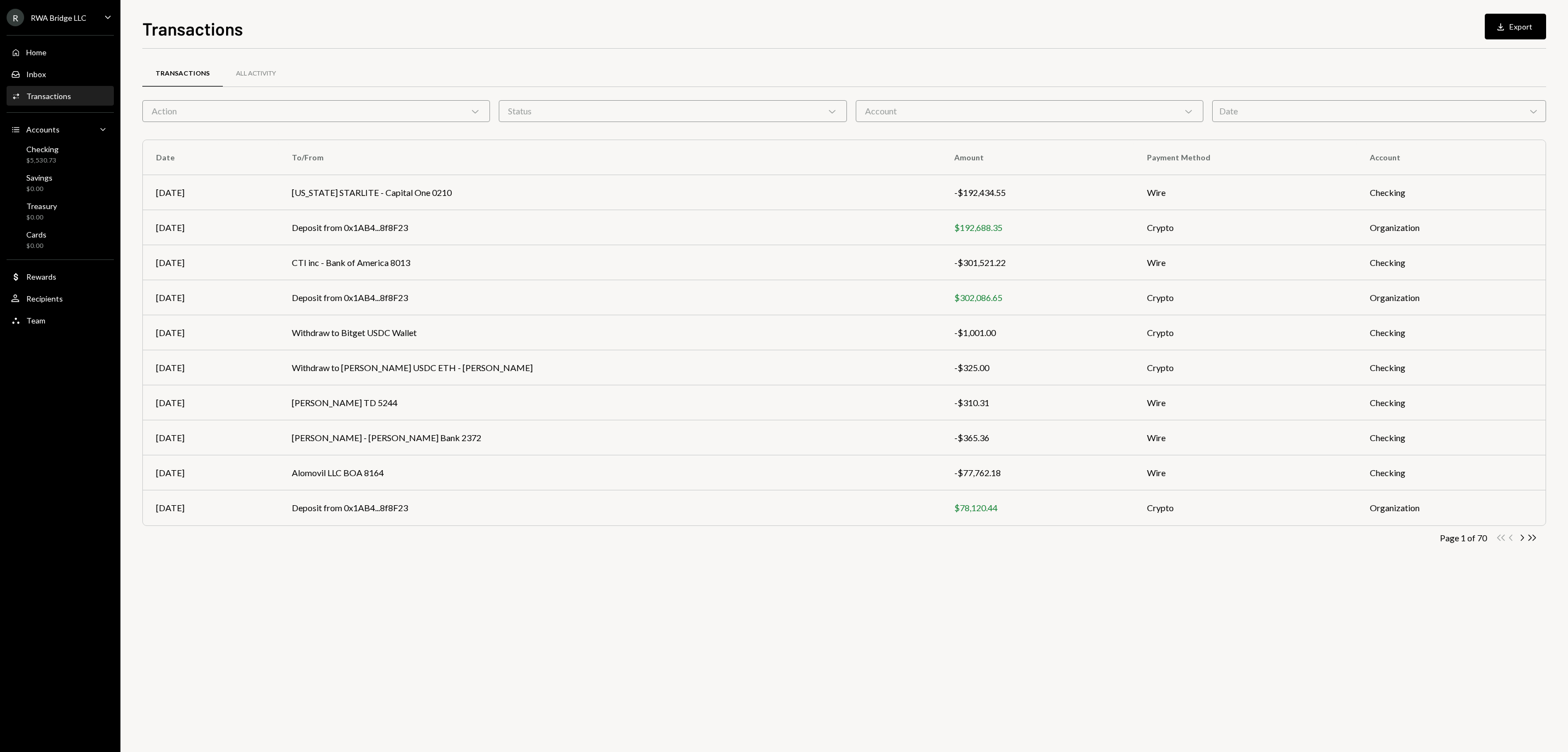
click at [1460, 108] on div "Date Chevron Down" at bounding box center [1379, 111] width 334 height 22
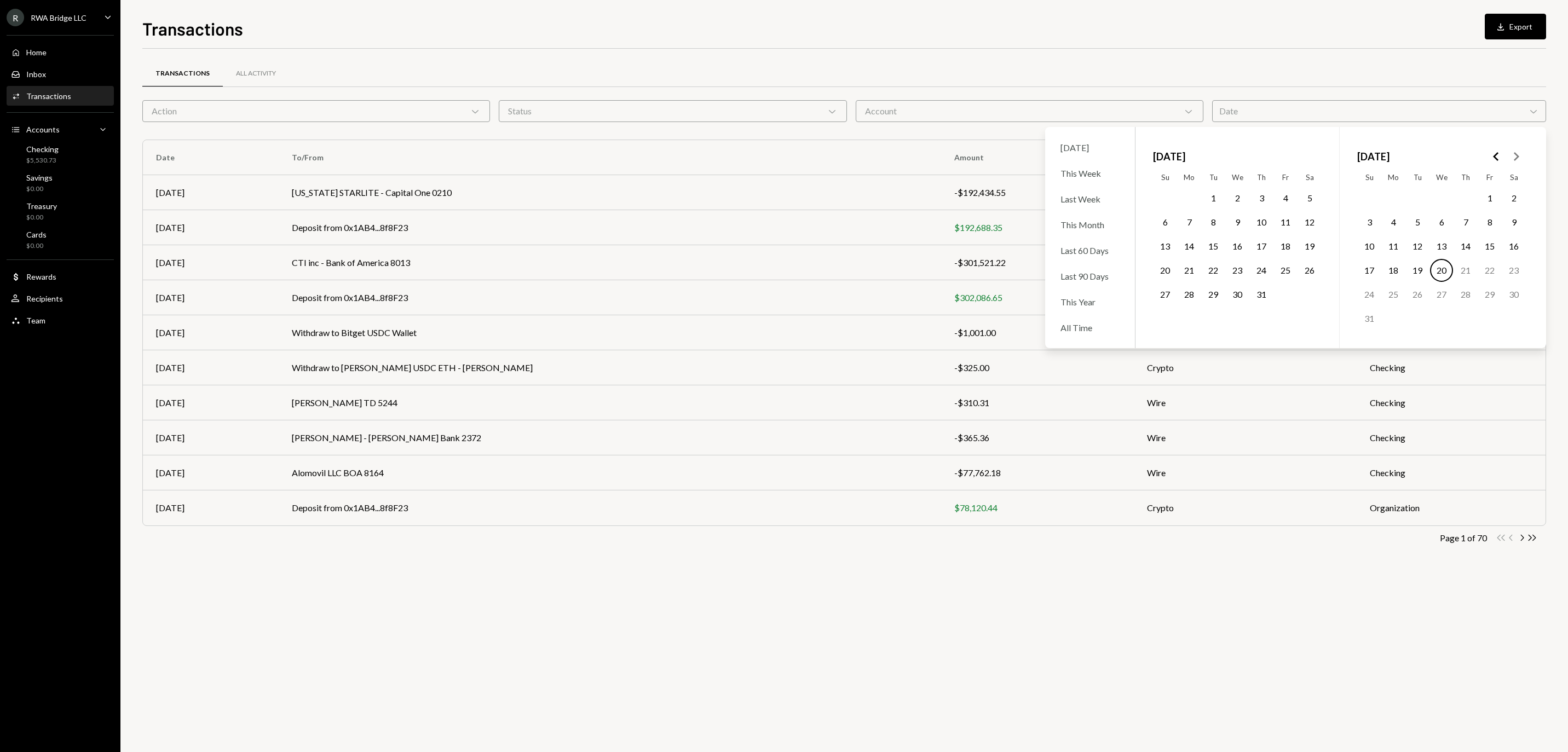
click at [1443, 252] on button "13" at bounding box center [1441, 246] width 23 height 23
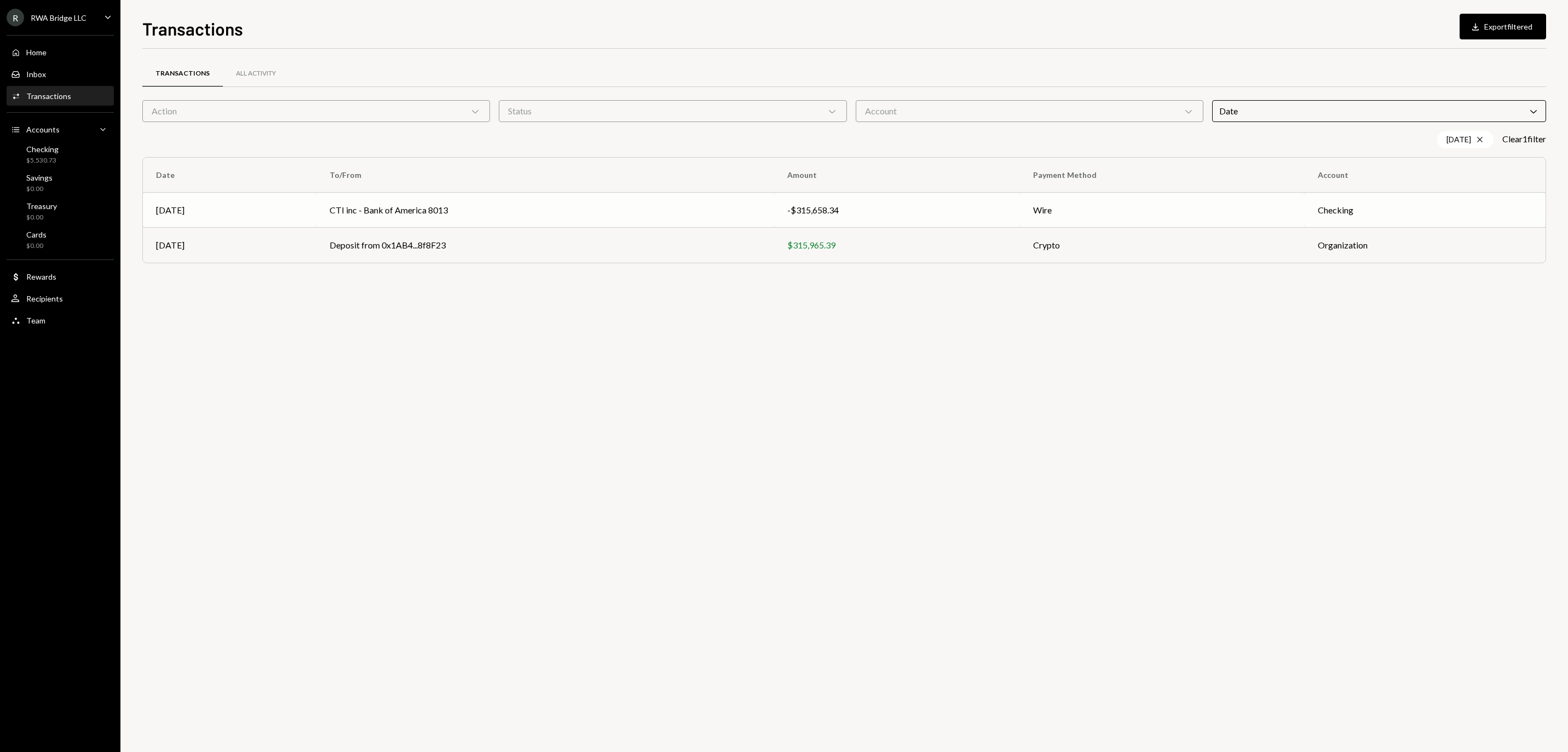
click at [640, 215] on td "CTI inc - Bank of America 8013" at bounding box center [545, 210] width 457 height 35
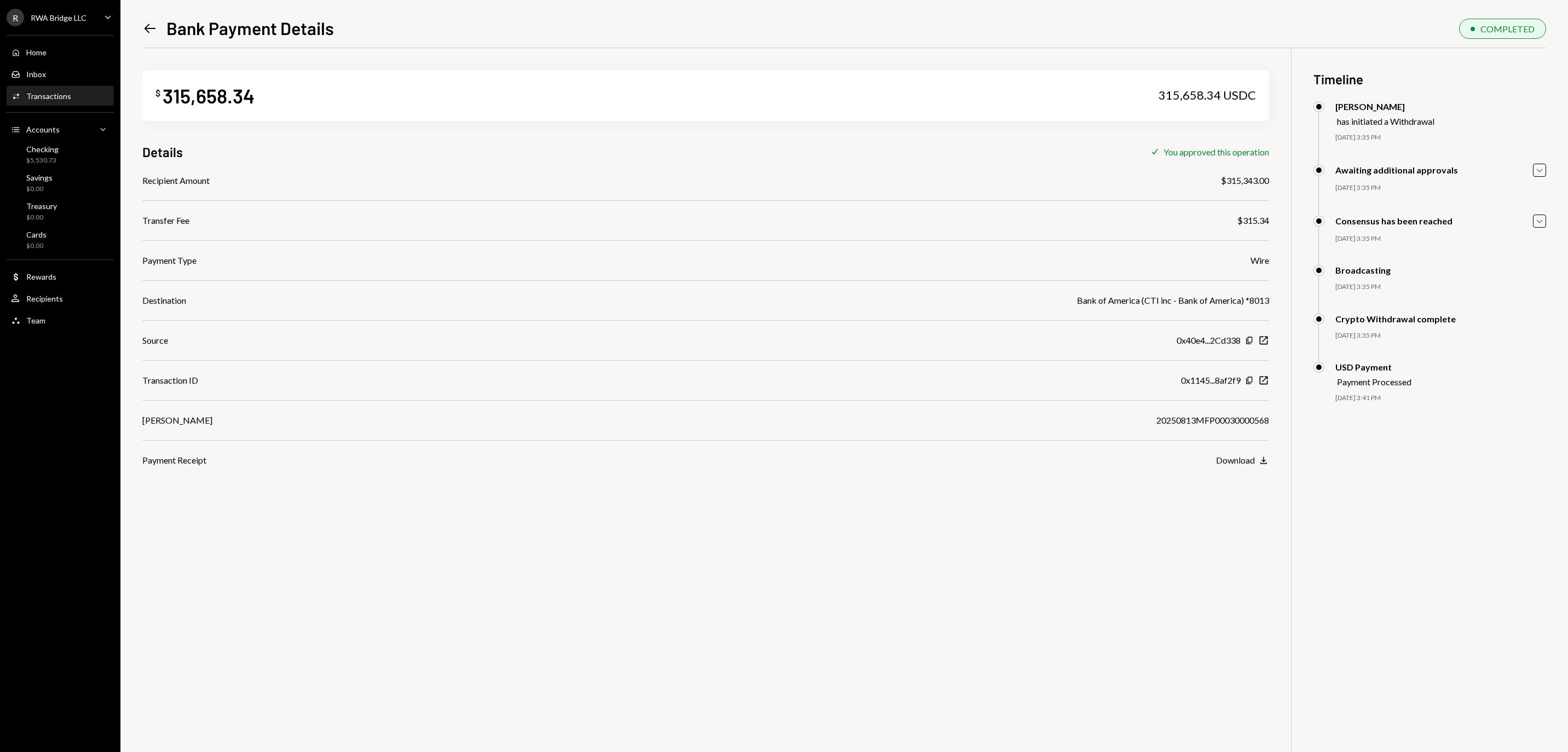
click at [1162, 427] on div "20250813MFP00030000568" at bounding box center [1212, 420] width 113 height 13
click at [1159, 423] on div "20250813MFP00030000568" at bounding box center [1212, 420] width 113 height 13
copy div "20250813MFP00030000568"
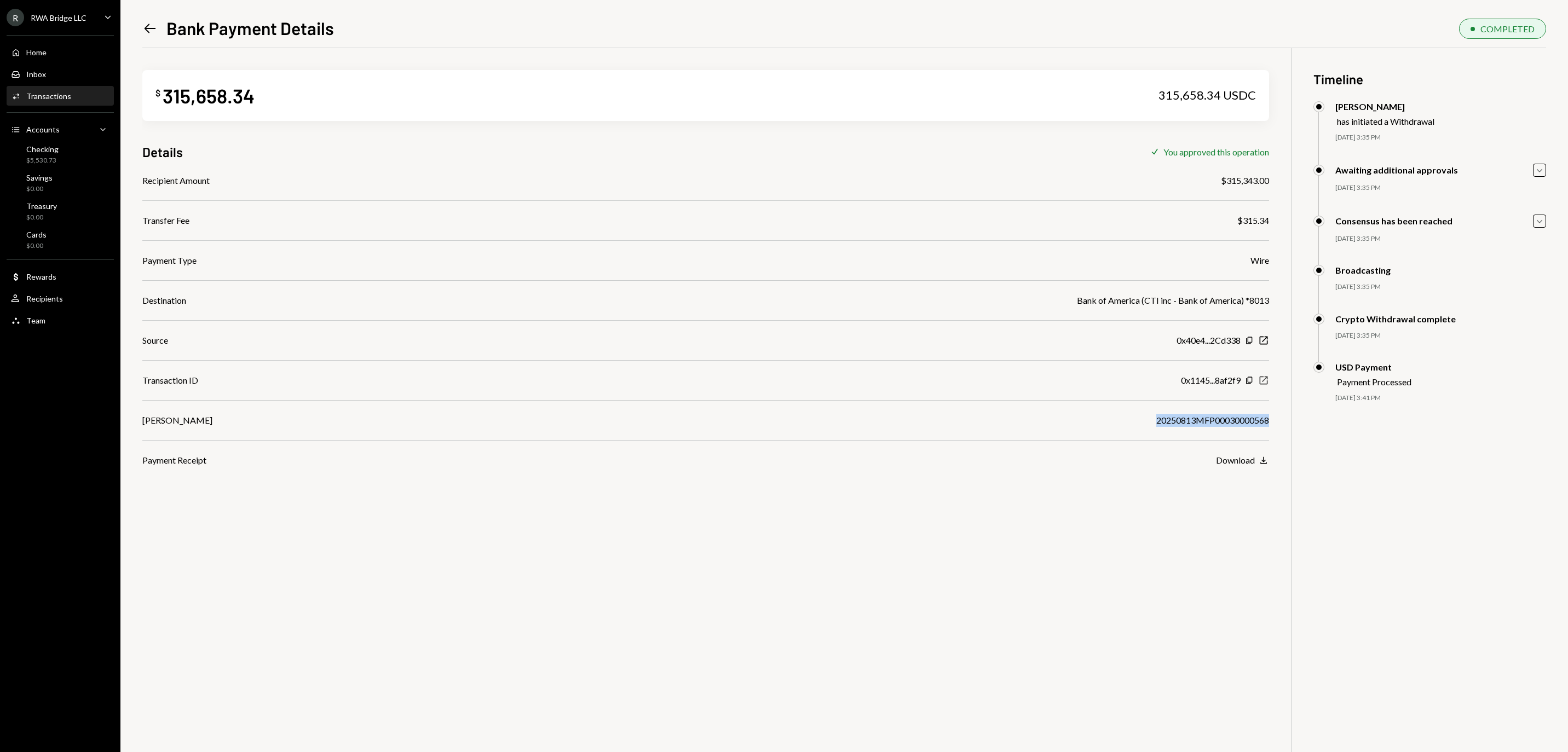
click at [1266, 386] on icon "New Window" at bounding box center [1263, 380] width 11 height 11
click at [151, 26] on icon "Left Arrow" at bounding box center [150, 28] width 15 height 15
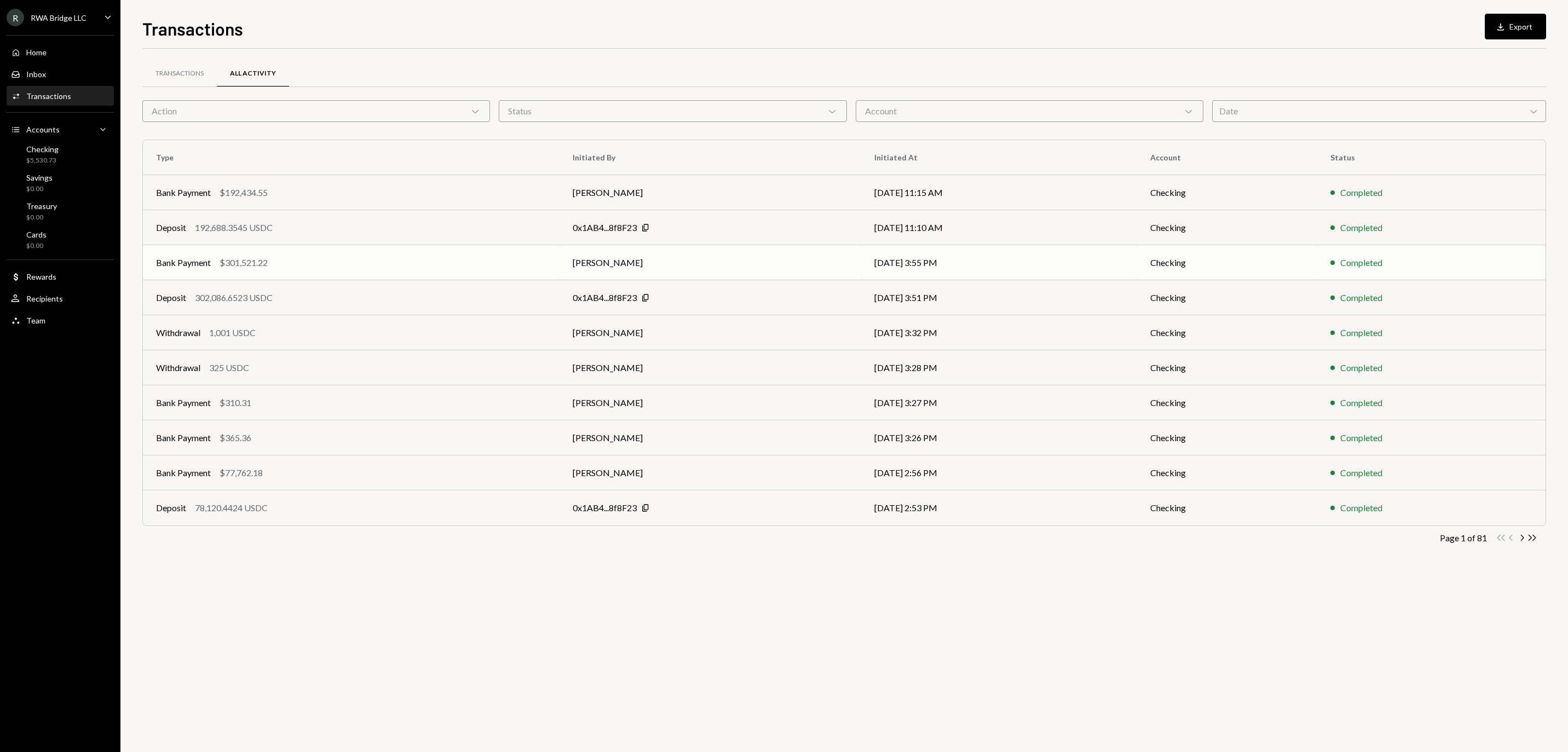
click at [805, 274] on td "[PERSON_NAME]" at bounding box center [710, 262] width 302 height 35
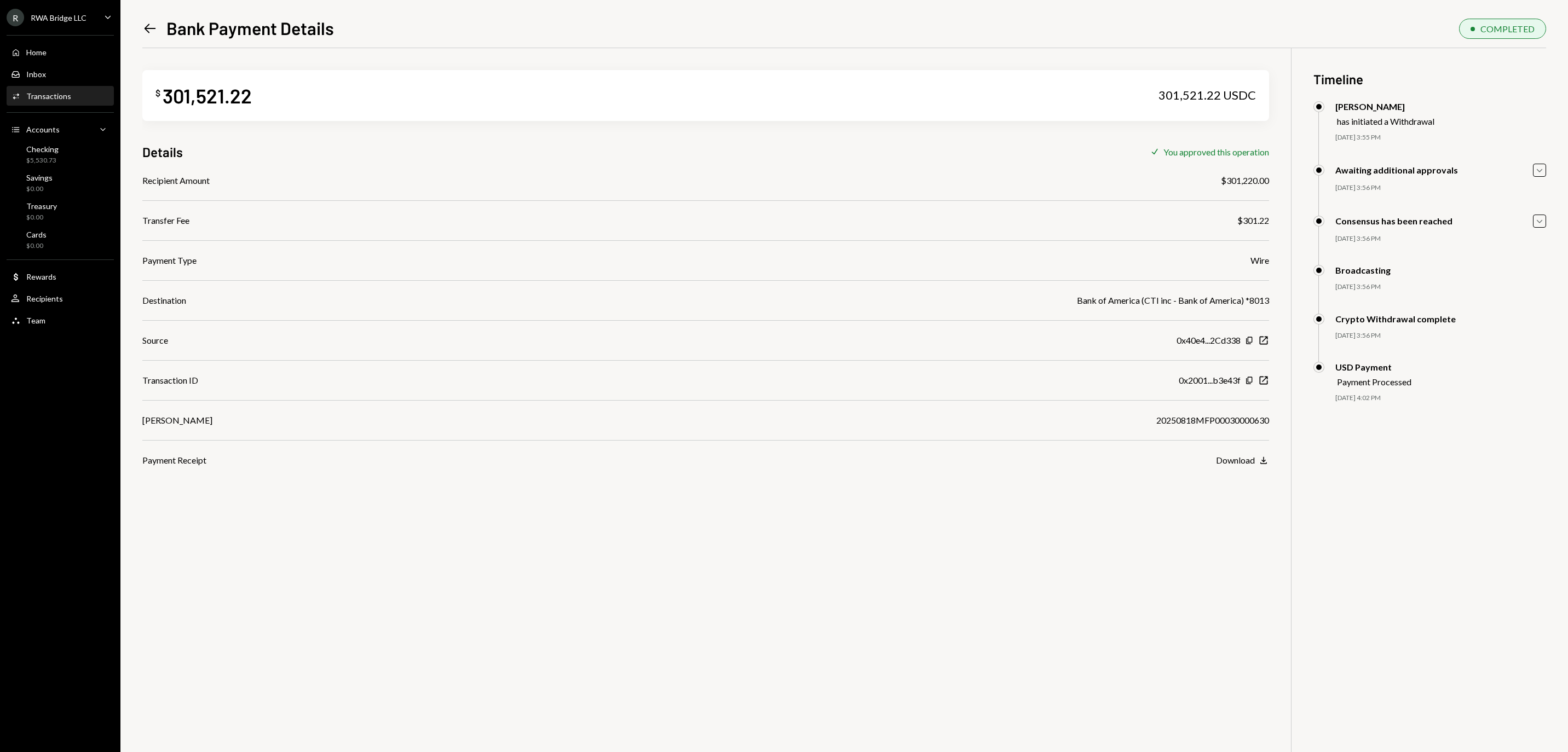
click at [1166, 419] on div "20250818MFP00030000630" at bounding box center [1212, 420] width 113 height 13
copy div "20250818MFP00030000630"
click at [1097, 267] on div "Payment Type Wire" at bounding box center [706, 260] width 1127 height 13
click at [1266, 385] on icon "New Window" at bounding box center [1263, 380] width 11 height 11
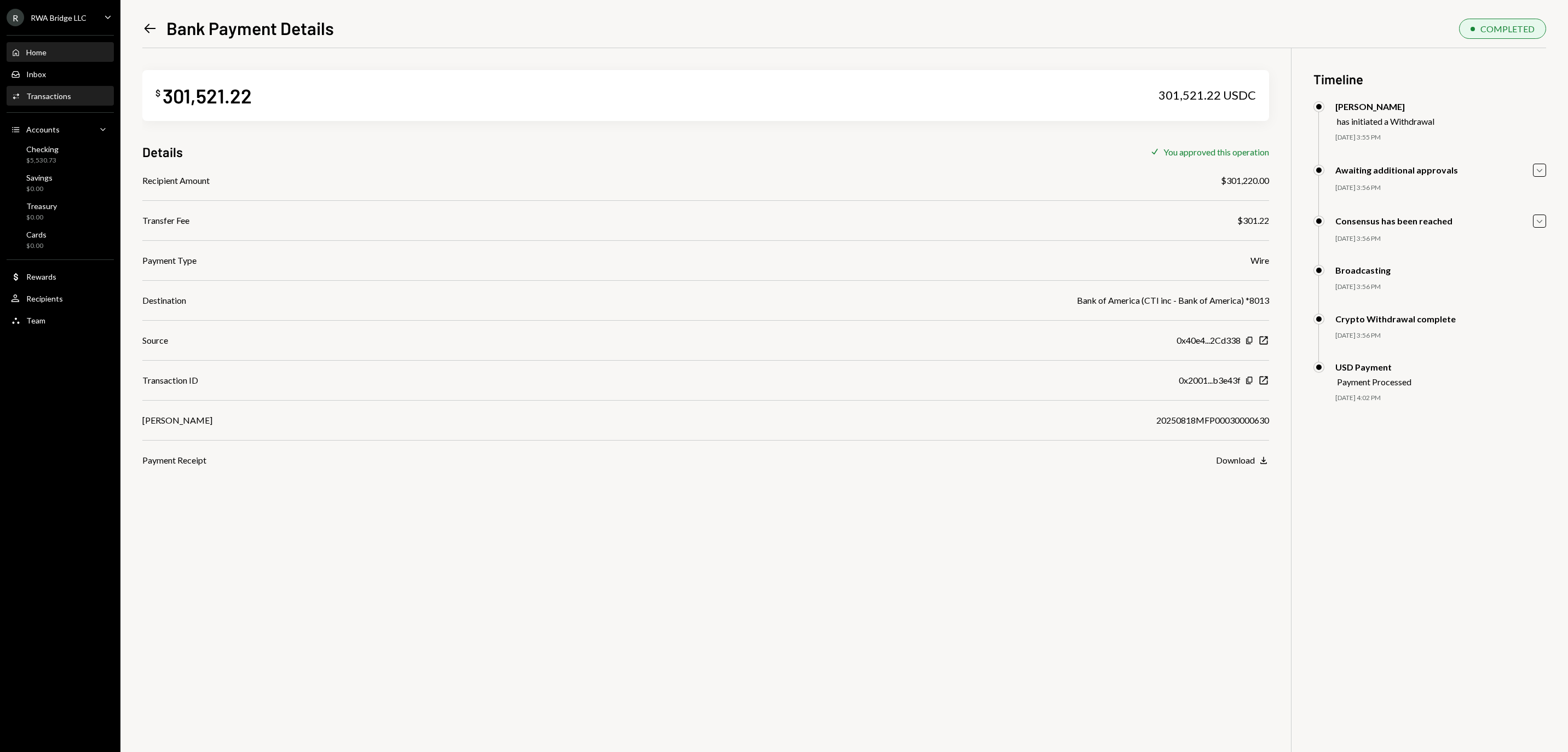
click at [52, 56] on div "Home Home" at bounding box center [60, 52] width 99 height 10
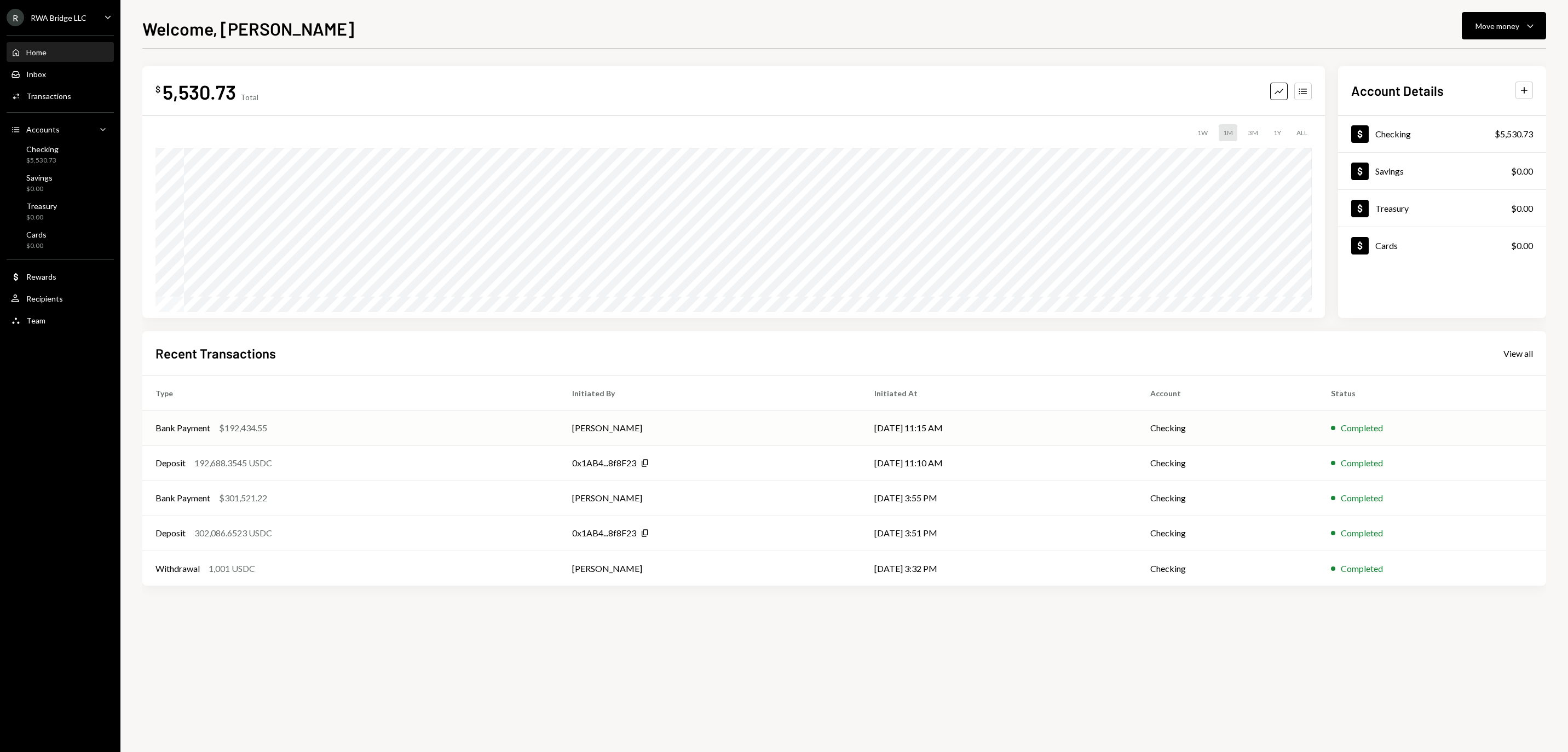
click at [428, 419] on td "Bank Payment $192,434.55" at bounding box center [350, 428] width 417 height 35
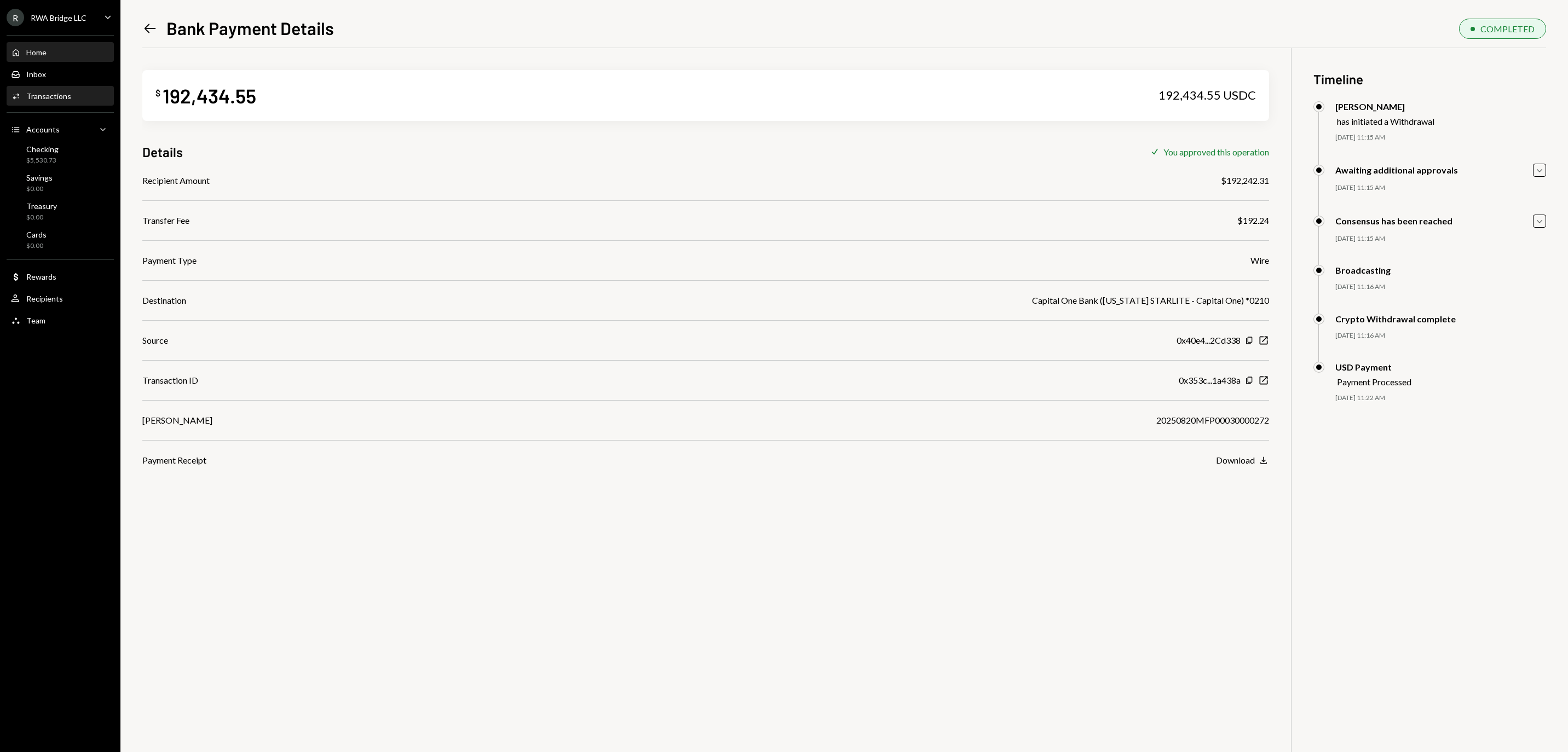
click at [54, 55] on div "Home Home" at bounding box center [60, 52] width 99 height 10
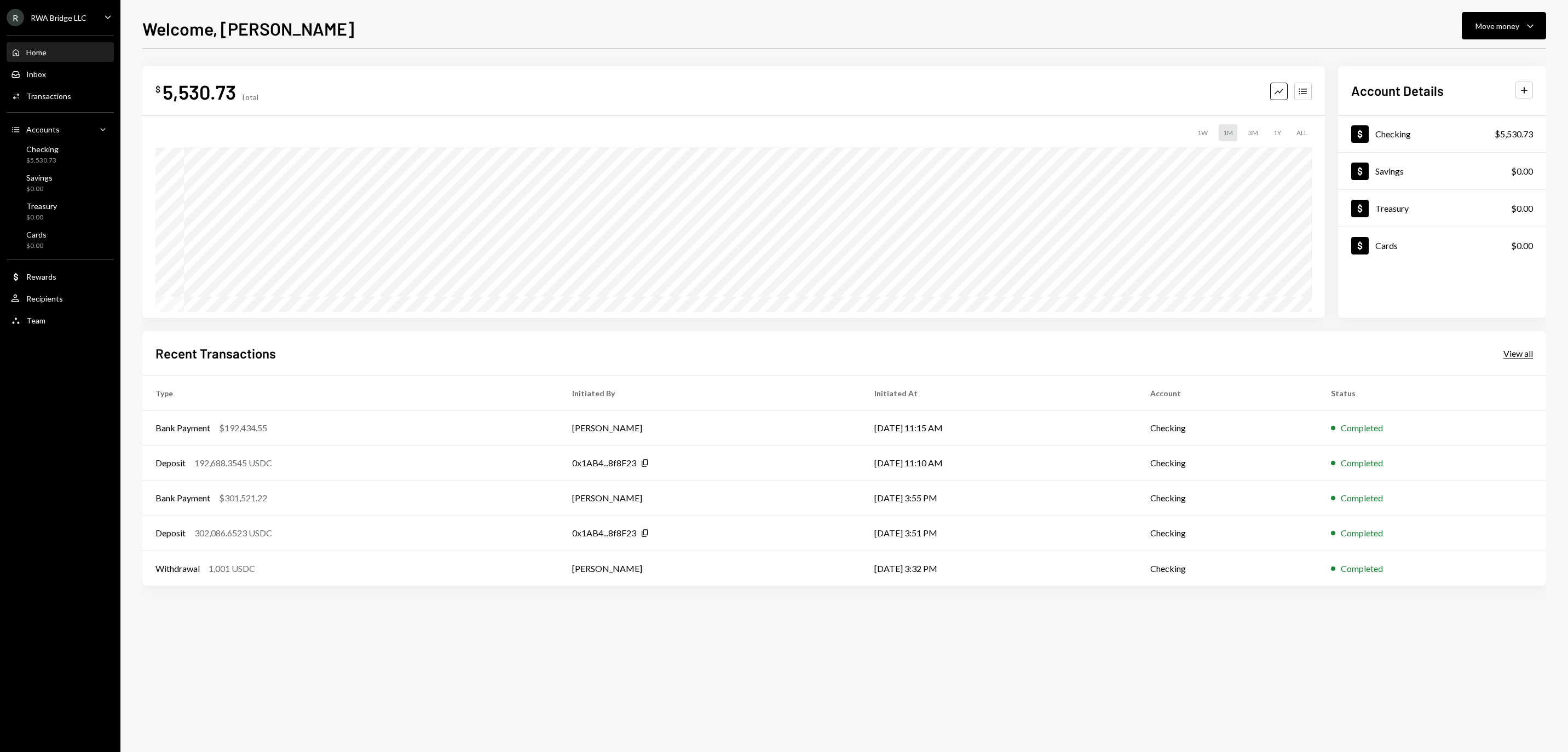
click at [1532, 350] on div "View all" at bounding box center [1518, 354] width 30 height 11
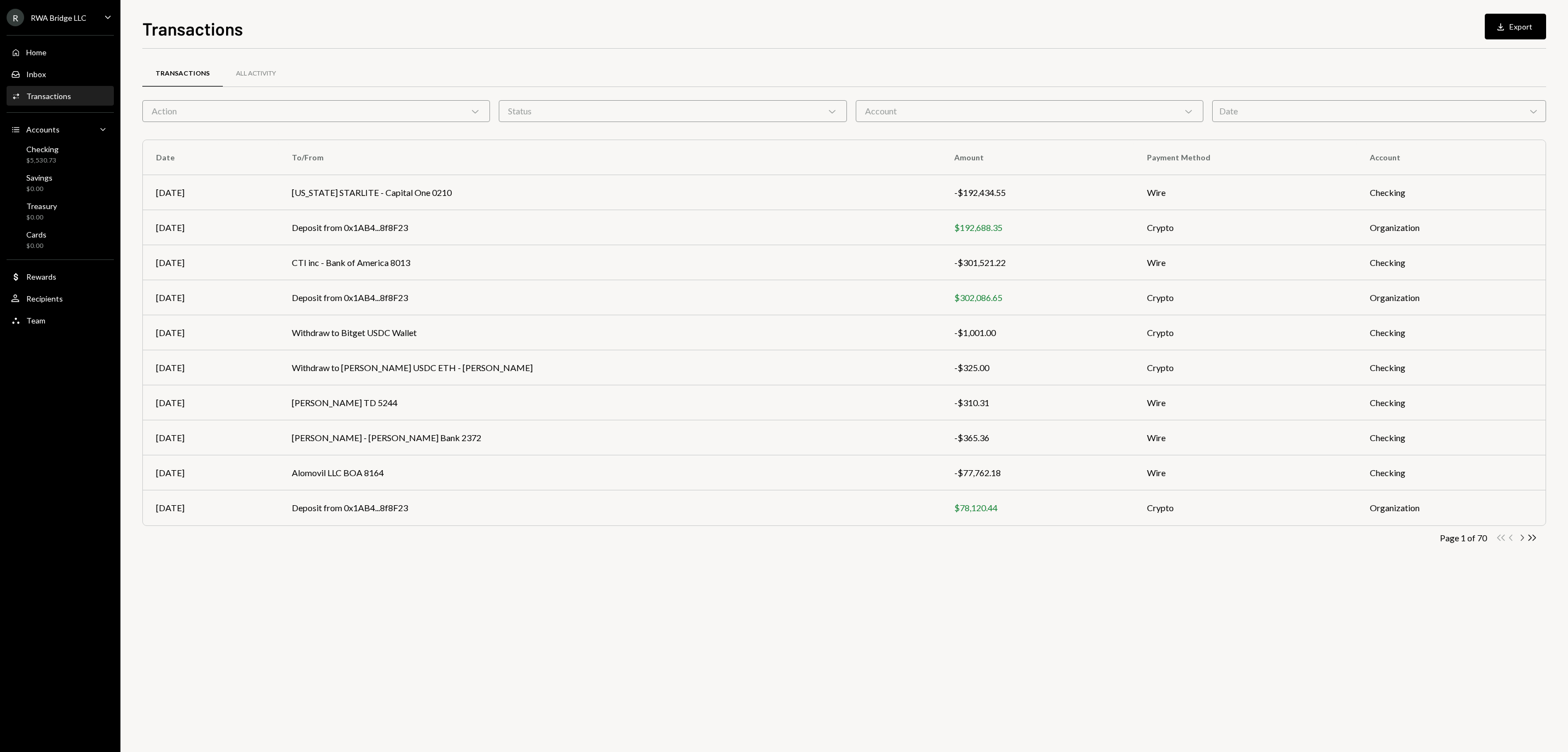
click at [1522, 541] on icon "button" at bounding box center [1522, 538] width 3 height 6
click at [1521, 543] on icon "Chevron Right" at bounding box center [1521, 537] width 10 height 10
click at [595, 338] on td "FLORIDA STARLITE - Capital One 0210" at bounding box center [610, 332] width 662 height 35
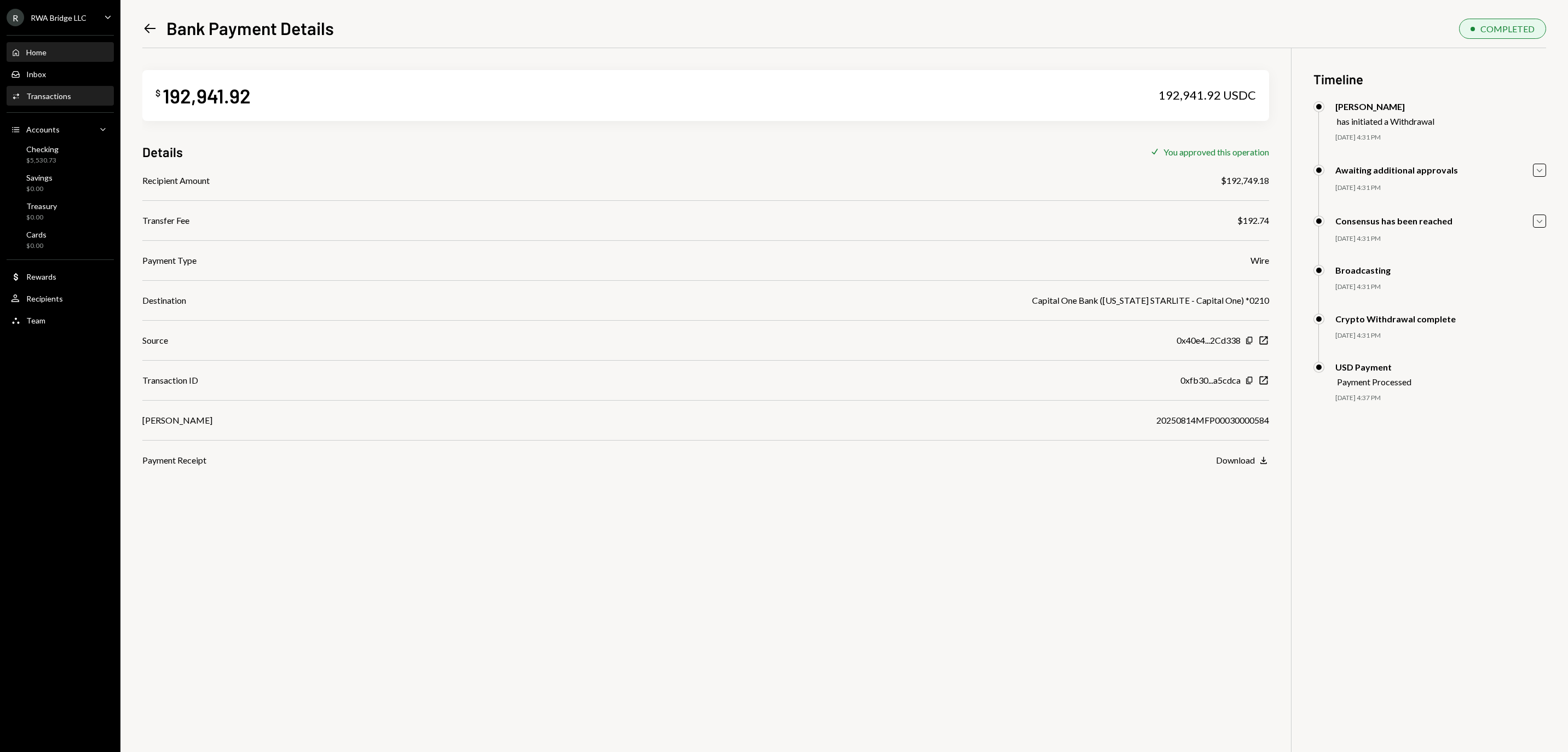
click at [79, 57] on div "Home Home" at bounding box center [60, 52] width 99 height 10
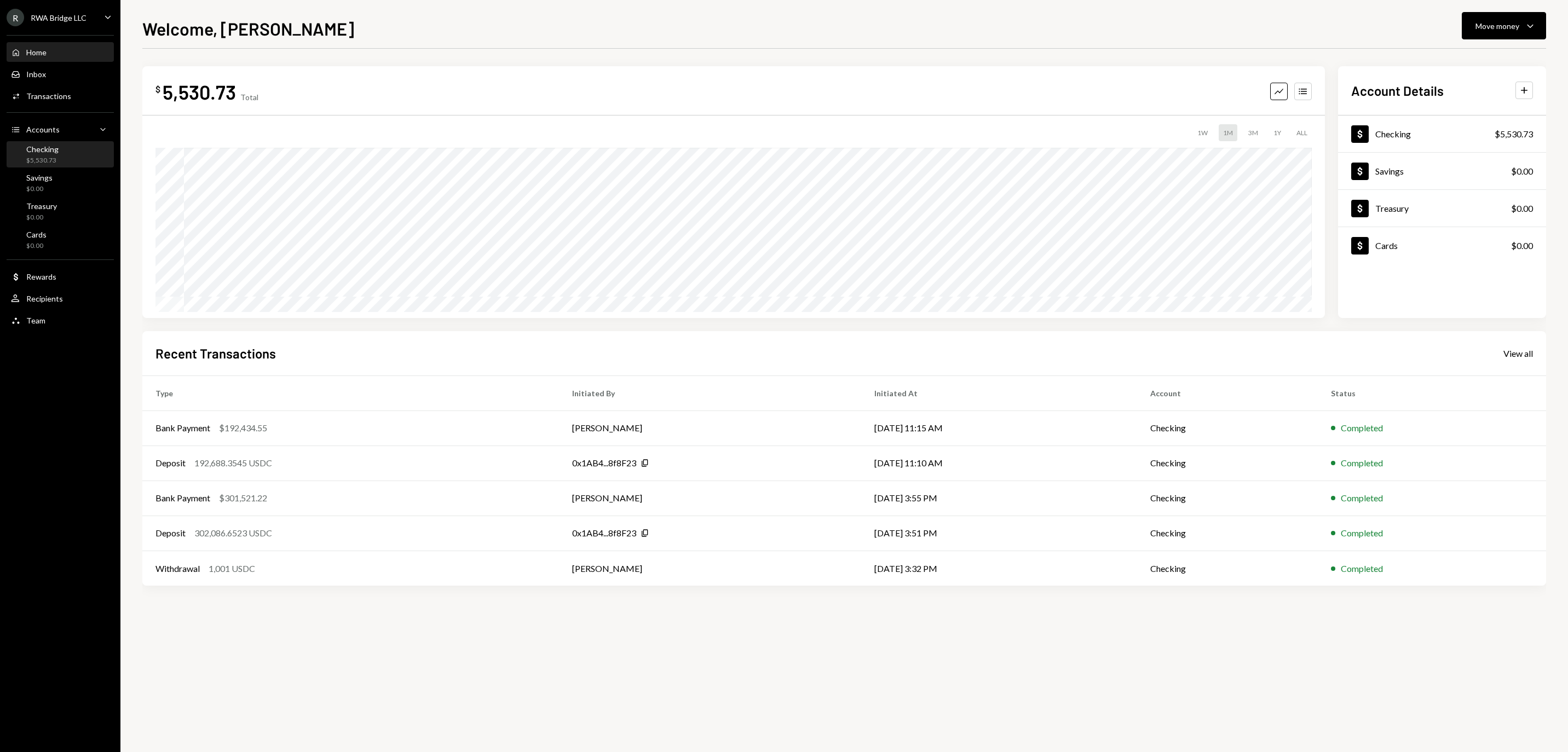
click at [39, 164] on div "$5,530.73" at bounding box center [42, 160] width 32 height 9
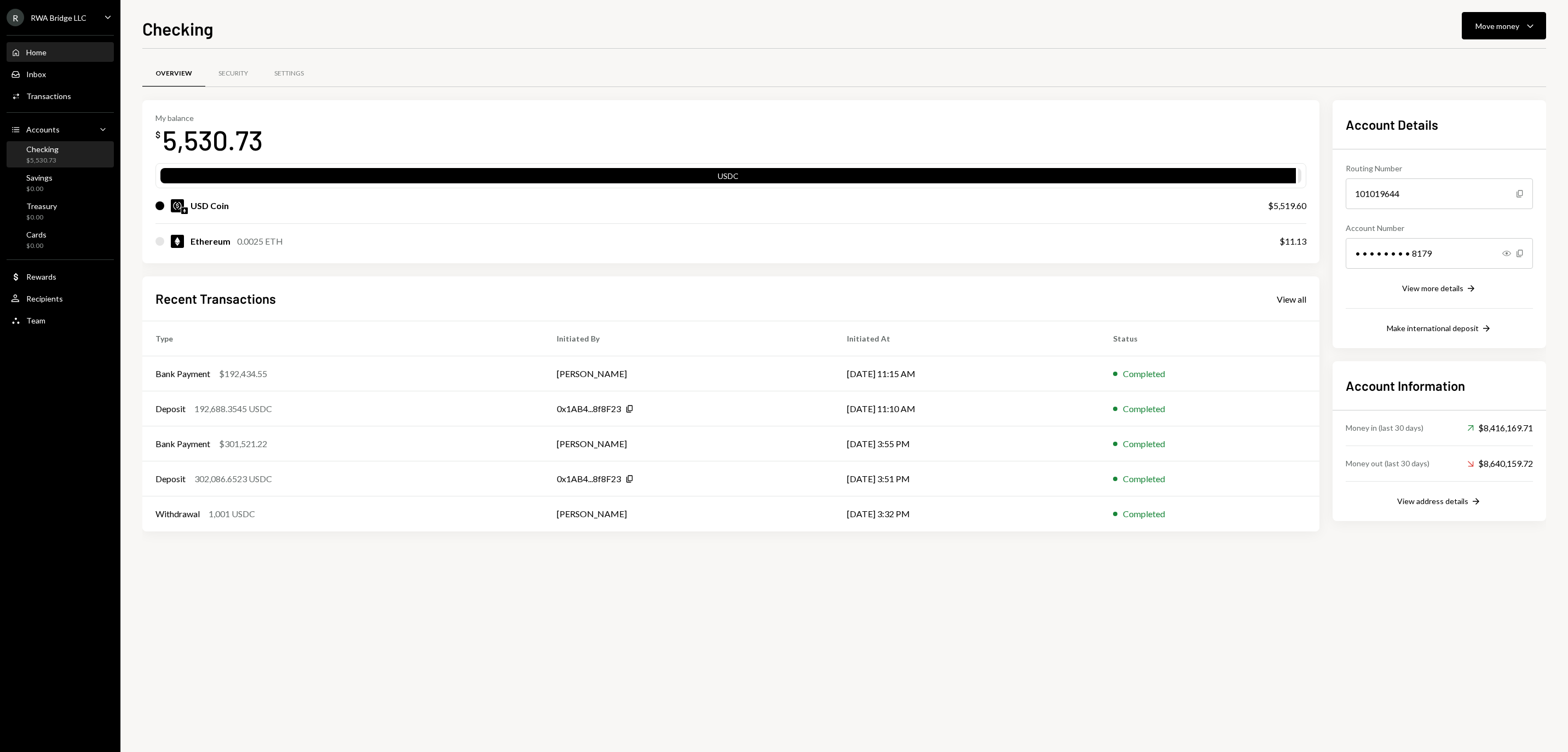
click at [50, 62] on div "Home Home" at bounding box center [60, 52] width 99 height 18
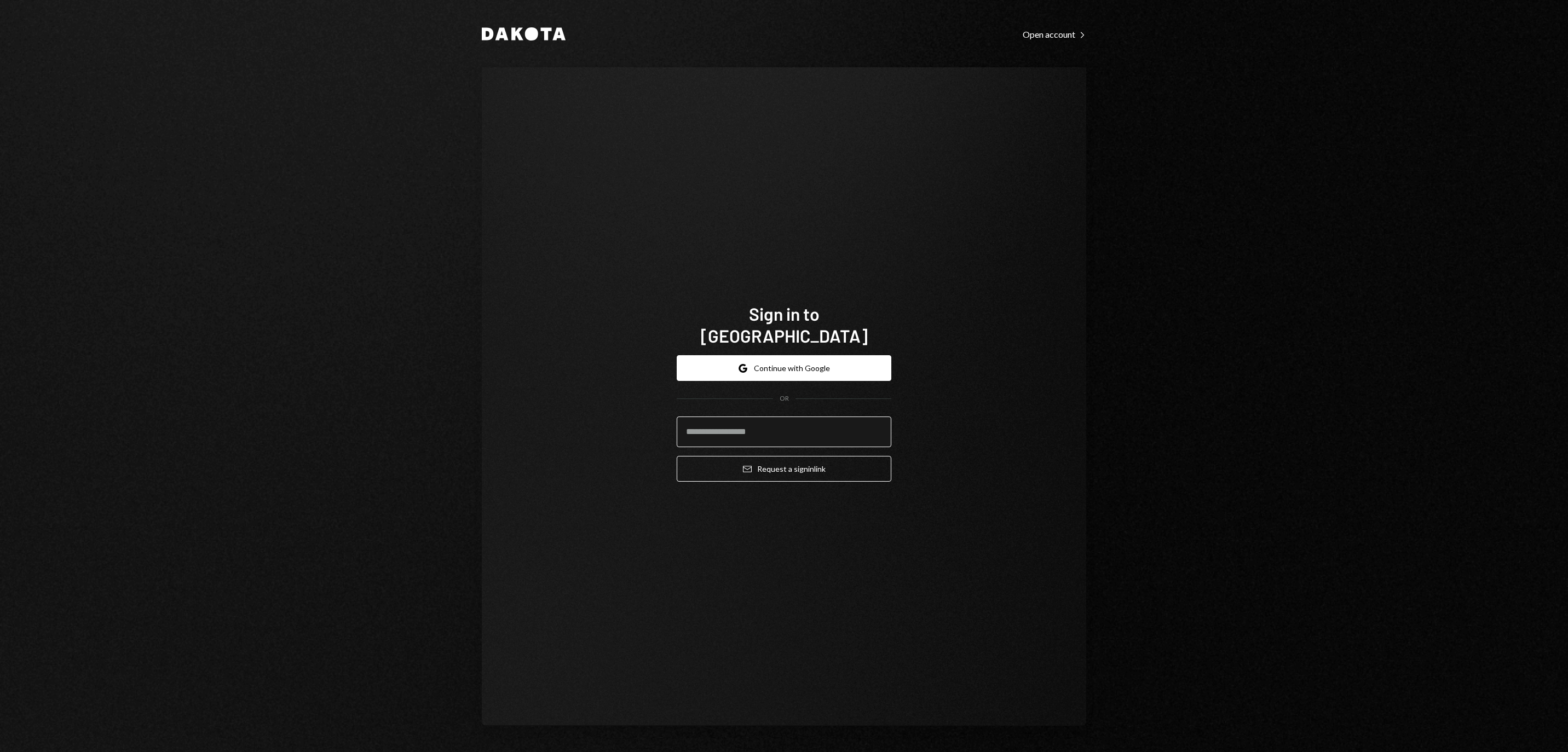
click at [787, 422] on input "email" at bounding box center [784, 432] width 215 height 31
type input "**********"
click at [784, 462] on button "Email Request a sign in link" at bounding box center [784, 469] width 215 height 26
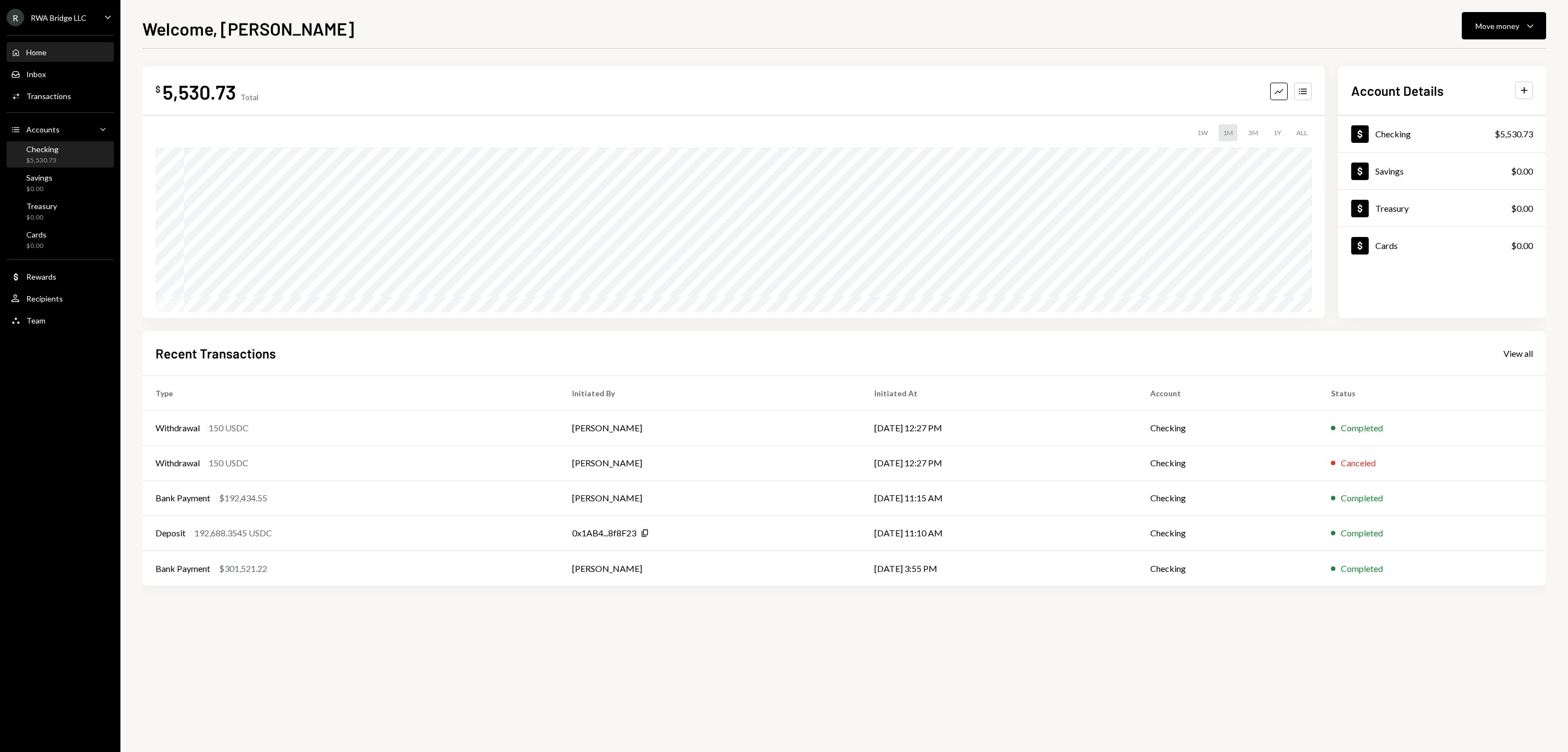
click at [74, 146] on div "Checking $5,530.73" at bounding box center [60, 155] width 99 height 21
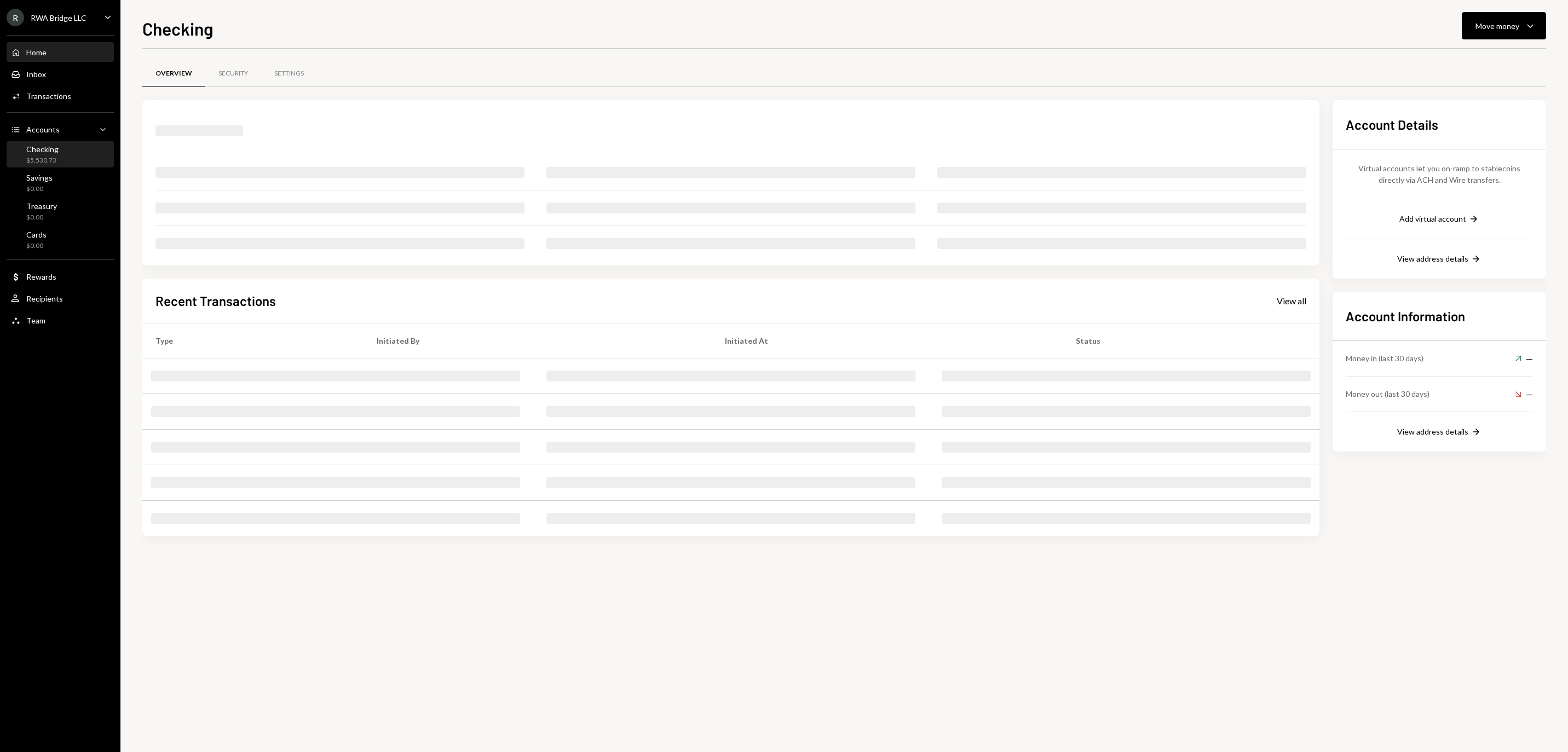
click at [57, 57] on div "Home Home" at bounding box center [60, 52] width 99 height 10
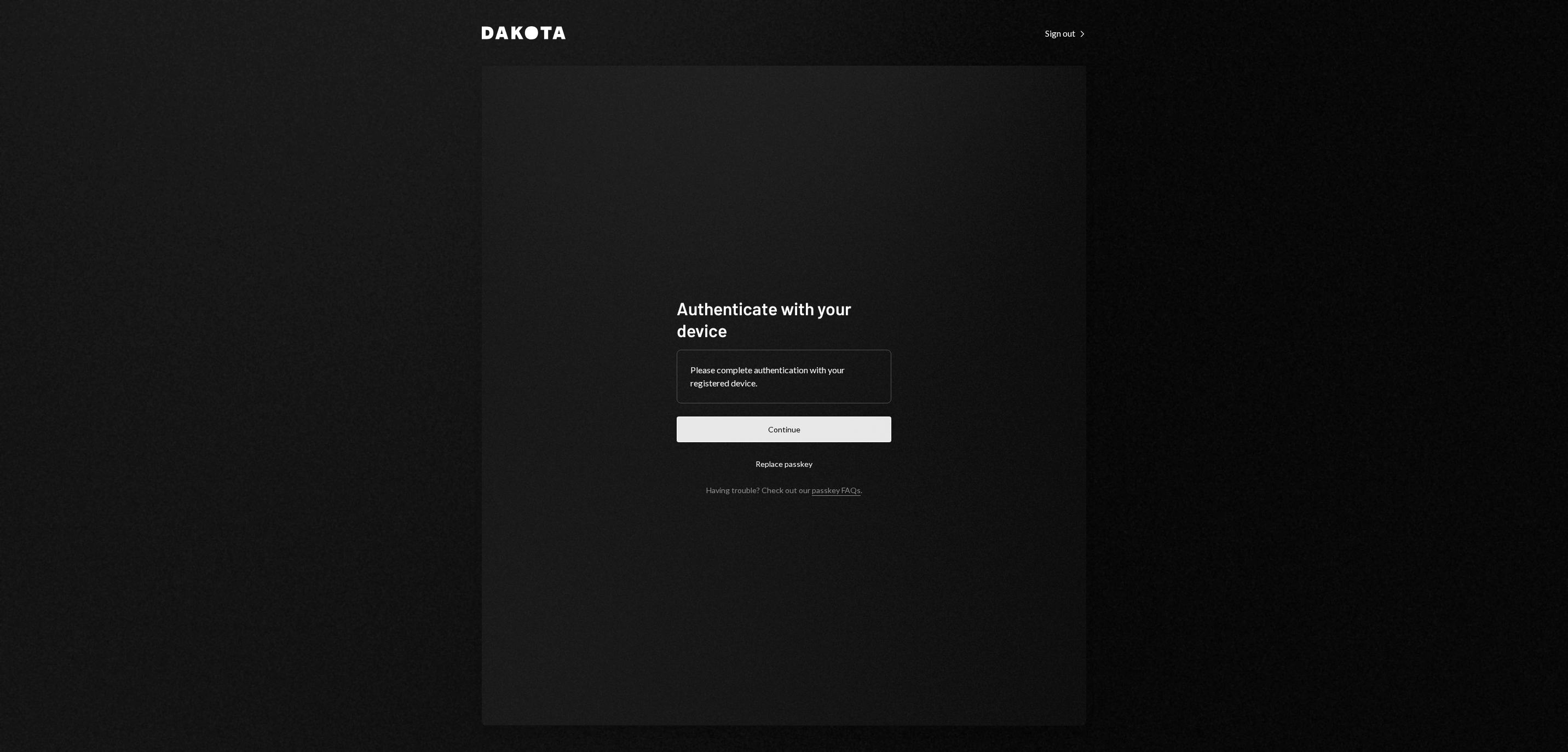
click at [784, 417] on button "Continue" at bounding box center [784, 430] width 215 height 26
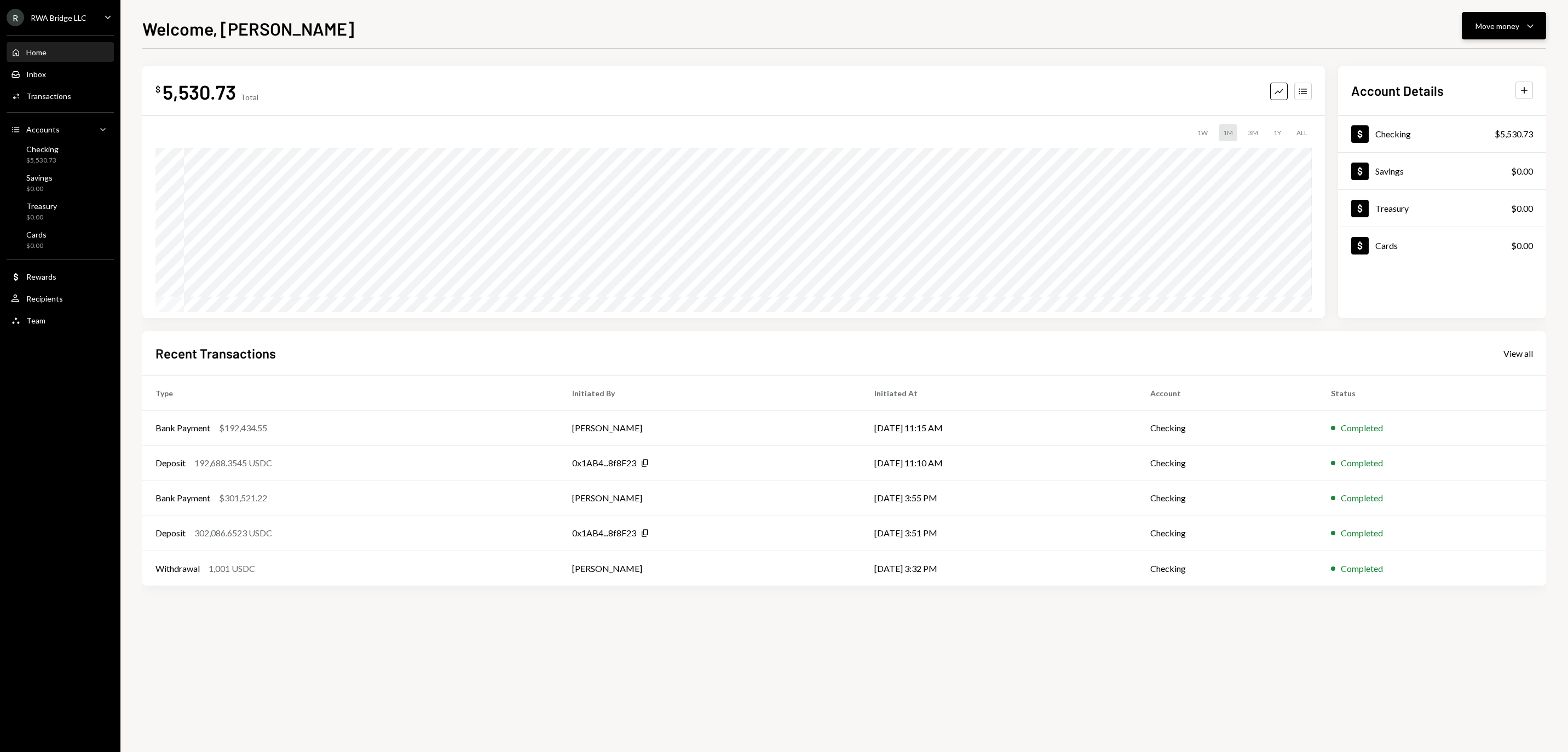
click at [1461, 28] on button "Move money Caret Down" at bounding box center [1503, 26] width 84 height 27
click at [1442, 54] on div "Withdraw Send" at bounding box center [1487, 58] width 96 height 12
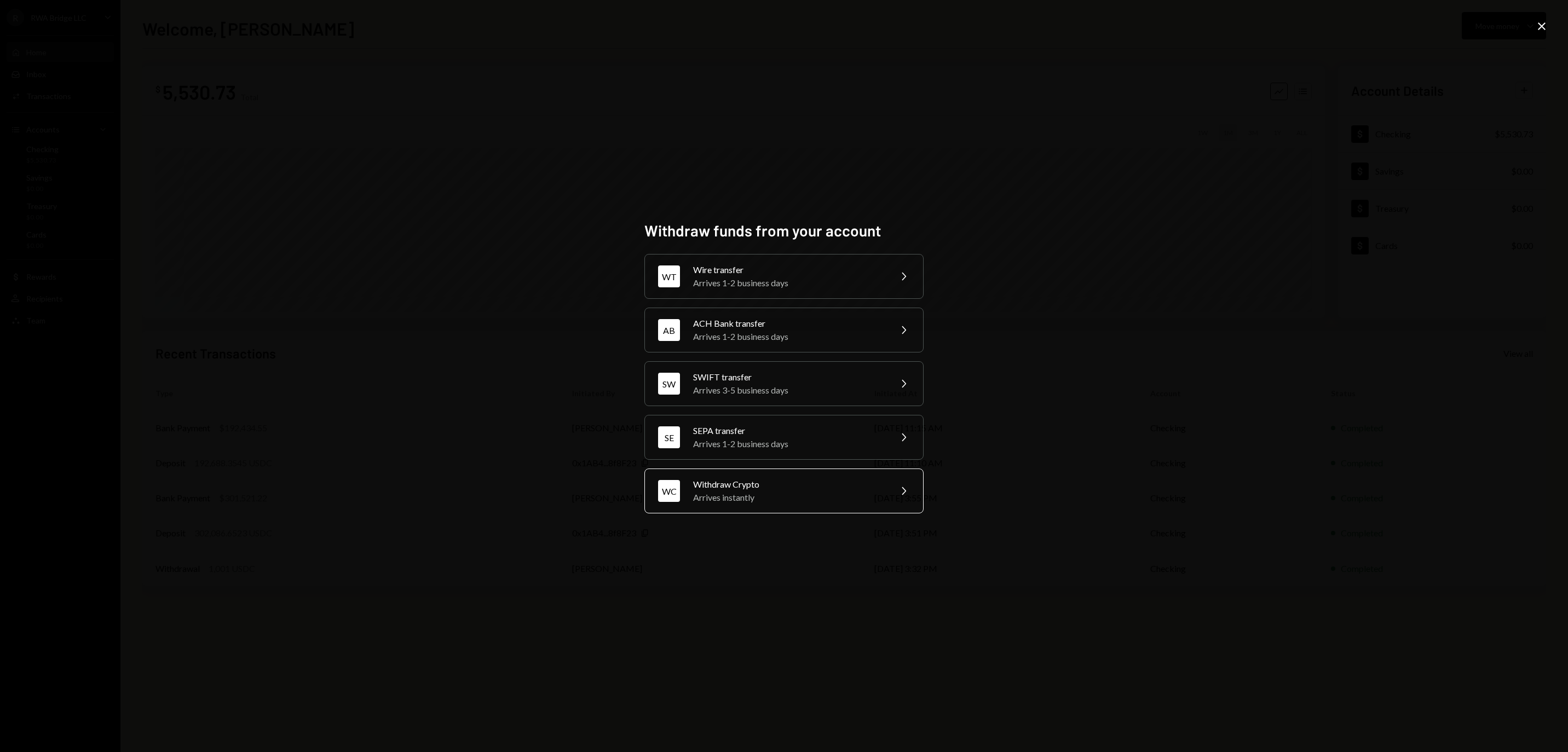
click at [752, 500] on div "Arrives instantly" at bounding box center [788, 497] width 190 height 13
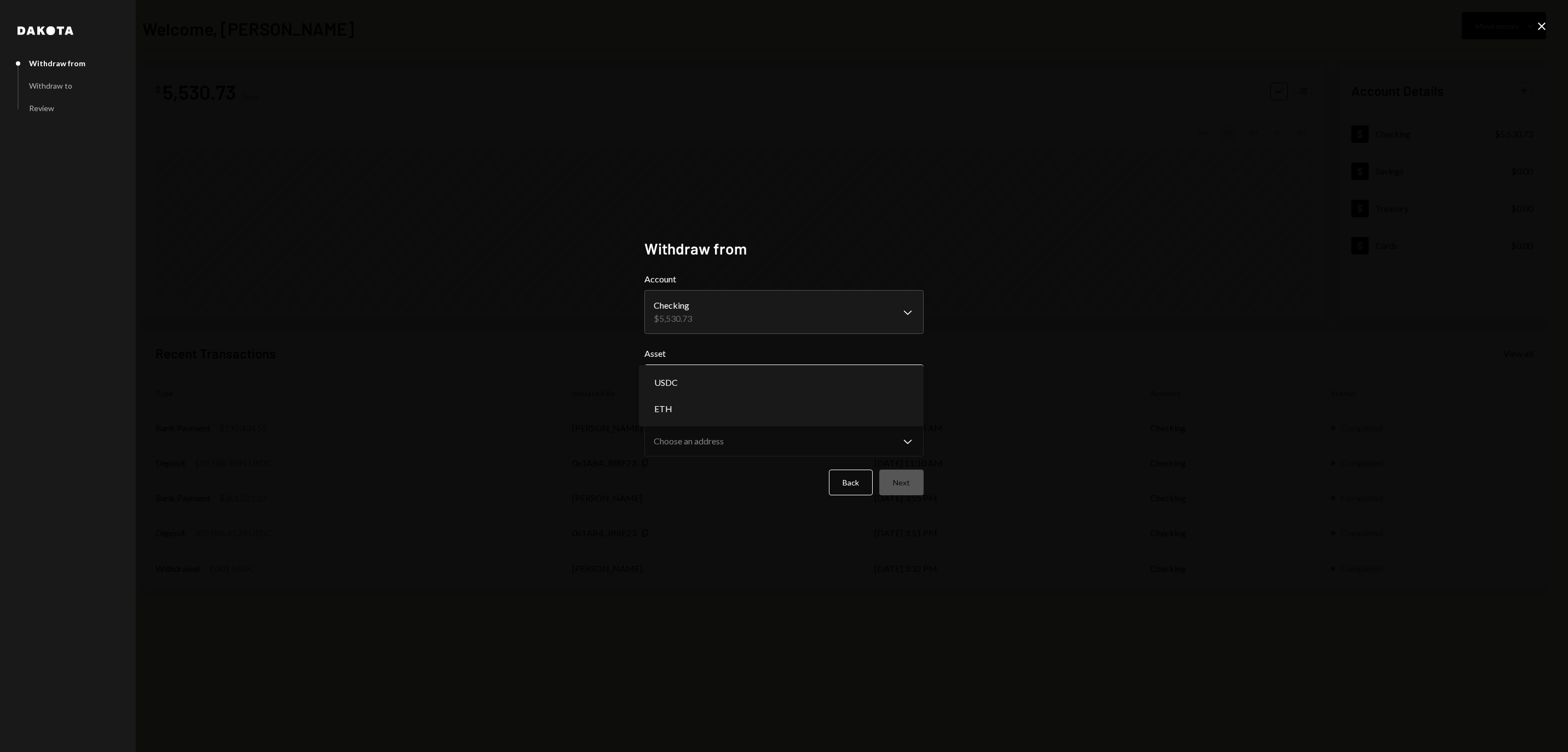
click at [725, 388] on body "**********" at bounding box center [784, 376] width 1568 height 752
select select "****"
click at [725, 437] on body "**********" at bounding box center [784, 376] width 1568 height 752
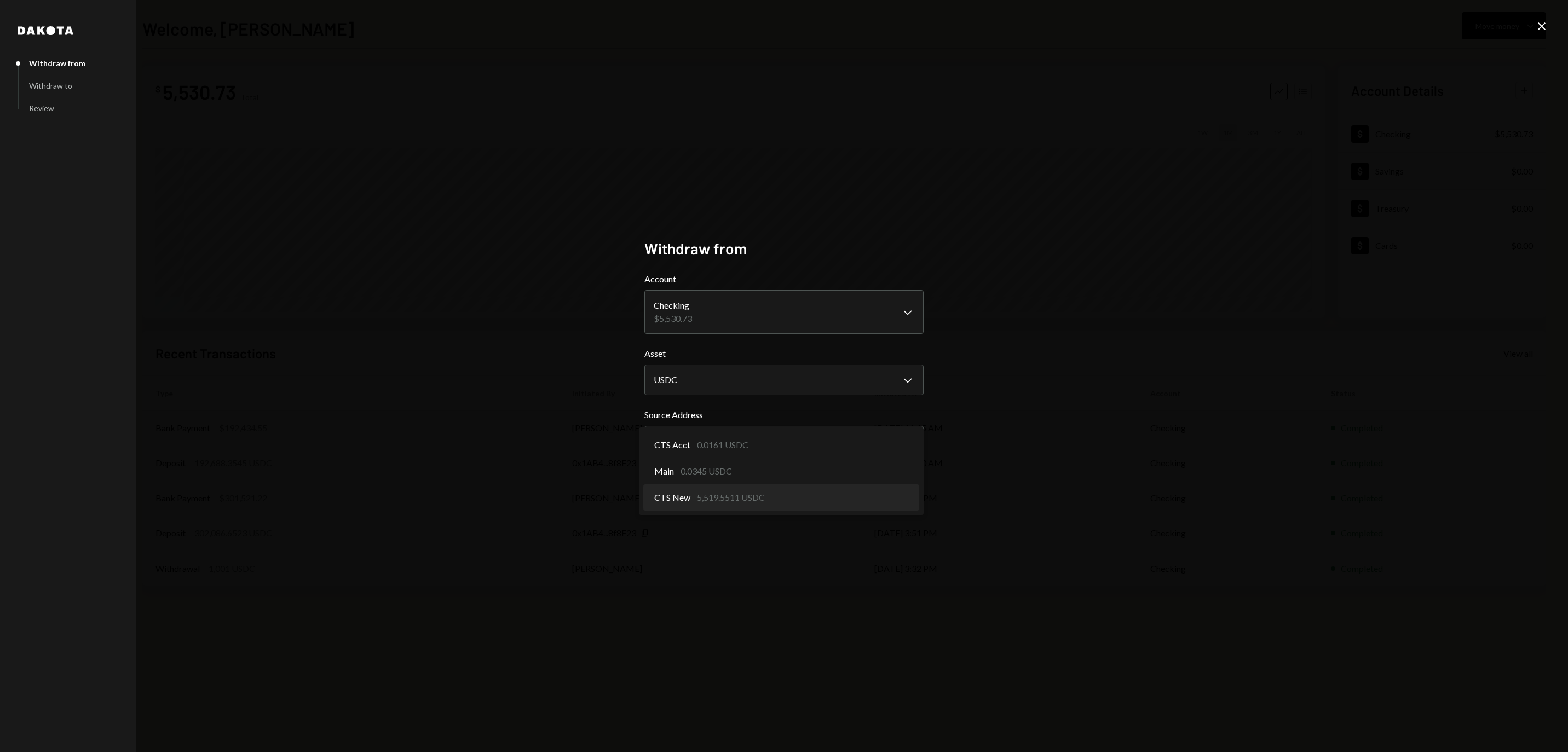
select select "**********"
click at [919, 495] on button "Next" at bounding box center [901, 482] width 44 height 26
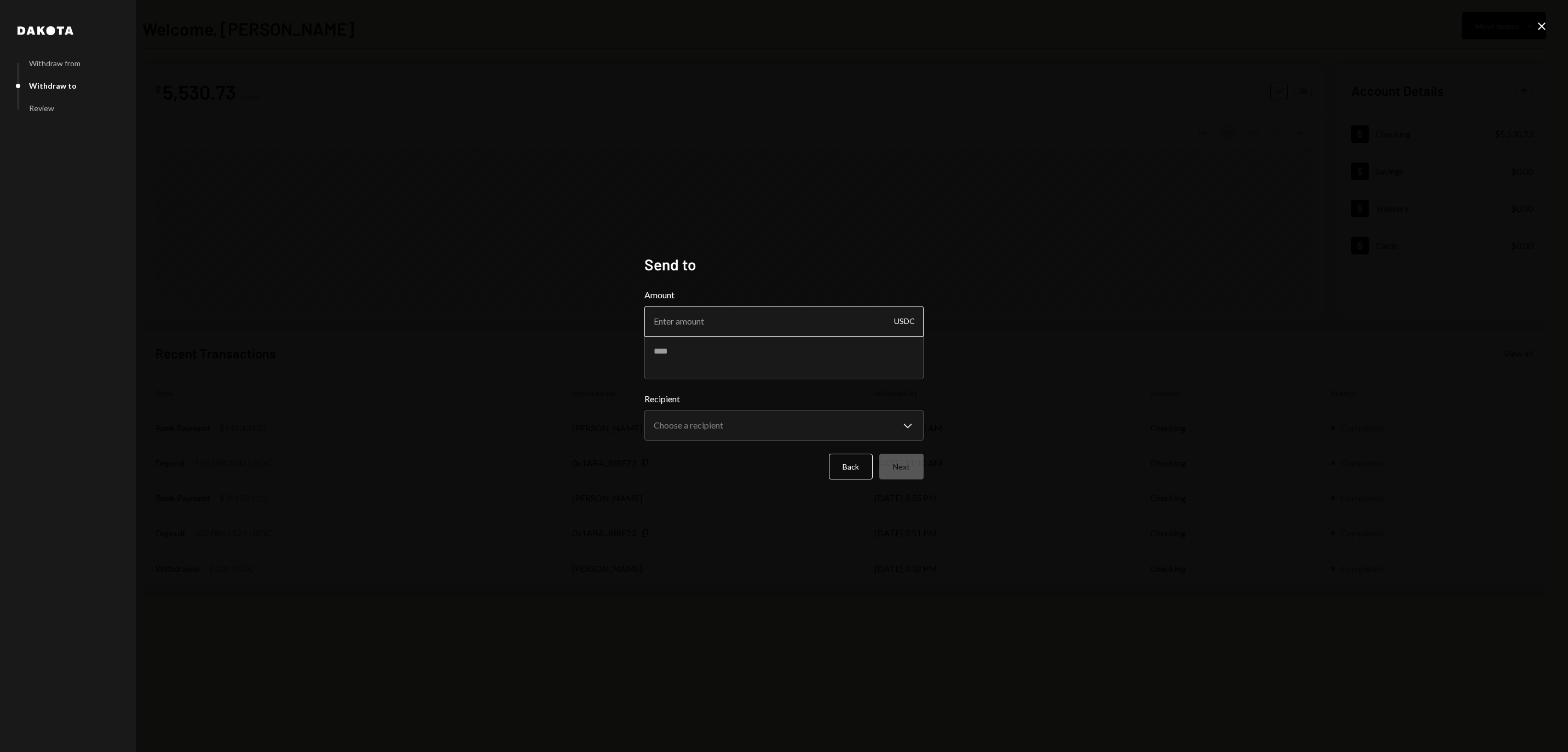
click at [763, 321] on input "Amount" at bounding box center [784, 321] width 279 height 31
type input "150"
click at [739, 416] on body "**********" at bounding box center [784, 376] width 1568 height 752
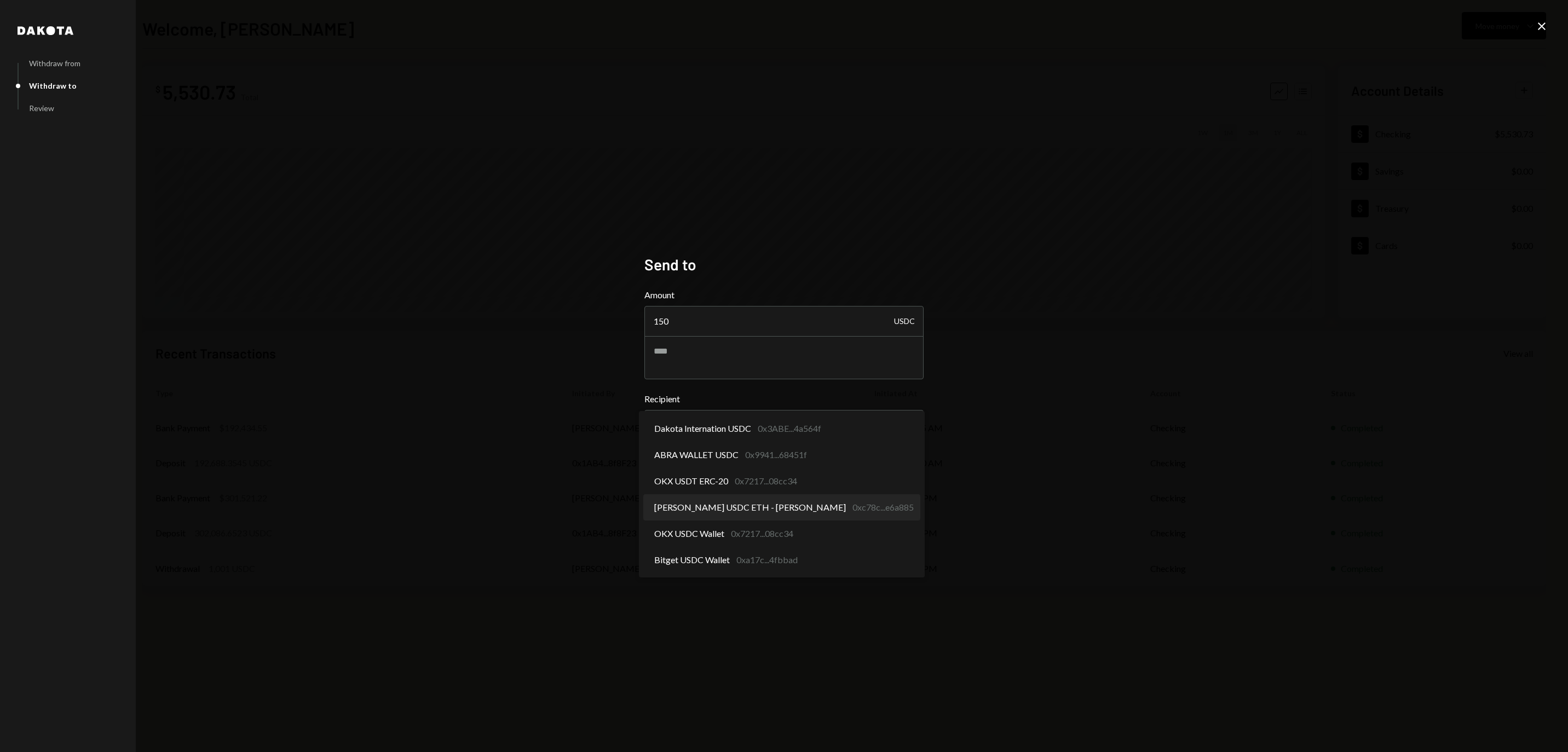
select select "**********"
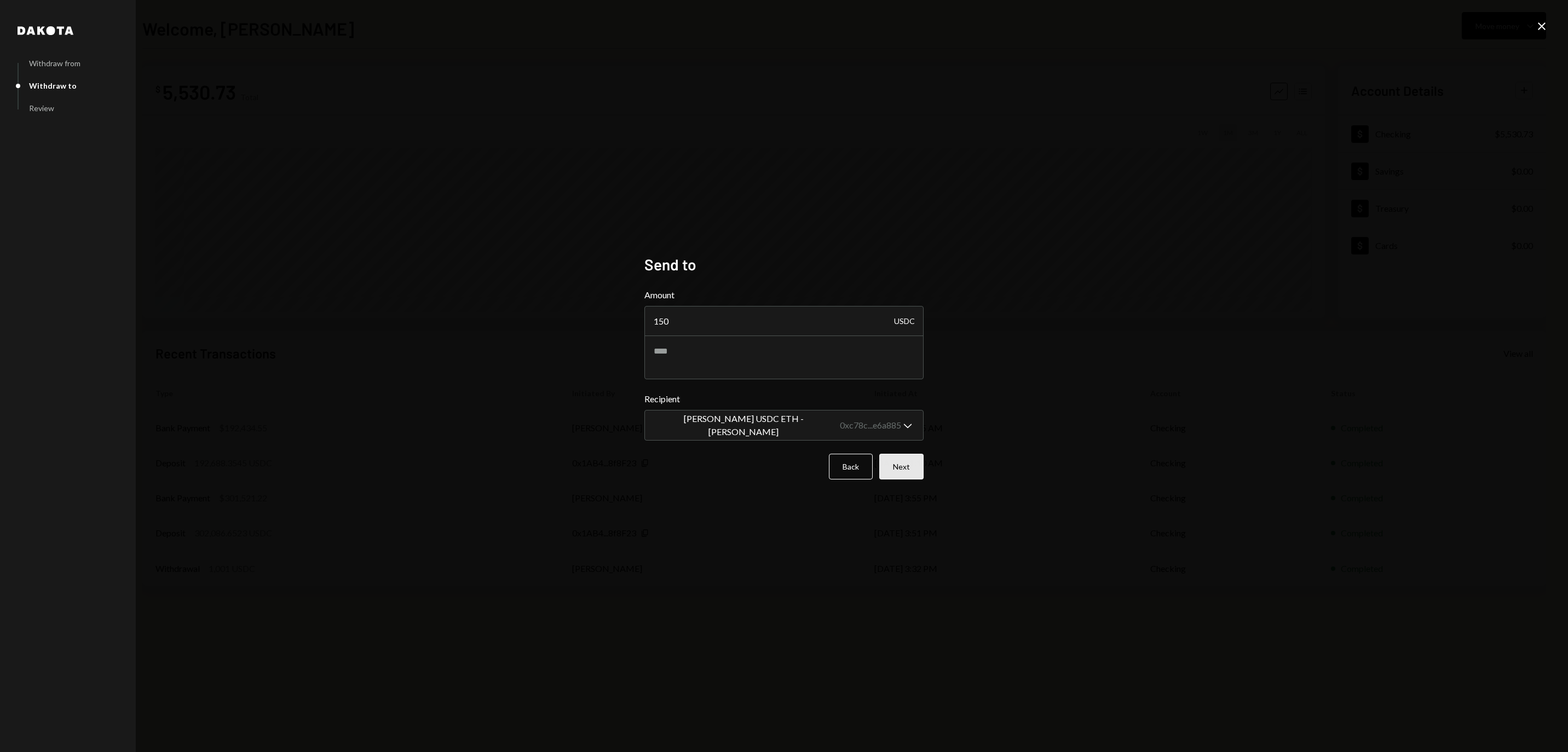
click at [898, 475] on button "Next" at bounding box center [901, 466] width 44 height 26
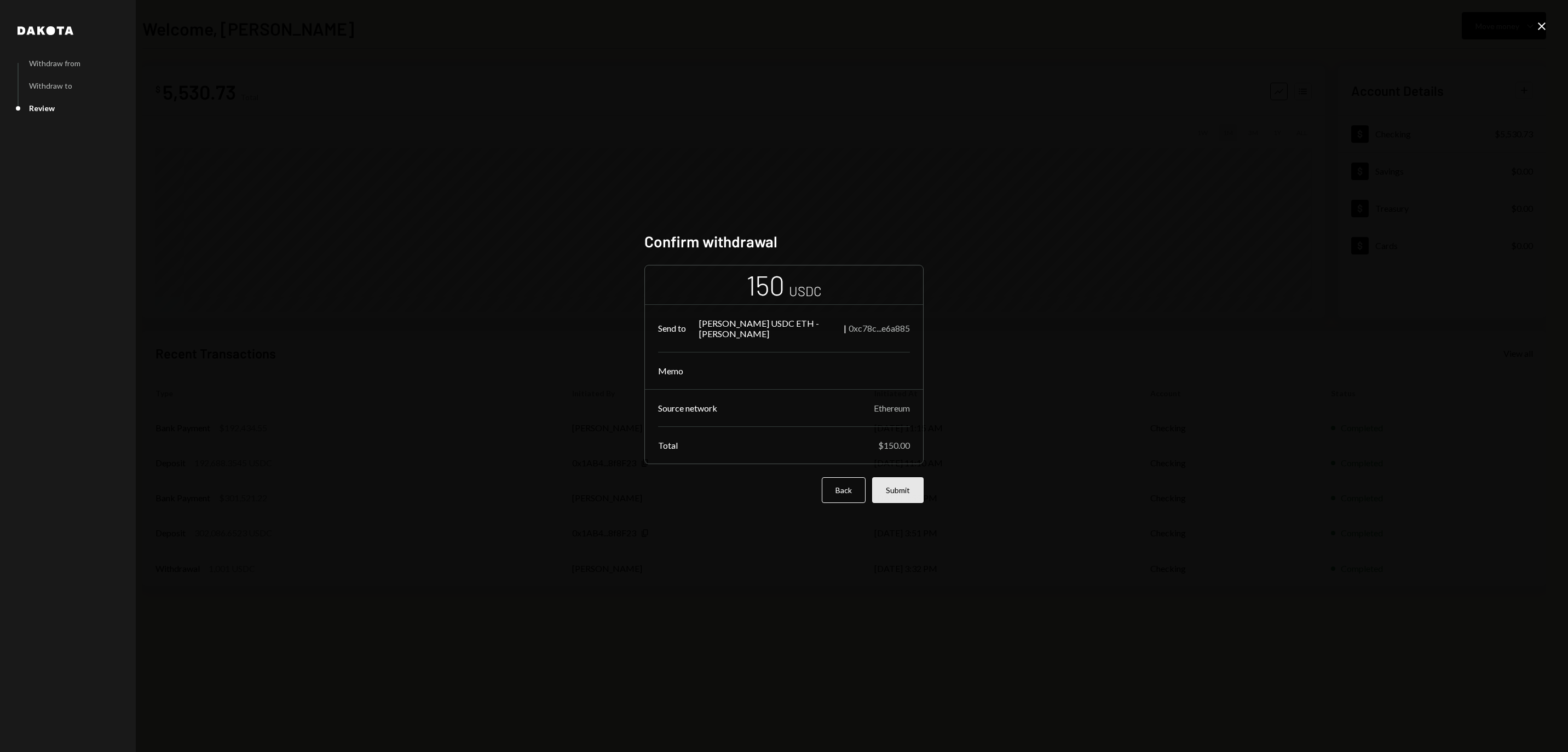
click at [898, 482] on button "Submit" at bounding box center [898, 490] width 52 height 26
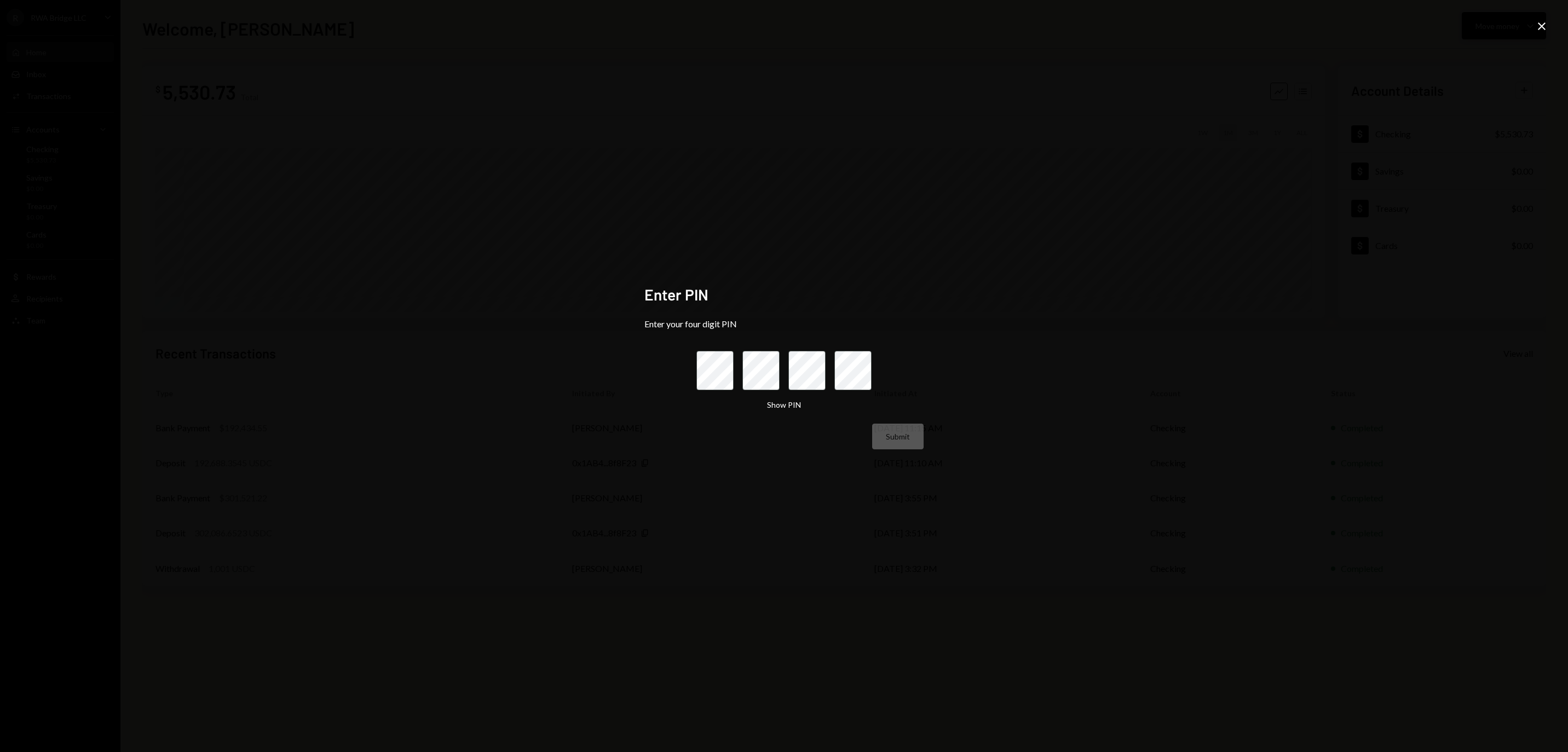
click at [1542, 23] on icon "Close" at bounding box center [1541, 26] width 13 height 13
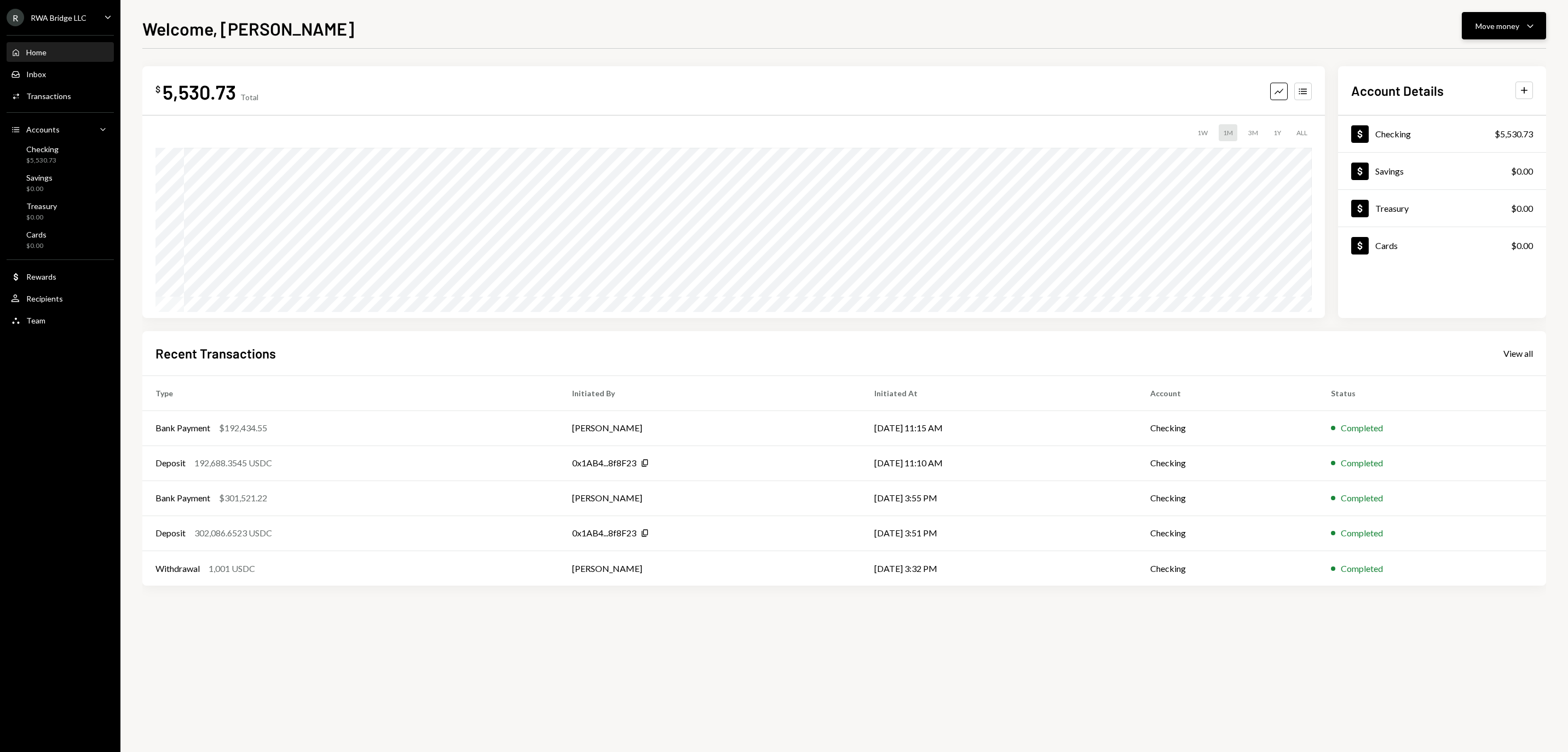
click at [1490, 26] on div "Move money" at bounding box center [1497, 26] width 44 height 12
click at [1460, 47] on div "Withdraw Send" at bounding box center [1487, 59] width 110 height 25
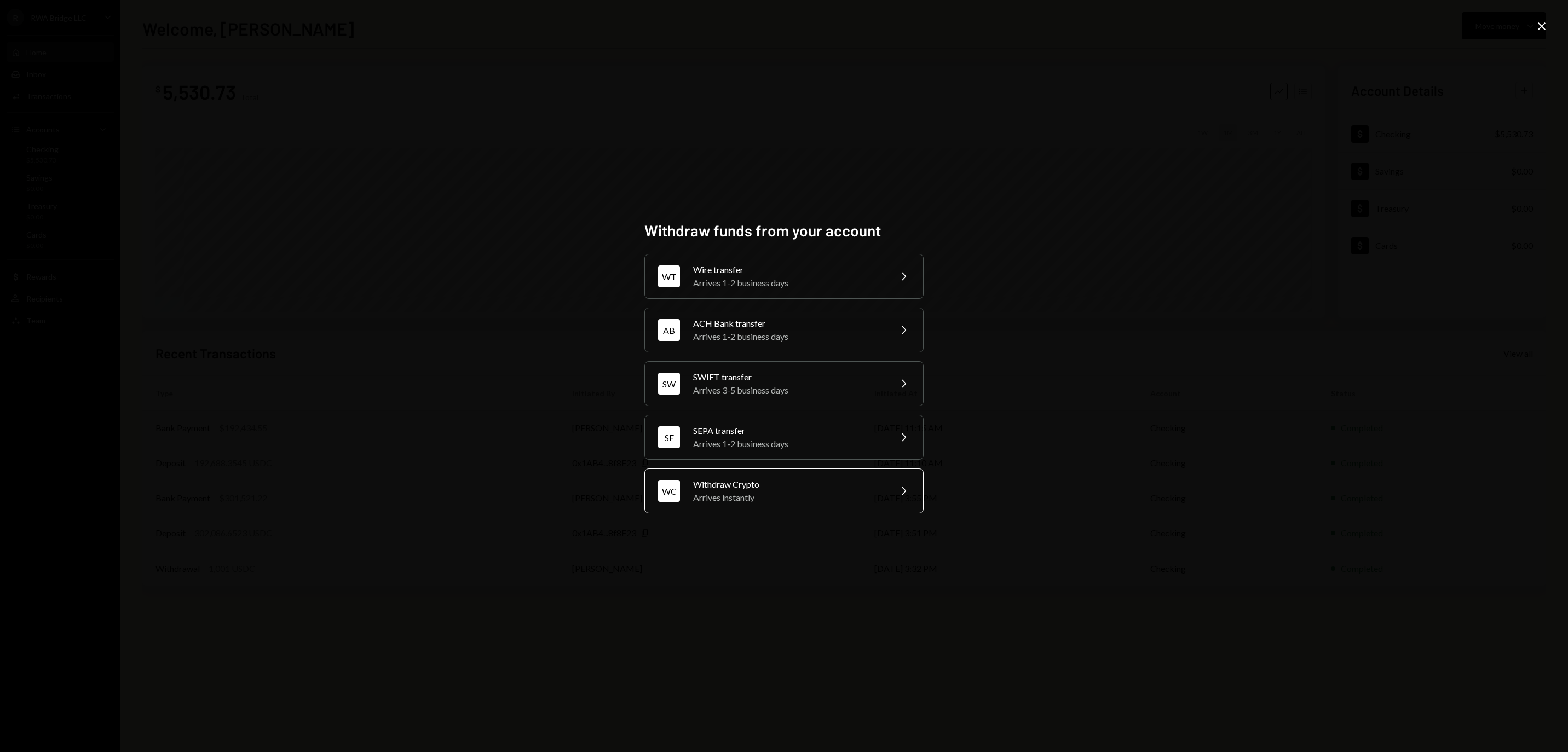
click at [744, 484] on div "Withdraw Crypto" at bounding box center [788, 484] width 190 height 13
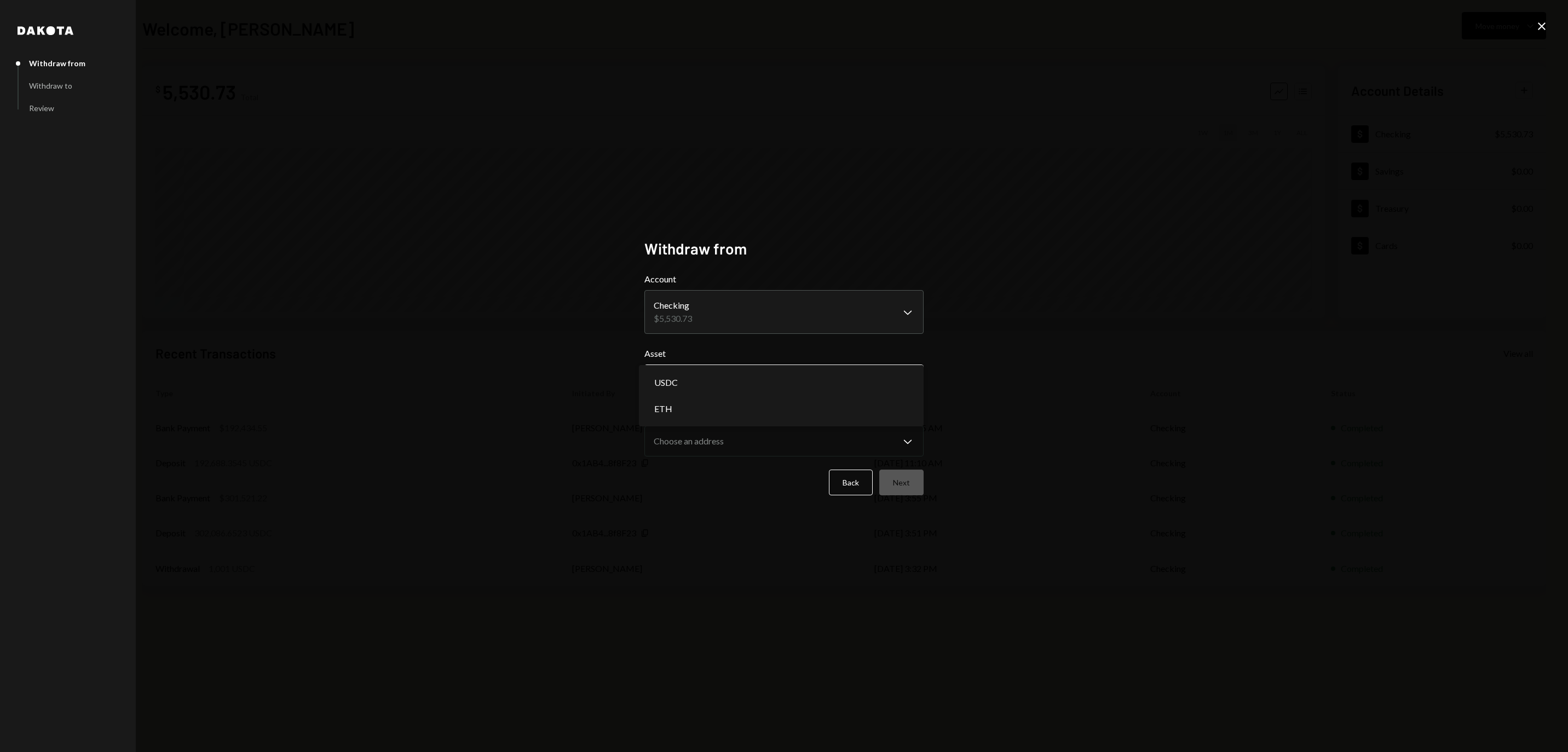
click at [726, 383] on body "**********" at bounding box center [784, 376] width 1568 height 752
select select "****"
click at [716, 460] on form "**********" at bounding box center [784, 384] width 279 height 223
click at [716, 444] on body "**********" at bounding box center [784, 376] width 1568 height 752
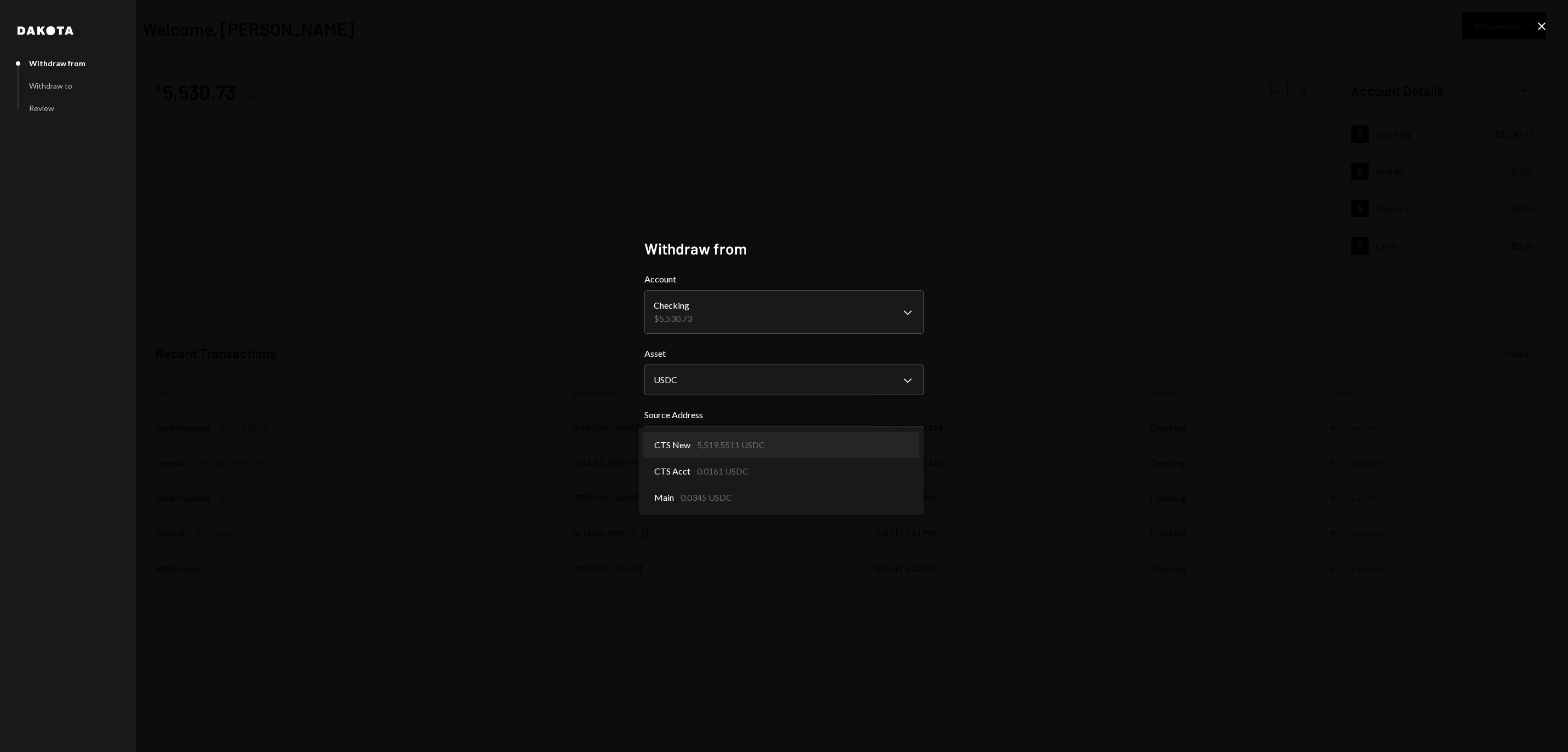
select select "**********"
click at [900, 495] on button "Next" at bounding box center [901, 482] width 44 height 26
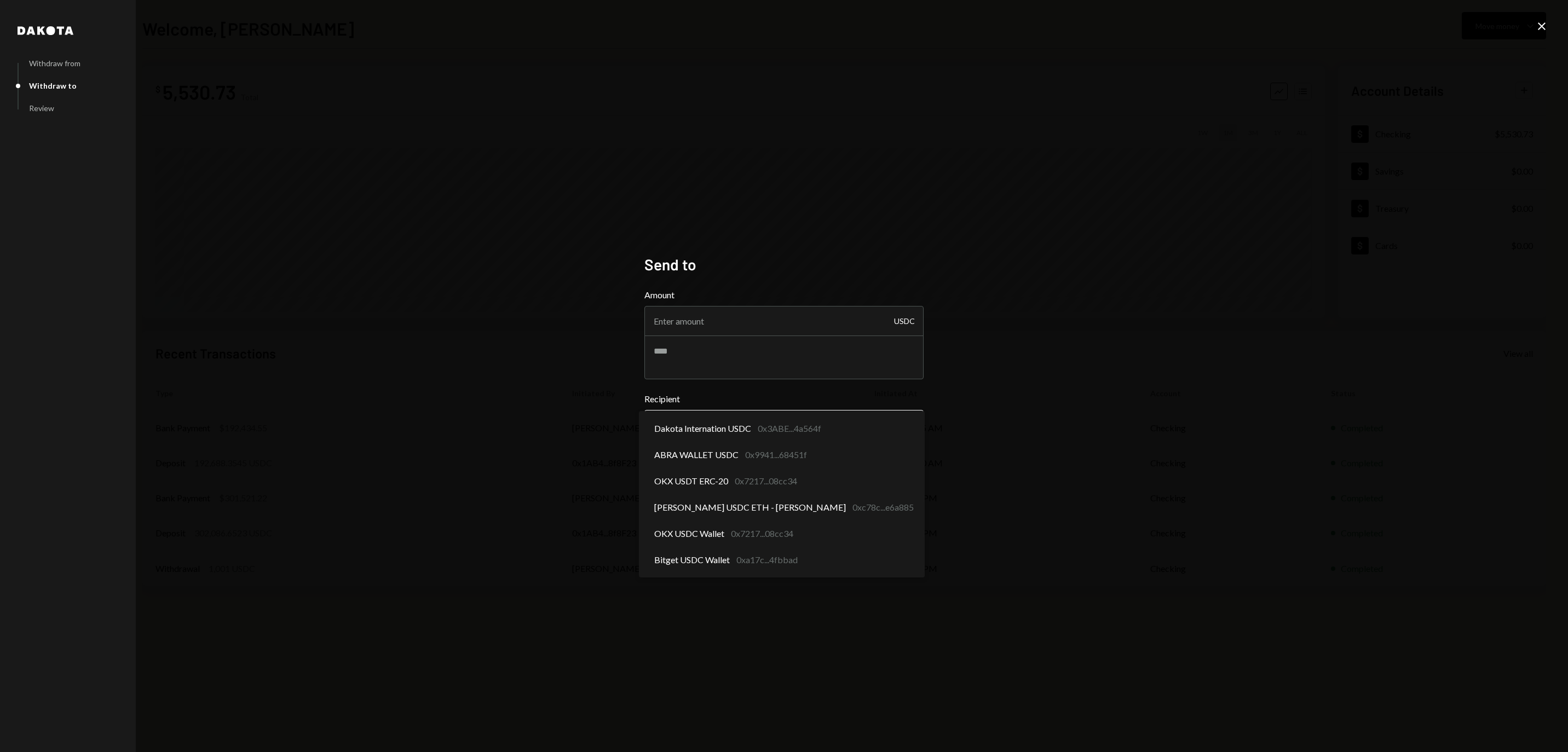
click at [725, 426] on body "**********" at bounding box center [784, 376] width 1568 height 752
select select "**********"
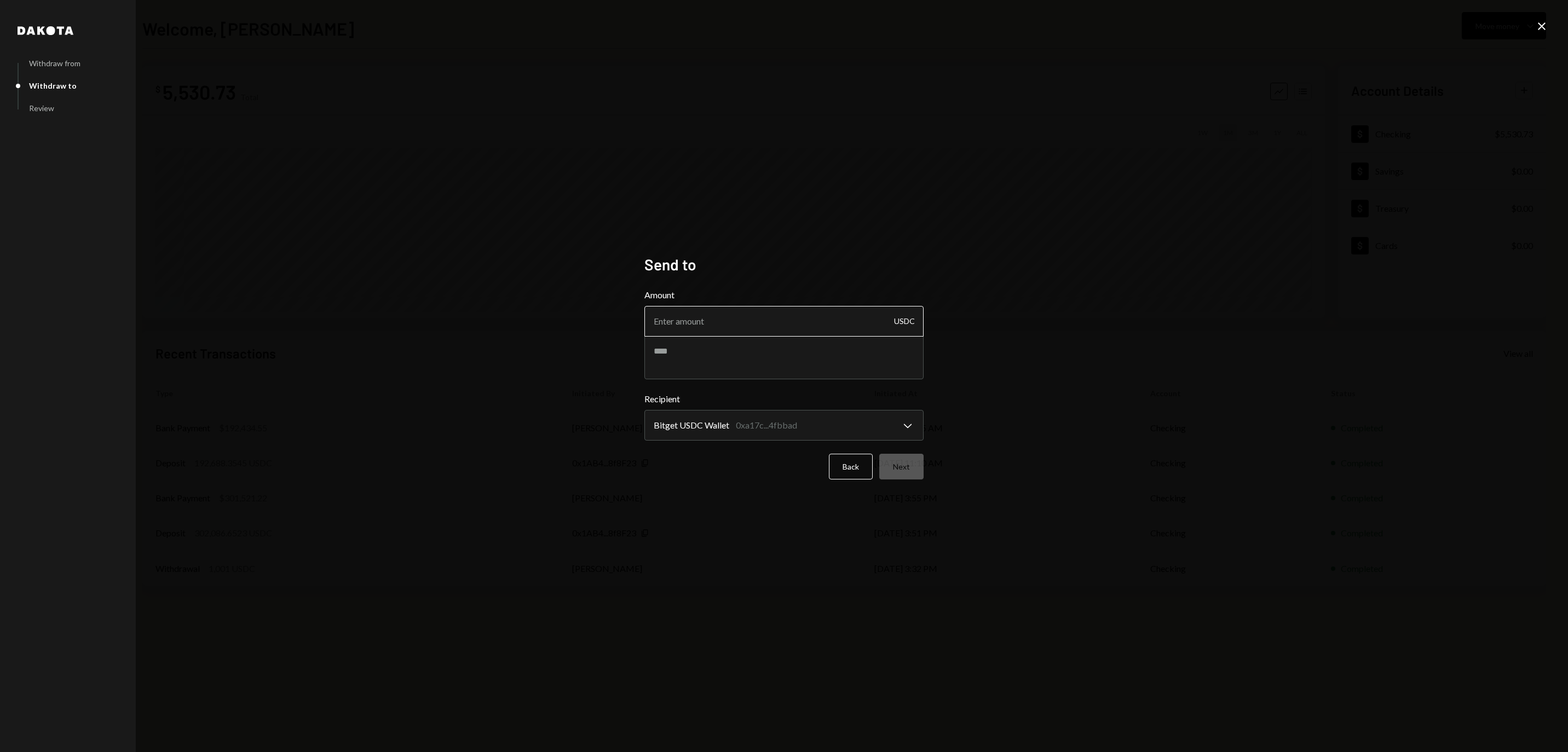
click at [768, 325] on input "Amount" at bounding box center [784, 321] width 279 height 31
type input "150"
click at [903, 464] on button "Next" at bounding box center [901, 466] width 44 height 26
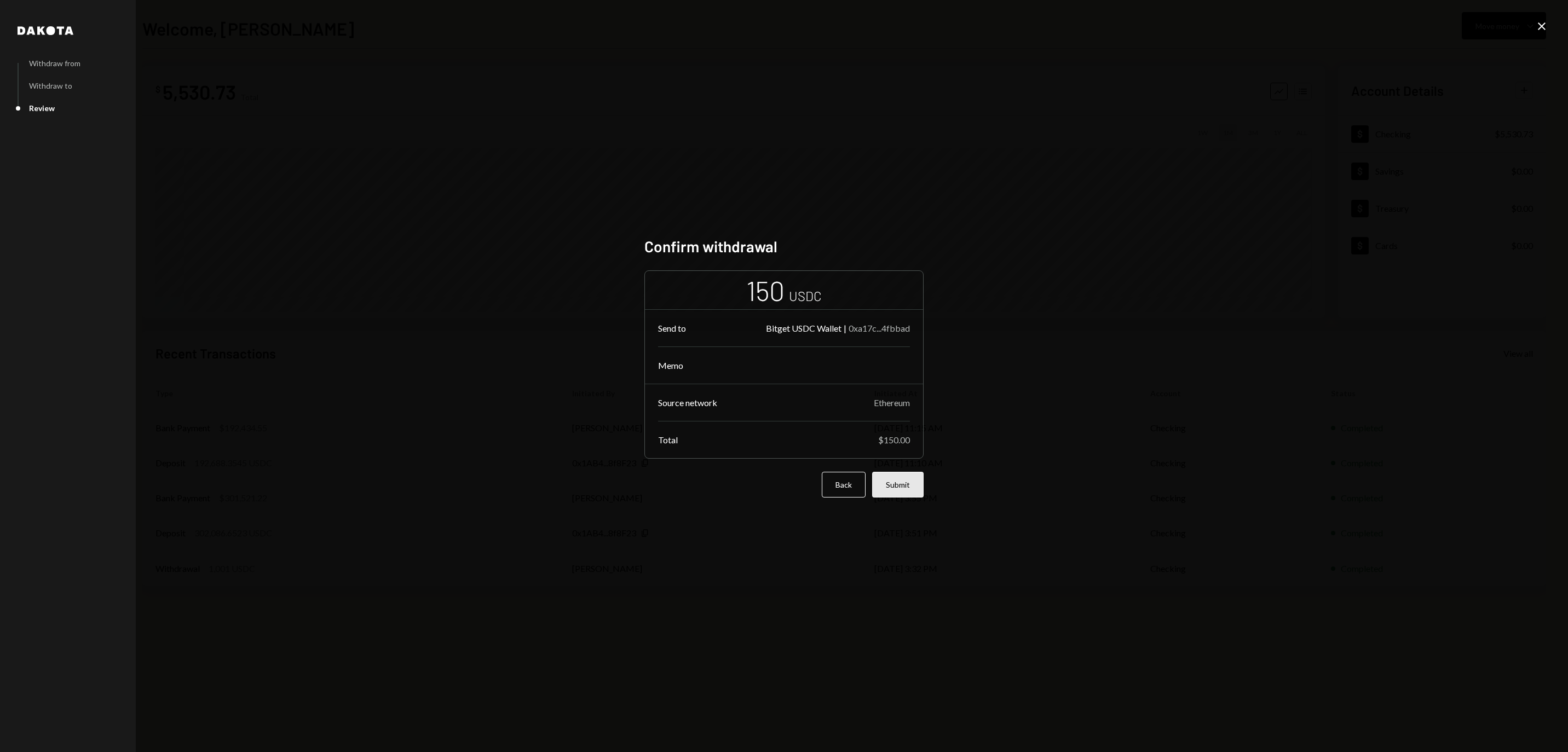
click at [900, 484] on button "Submit" at bounding box center [898, 484] width 52 height 26
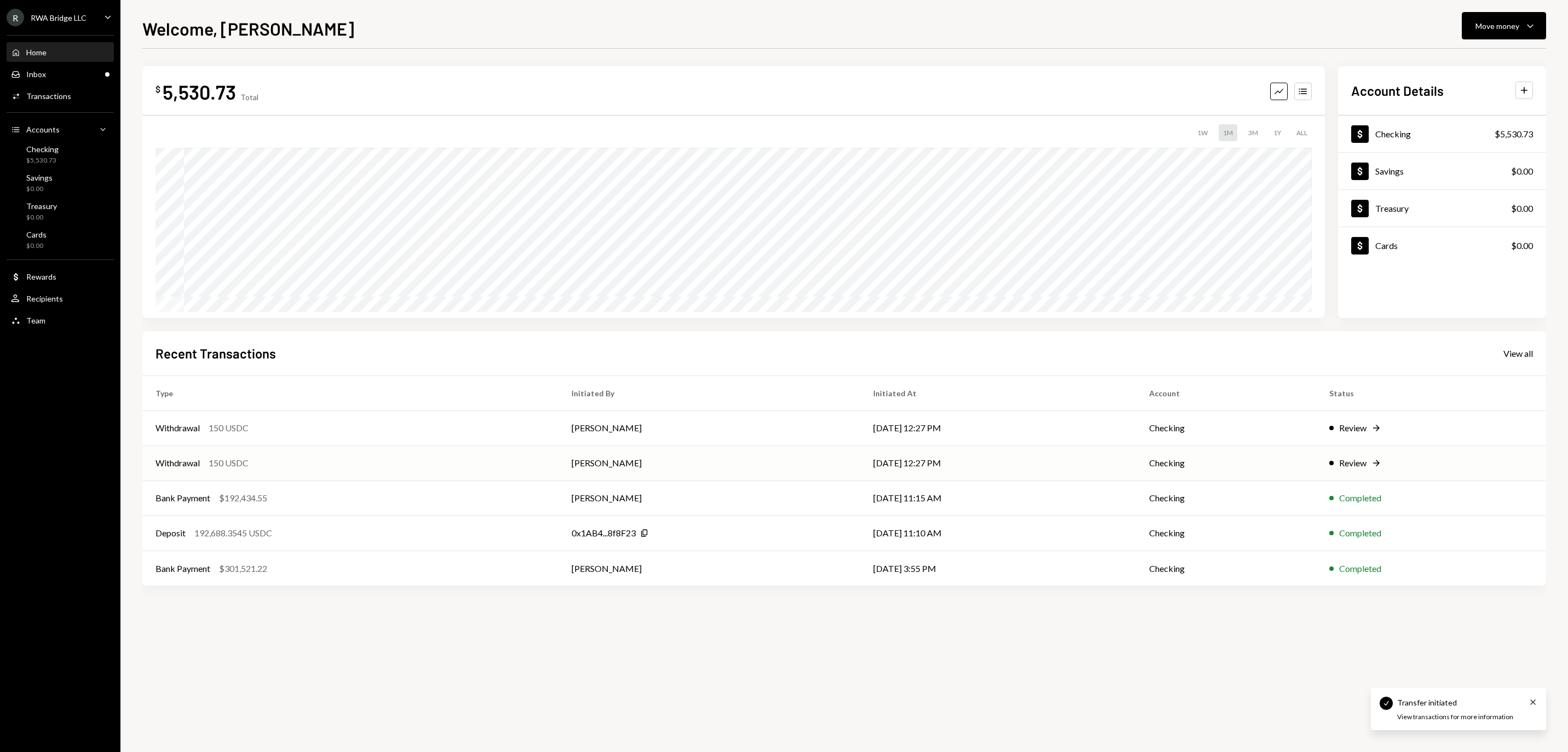
click at [573, 475] on td "[PERSON_NAME]" at bounding box center [709, 463] width 302 height 35
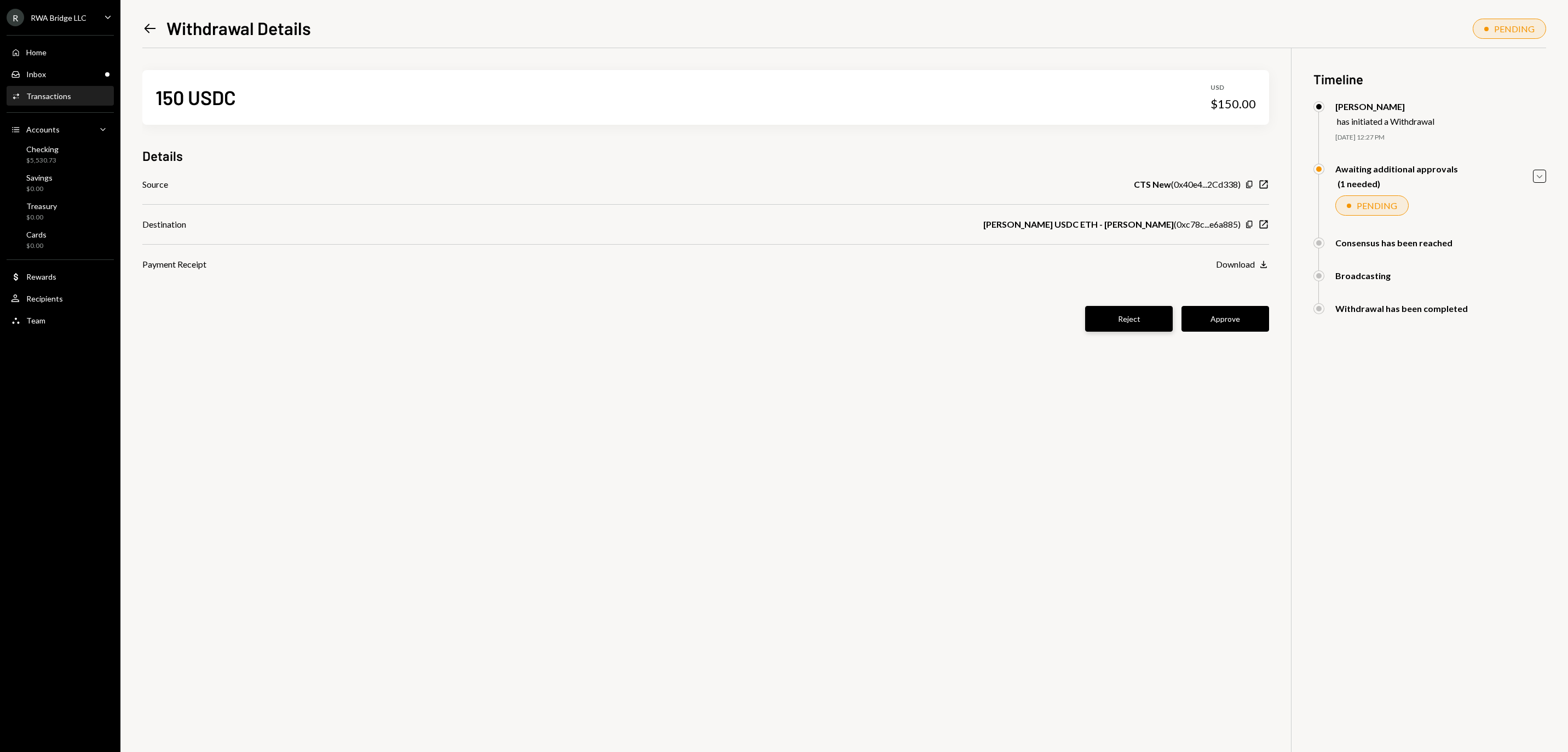
click at [1121, 332] on button "Reject" at bounding box center [1128, 319] width 87 height 26
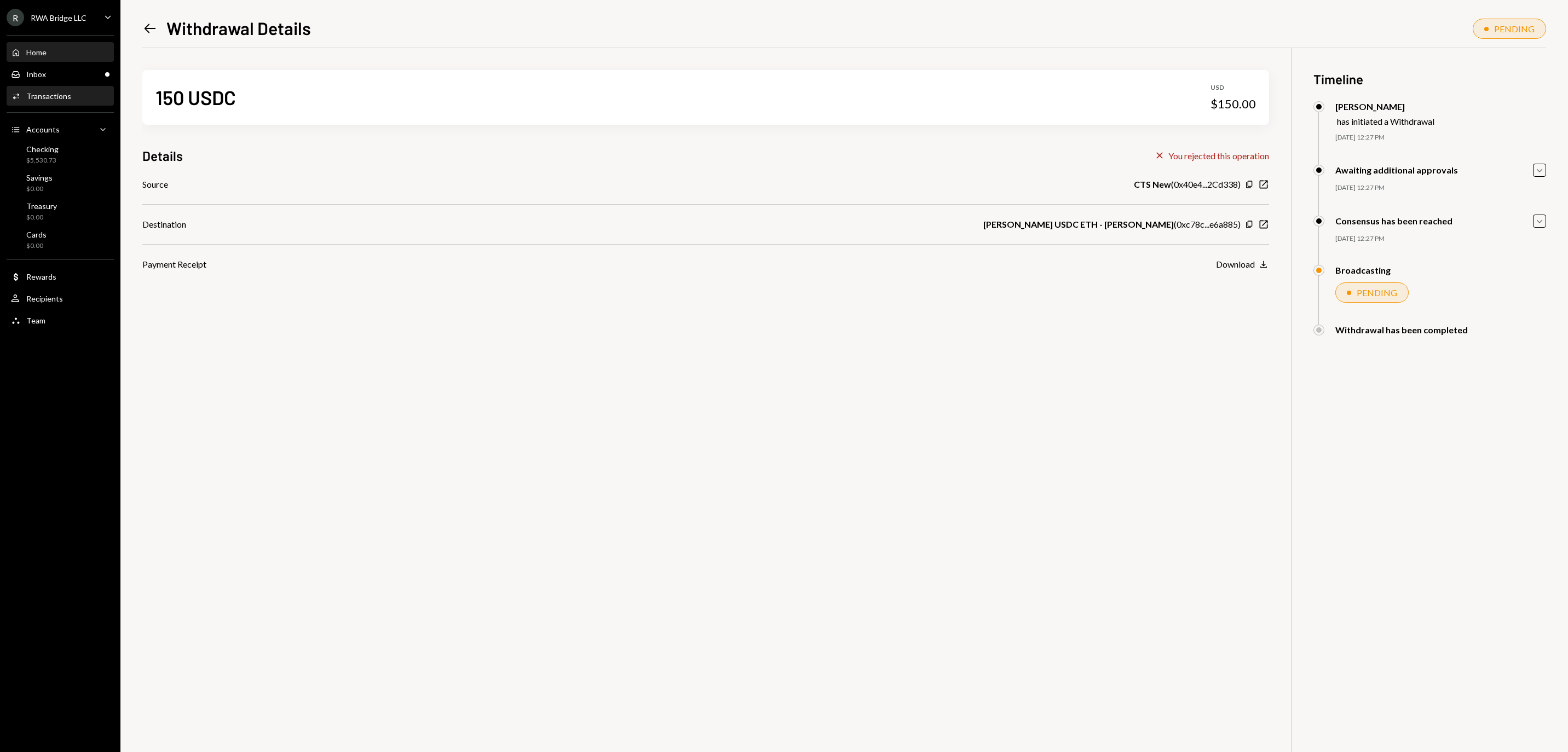
click at [56, 55] on div "Home Home" at bounding box center [60, 52] width 99 height 10
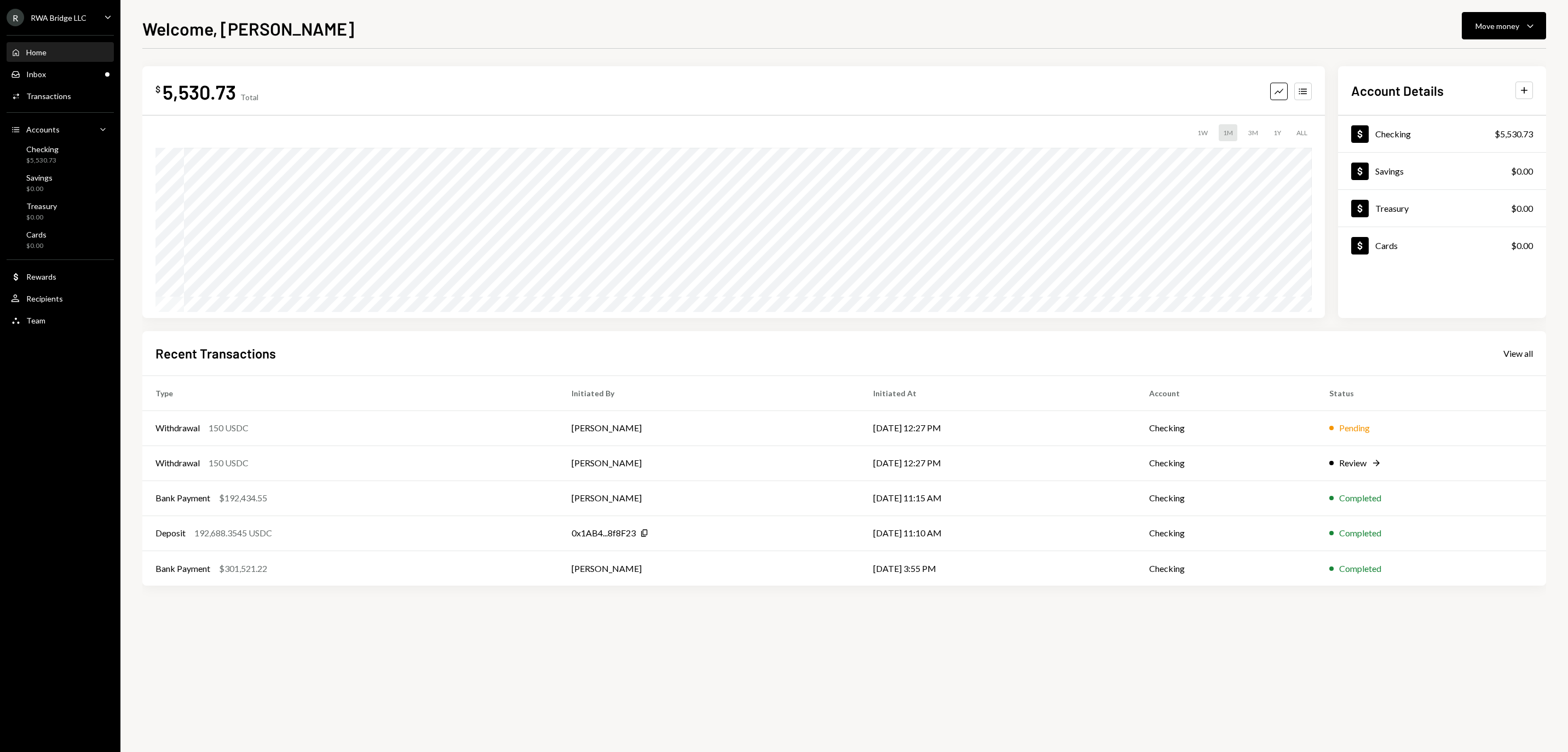
click at [58, 57] on div "Home Home" at bounding box center [60, 52] width 99 height 10
click at [1513, 22] on div "Move money" at bounding box center [1497, 26] width 44 height 12
click at [1479, 111] on div "Deposit" at bounding box center [1495, 108] width 80 height 12
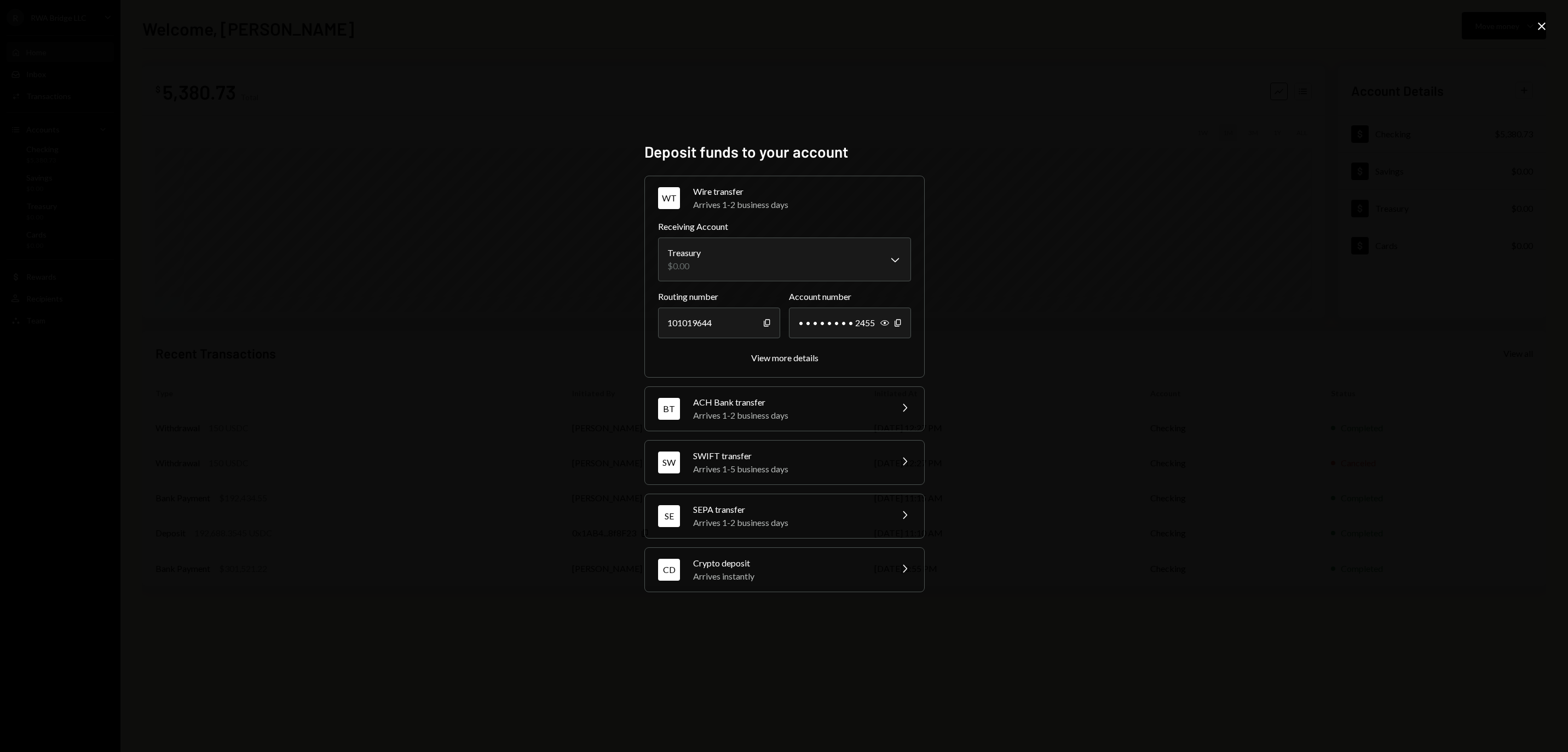
click at [742, 570] on div "Crypto deposit" at bounding box center [789, 562] width 191 height 13
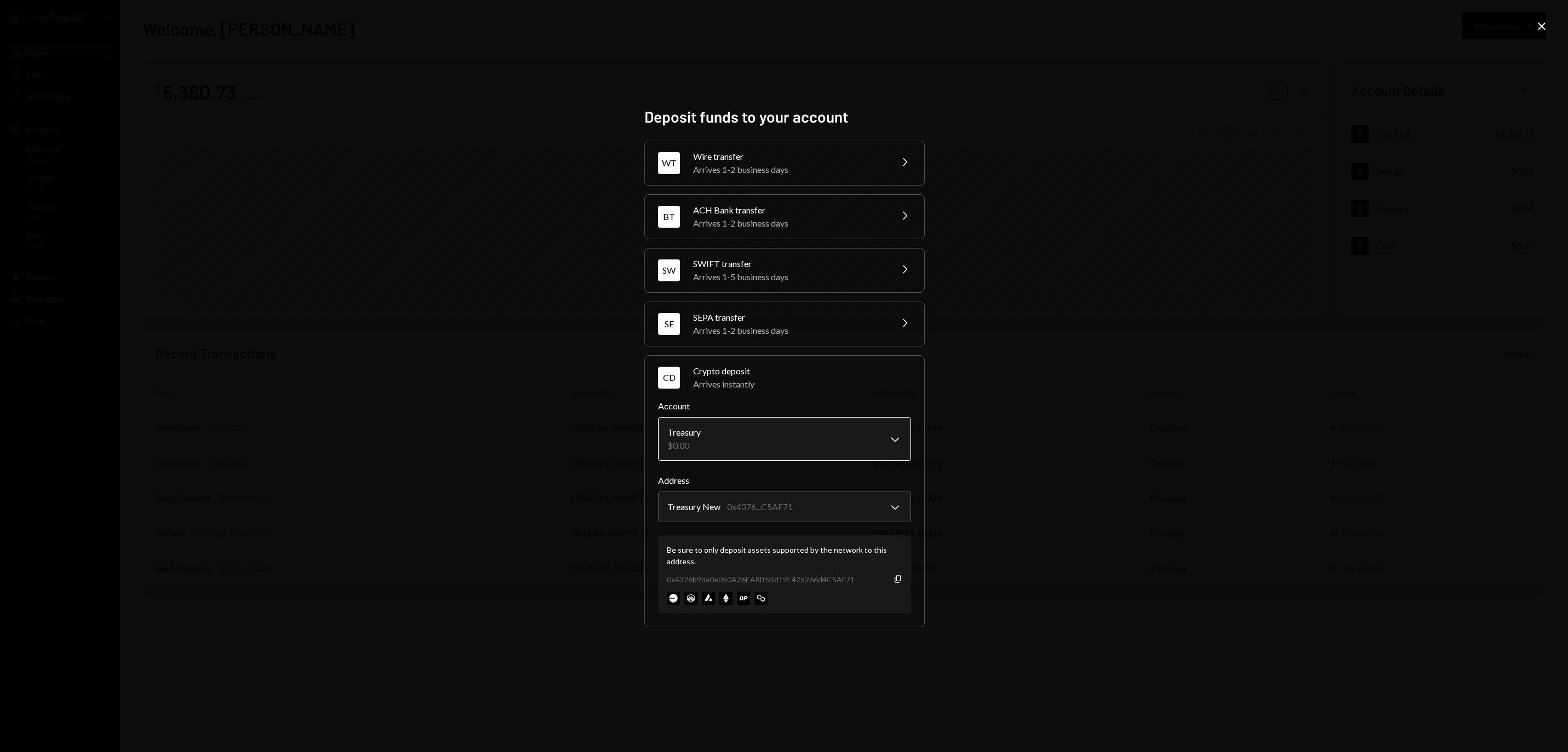
click at [755, 446] on body "R RWA Bridge LLC Caret Down Home Home Inbox Inbox Activities Transactions Accou…" at bounding box center [784, 376] width 1568 height 752
select select "**********"
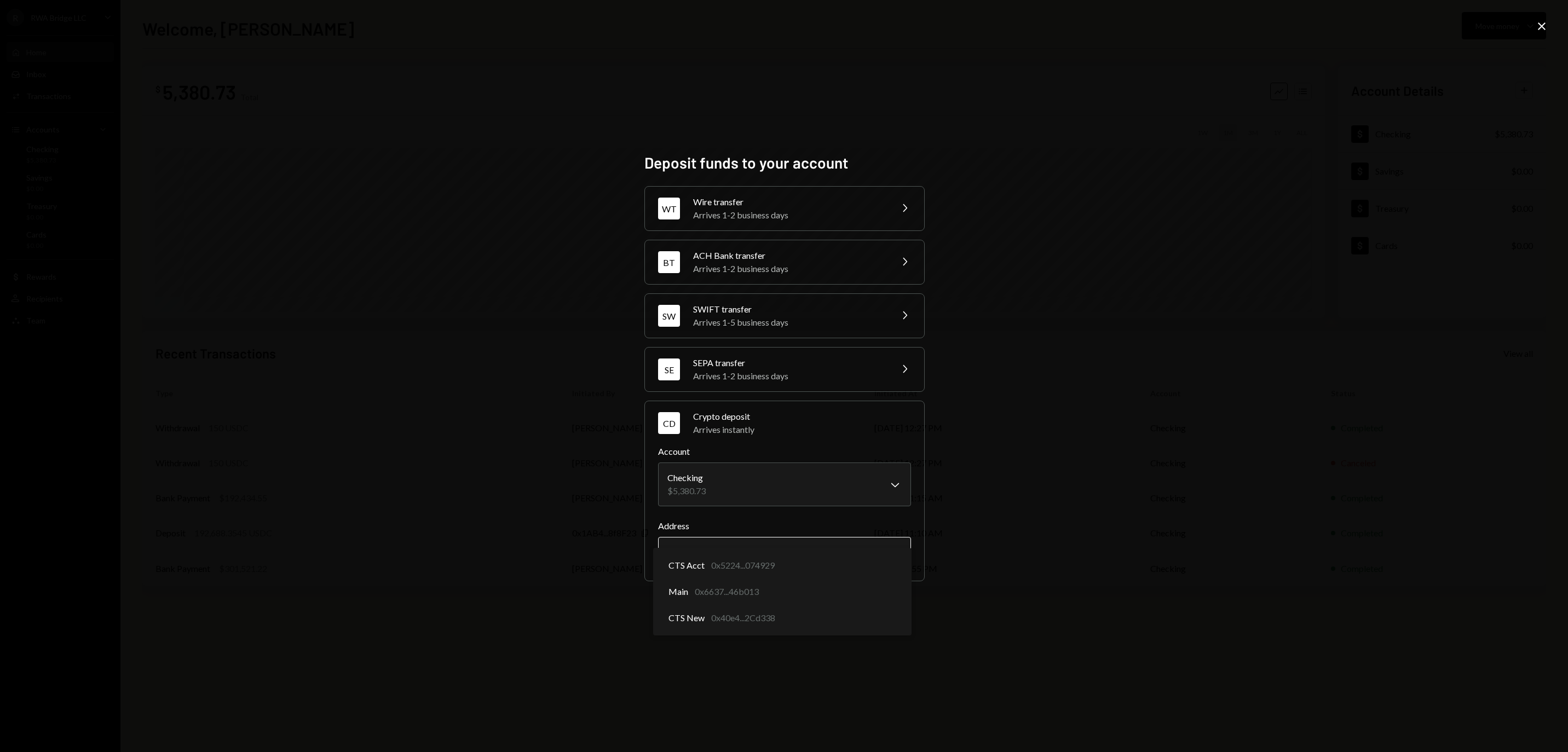
click at [744, 555] on body "R RWA Bridge LLC Caret Down Home Home Inbox Inbox Activities Transactions Accou…" at bounding box center [784, 376] width 1568 height 752
select select "**********"
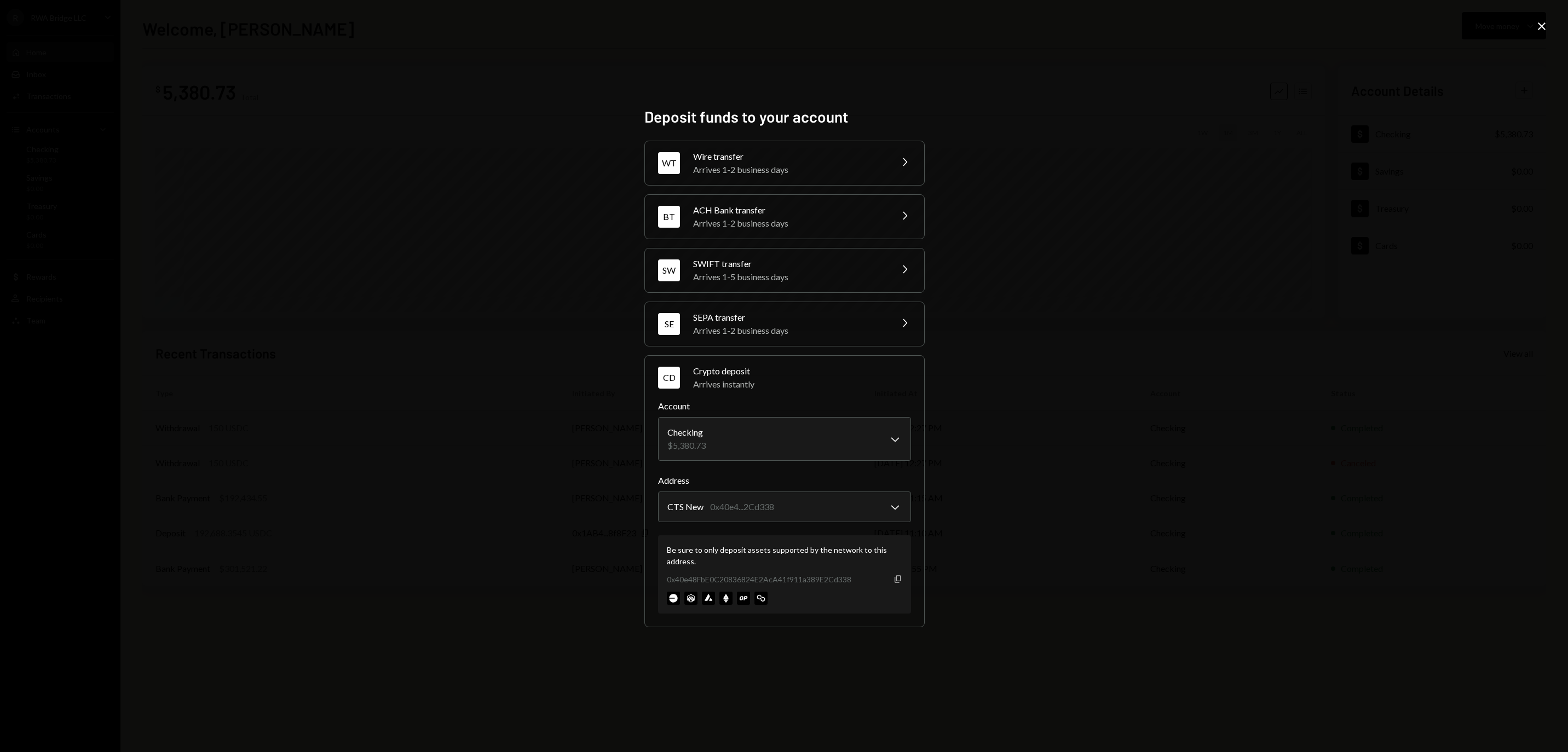
click at [901, 583] on icon "button" at bounding box center [898, 579] width 6 height 7
click at [902, 583] on div "Copy" at bounding box center [898, 579] width 9 height 9
click at [1538, 32] on icon "Close" at bounding box center [1541, 26] width 13 height 13
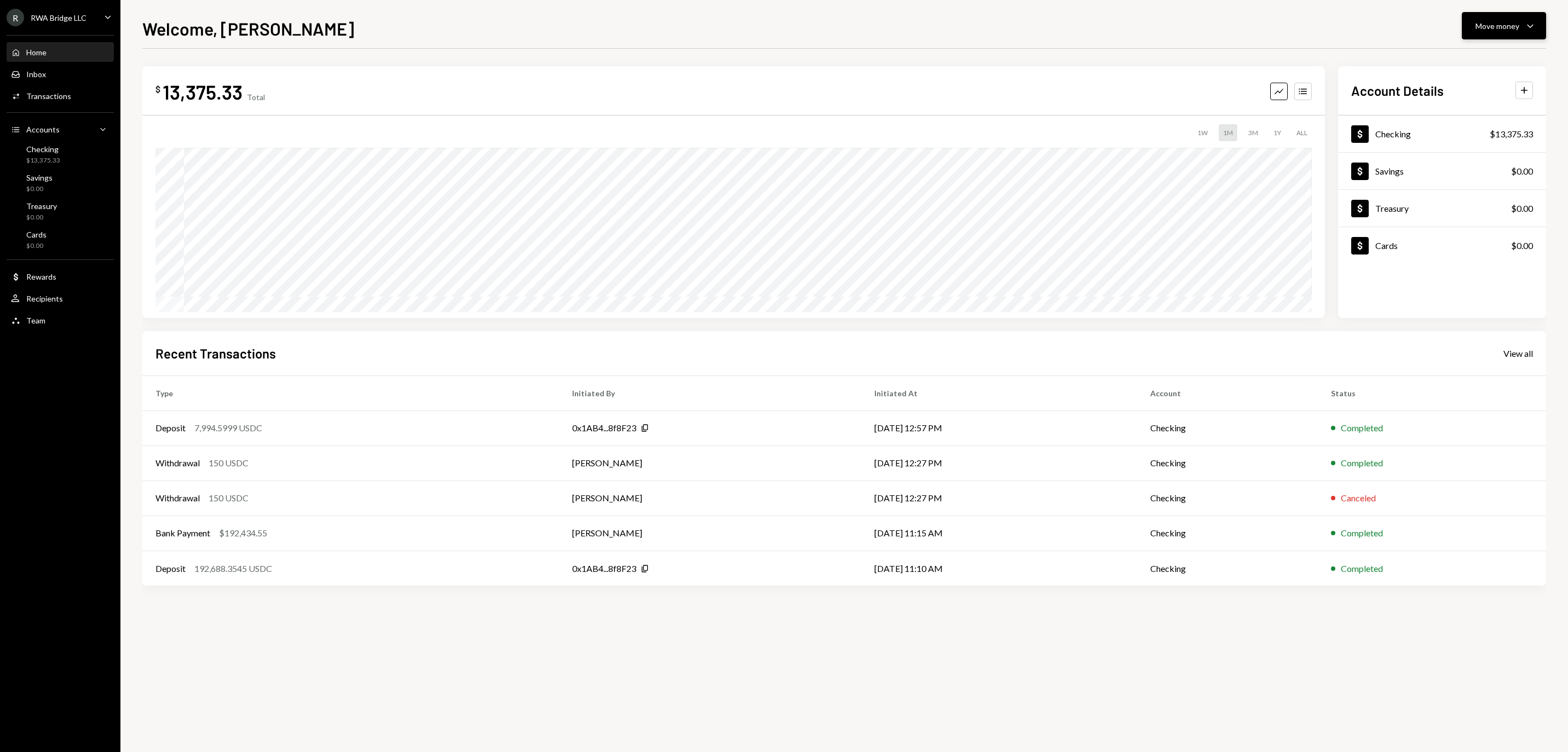
click at [1505, 28] on div "Move money" at bounding box center [1497, 26] width 44 height 12
click at [1461, 57] on div "Send" at bounding box center [1495, 58] width 80 height 12
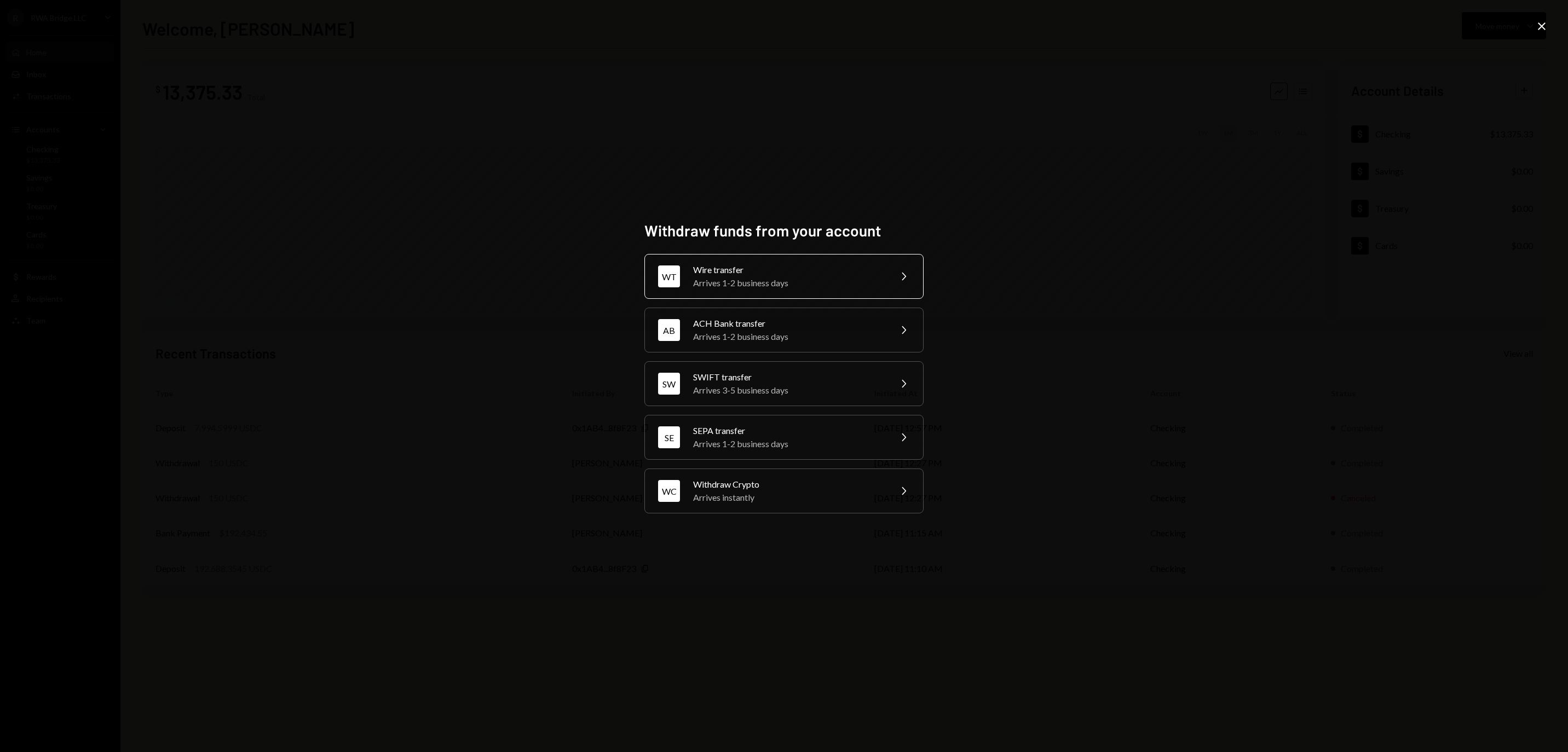
click at [751, 263] on div "Wire transfer" at bounding box center [788, 270] width 190 height 13
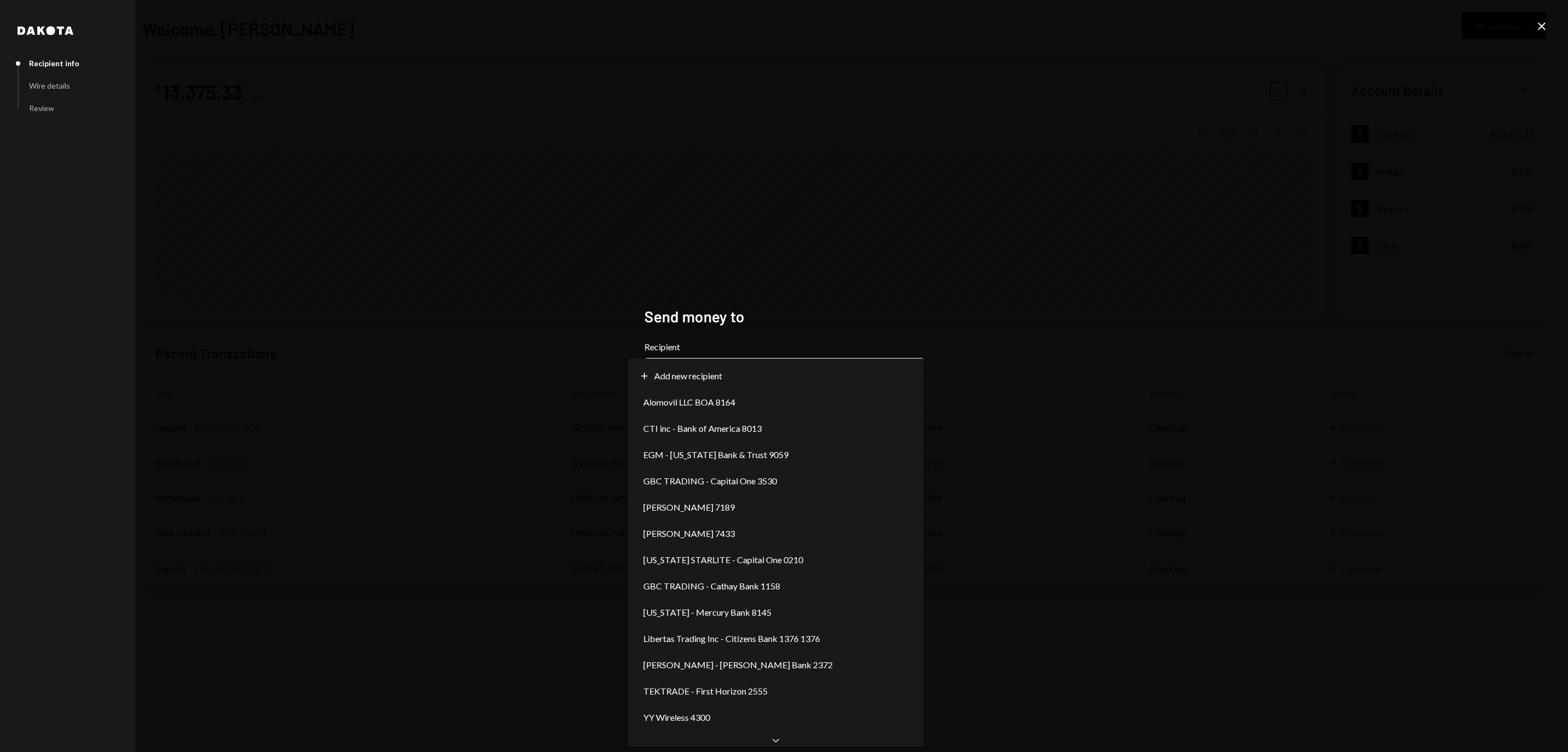
click at [709, 380] on body "**********" at bounding box center [784, 376] width 1568 height 752
select select "**********"
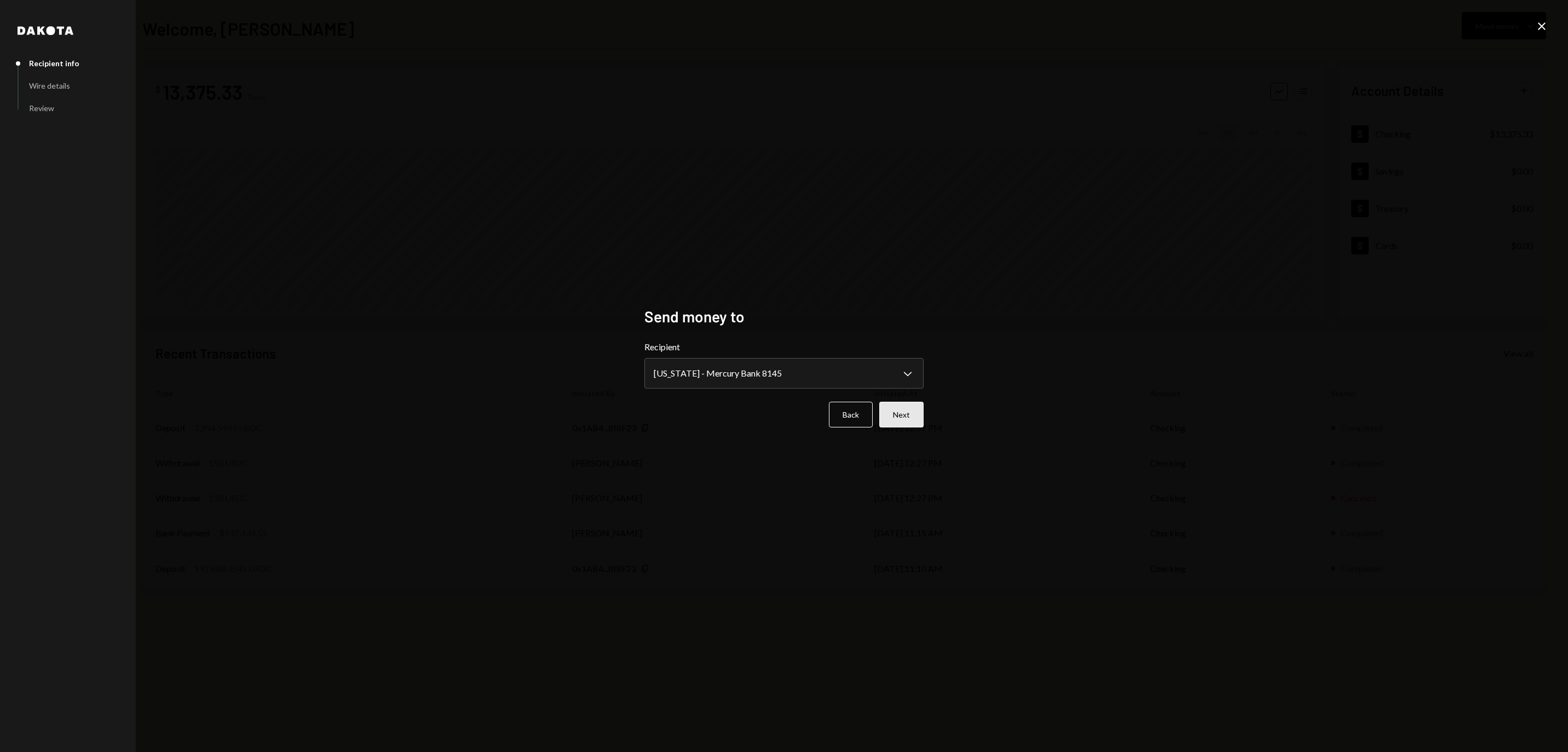
click at [897, 425] on button "Next" at bounding box center [901, 415] width 44 height 26
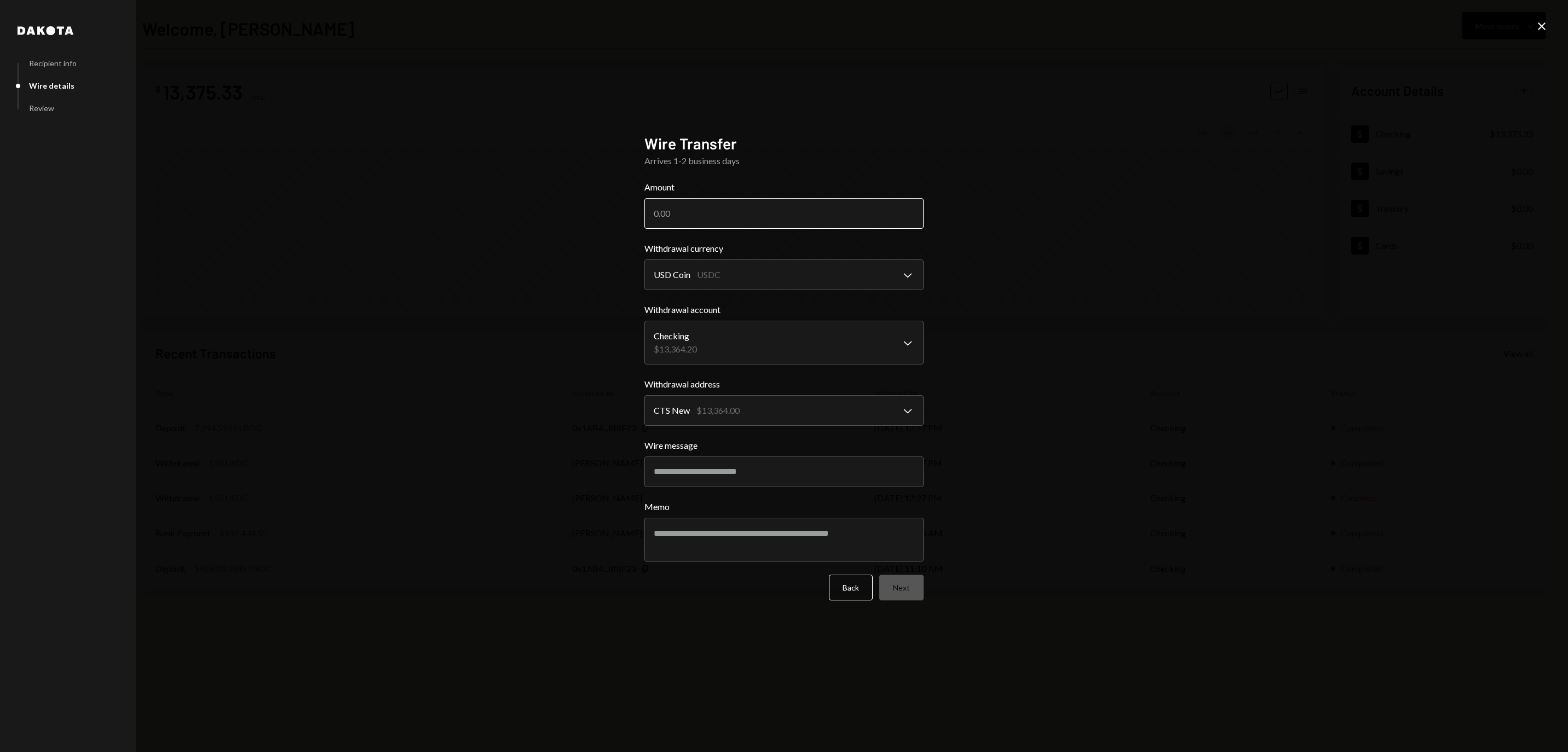
click at [744, 206] on input "Amount" at bounding box center [784, 214] width 279 height 31
paste input "7835.50"
type input "7835.50"
click at [907, 599] on button "Next" at bounding box center [901, 588] width 44 height 26
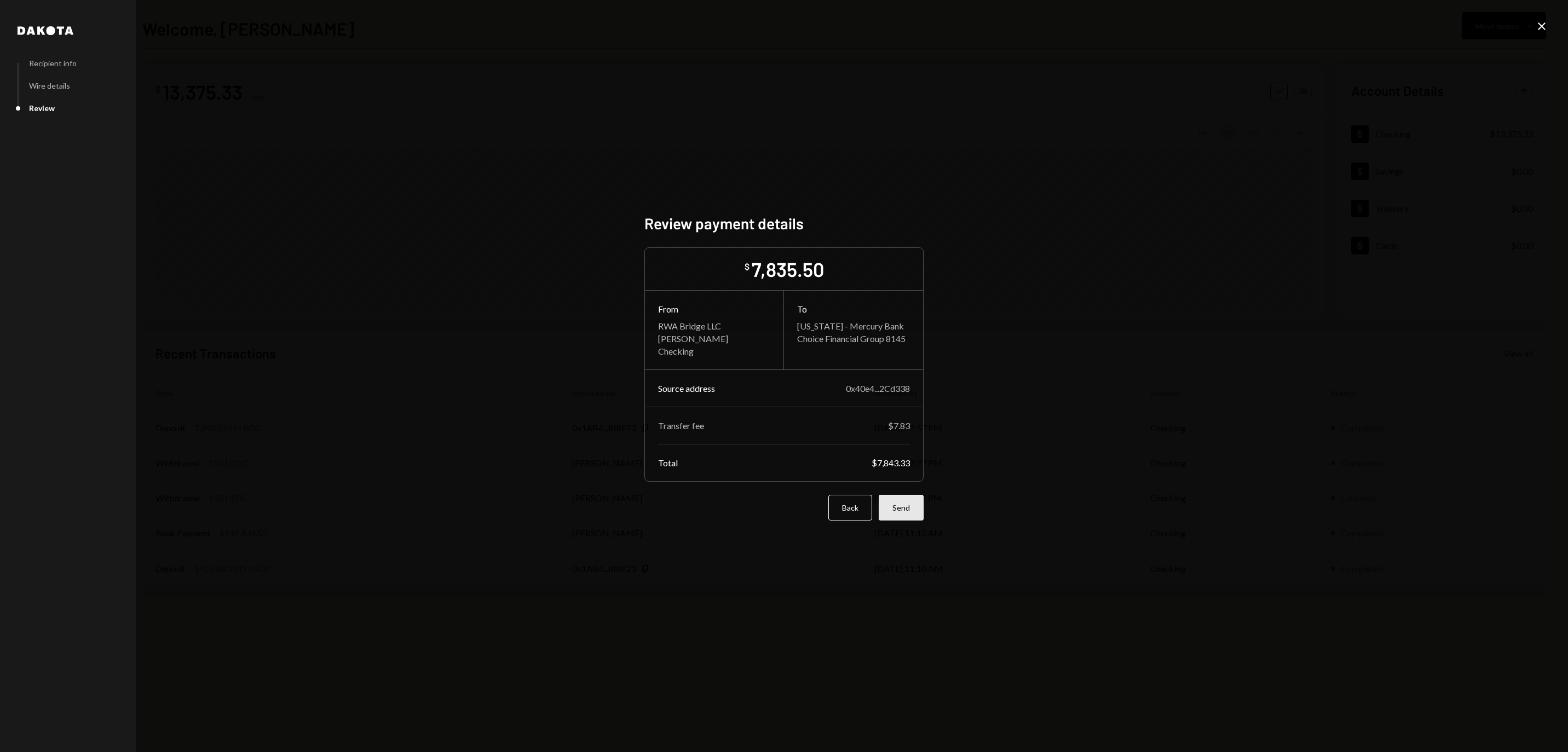
click at [909, 511] on button "Send" at bounding box center [901, 508] width 45 height 26
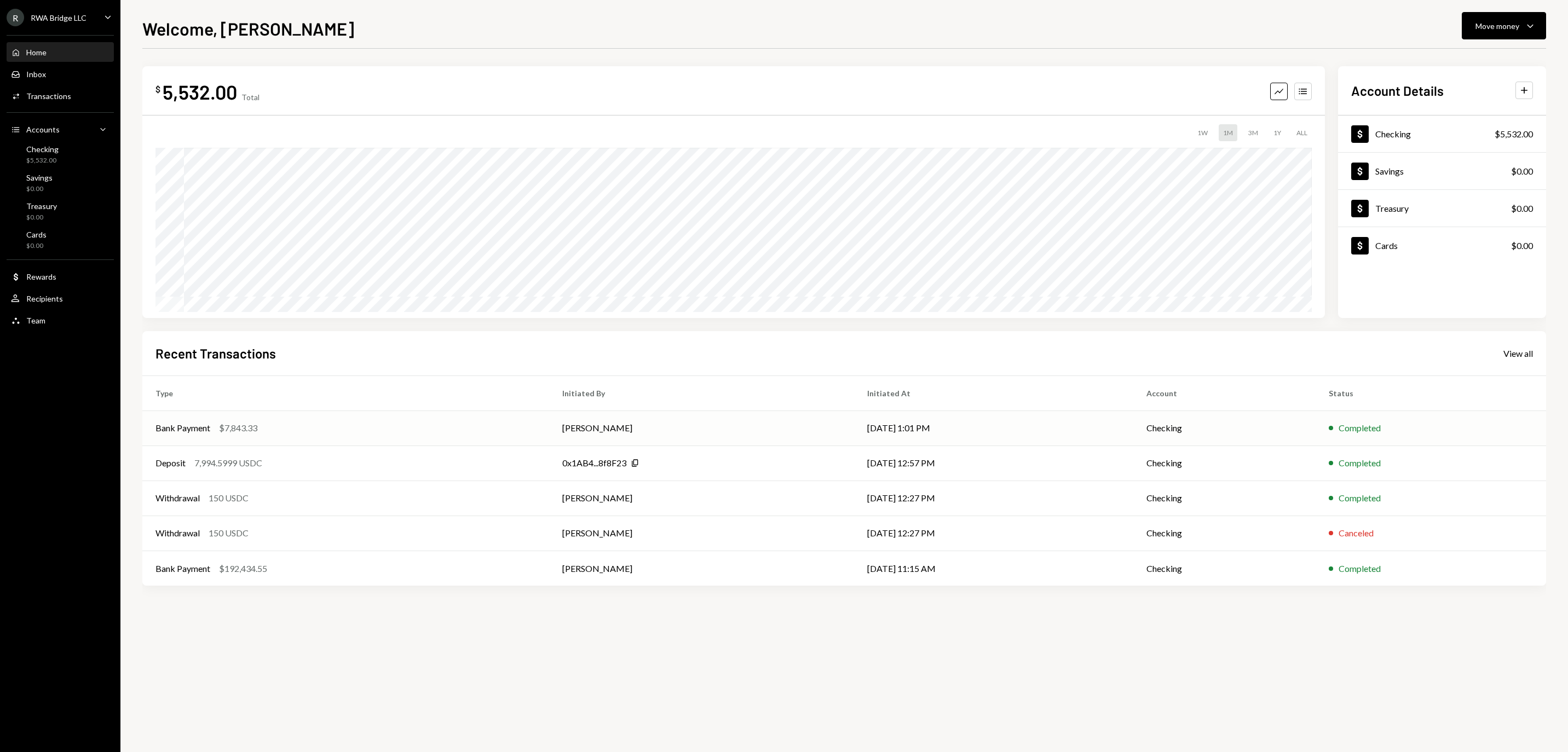
click at [771, 414] on td "[PERSON_NAME]" at bounding box center [701, 428] width 305 height 35
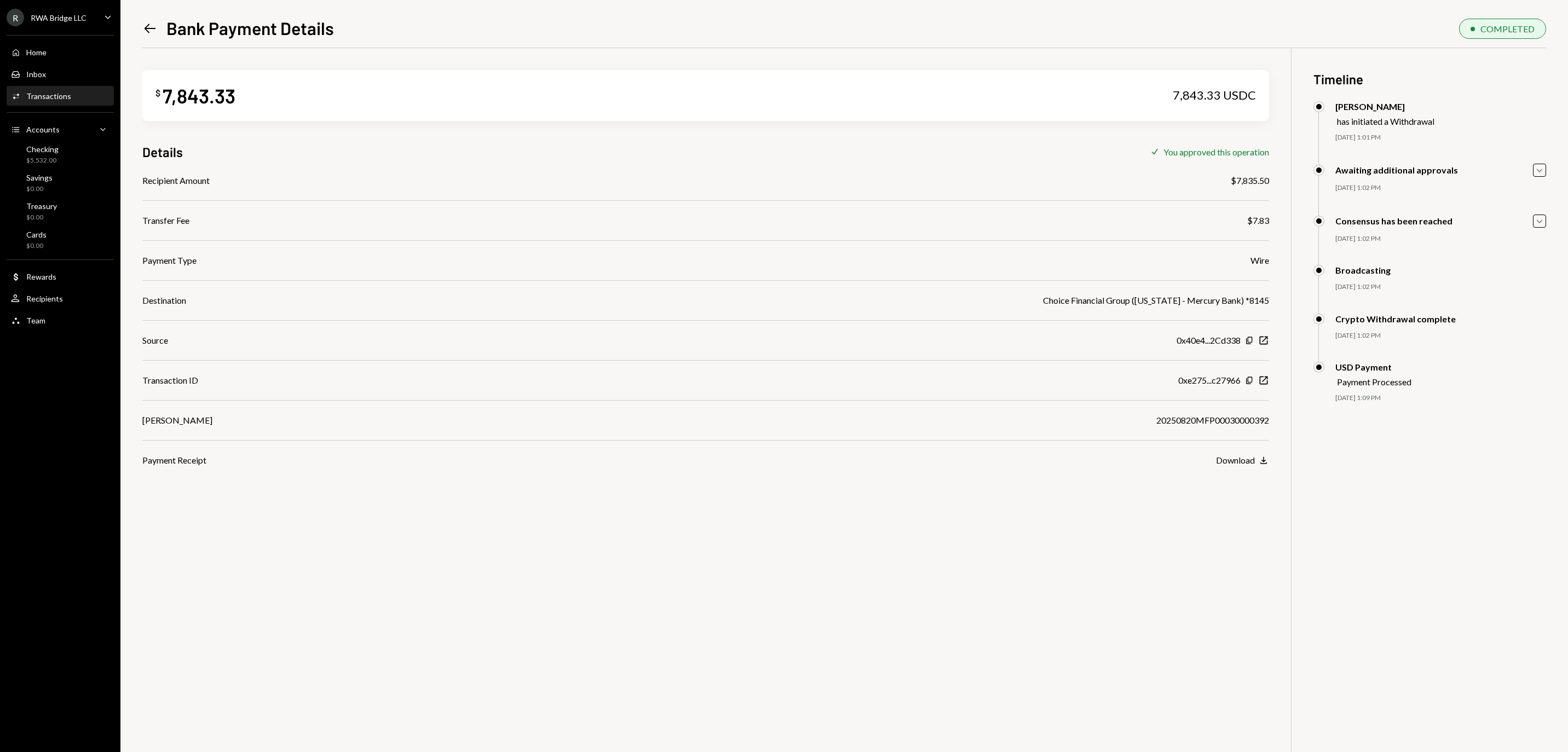
click at [1138, 427] on div "[PERSON_NAME] 20250820MFP00030000392" at bounding box center [706, 420] width 1127 height 13
click at [47, 57] on div "Home" at bounding box center [36, 52] width 20 height 9
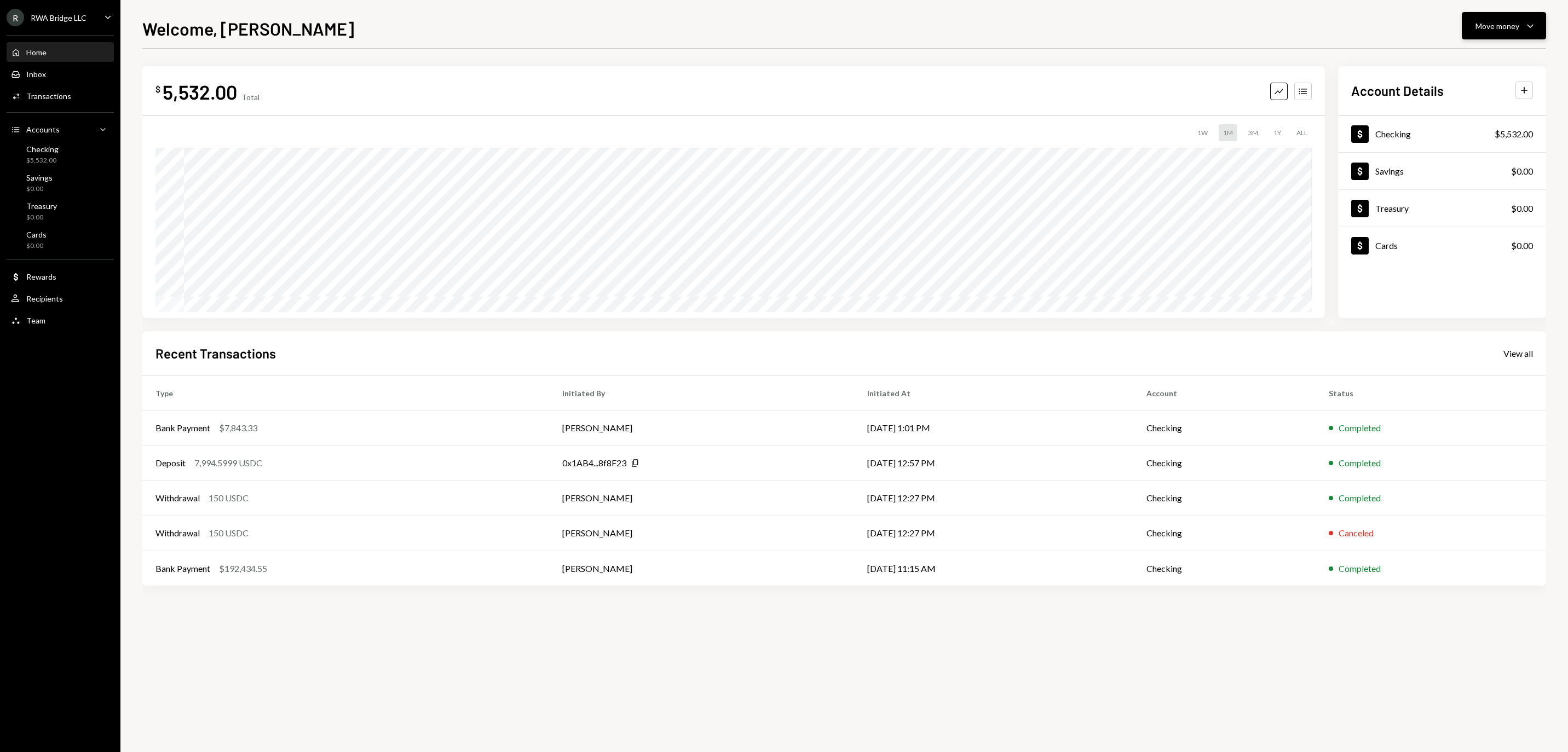
click at [1475, 25] on div "Move money" at bounding box center [1497, 26] width 44 height 12
click at [1461, 50] on div "Withdraw Send" at bounding box center [1487, 59] width 110 height 25
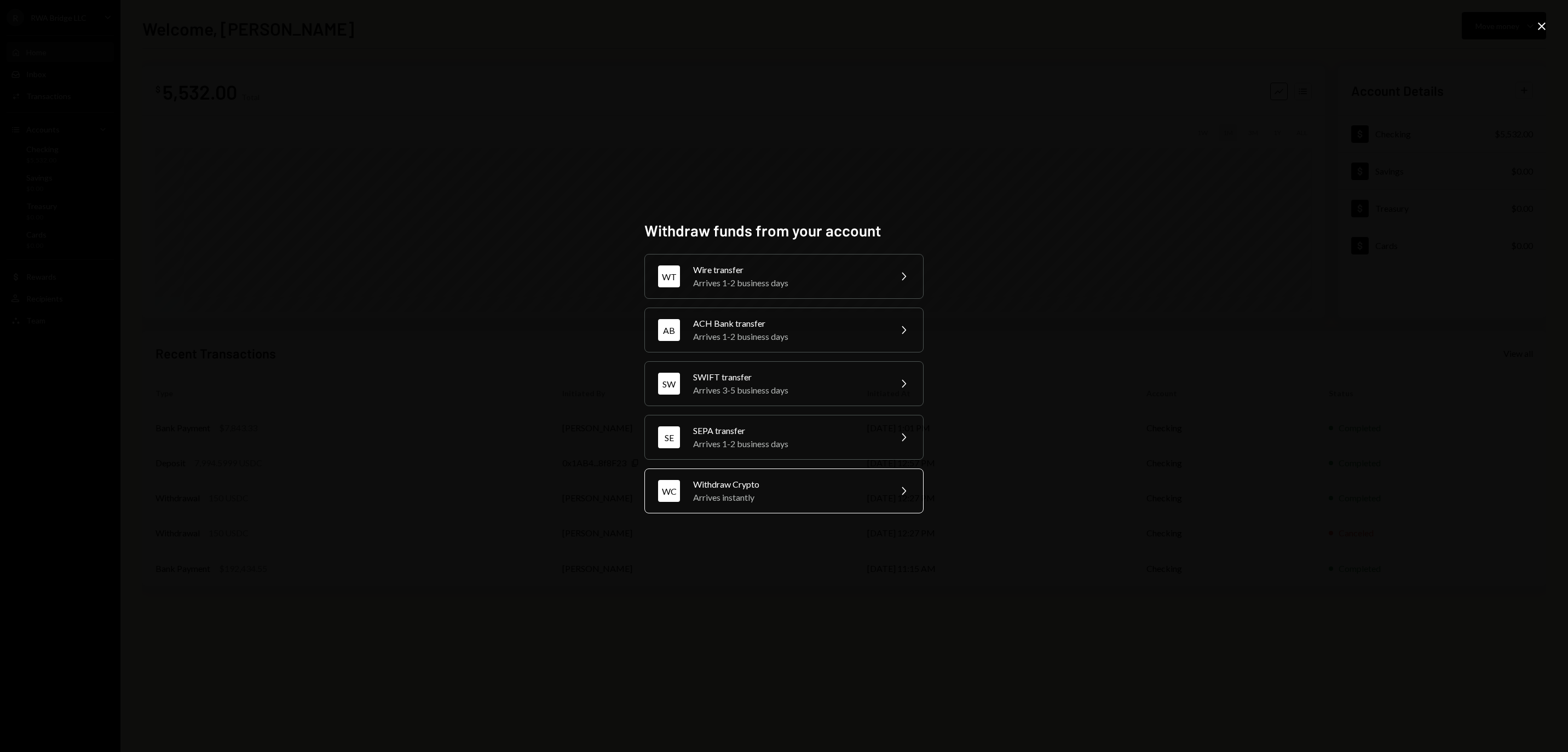
click at [761, 504] on div "Arrives instantly" at bounding box center [788, 497] width 190 height 13
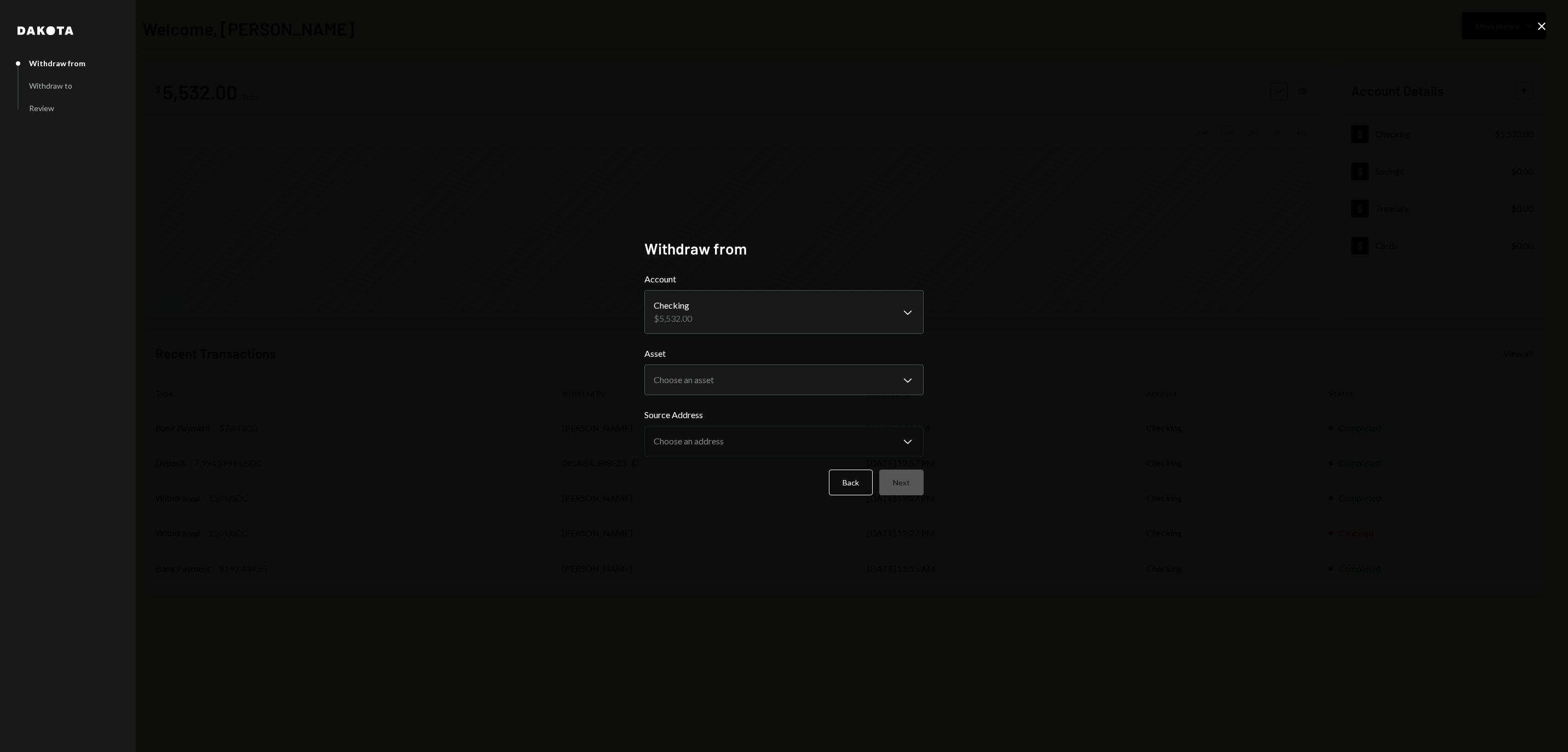
click at [1549, 32] on div "**********" at bounding box center [784, 376] width 1568 height 752
click at [1543, 27] on icon at bounding box center [1542, 26] width 7 height 7
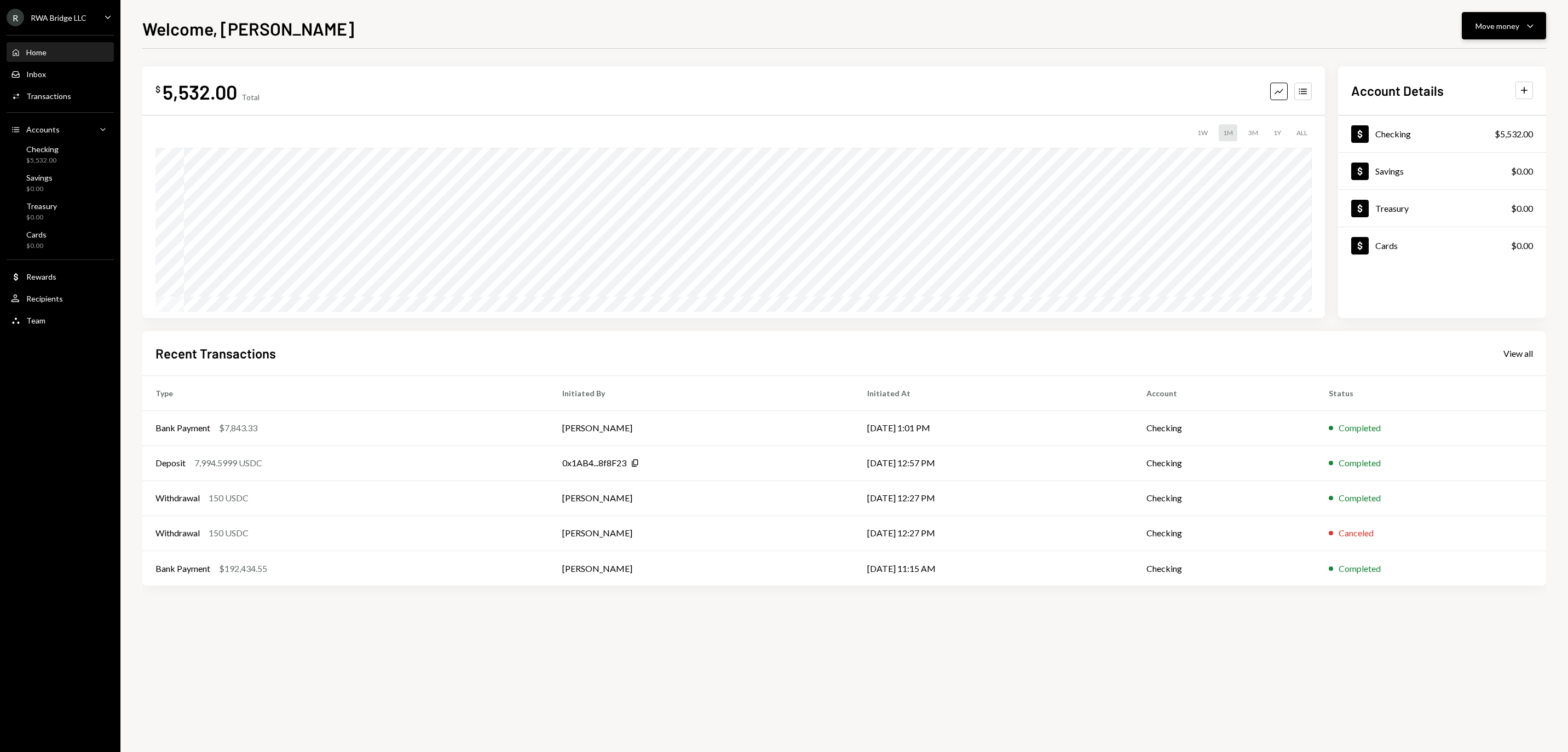
click at [1484, 31] on div "Move money" at bounding box center [1497, 26] width 44 height 12
click at [1464, 52] on div "Withdraw Send" at bounding box center [1487, 59] width 110 height 25
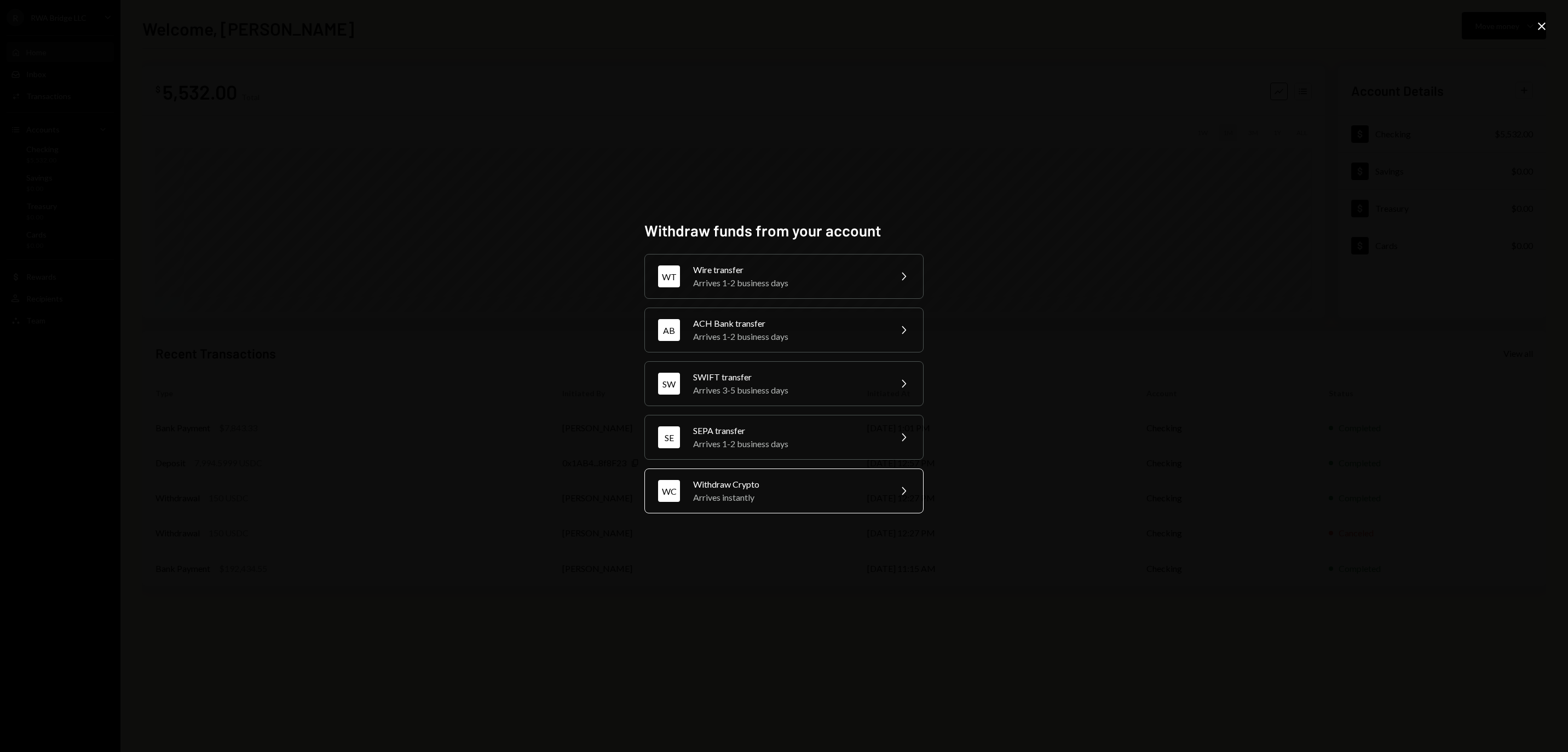
click at [772, 504] on div "Arrives instantly" at bounding box center [788, 497] width 190 height 13
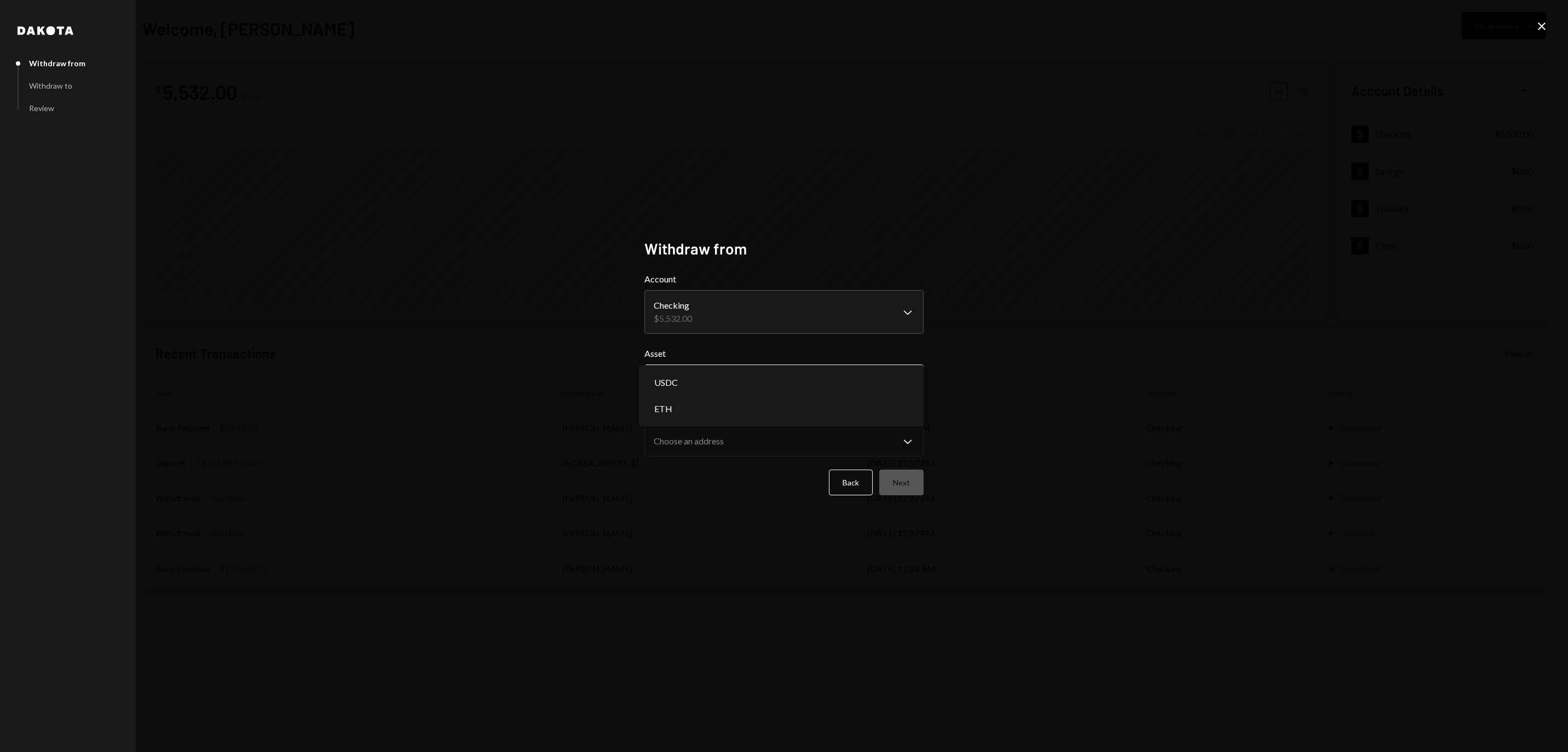
click at [725, 377] on body "**********" at bounding box center [784, 376] width 1568 height 752
select select "****"
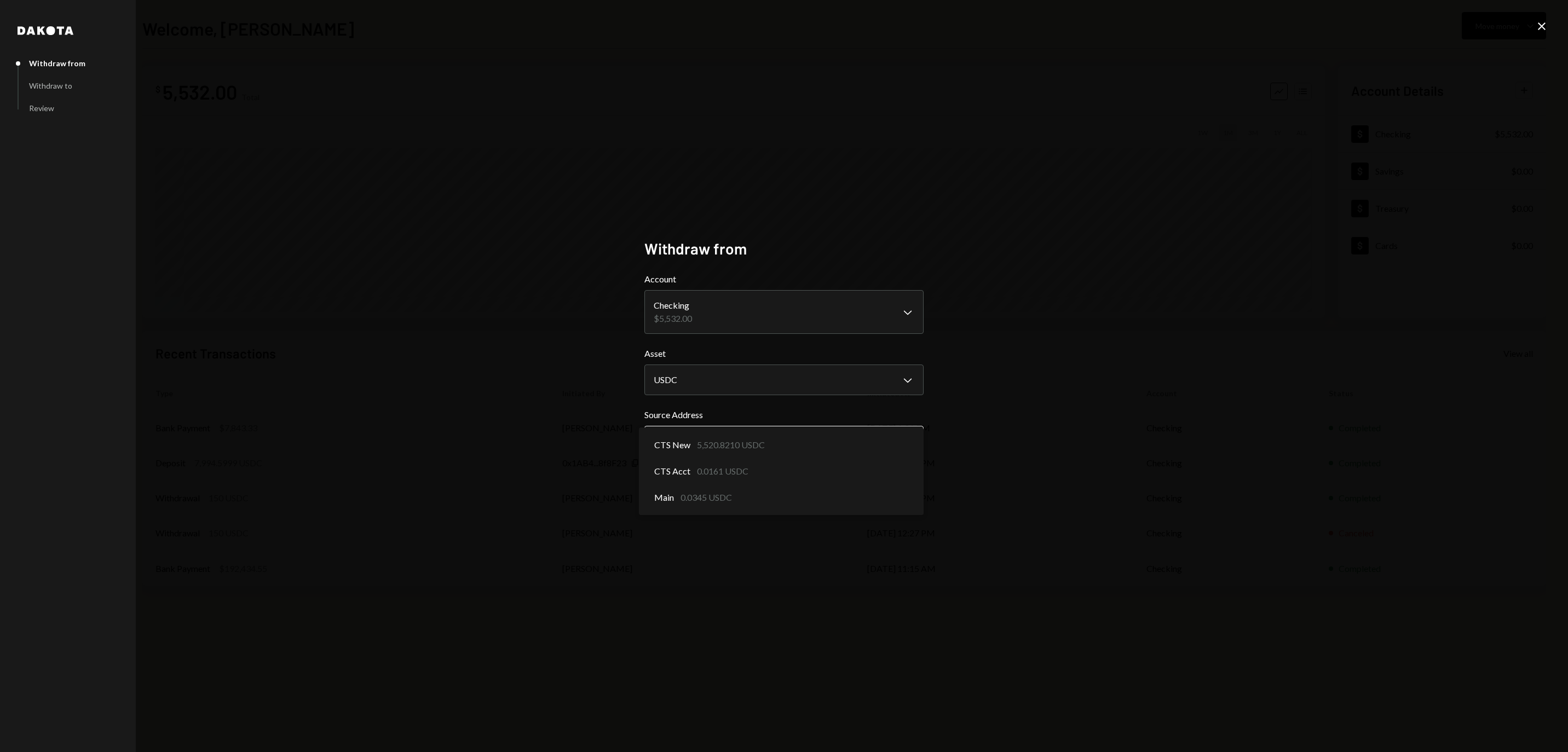
click at [720, 430] on body "**********" at bounding box center [784, 376] width 1568 height 752
select select "**********"
click at [899, 486] on button "Next" at bounding box center [901, 482] width 44 height 26
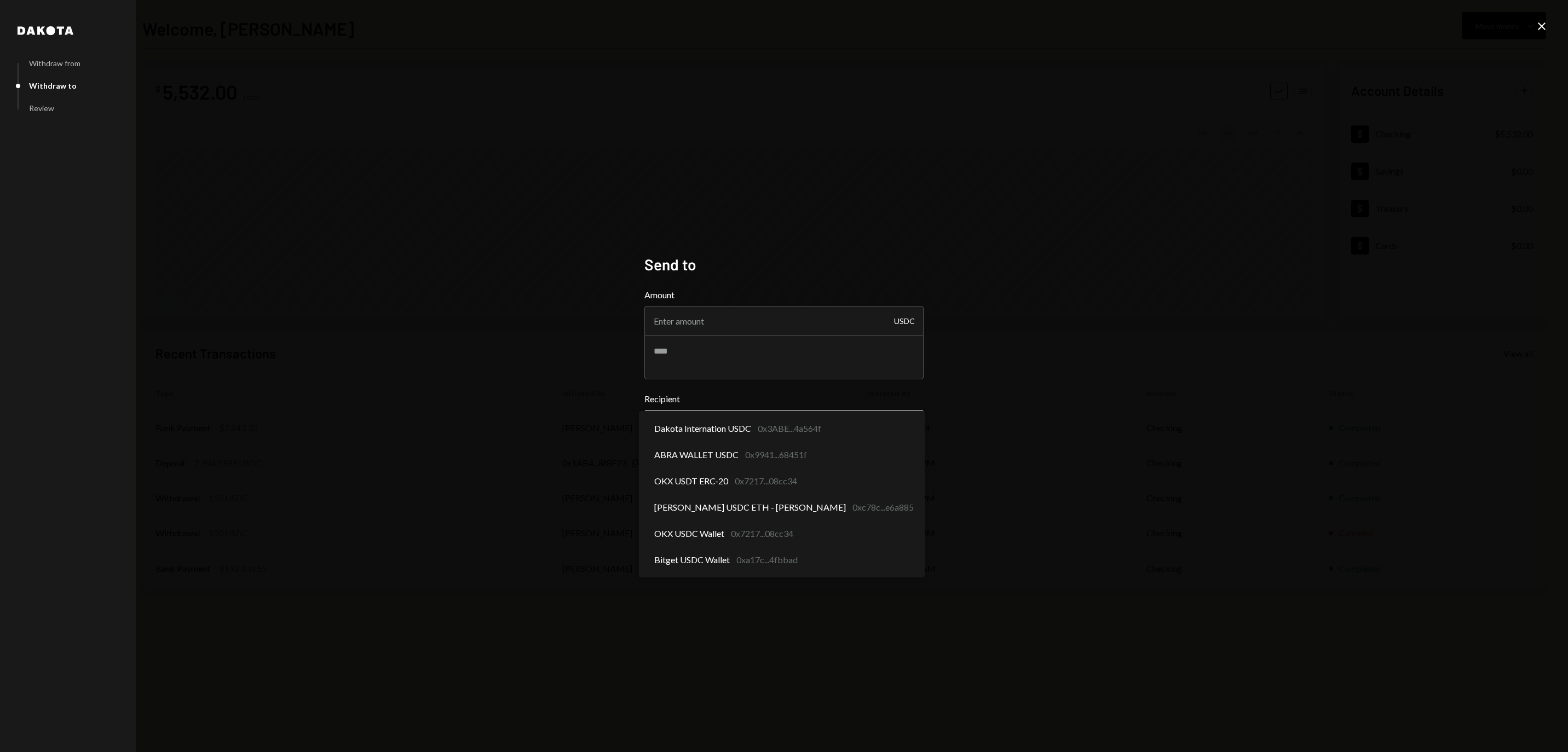
click at [731, 425] on body "R RWA Bridge LLC Caret Down Home Home Inbox Inbox Activities Transactions Accou…" at bounding box center [784, 376] width 1568 height 752
select select "**********"
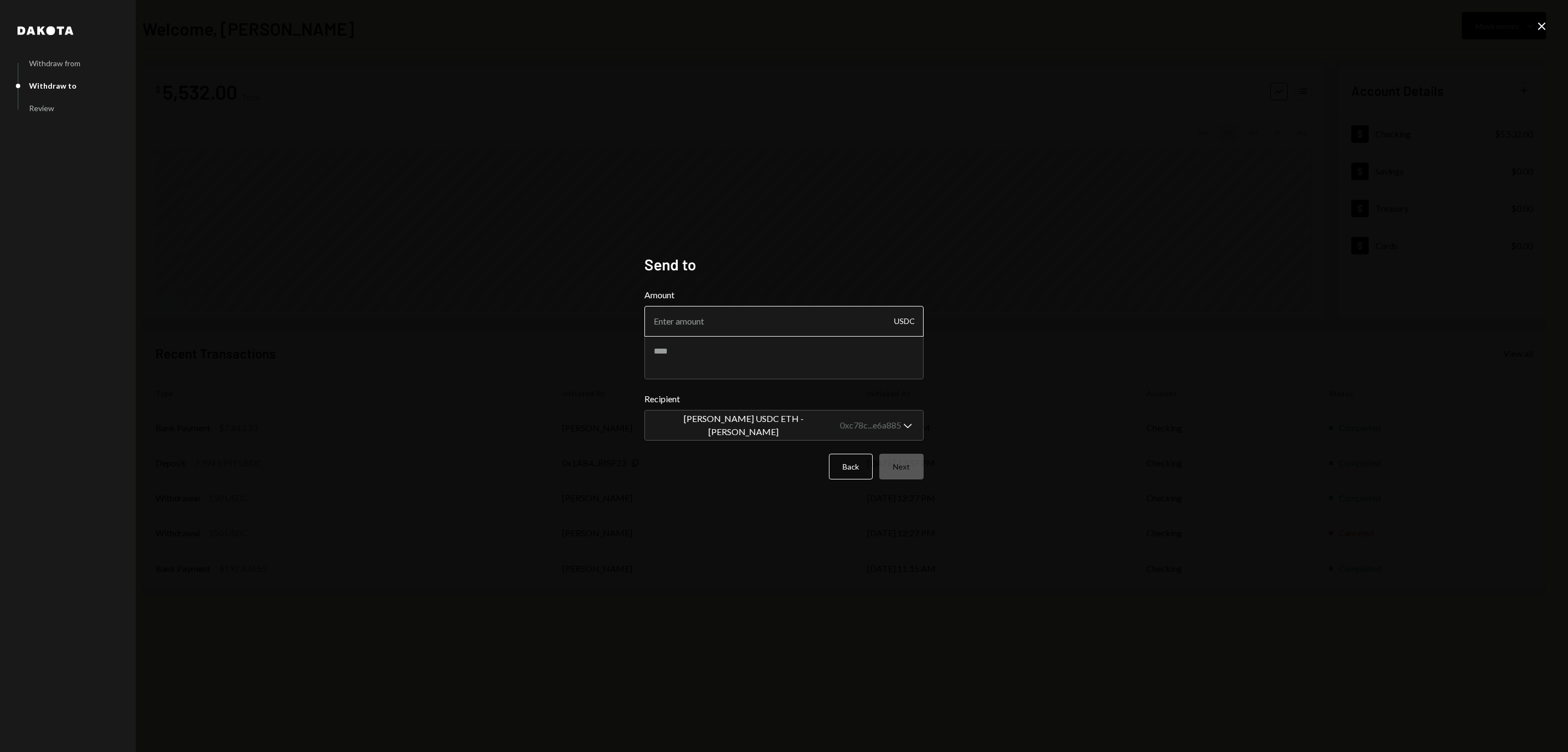
click at [749, 326] on input "Amount" at bounding box center [784, 321] width 279 height 31
type input "9"
type input "850.92"
click at [911, 464] on button "Next" at bounding box center [901, 466] width 44 height 26
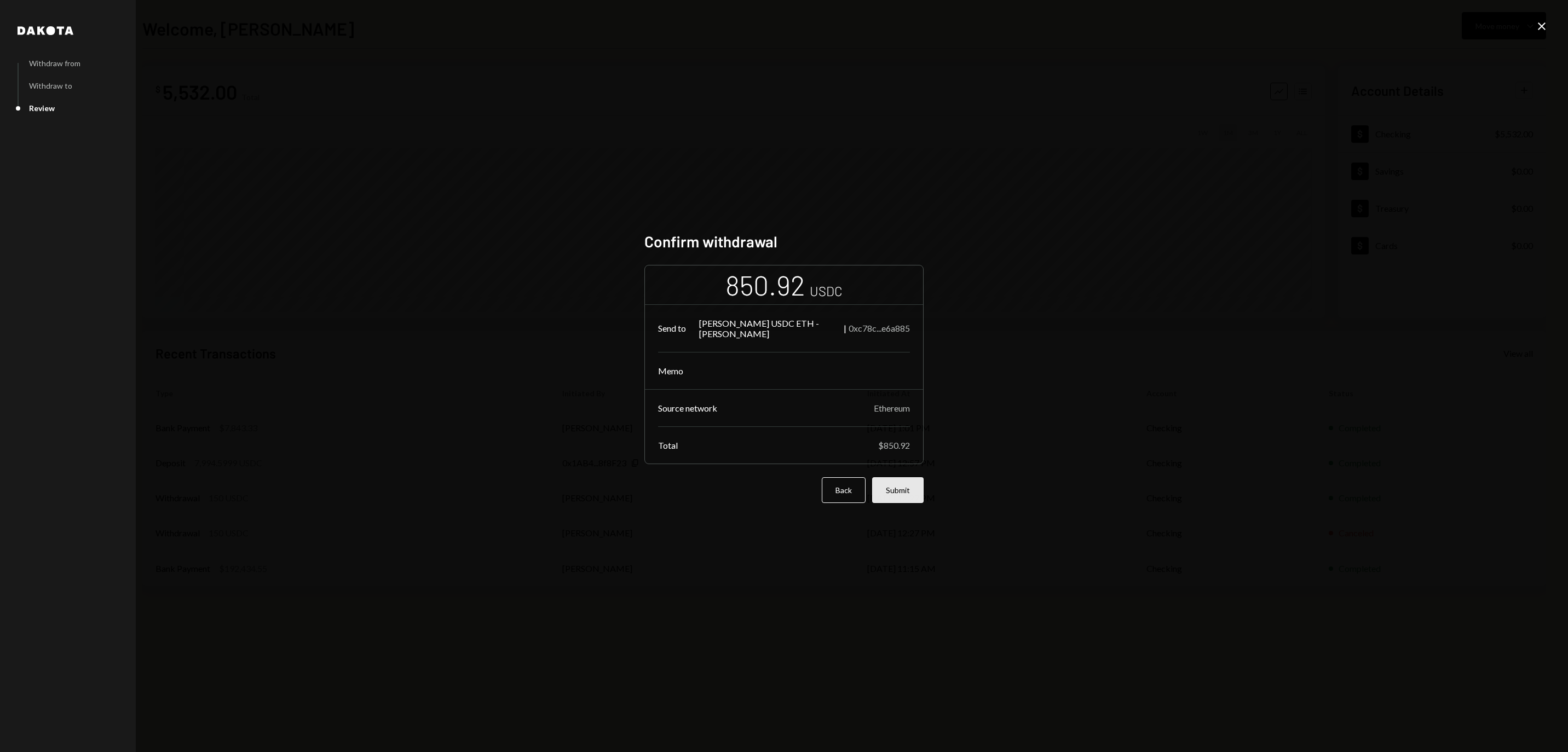
click at [909, 497] on button "Submit" at bounding box center [898, 490] width 52 height 26
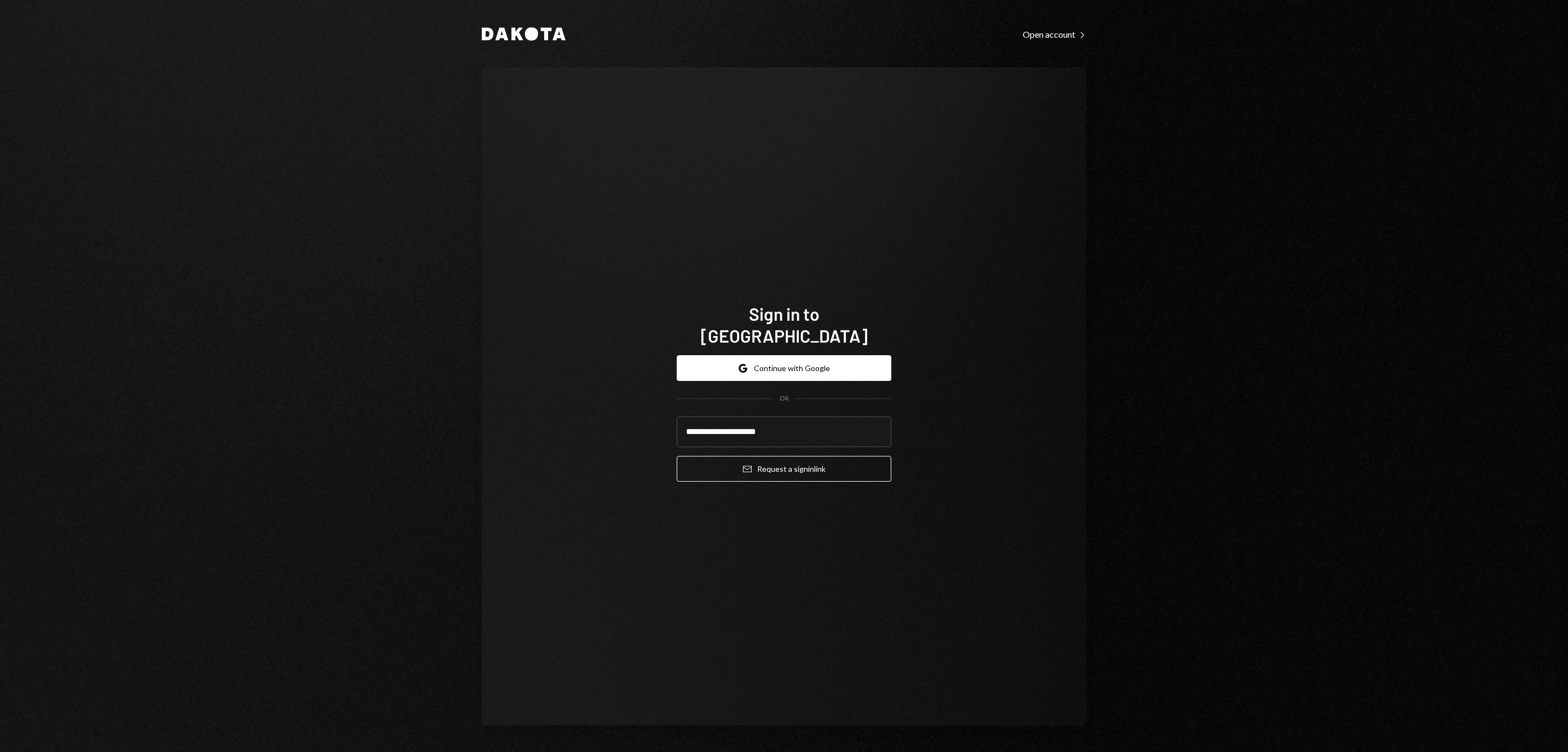
type input "**********"
click at [784, 462] on button "Email Request a sign in link" at bounding box center [784, 469] width 215 height 26
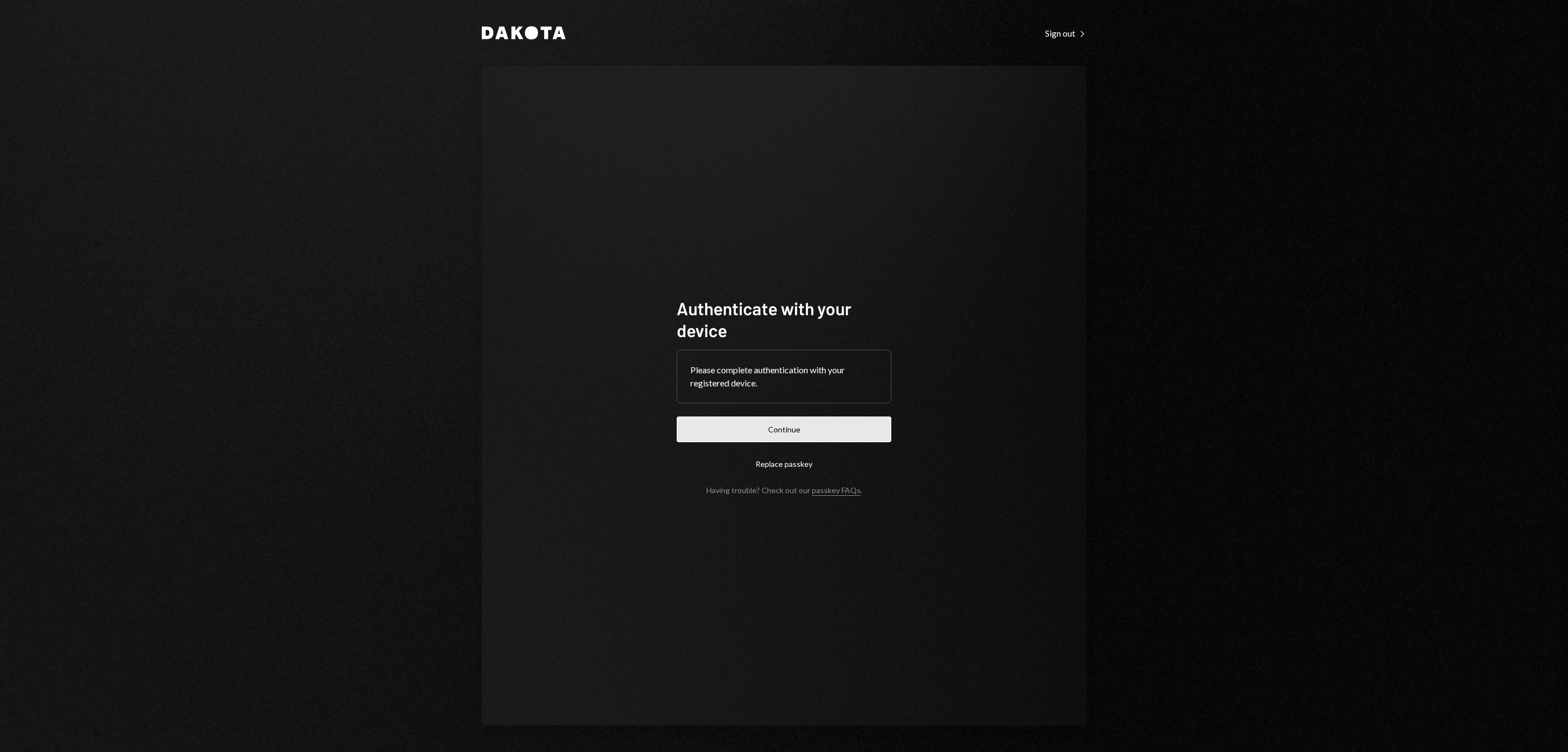
click at [802, 423] on button "Continue" at bounding box center [784, 430] width 215 height 26
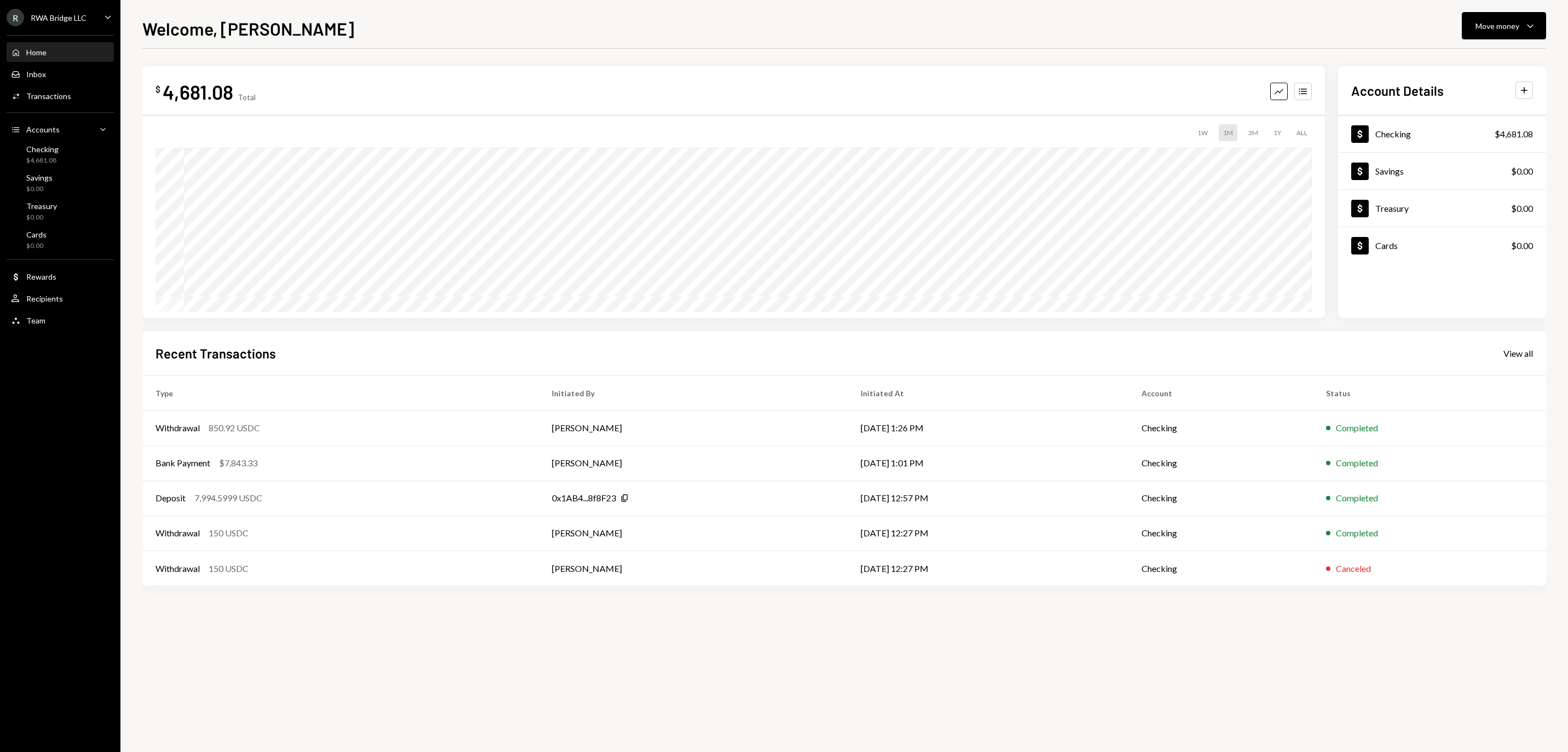
click at [895, 45] on div "Welcome, Christopher Move money Caret Down $ 4,681.08 Total Graph Accounts 1W 1…" at bounding box center [844, 383] width 1404 height 737
click at [83, 308] on div "User Recipients" at bounding box center [60, 298] width 99 height 18
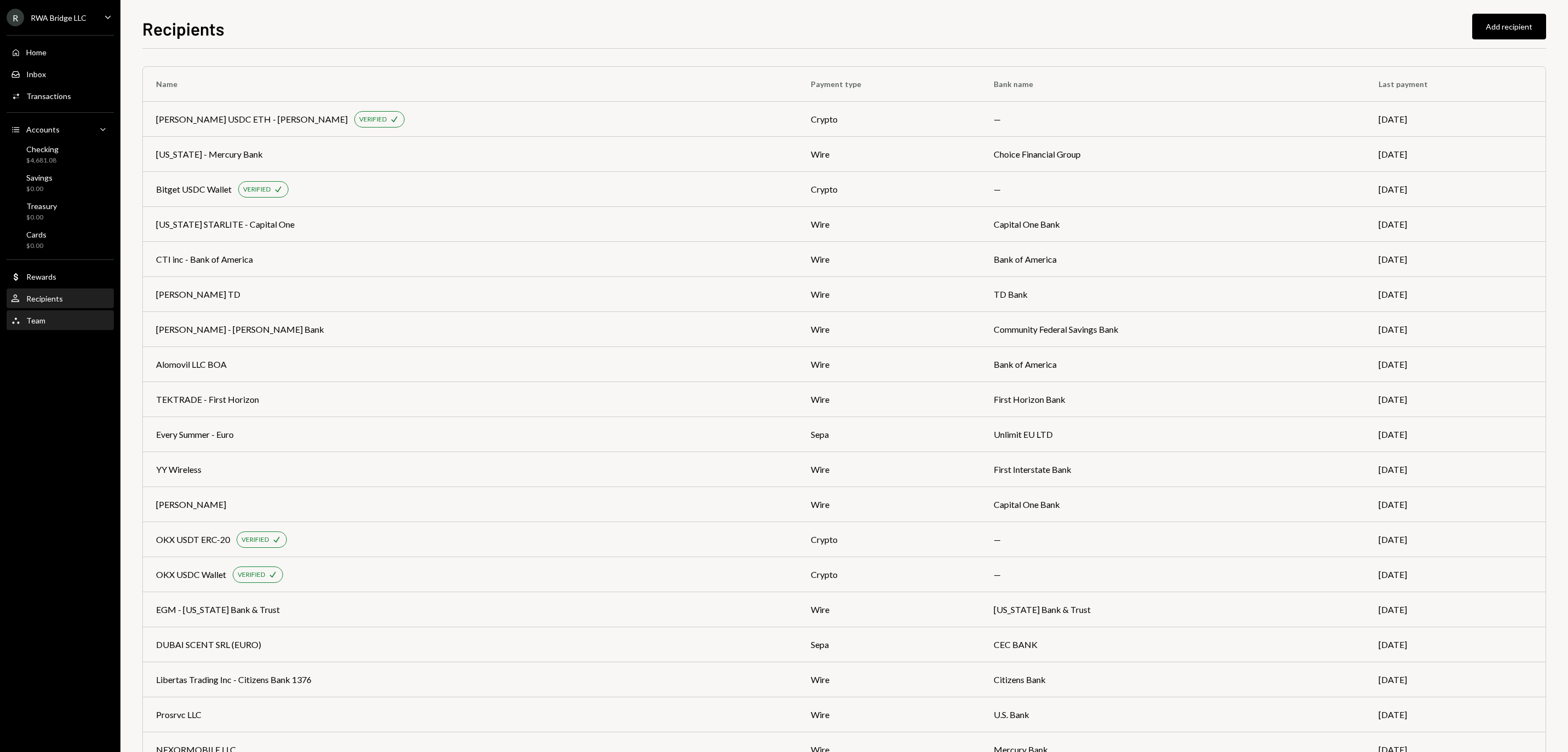
click at [68, 326] on div "Team Team" at bounding box center [60, 321] width 99 height 10
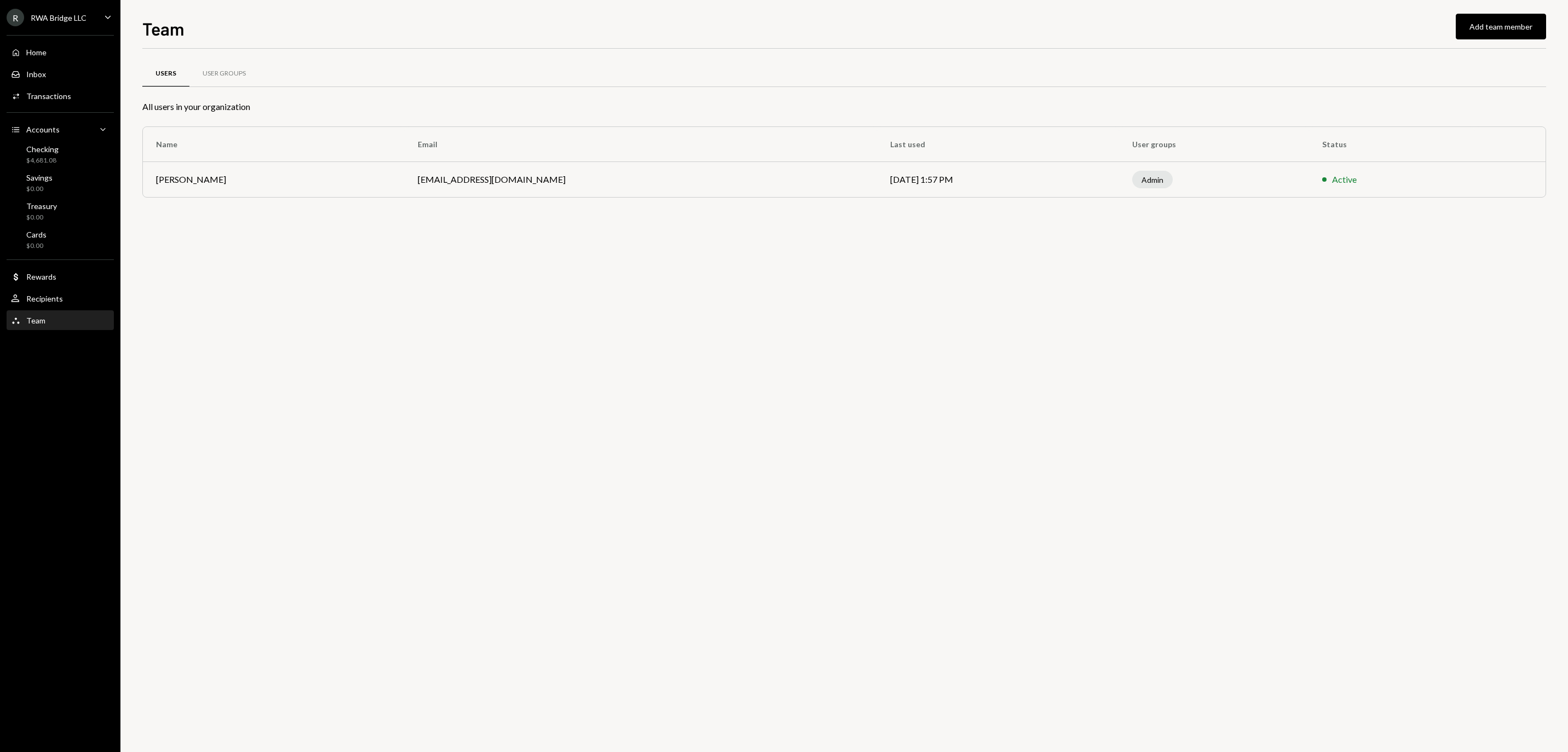
click at [42, 325] on div "Team" at bounding box center [36, 320] width 19 height 9
click at [948, 26] on div "Team Add team member" at bounding box center [844, 27] width 1404 height 24
click at [1466, 33] on button "Add team member" at bounding box center [1500, 26] width 90 height 26
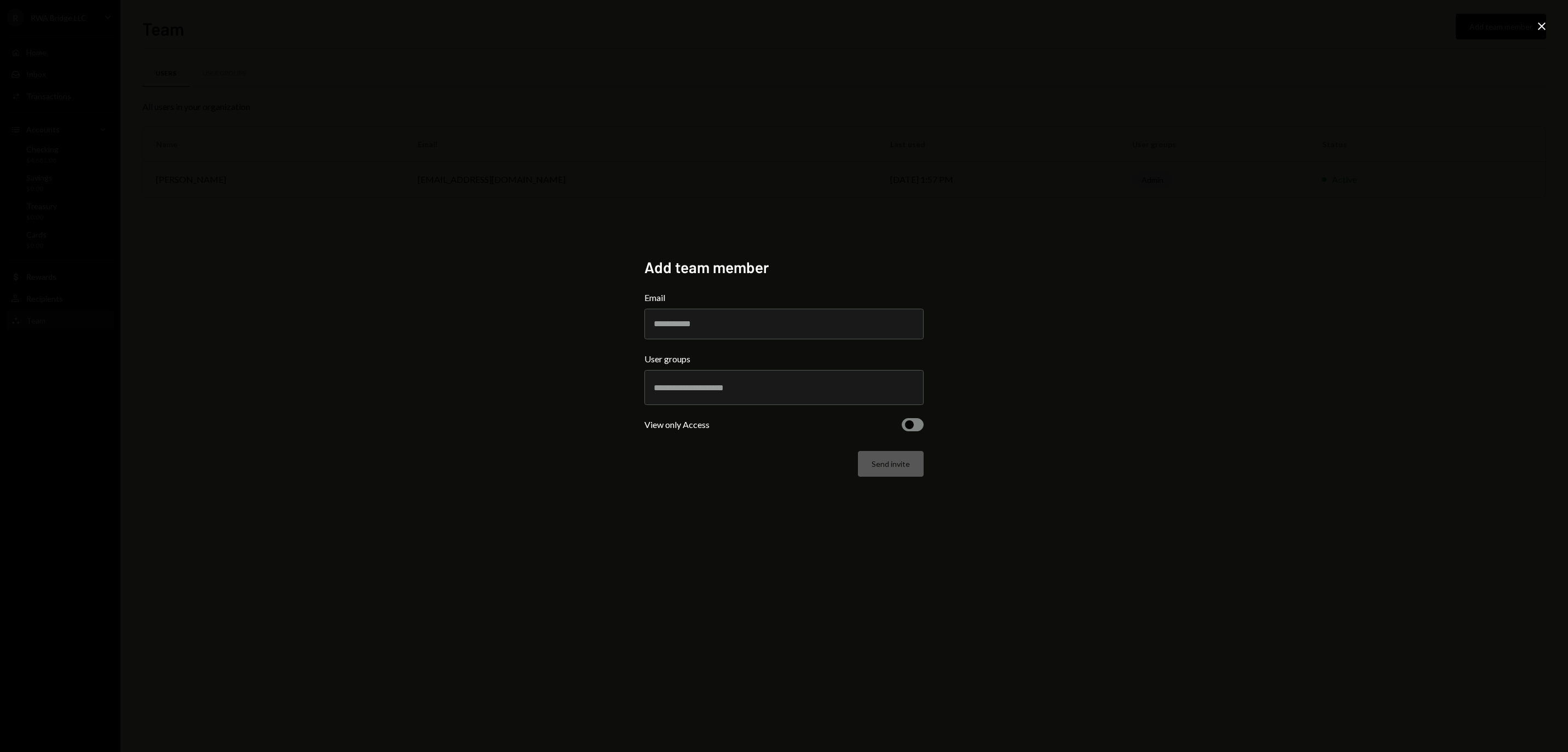
click at [733, 337] on form "Email User groups View only Access Send invite" at bounding box center [784, 383] width 279 height 185
click at [726, 319] on input "Email" at bounding box center [784, 324] width 279 height 31
drag, startPoint x: 718, startPoint y: 338, endPoint x: 716, endPoint y: 323, distance: 15.1
click at [716, 323] on form "Email User groups View only Access Send invite" at bounding box center [784, 383] width 279 height 185
click at [716, 323] on input "*" at bounding box center [784, 324] width 279 height 31
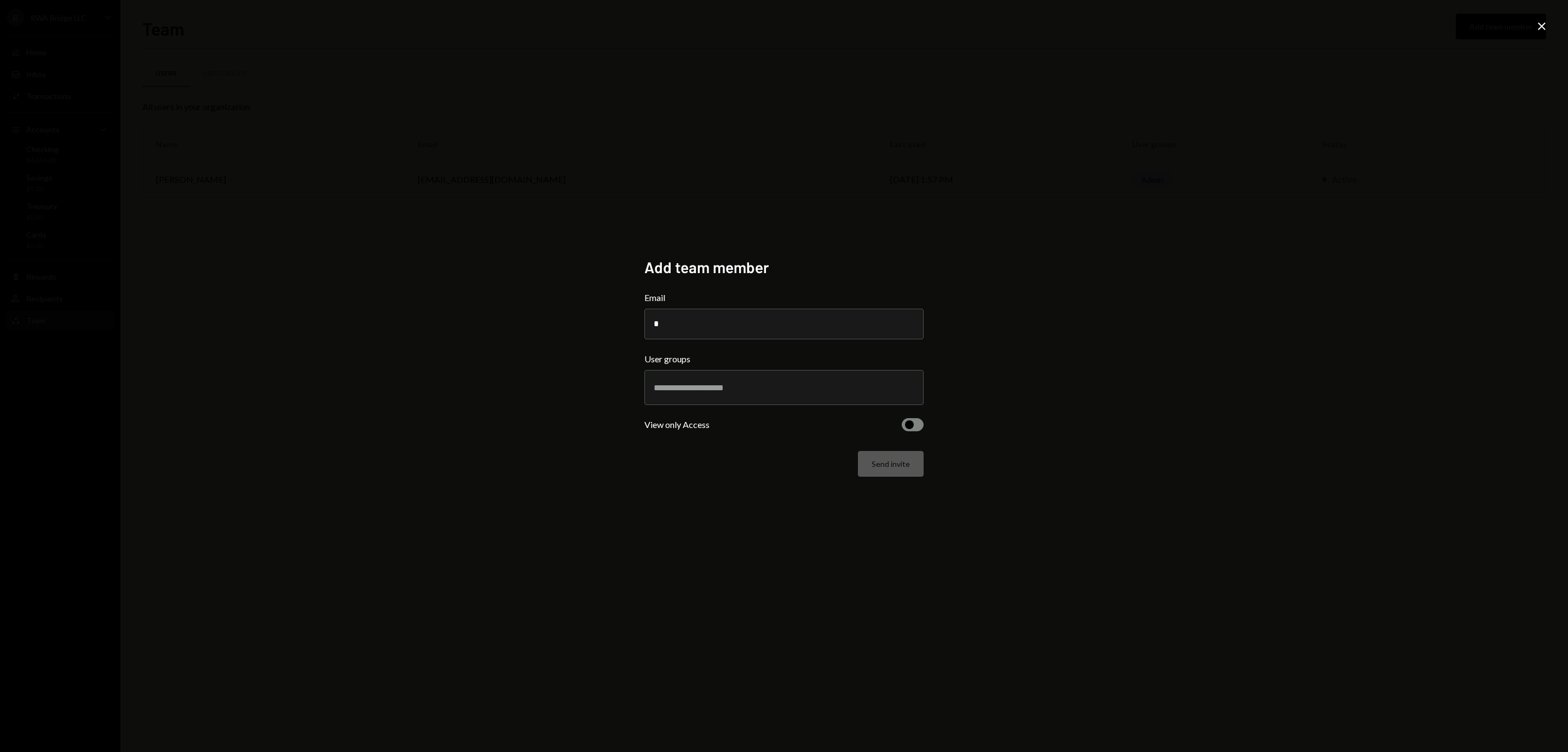
type input "*"
click at [824, 148] on div "Add team member Email * User groups View only Access Send invite Close" at bounding box center [784, 376] width 1568 height 752
click at [1540, 28] on icon "Close" at bounding box center [1541, 26] width 13 height 13
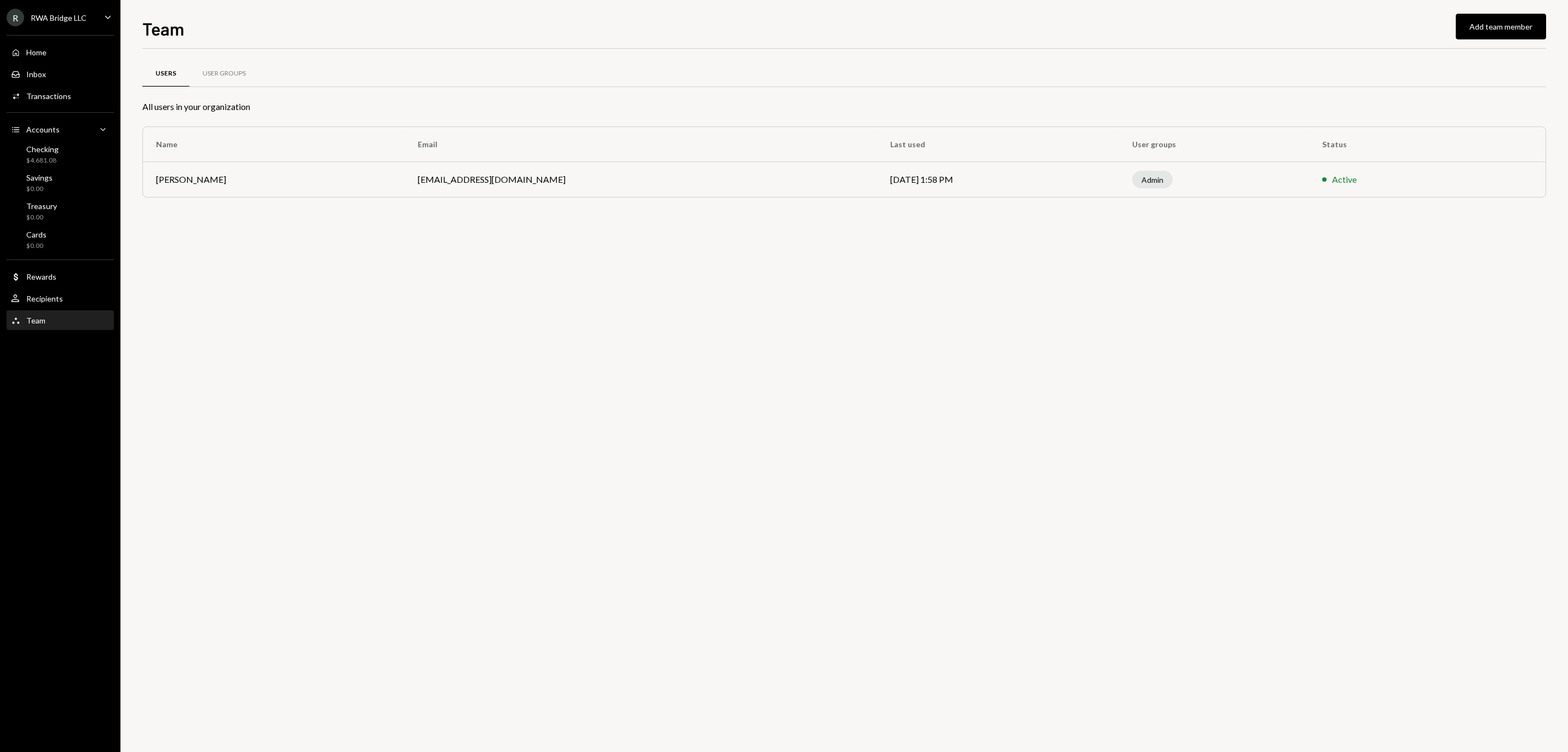
click at [101, 18] on div "R RWA Bridge LLC Caret Down" at bounding box center [60, 17] width 121 height 17
click at [81, 176] on div "Sign out" at bounding box center [76, 176] width 117 height 9
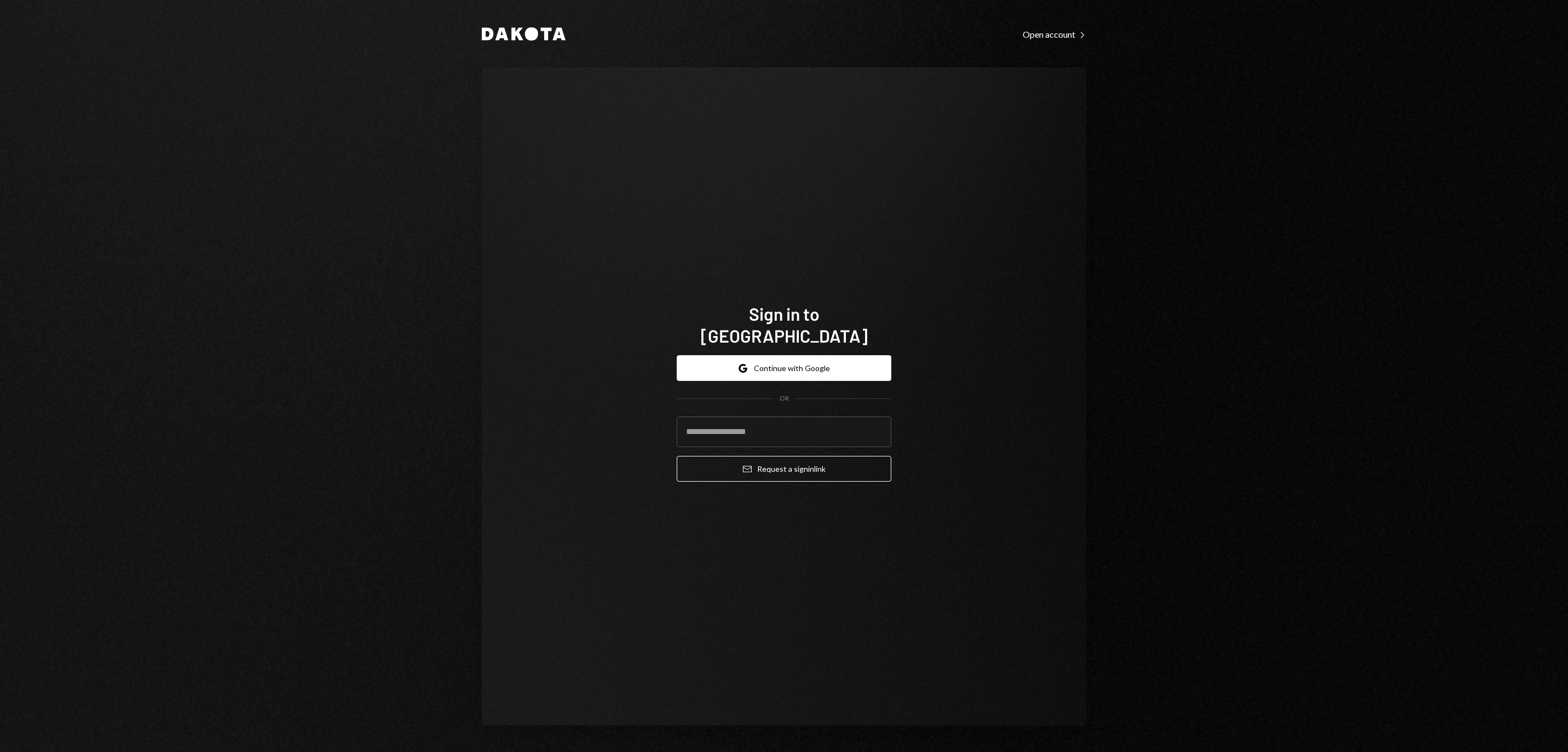
click at [42, 180] on div "Dakota Open account Right Caret Sign in to [GEOGRAPHIC_DATA] Google Continue wi…" at bounding box center [784, 376] width 1568 height 752
